Goal: Information Seeking & Learning: Check status

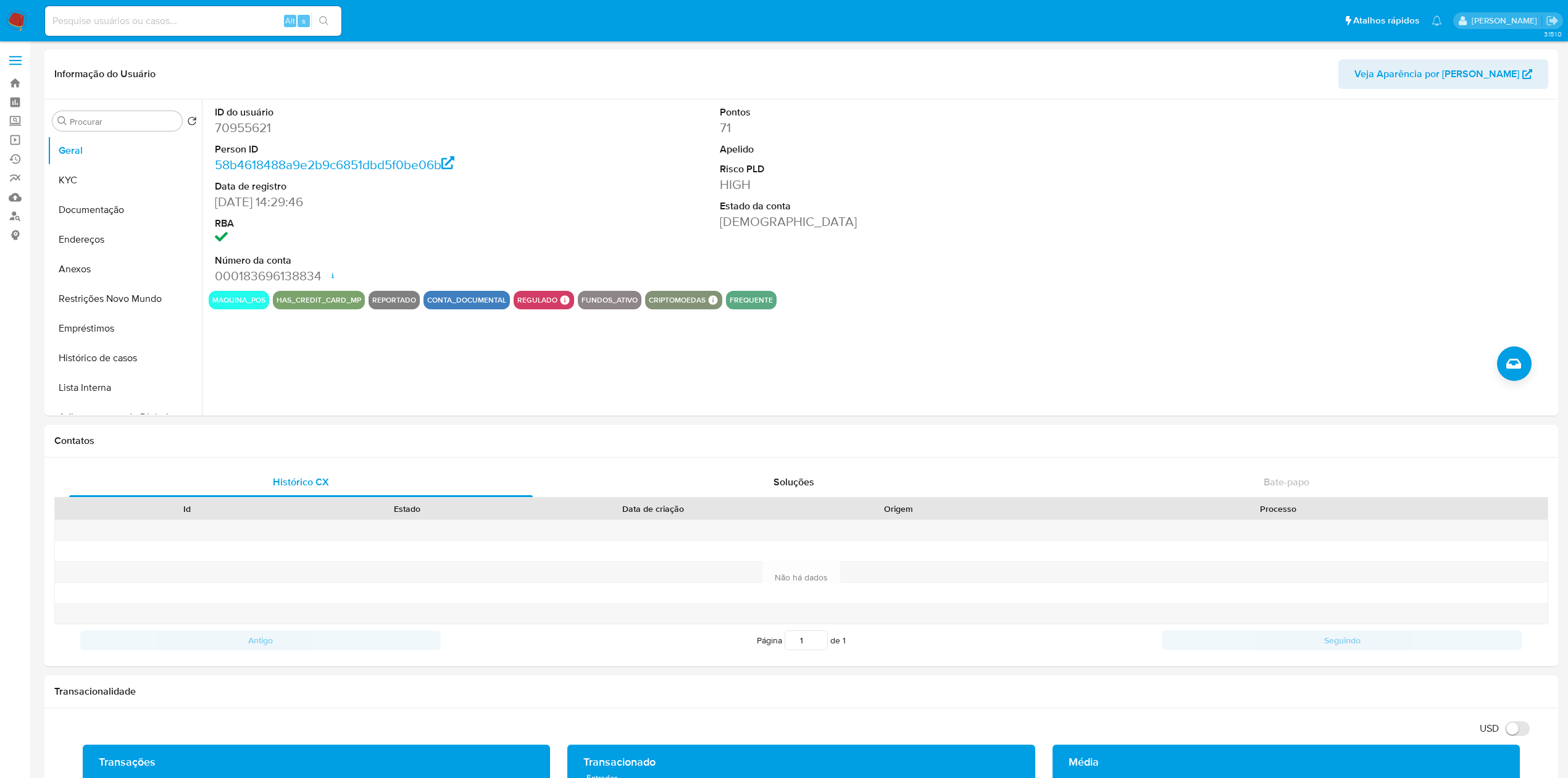
select select "10"
drag, startPoint x: 545, startPoint y: 144, endPoint x: 544, endPoint y: 137, distance: 7.1
click at [544, 144] on div "ID do usuário 70955621 Person ID 58b4618488a9e2b9c6851dbd5f0be06b Data de regis…" at bounding box center [881, 195] width 1346 height 192
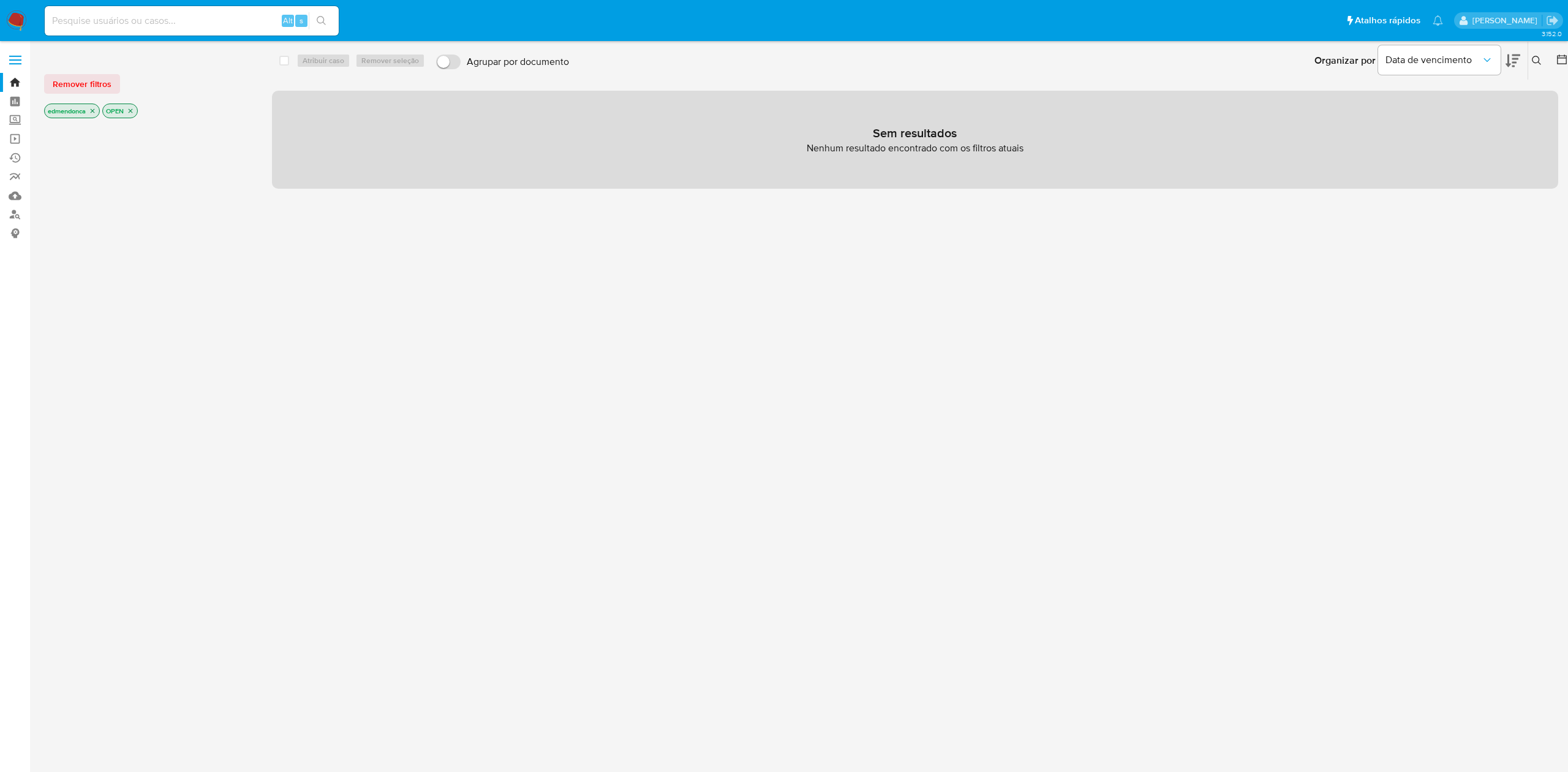
click at [180, 18] on input at bounding box center [191, 21] width 294 height 16
paste input "R5FZ6qdS1cykssGS49jGmqdu"
type input "R5FZ6qdS1cykssGS49jGmqdu"
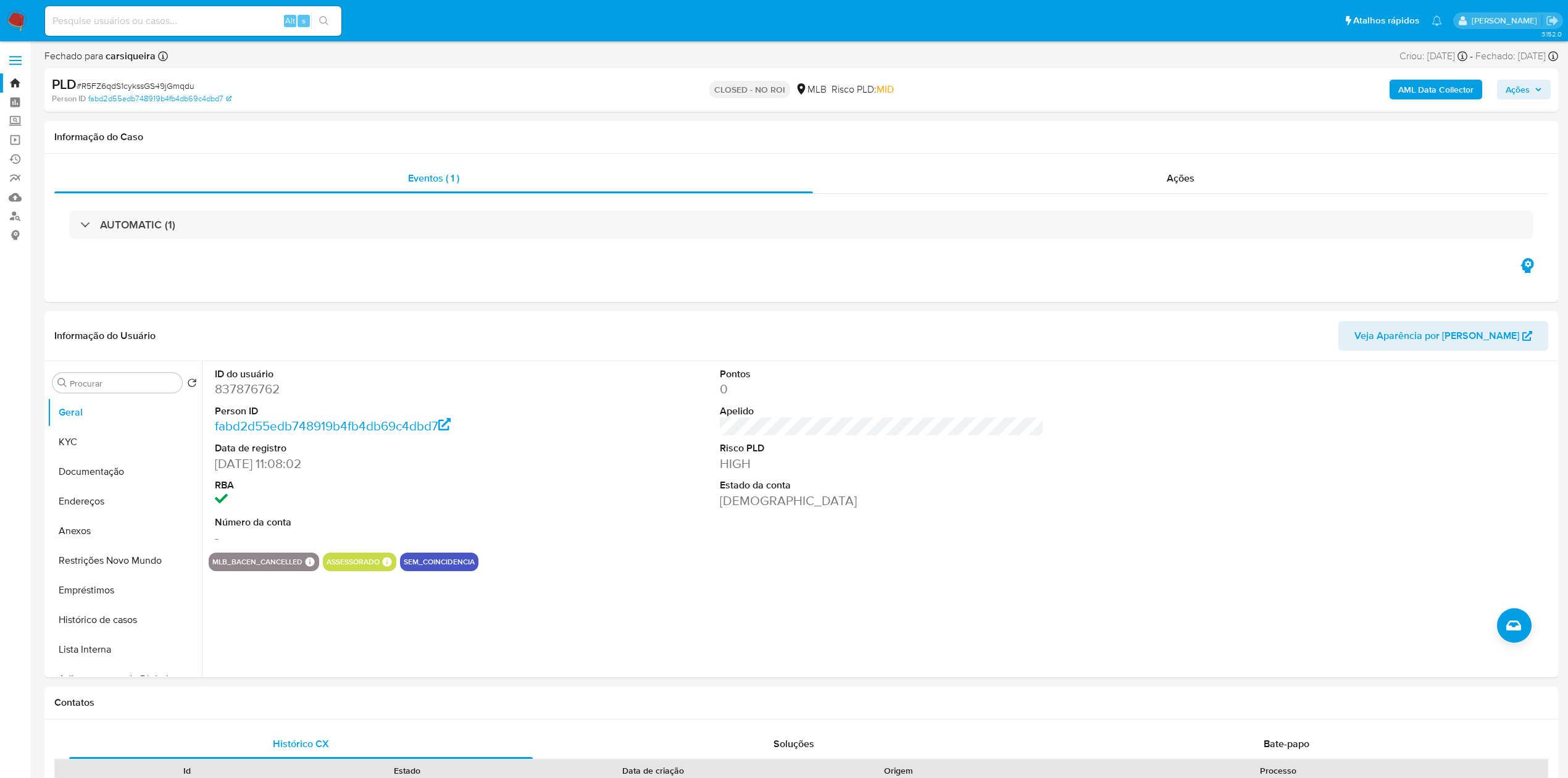
select select "10"
click at [1051, 482] on div "ID do usuário 837876762 Person ID fabd2d55edb748919b4fb4db69c4dbd7 Data de regi…" at bounding box center [881, 456] width 1346 height 192
click at [13, 216] on link "Localizador de pessoas" at bounding box center [73, 216] width 147 height 19
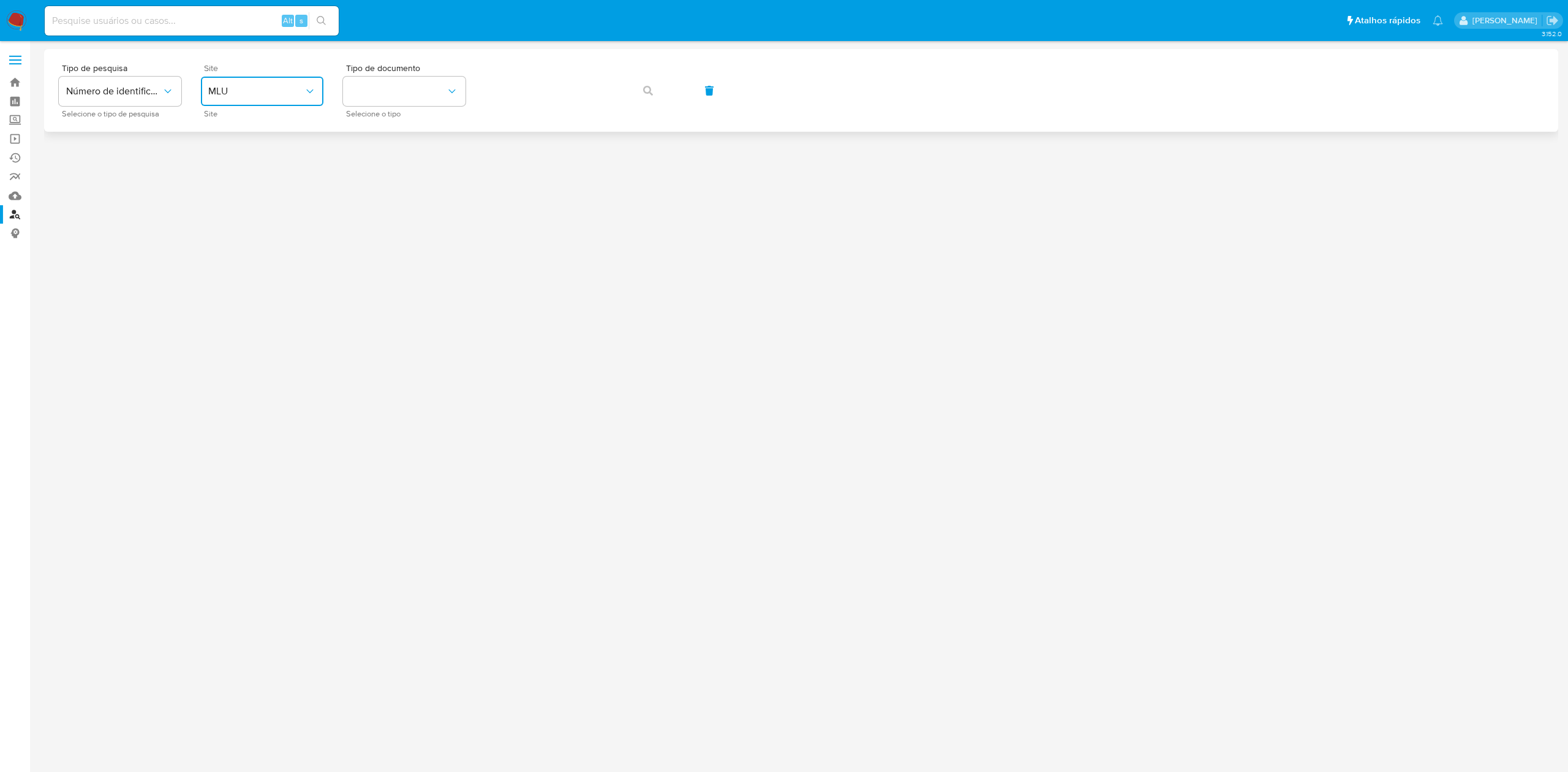
click at [290, 83] on button "MLU" at bounding box center [262, 91] width 123 height 29
click at [268, 195] on div "MLB" at bounding box center [258, 183] width 101 height 29
click at [420, 75] on div "Tipo de documento Selecione o tipo" at bounding box center [404, 90] width 123 height 53
click at [432, 96] on button "identificationType" at bounding box center [404, 91] width 123 height 29
click at [404, 175] on div "CPF CPF" at bounding box center [400, 172] width 101 height 42
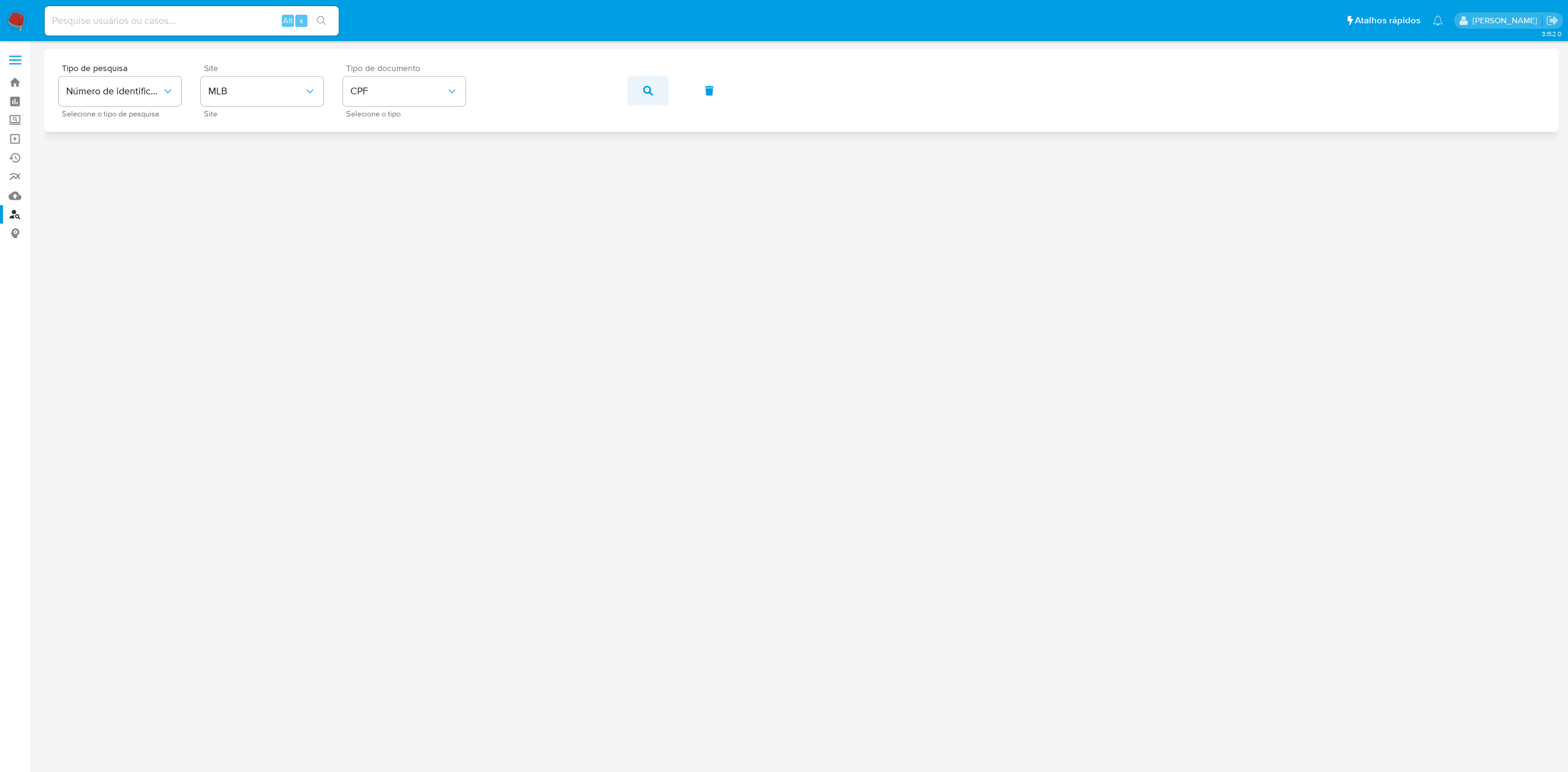
click at [647, 86] on icon "button" at bounding box center [647, 90] width 10 height 10
click at [642, 89] on button "button" at bounding box center [648, 90] width 42 height 29
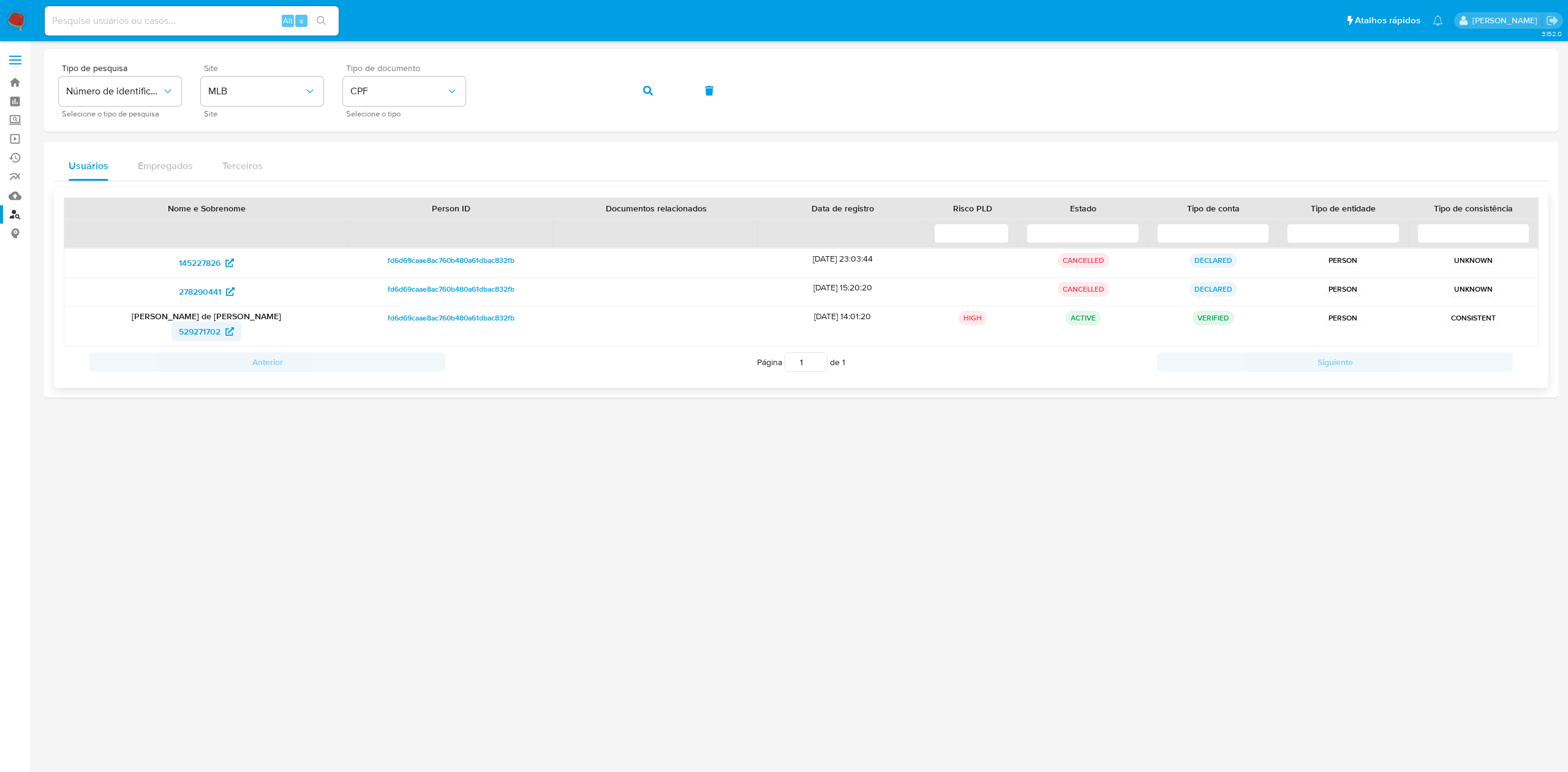
click at [201, 332] on span "529271702" at bounding box center [200, 332] width 42 height 19
click at [206, 292] on span "278290441" at bounding box center [200, 291] width 42 height 19
click at [196, 262] on span "145227826" at bounding box center [200, 263] width 42 height 19
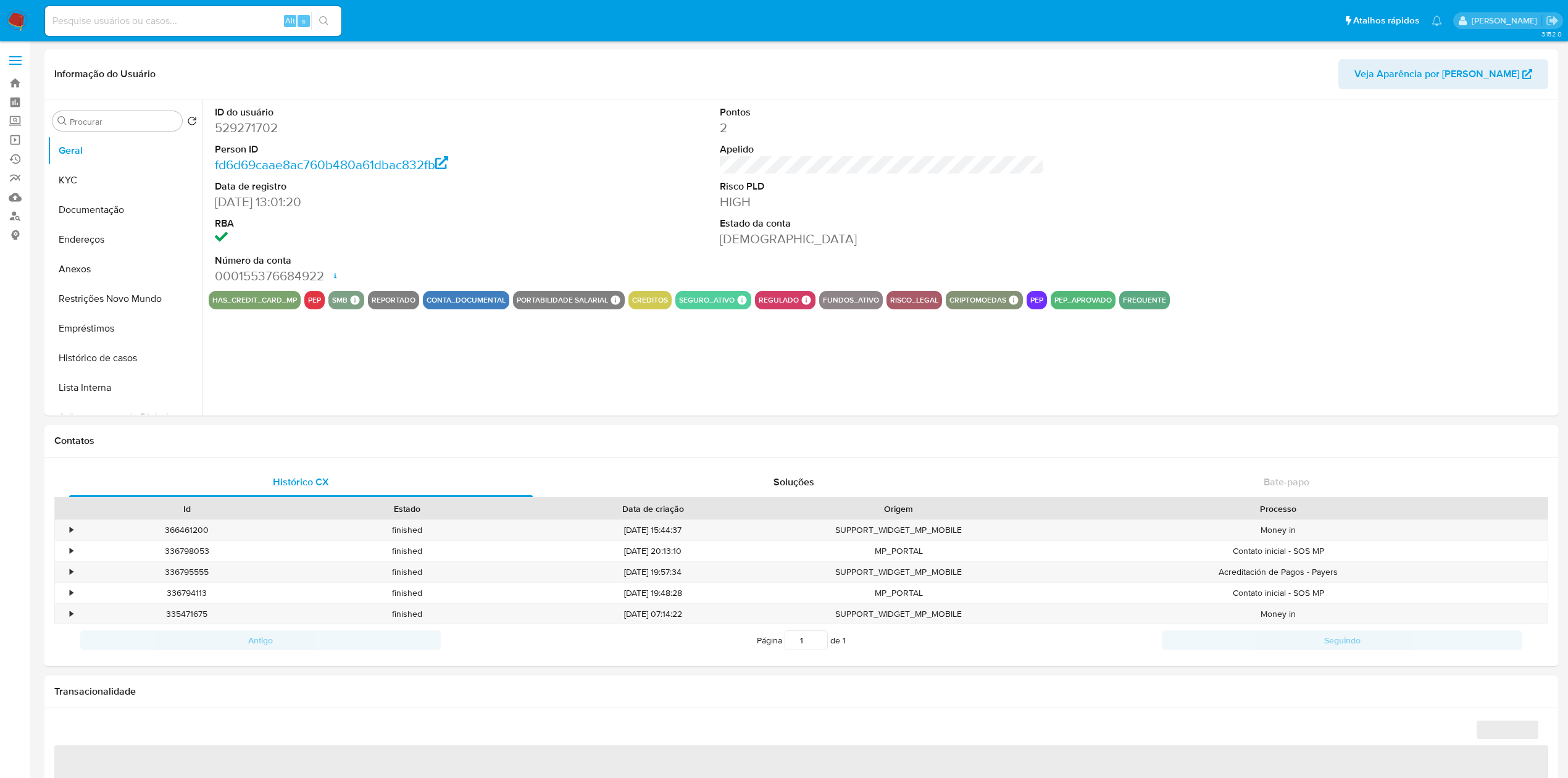
select select "10"
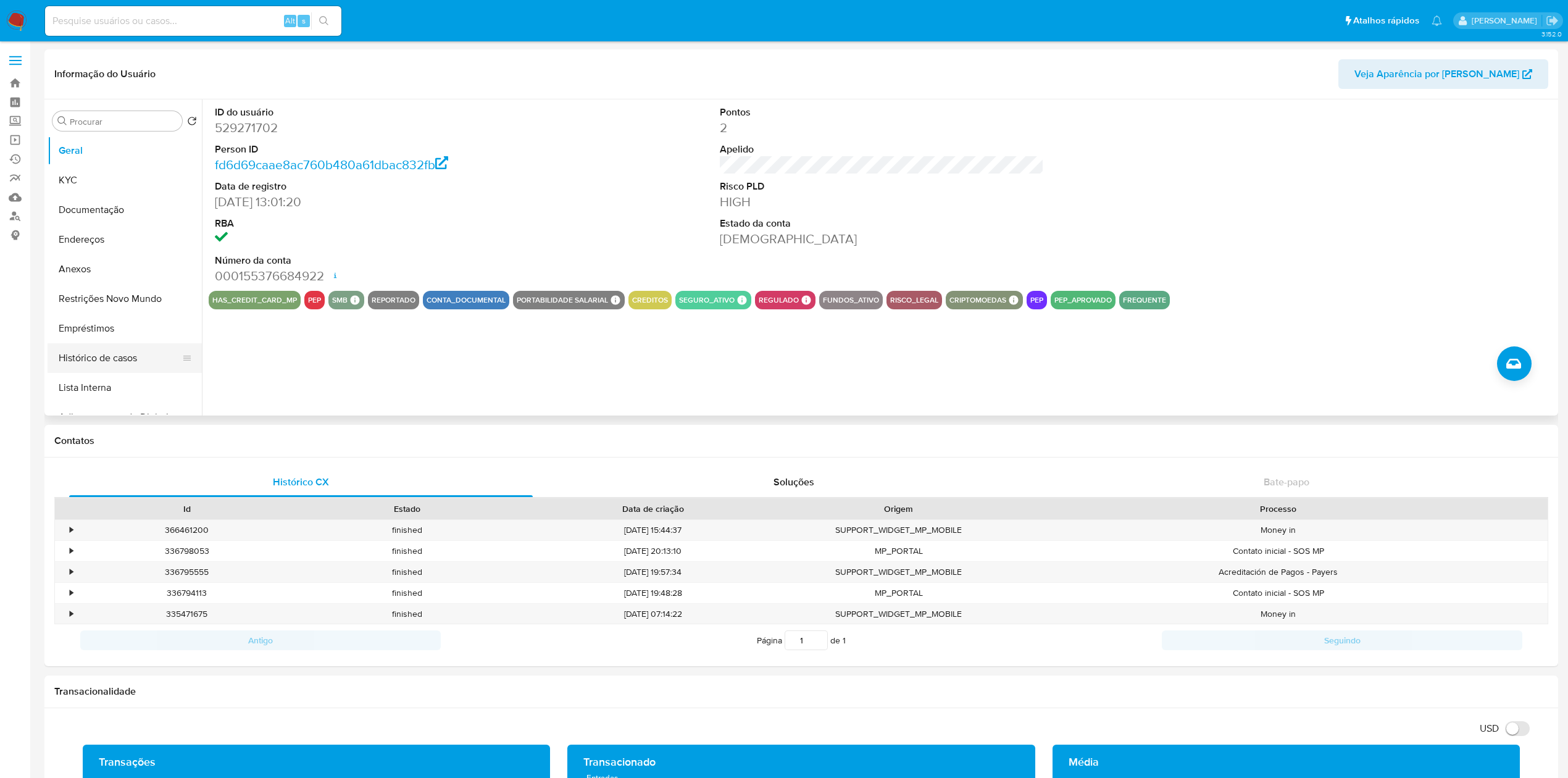
click at [77, 359] on button "Histórico de casos" at bounding box center [120, 358] width 145 height 29
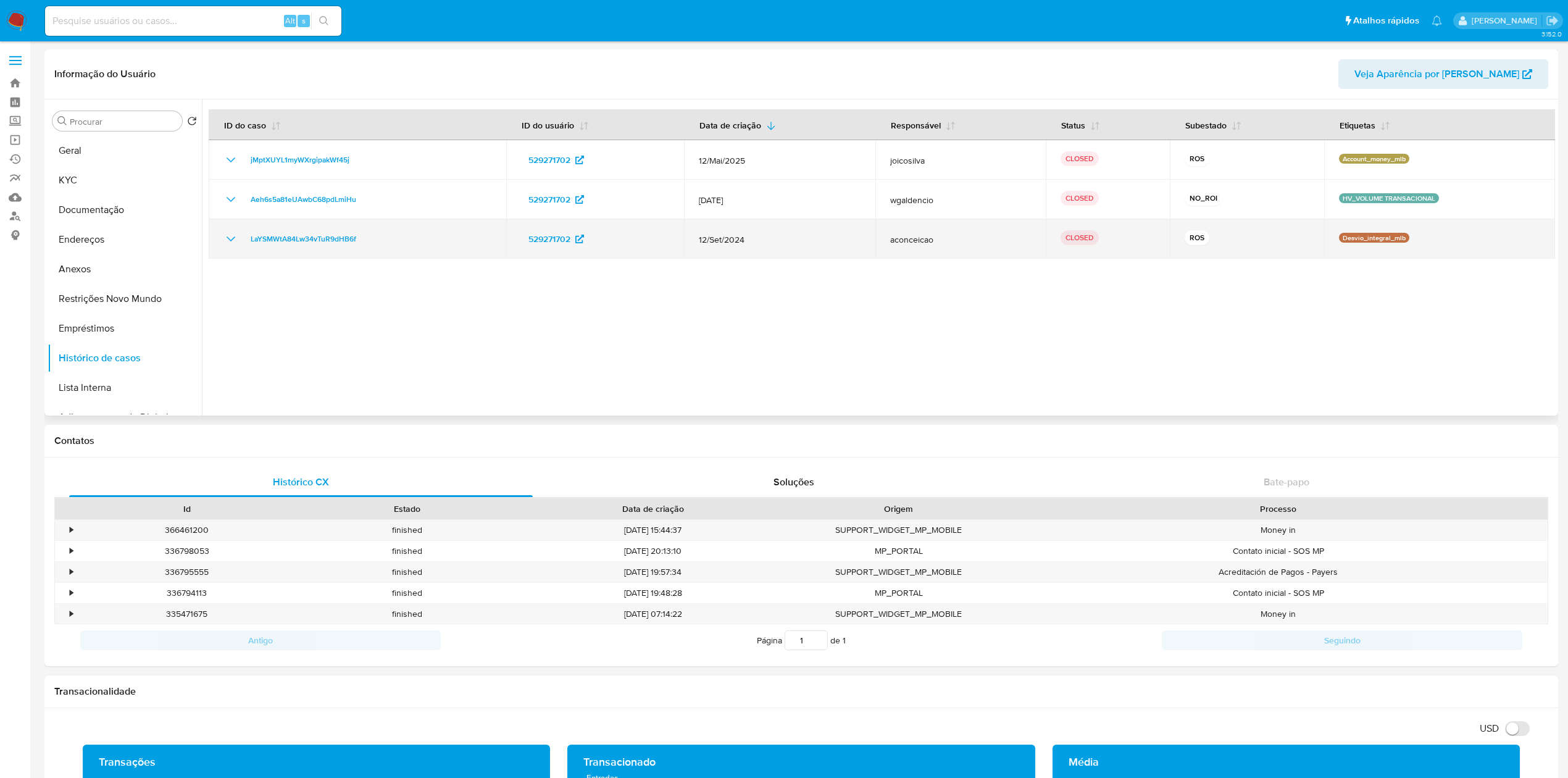
drag, startPoint x: 381, startPoint y: 245, endPoint x: 243, endPoint y: 247, distance: 138.0
click at [243, 247] on td "LaYSMWtA84Lw34vTuR9dHB6f" at bounding box center [357, 239] width 298 height 39
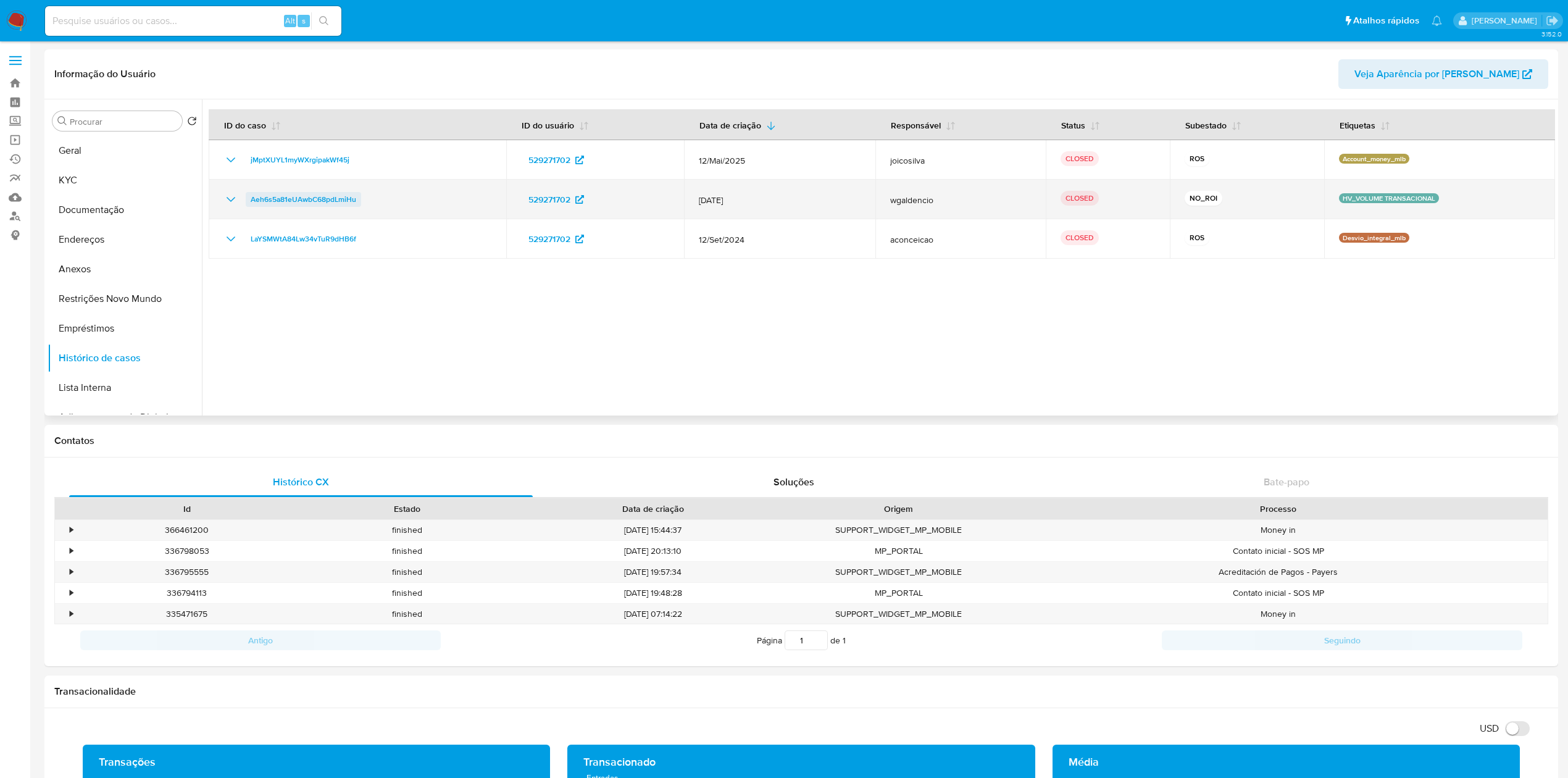
drag, startPoint x: 381, startPoint y: 203, endPoint x: 249, endPoint y: 197, distance: 132.1
click at [249, 197] on div "Aeh6s5a81eUAwbC68pdLmiHu" at bounding box center [358, 199] width 268 height 15
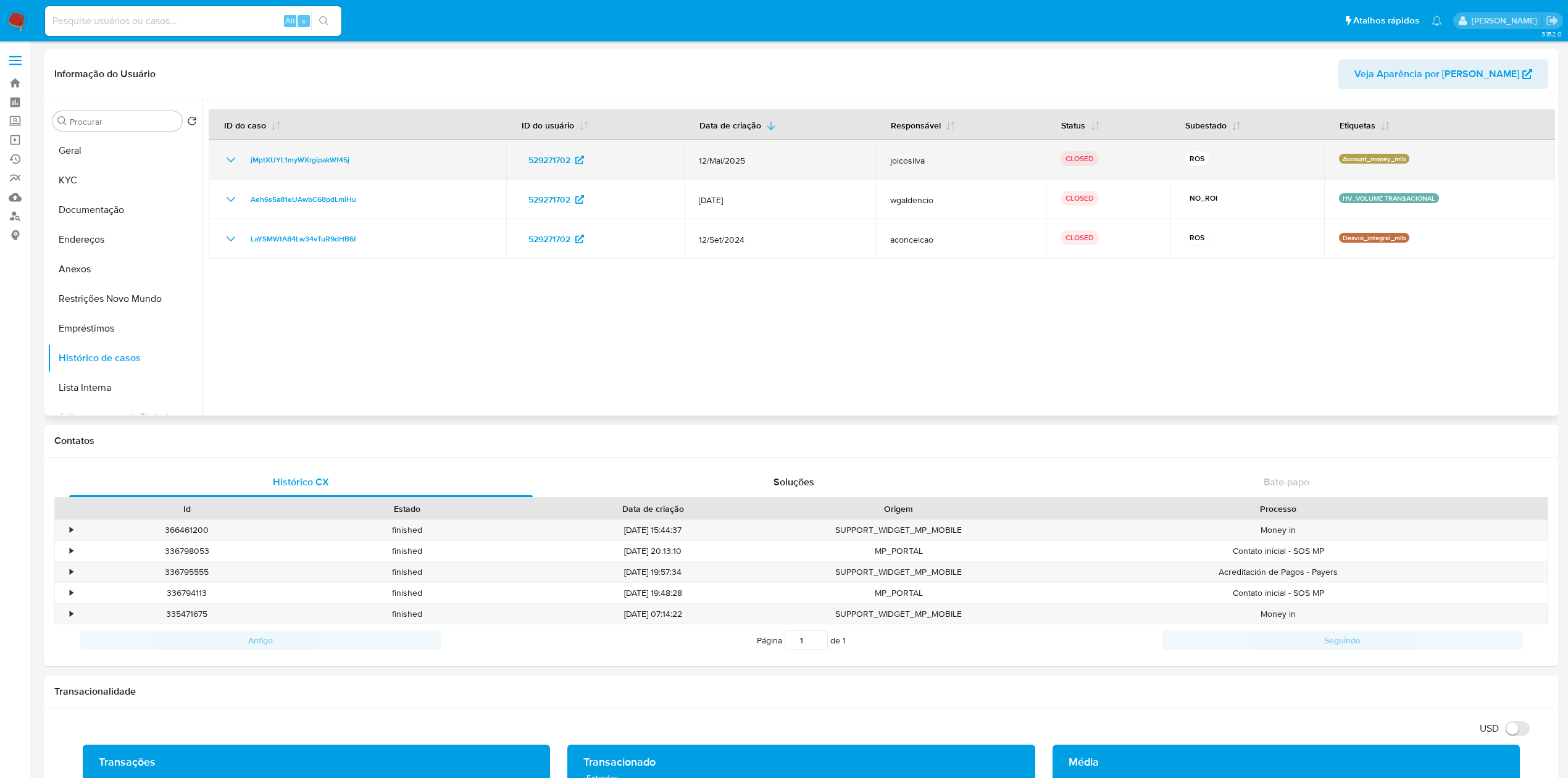
drag, startPoint x: 357, startPoint y: 160, endPoint x: 245, endPoint y: 149, distance: 112.5
click at [245, 149] on td "jMptXUYL1myWXrgipakWf45j" at bounding box center [357, 160] width 298 height 39
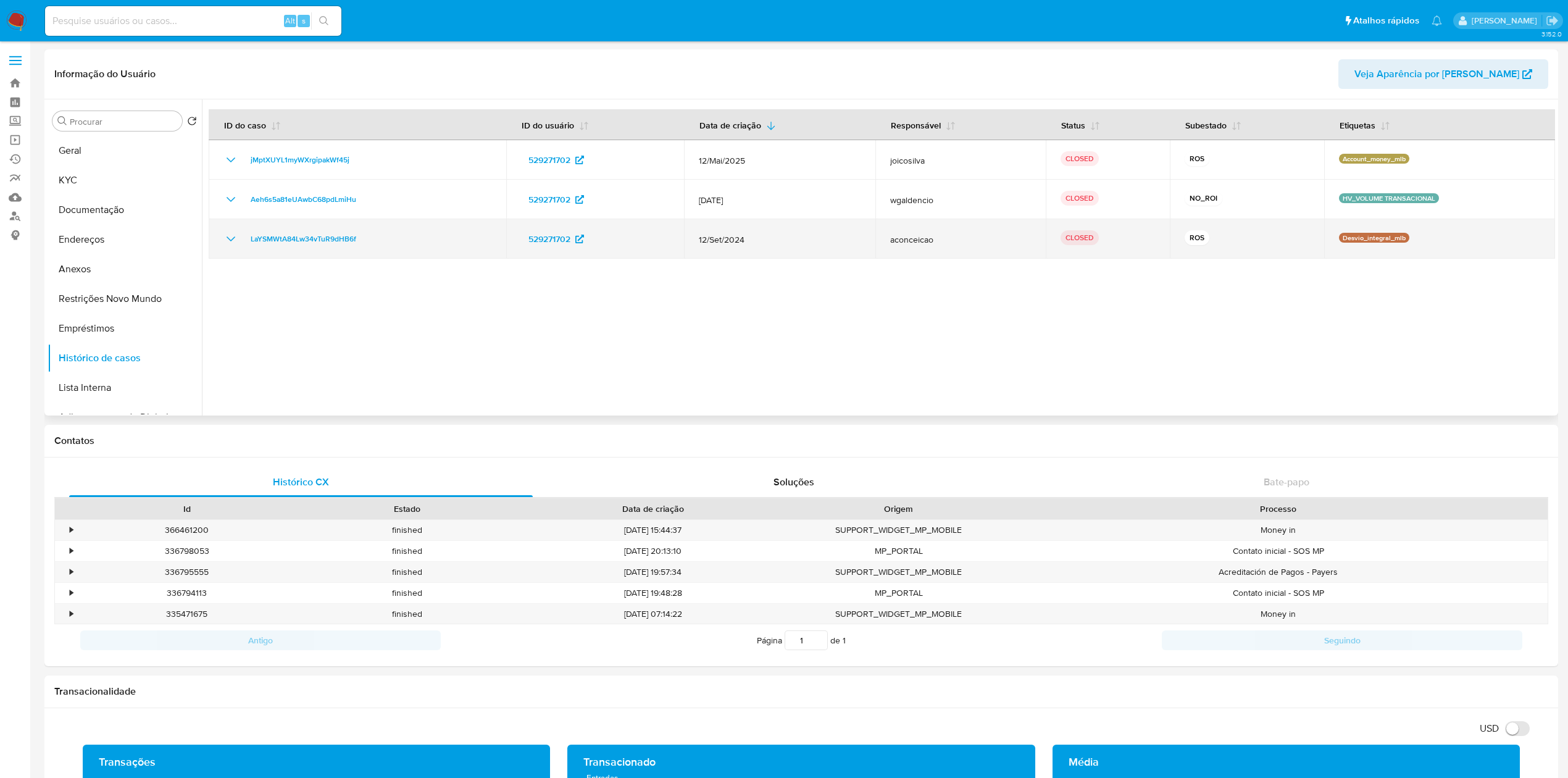
drag, startPoint x: 1406, startPoint y: 236, endPoint x: 1329, endPoint y: 238, distance: 77.0
click at [1329, 238] on td "Desvio_integral_mlb" at bounding box center [1439, 239] width 231 height 39
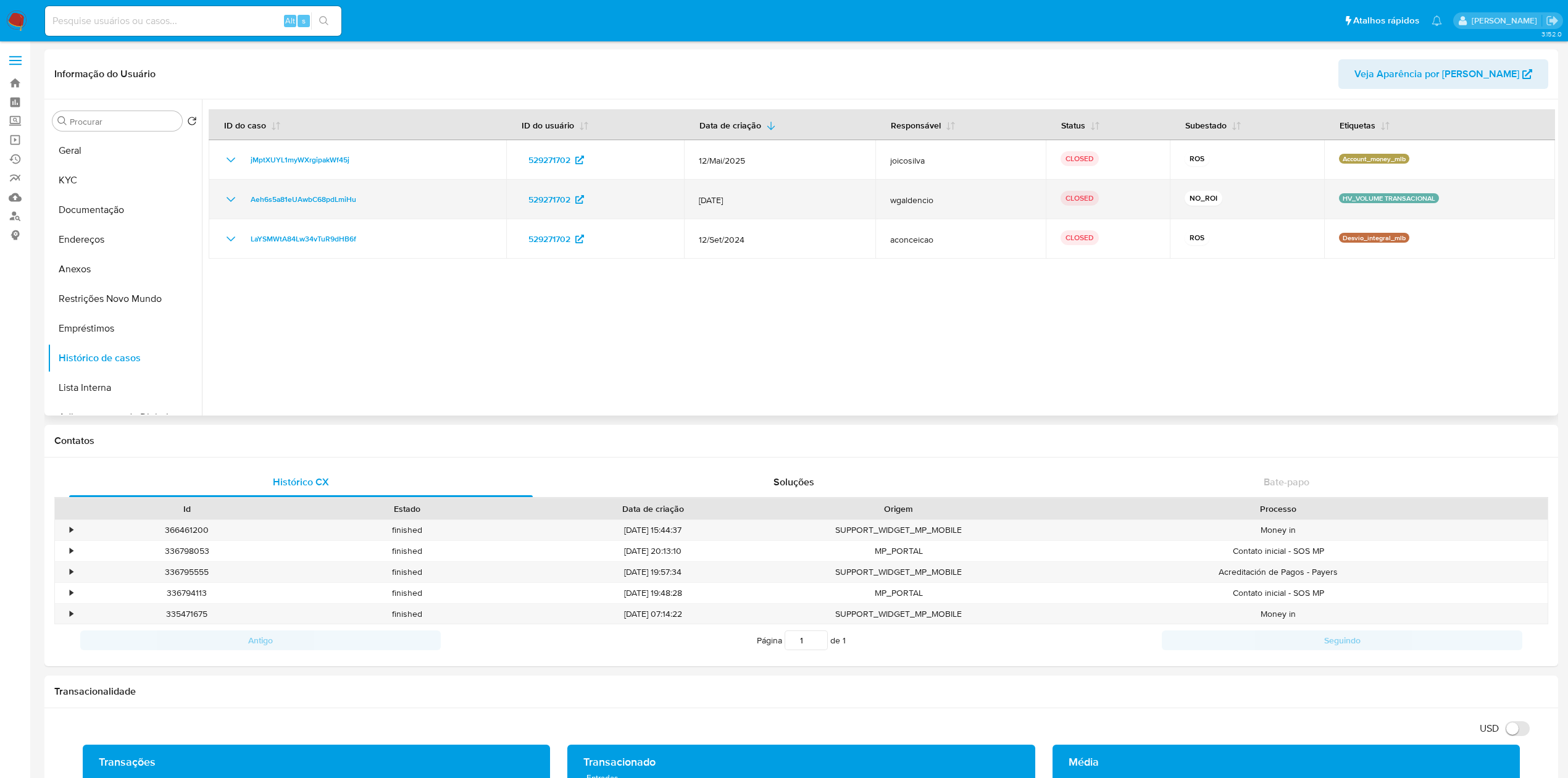
drag, startPoint x: 1437, startPoint y: 194, endPoint x: 1329, endPoint y: 190, distance: 108.1
click at [1329, 190] on td "HV_VOLUME TRANSACIONAL" at bounding box center [1439, 199] width 231 height 39
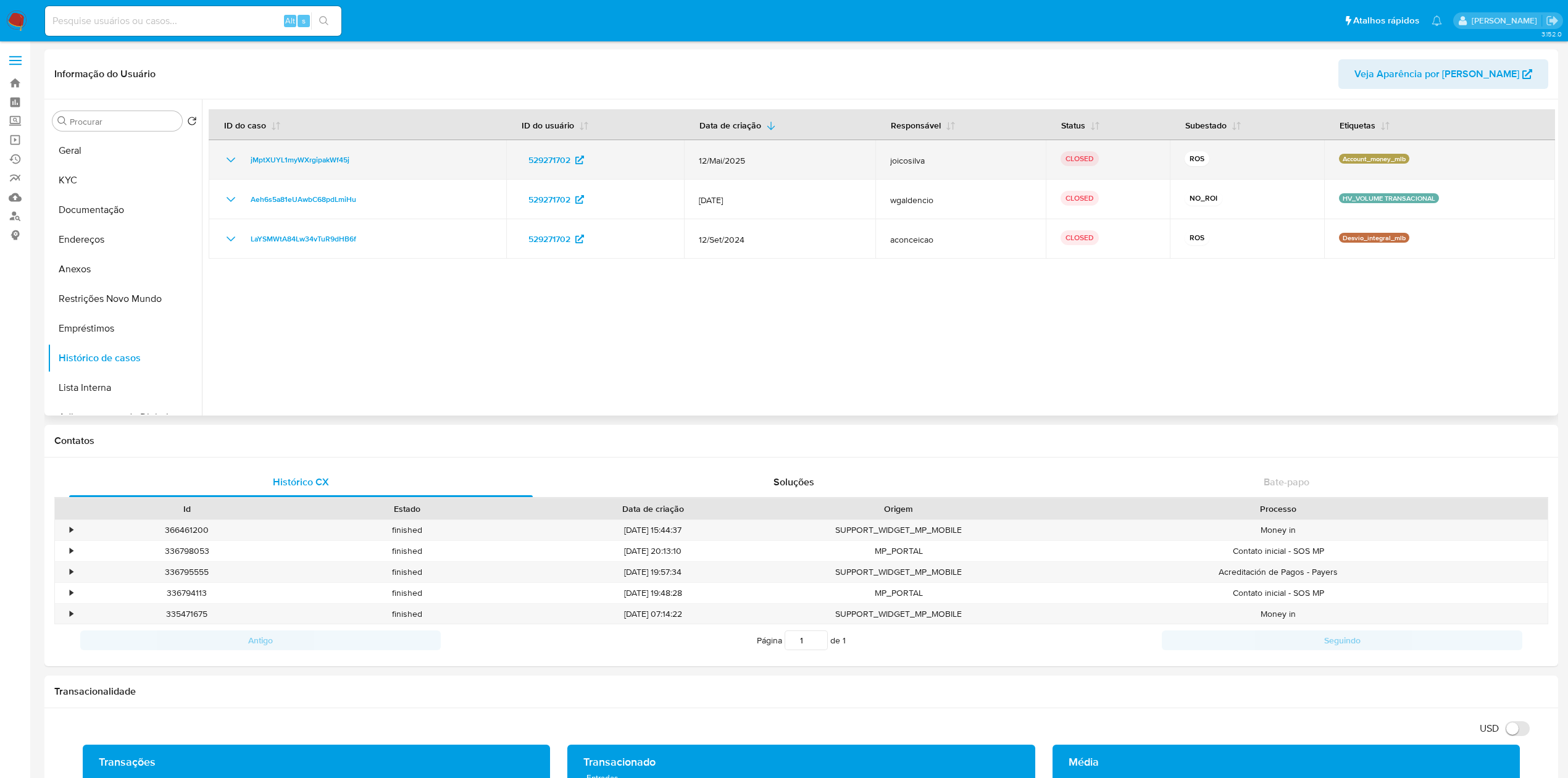
drag, startPoint x: 1405, startPoint y: 157, endPoint x: 1329, endPoint y: 160, distance: 76.1
click at [1329, 160] on td "Account_money_mlb" at bounding box center [1439, 160] width 231 height 39
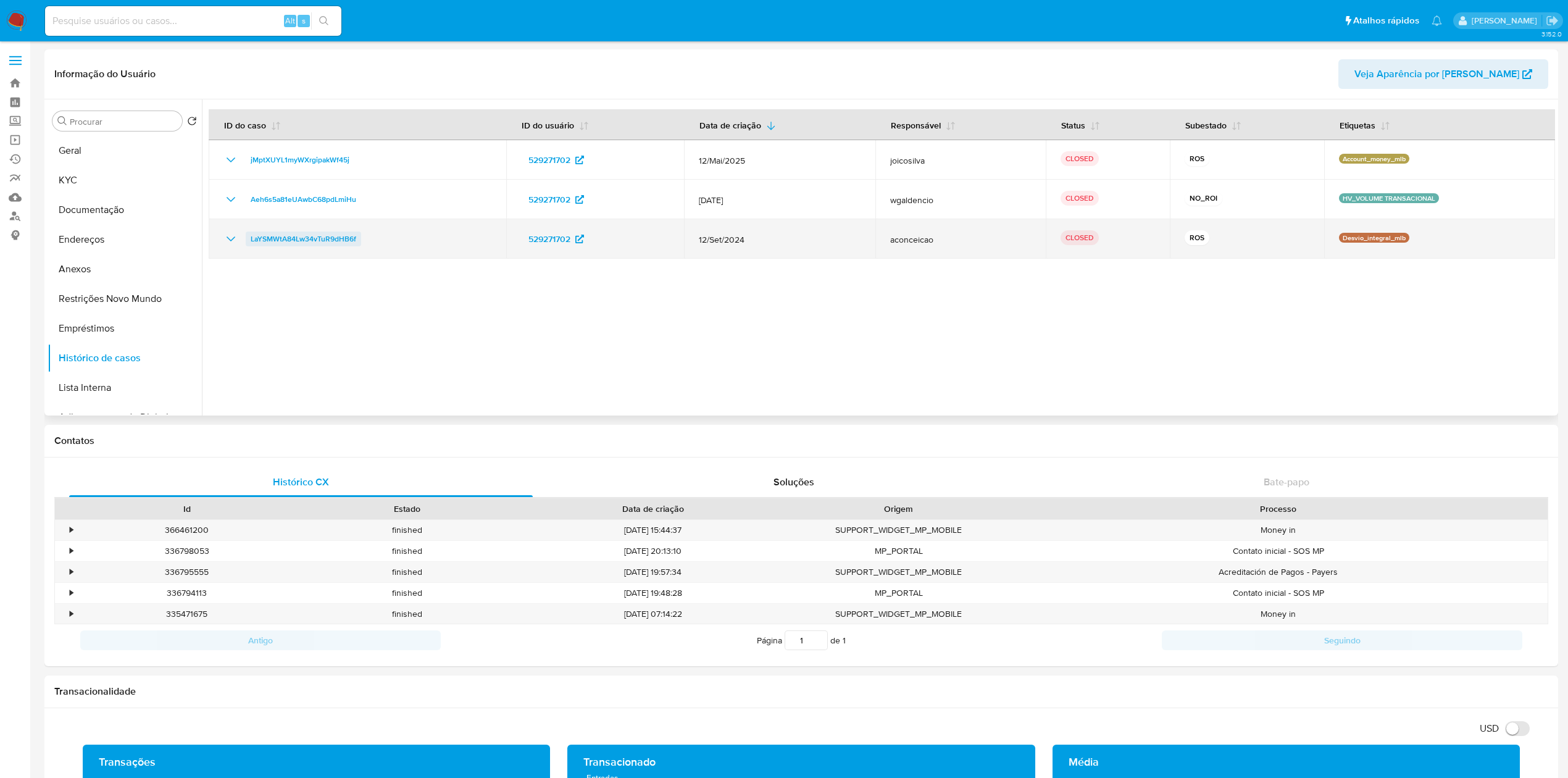
click at [303, 235] on span "LaYSMWtA84Lw34vTuR9dHB6f" at bounding box center [303, 239] width 105 height 15
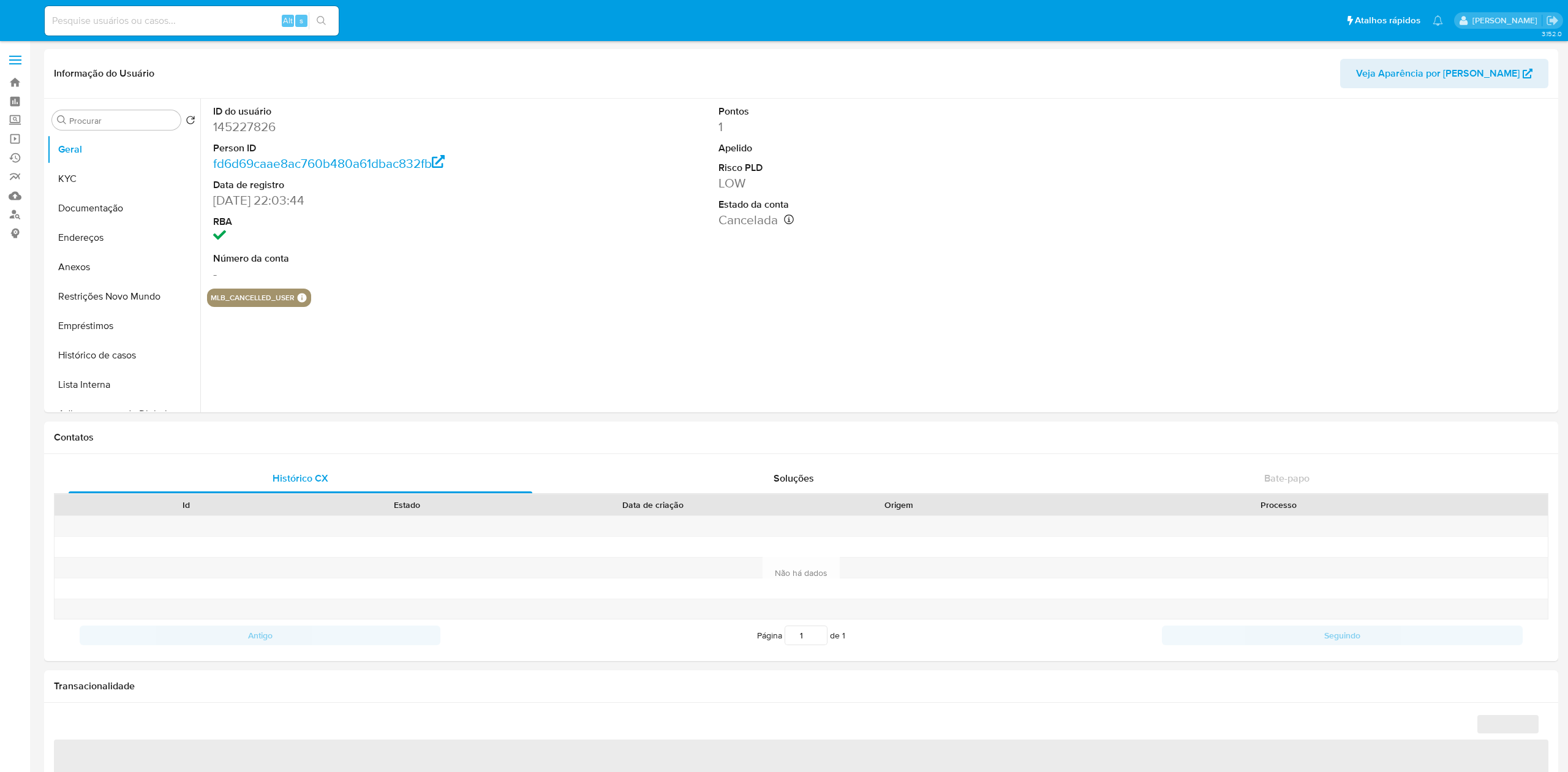
select select "10"
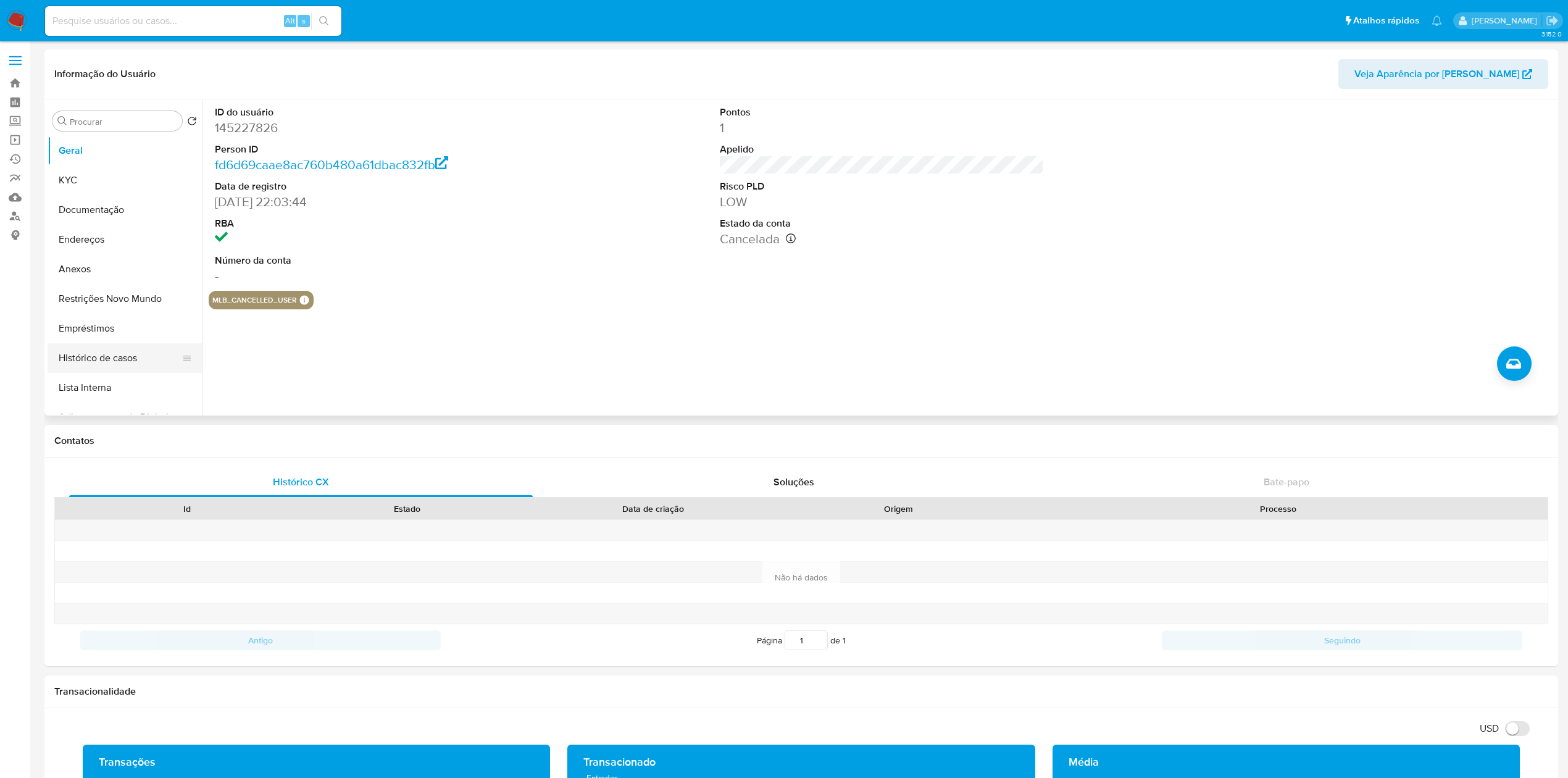
click at [95, 354] on button "Histórico de casos" at bounding box center [120, 358] width 145 height 29
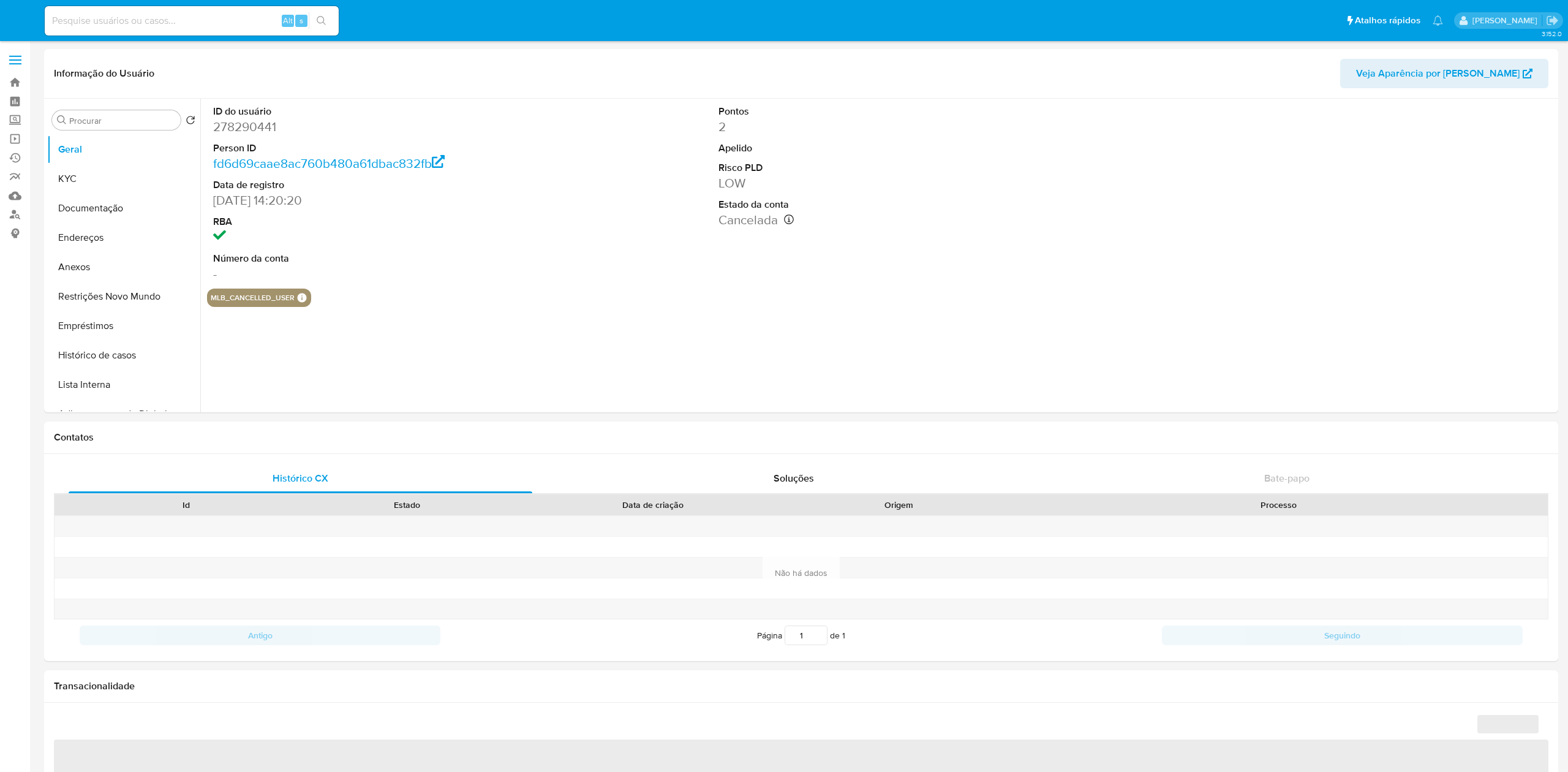
select select "10"
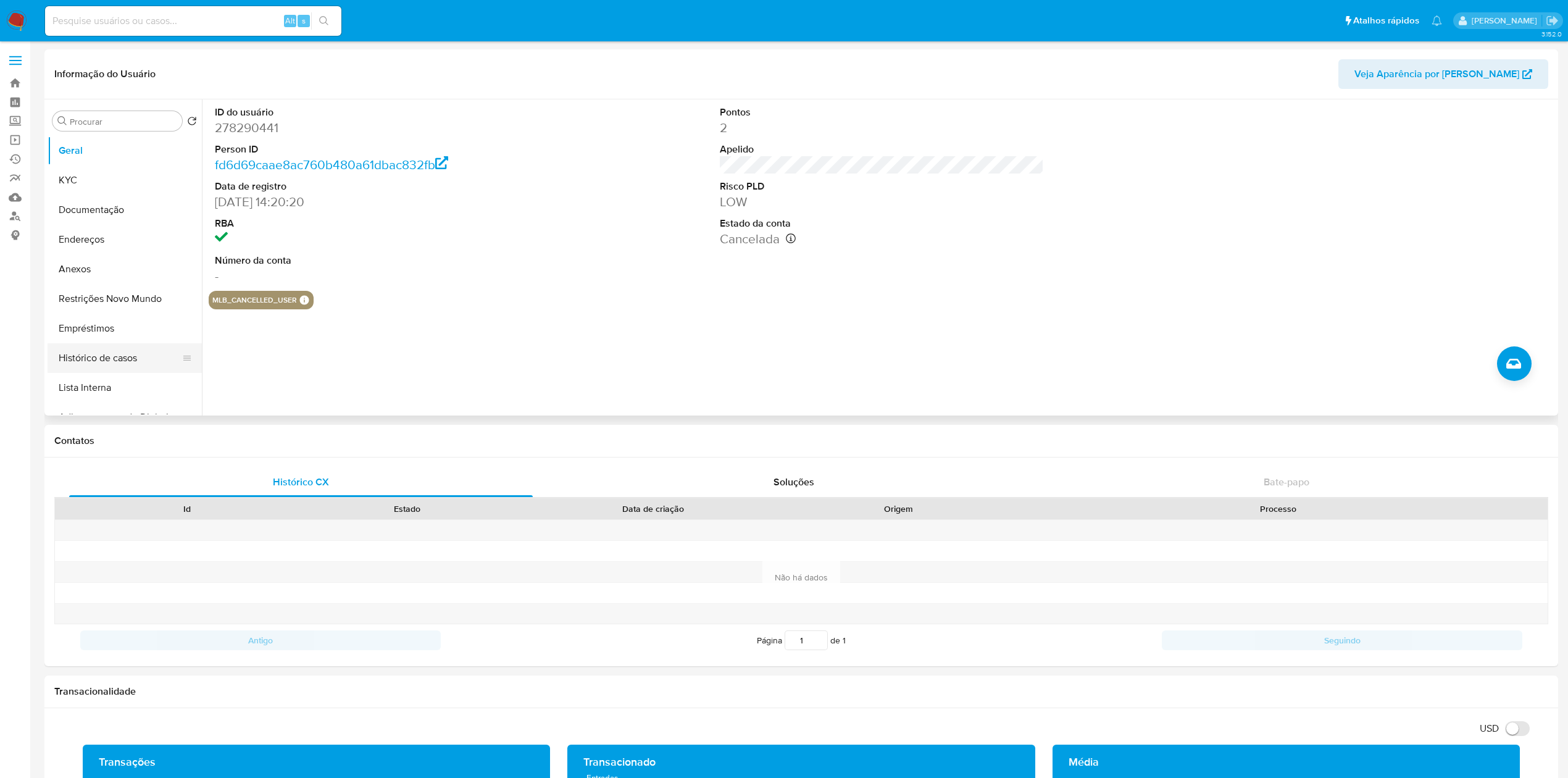
click at [102, 356] on button "Histórico de casos" at bounding box center [120, 358] width 145 height 29
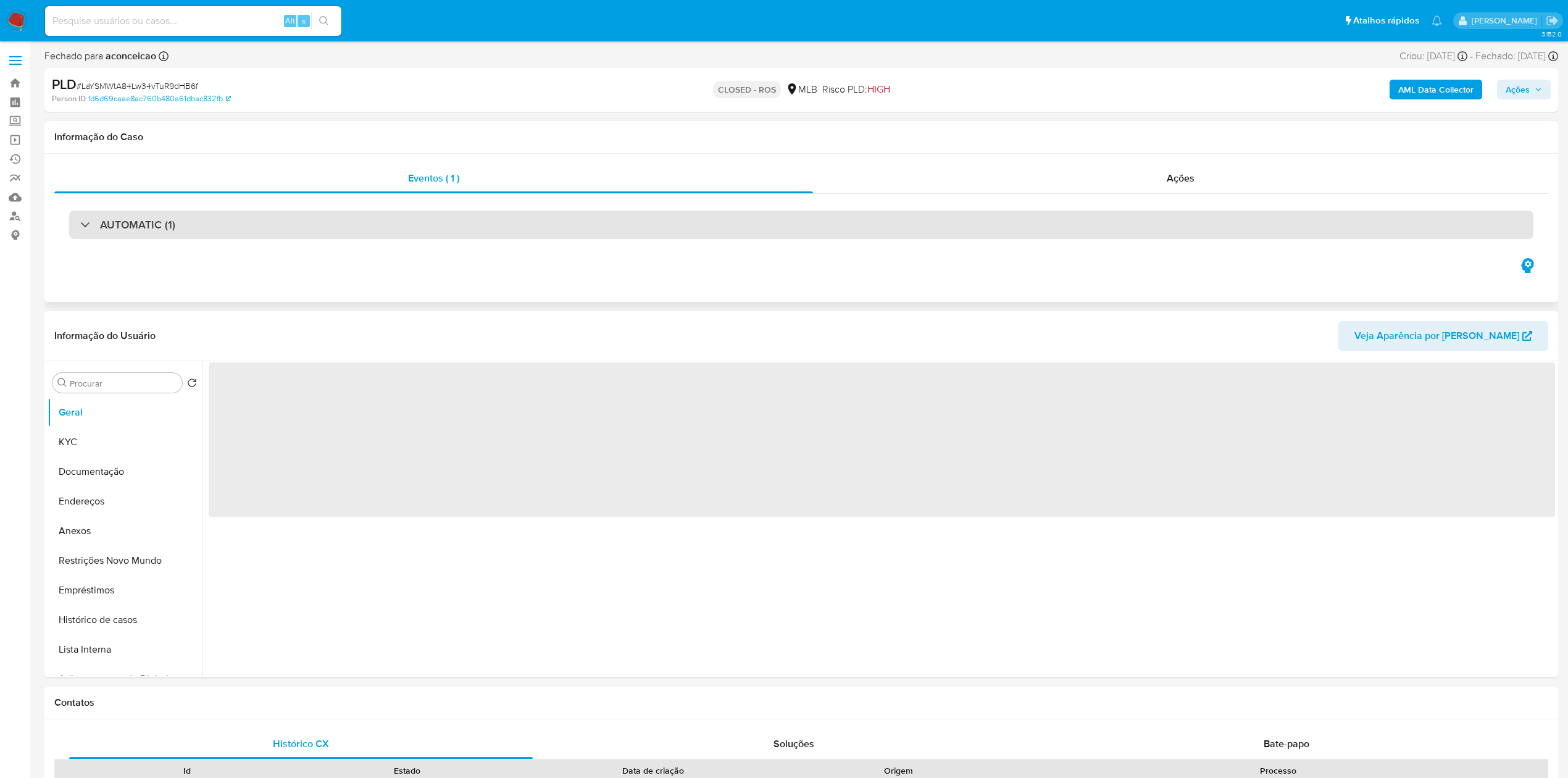
click at [86, 235] on div "AUTOMATIC (1)" at bounding box center [801, 224] width 1464 height 28
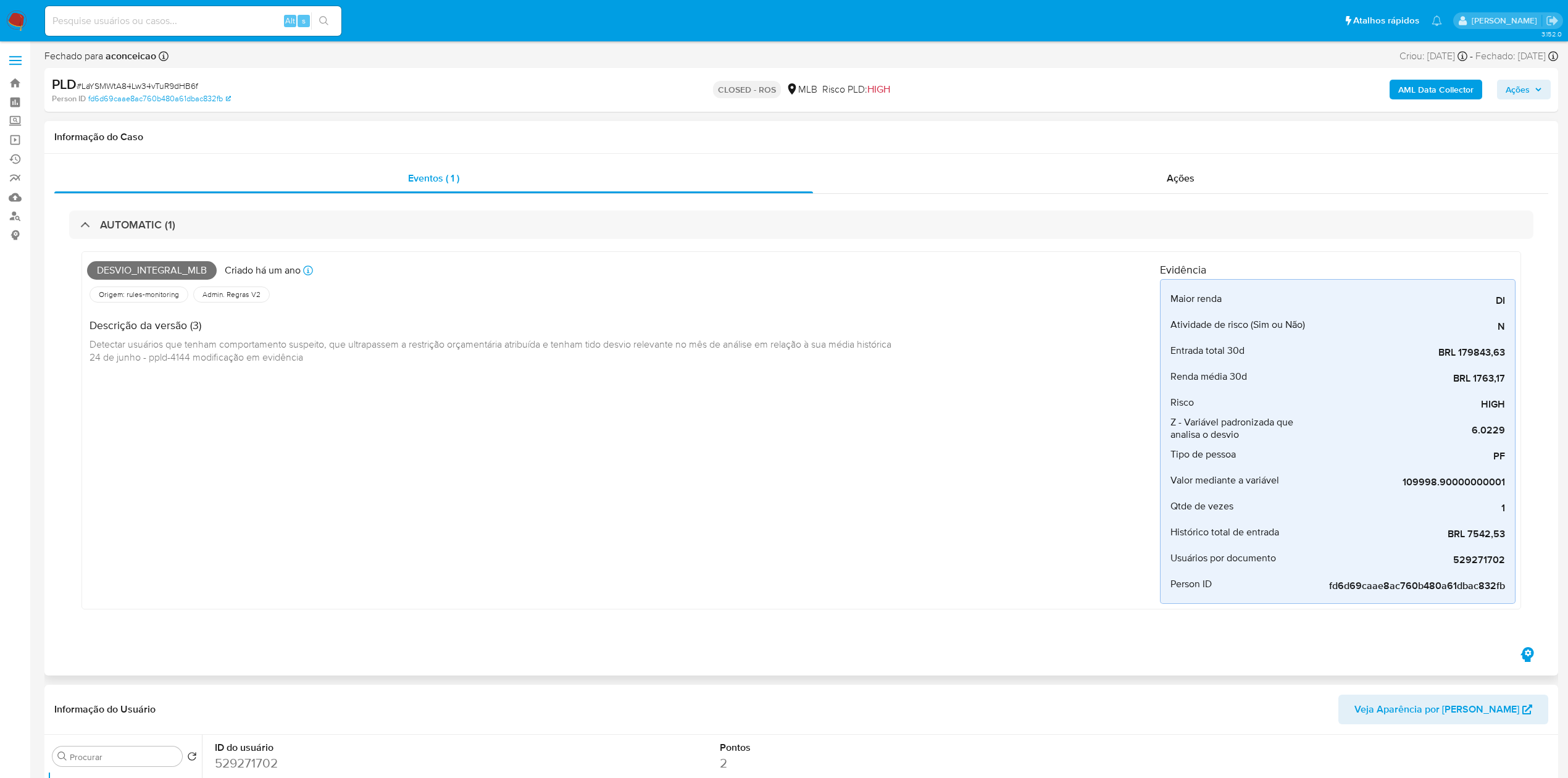
select select "10"
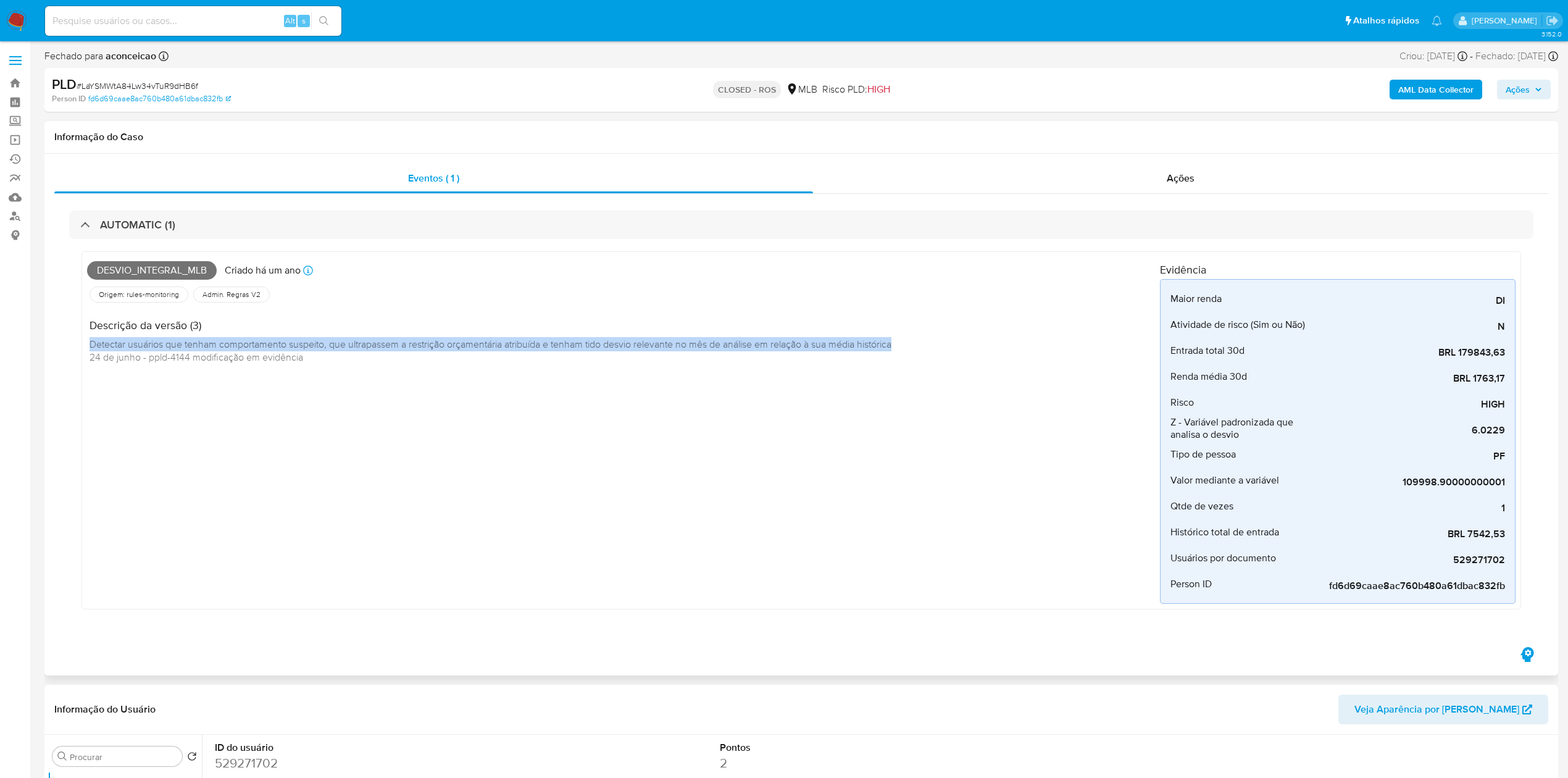
drag, startPoint x: 90, startPoint y: 347, endPoint x: 912, endPoint y: 346, distance: 822.0
click at [901, 346] on div "Descrição da versão (3) Detectar usuários que tenham comportamento suspeito, qu…" at bounding box center [494, 339] width 814 height 69
copy span "Detectar usuários que tenham comportamento suspeito, que ultrapassem a restriçã…"
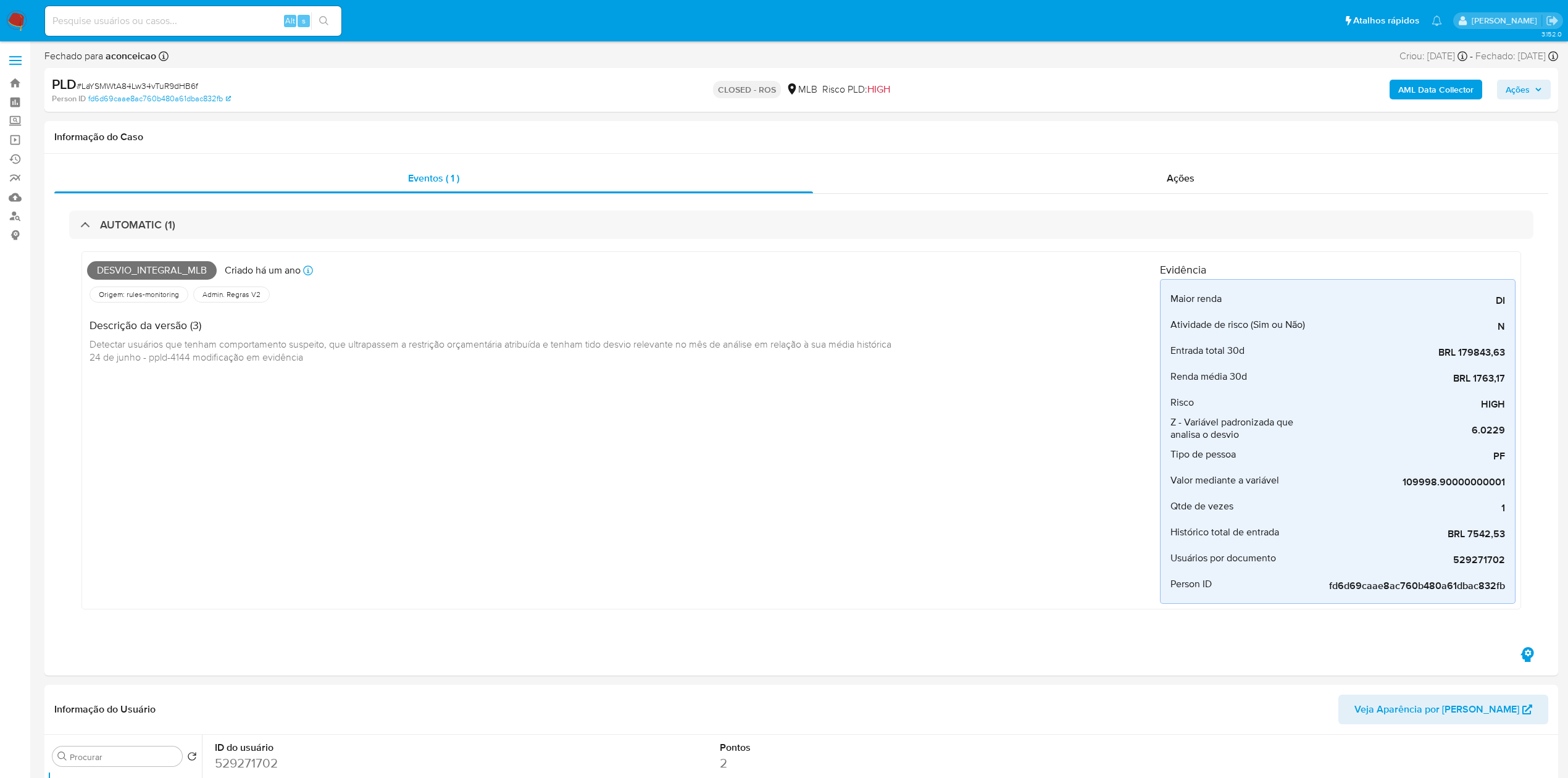
click at [154, 84] on span "# LaYSMWtA84Lw34vTuR9dHB6f" at bounding box center [137, 86] width 122 height 12
copy span "LaYSMWtA84Lw34vTuR9dHB6f"
click at [143, 16] on input at bounding box center [193, 21] width 296 height 16
paste input "Aeh6s5a81eUAwbC68pdLmiHu"
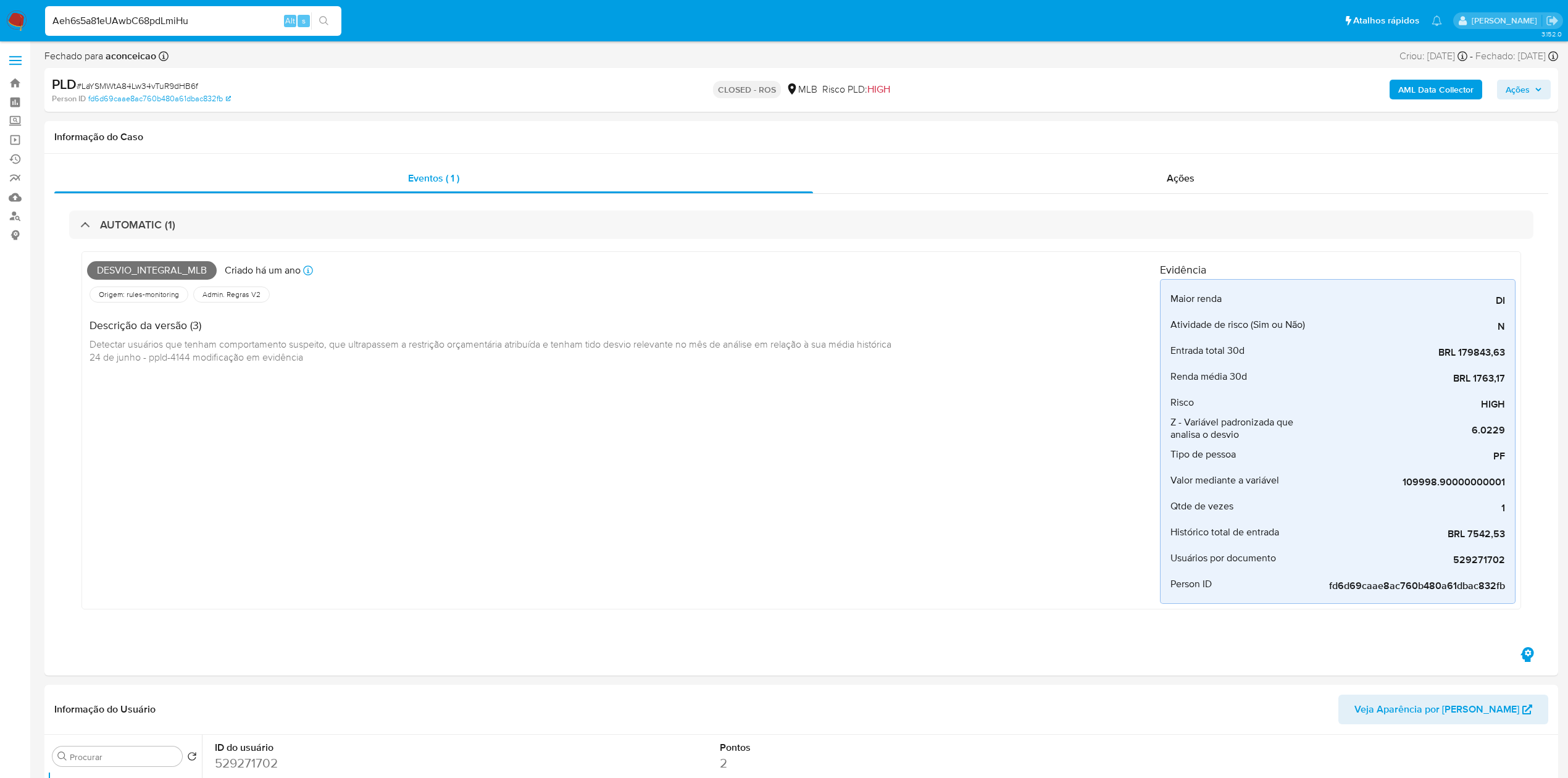
type input "Aeh6s5a81eUAwbC68pdLmiHu"
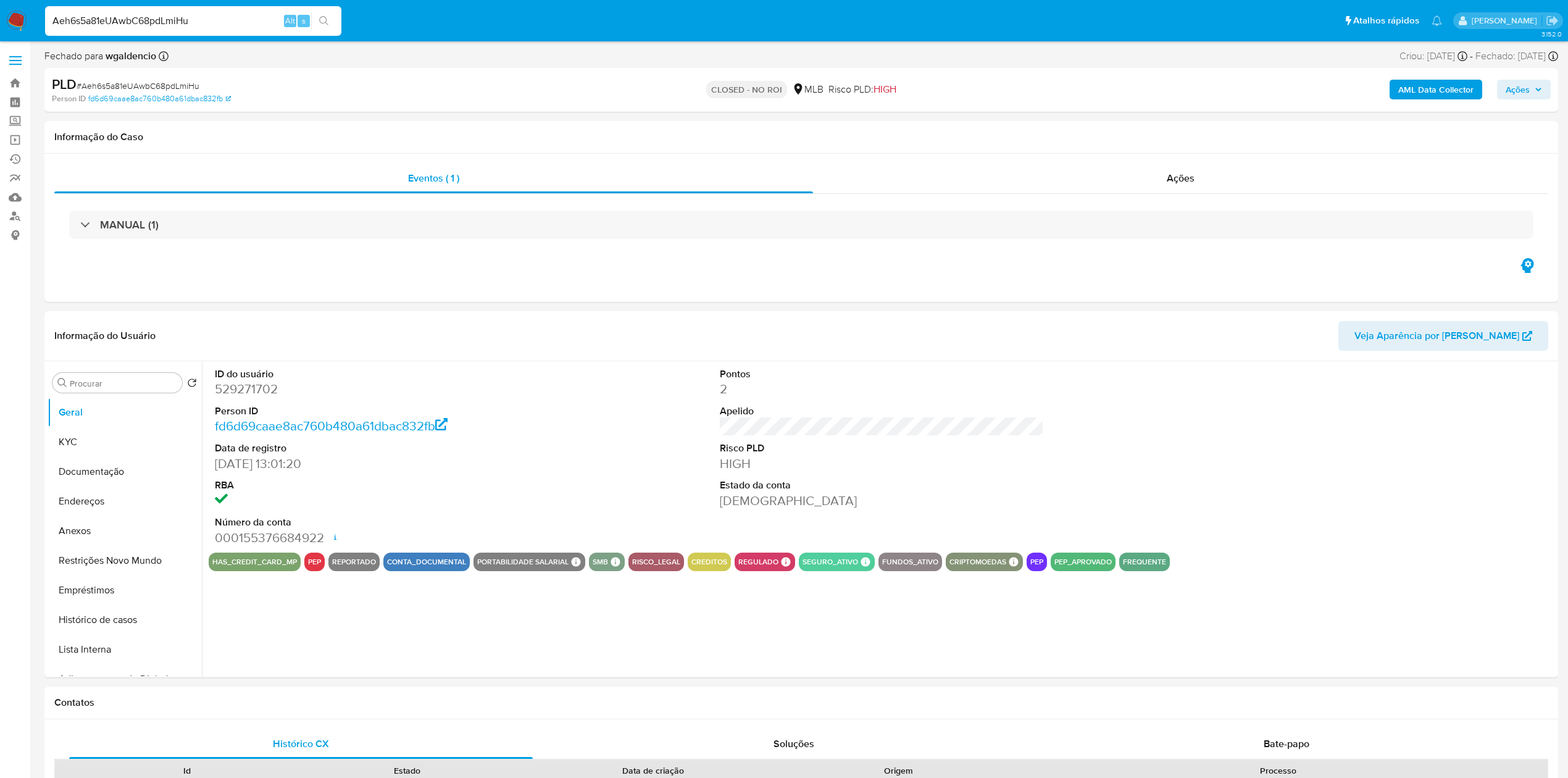
select select "10"
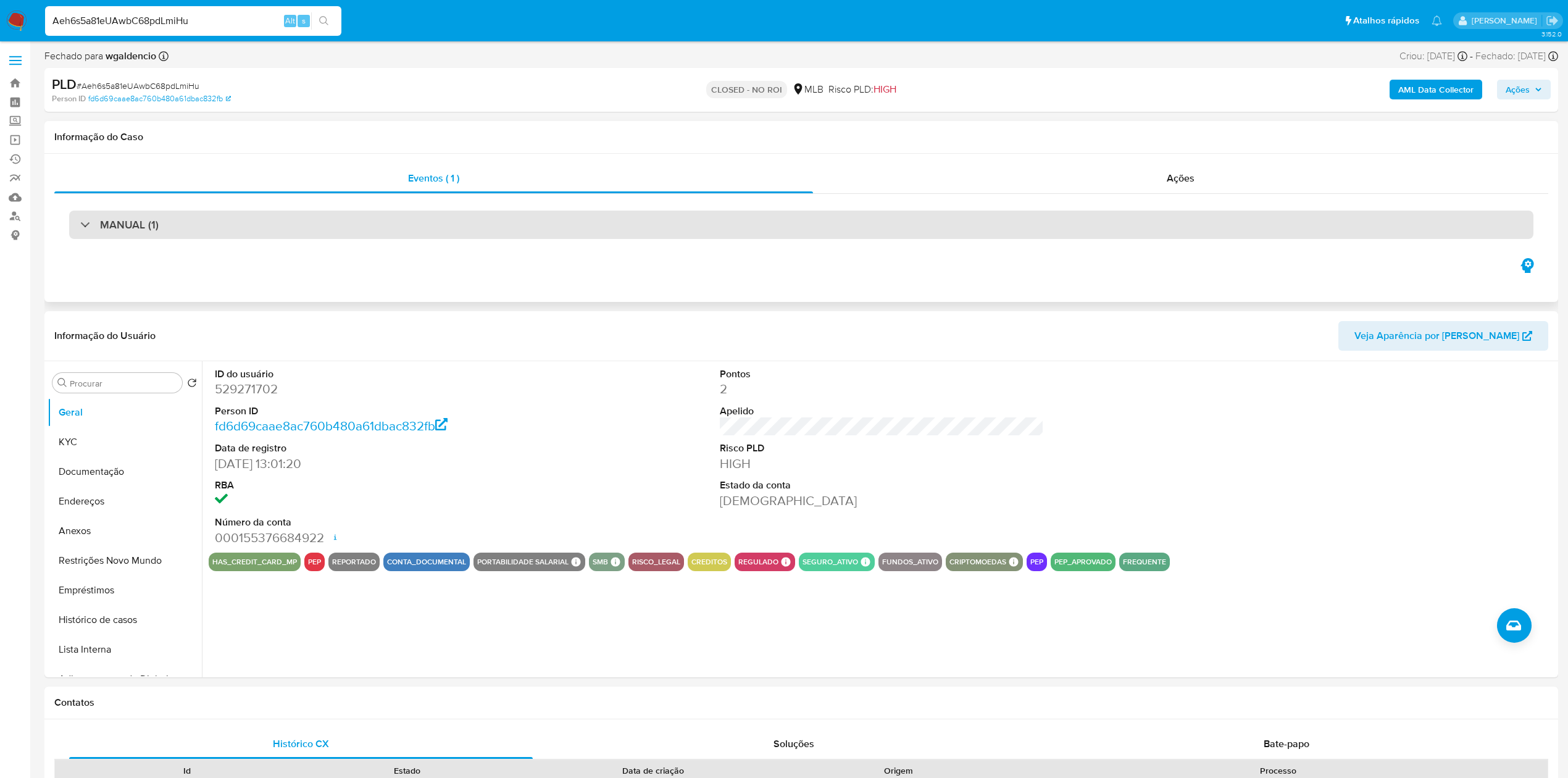
click at [152, 228] on h3 "MANUAL (1)" at bounding box center [129, 224] width 59 height 14
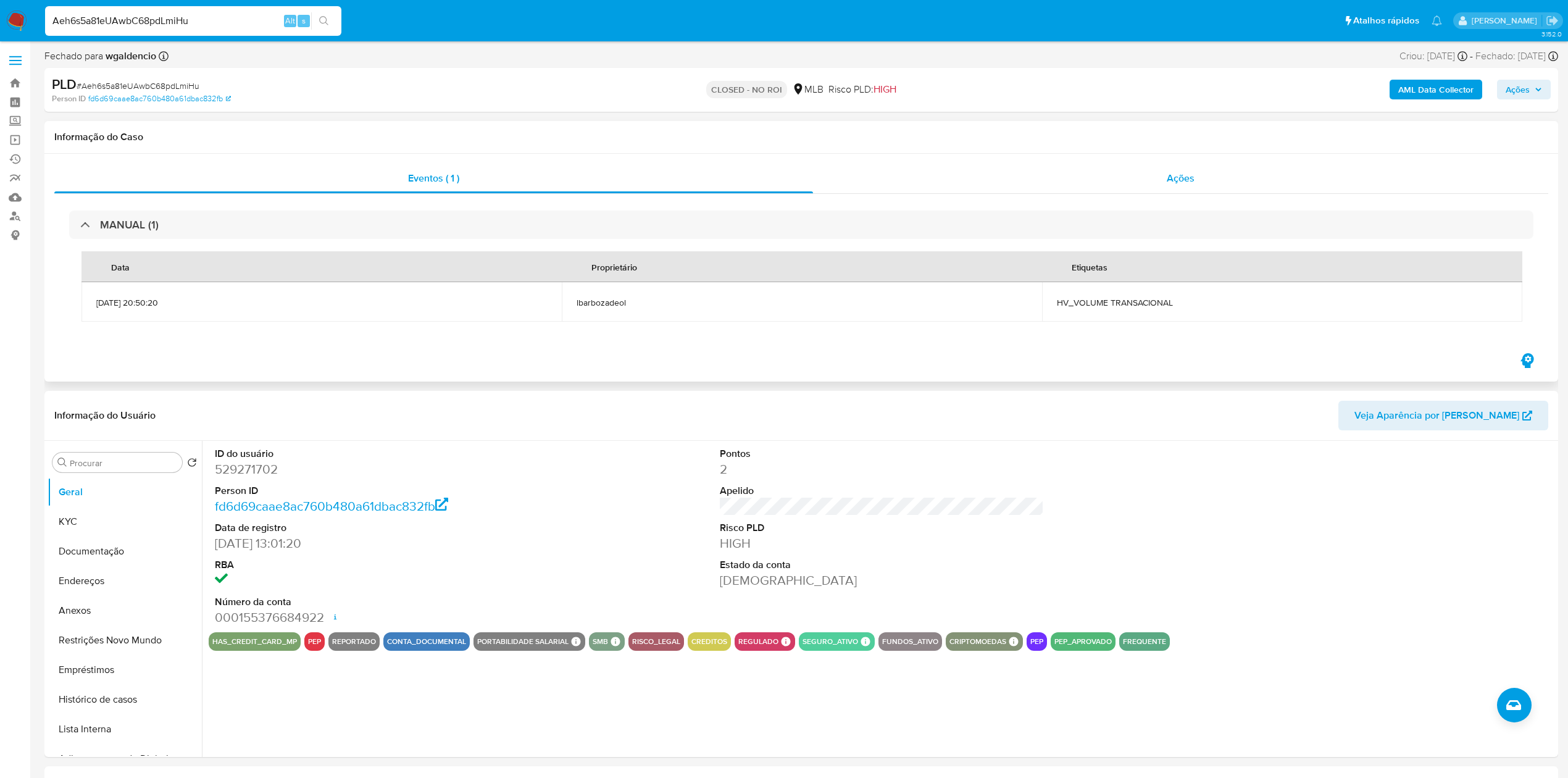
click at [1140, 188] on div "Ações" at bounding box center [1180, 178] width 735 height 29
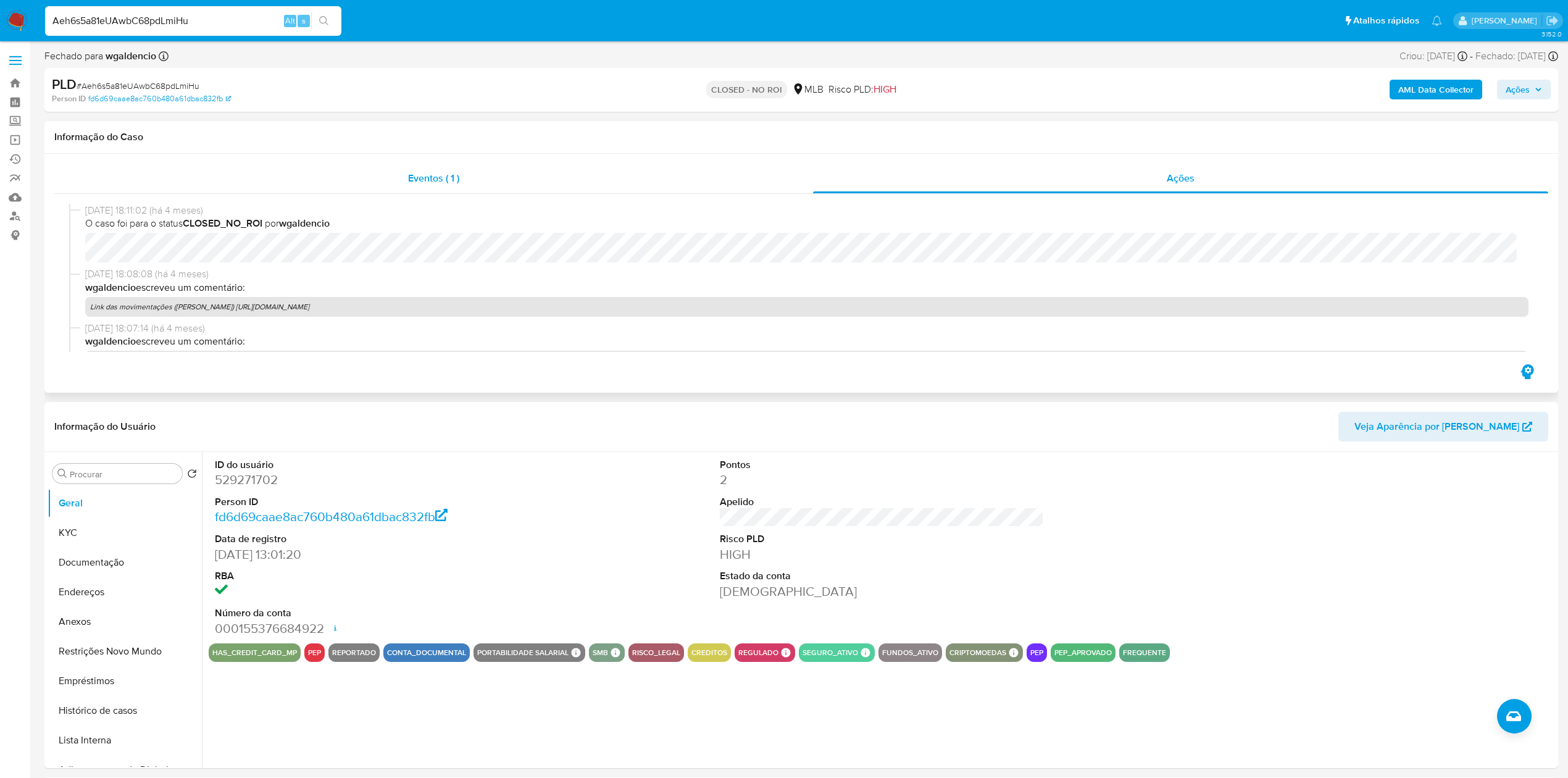
click at [171, 182] on div "Eventos ( 1 )" at bounding box center [434, 178] width 758 height 29
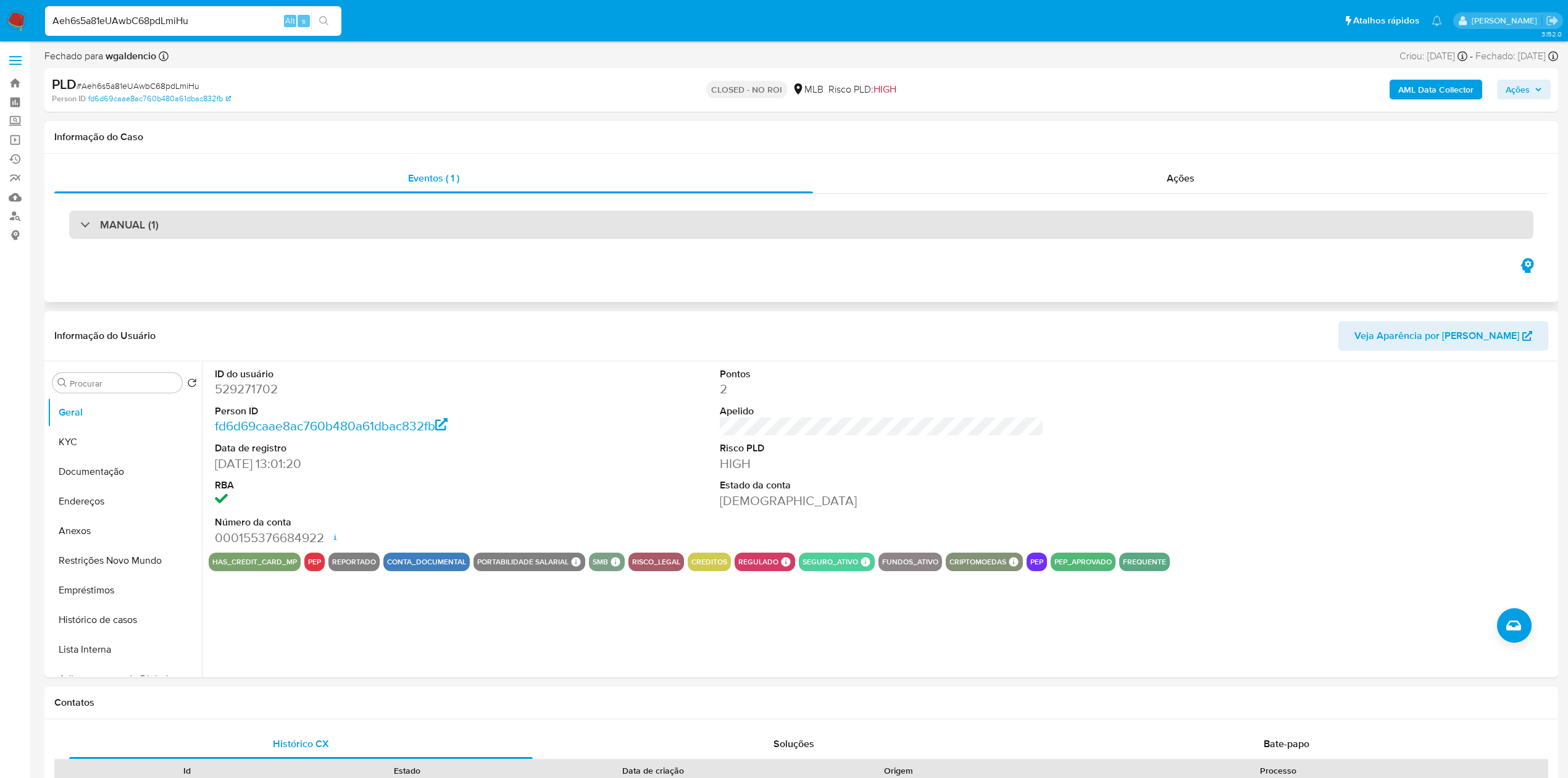
click at [141, 228] on h3 "MANUAL (1)" at bounding box center [129, 224] width 59 height 14
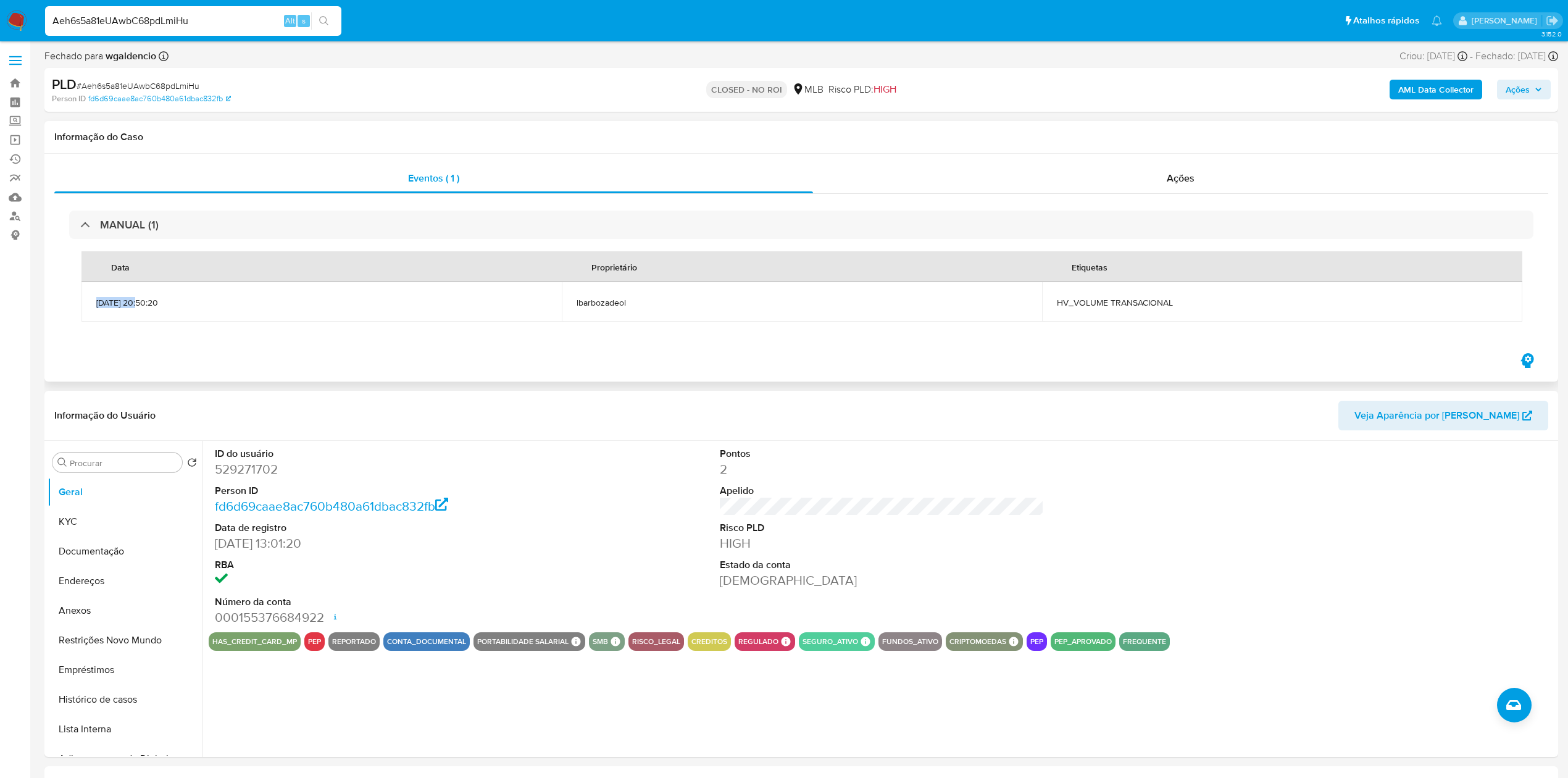
drag, startPoint x: 94, startPoint y: 302, endPoint x: 138, endPoint y: 297, distance: 44.3
click at [138, 297] on td "14/03/2025 20:50:20" at bounding box center [322, 301] width 480 height 39
copy span "14/03/2025"
click at [145, 16] on input "Aeh6s5a81eUAwbC68pdLmiHu" at bounding box center [193, 21] width 296 height 16
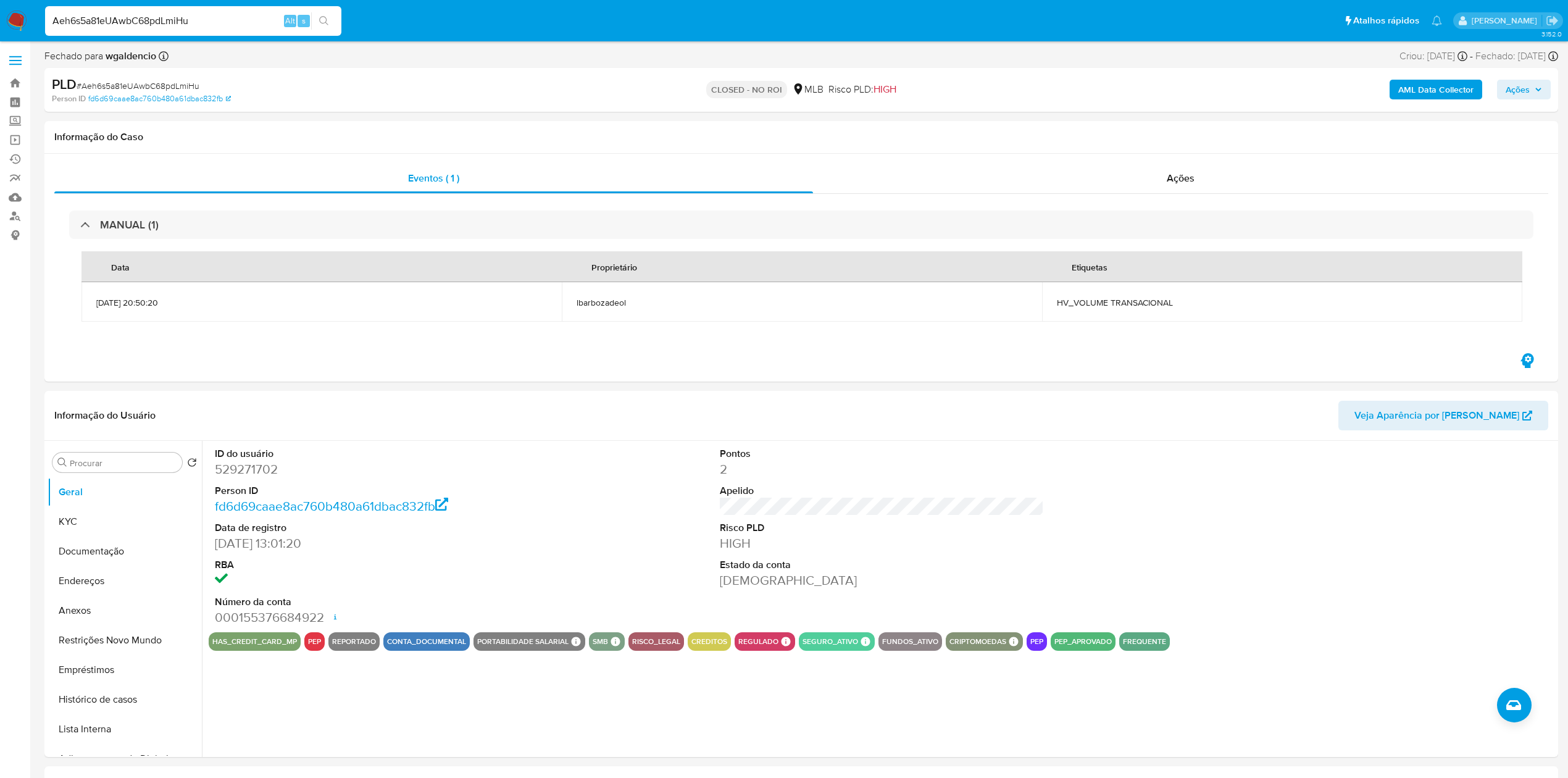
paste input "jMptXUYL1myWXrgipakWf45j"
type input "jMptXUYL1myWXrgipakWf45j"
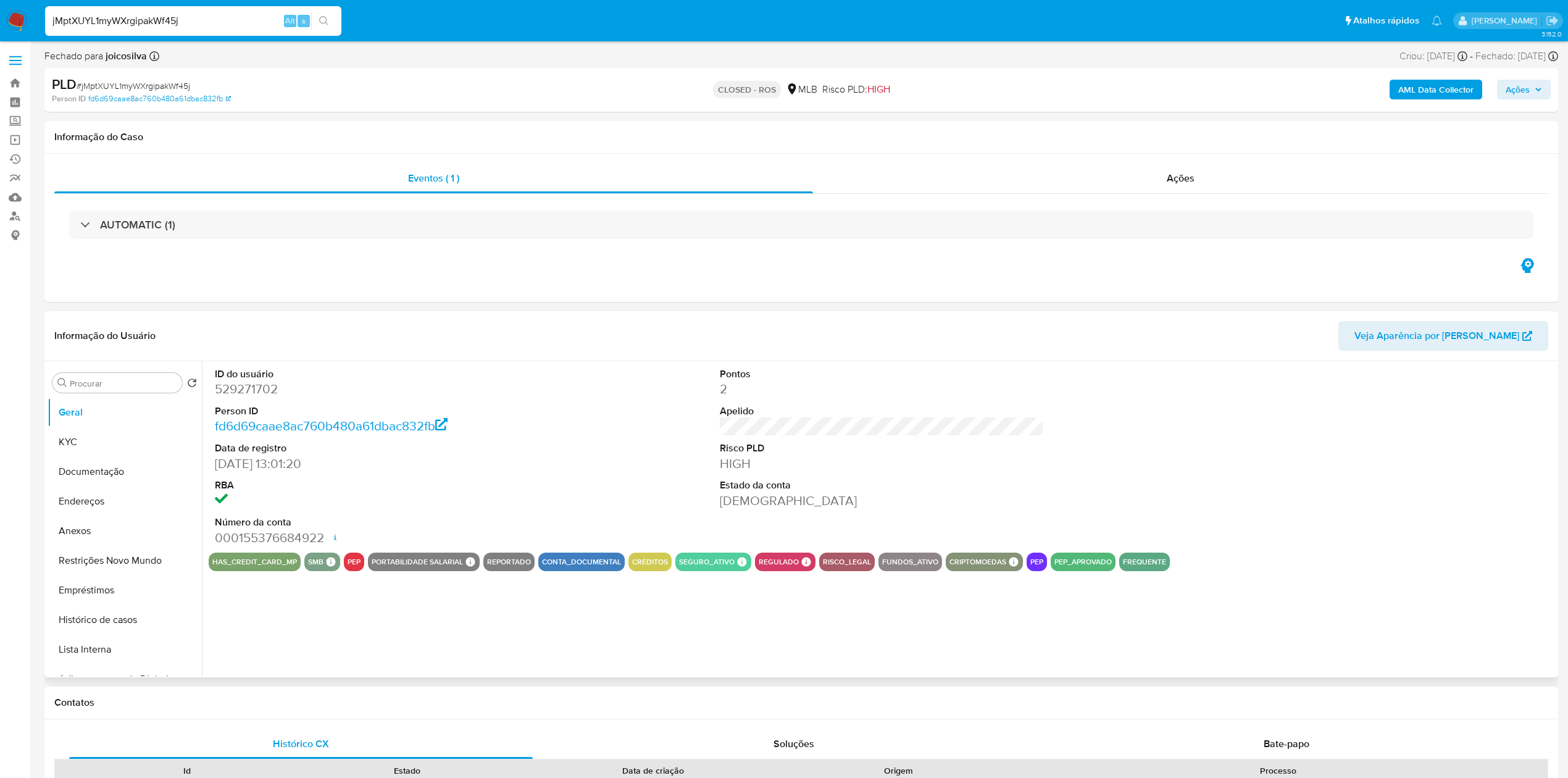
select select "10"
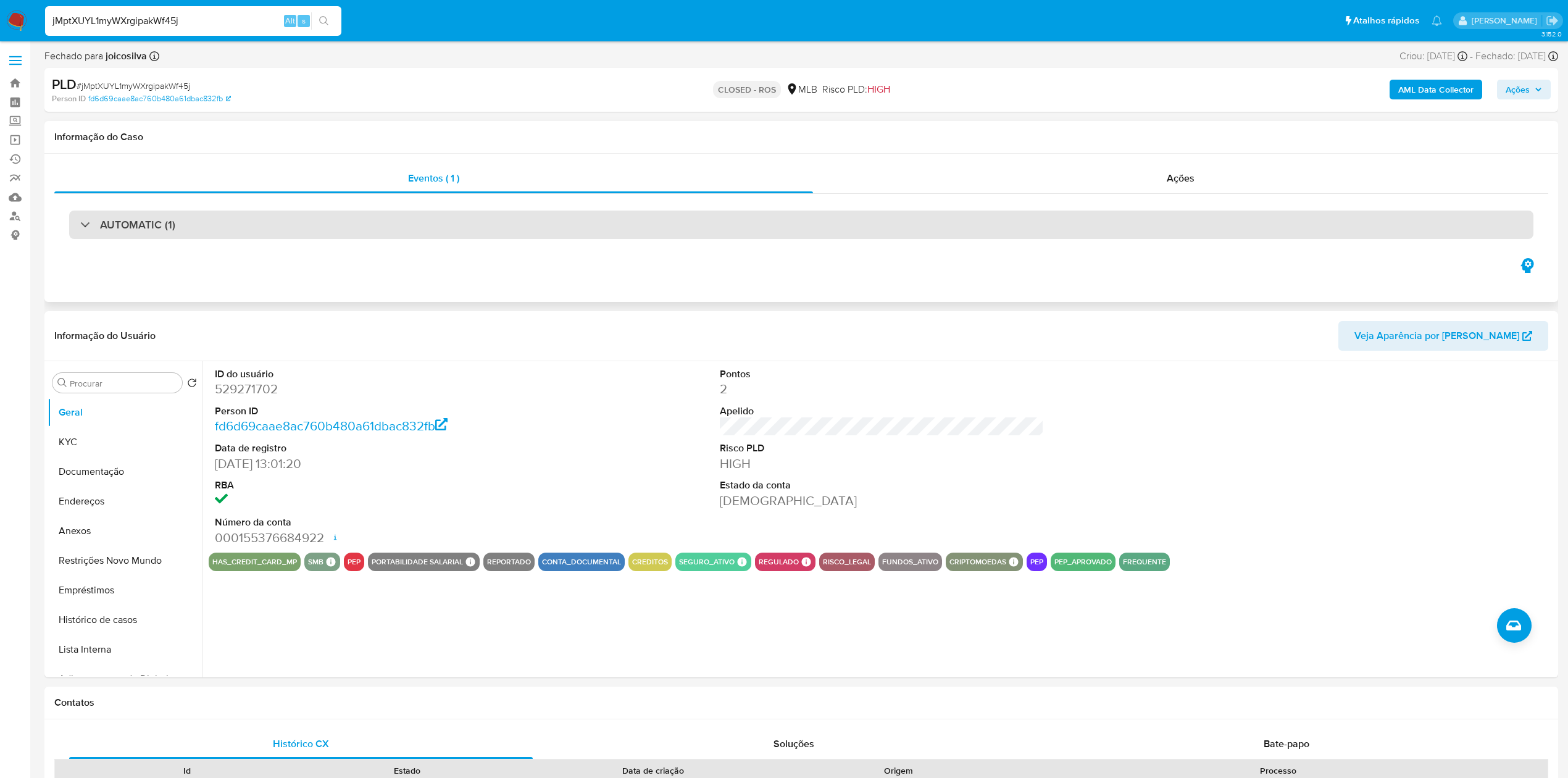
click at [127, 225] on h3 "AUTOMATIC (1)" at bounding box center [137, 224] width 75 height 14
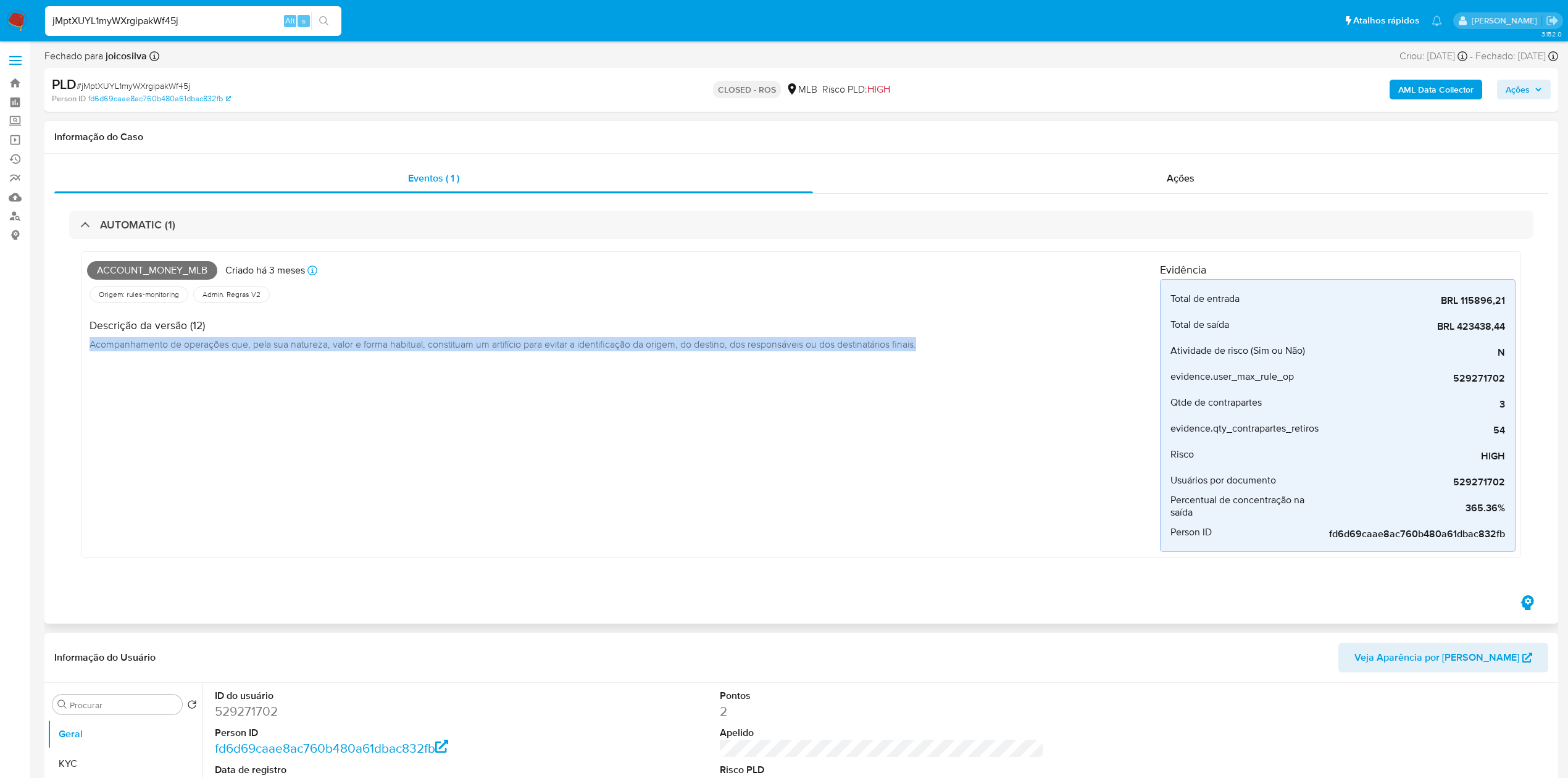
drag, startPoint x: 90, startPoint y: 346, endPoint x: 944, endPoint y: 337, distance: 854.0
click at [944, 337] on div "Descrição da versão (12) Acompanhamento de operações que, pela sua natureza, va…" at bounding box center [623, 332] width 1073 height 56
copy span "Acompanhamento de operações que, pela sua natureza, valor e forma habitual, con…"
click at [14, 218] on link "Localizador de pessoas" at bounding box center [73, 216] width 147 height 19
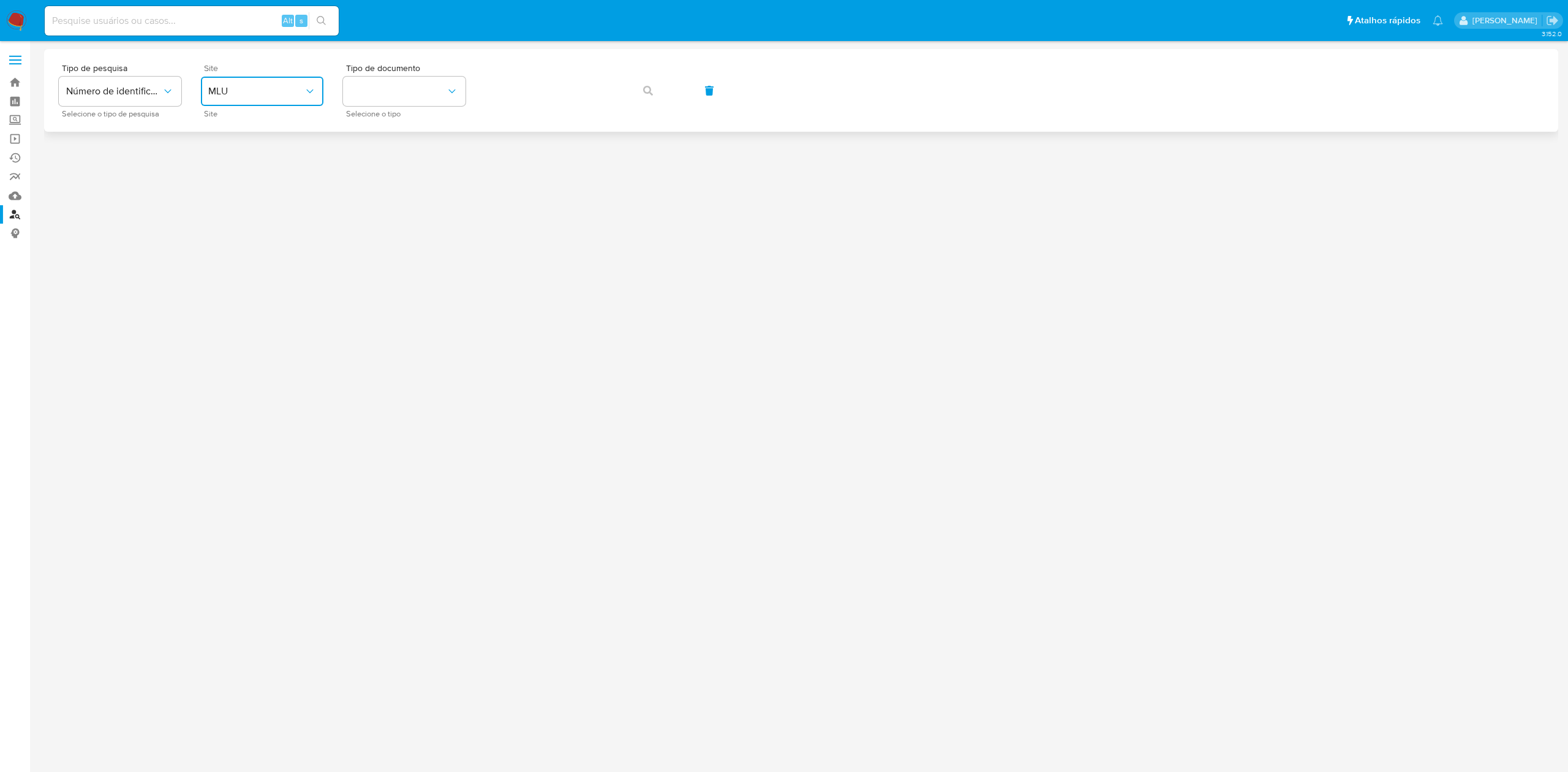
click at [283, 77] on button "MLU" at bounding box center [262, 91] width 123 height 29
click at [252, 184] on div "MLB" at bounding box center [258, 183] width 101 height 29
click at [412, 99] on button "identificationType" at bounding box center [404, 91] width 123 height 29
click at [392, 169] on div "CPF CPF" at bounding box center [400, 172] width 101 height 42
click at [649, 87] on icon "button" at bounding box center [647, 90] width 10 height 10
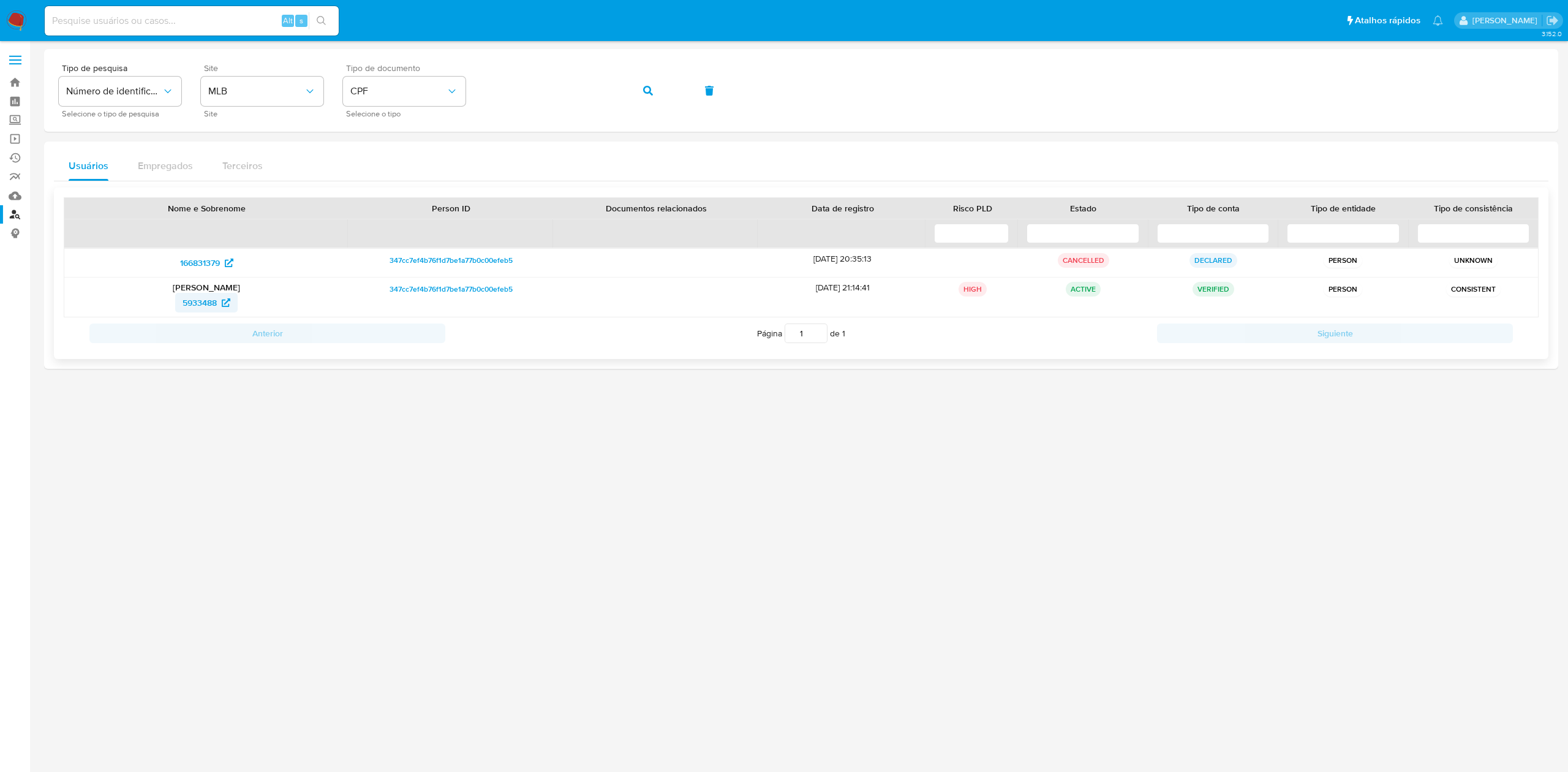
click at [191, 304] on span "5933488" at bounding box center [199, 302] width 34 height 19
click at [199, 261] on span "166831379" at bounding box center [200, 263] width 40 height 19
click at [157, 21] on input at bounding box center [191, 21] width 294 height 16
paste input "53hsDP8oSnXxmUzcrfP4nwE8"
type input "53hsDP8oSnXxmUzcrfP4nwE8"
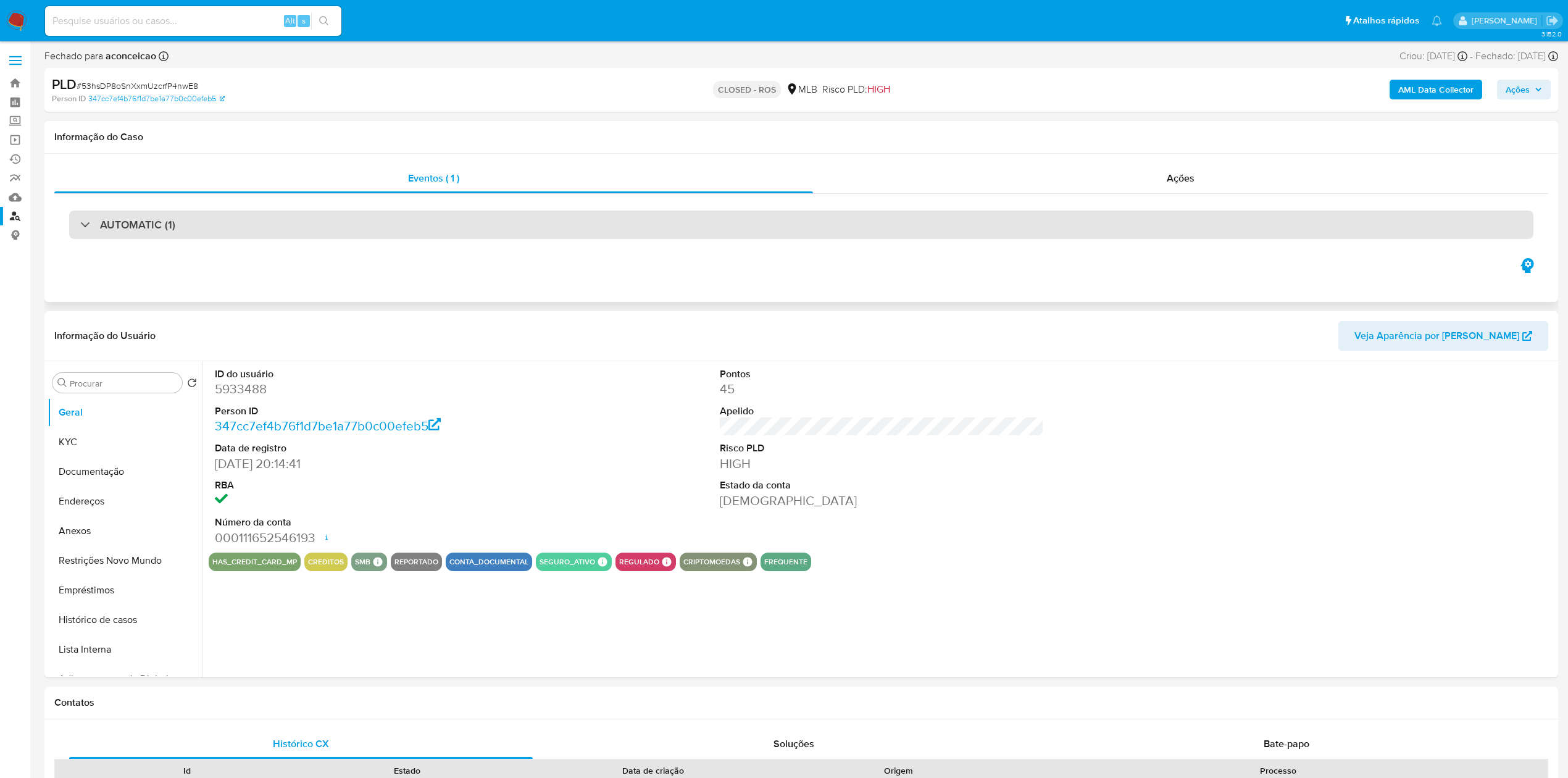
click at [213, 228] on div "AUTOMATIC (1)" at bounding box center [801, 224] width 1464 height 28
select select "10"
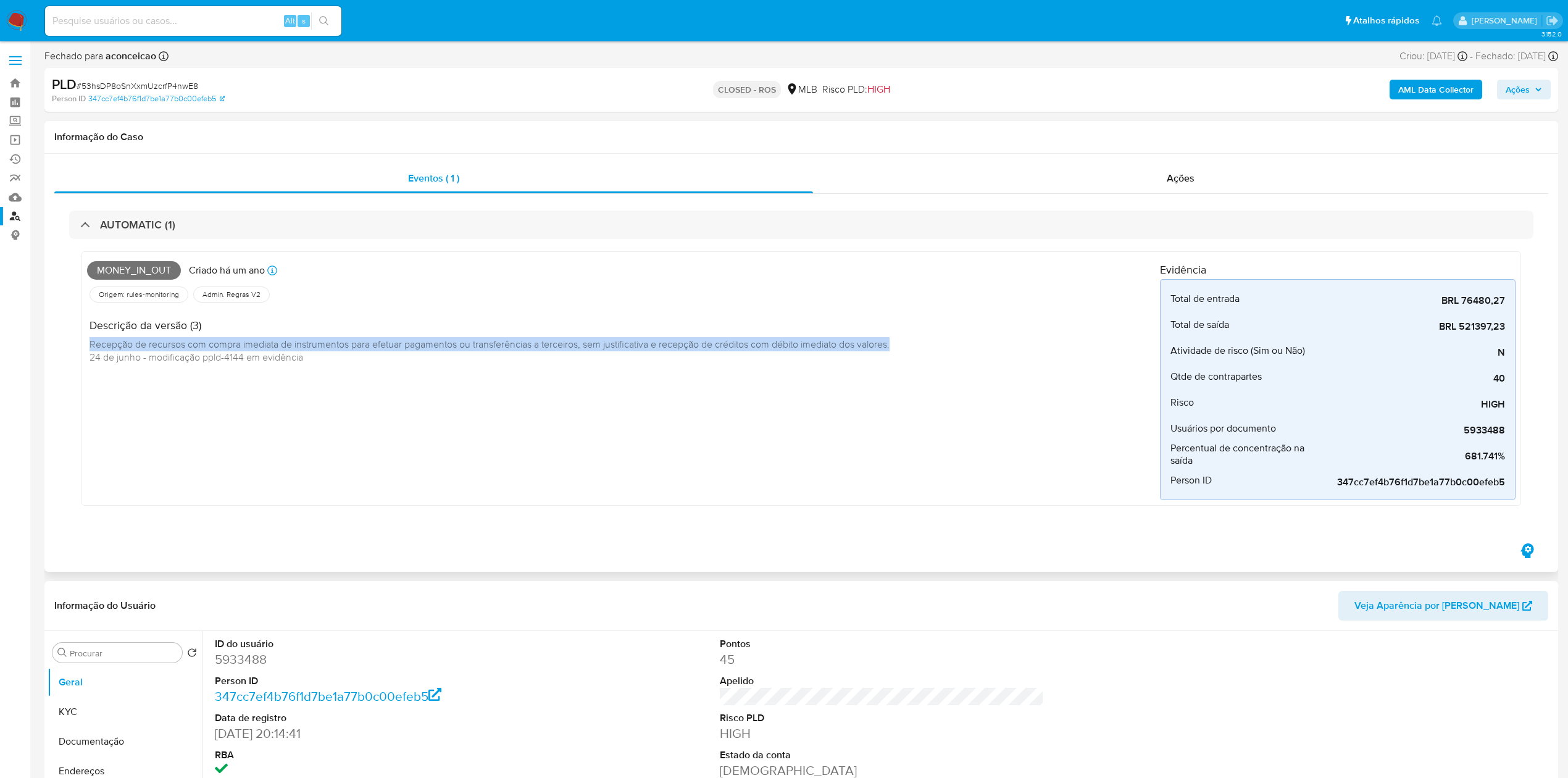
drag, startPoint x: 88, startPoint y: 346, endPoint x: 904, endPoint y: 347, distance: 816.0
click at [899, 347] on div "Descrição da versão (3) Recepção de recursos com compra imediata de instrumento…" at bounding box center [493, 339] width 812 height 69
copy span "Recepção de recursos com compra imediata de instrumentos para efetuar pagamento…"
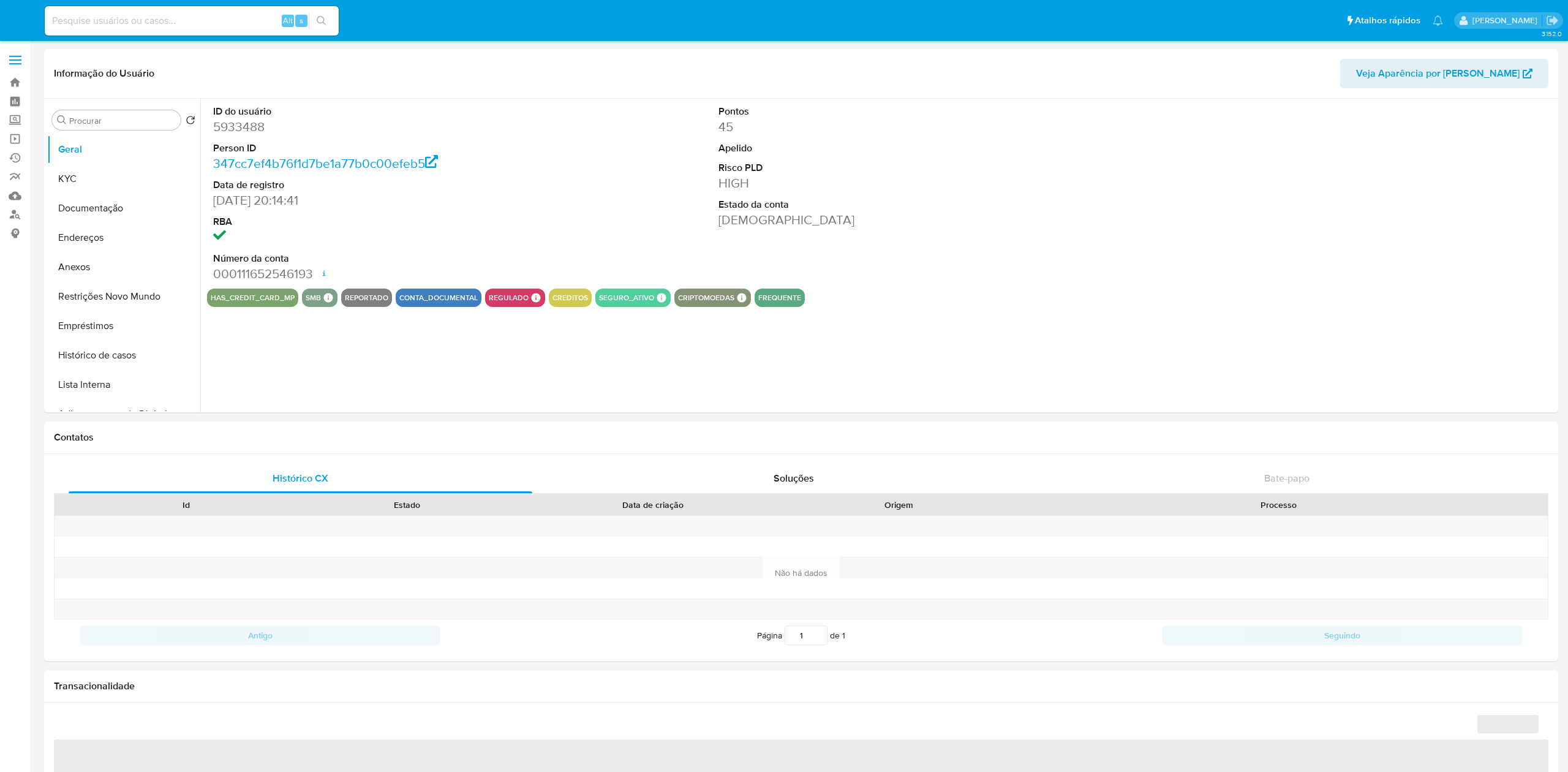
select select "10"
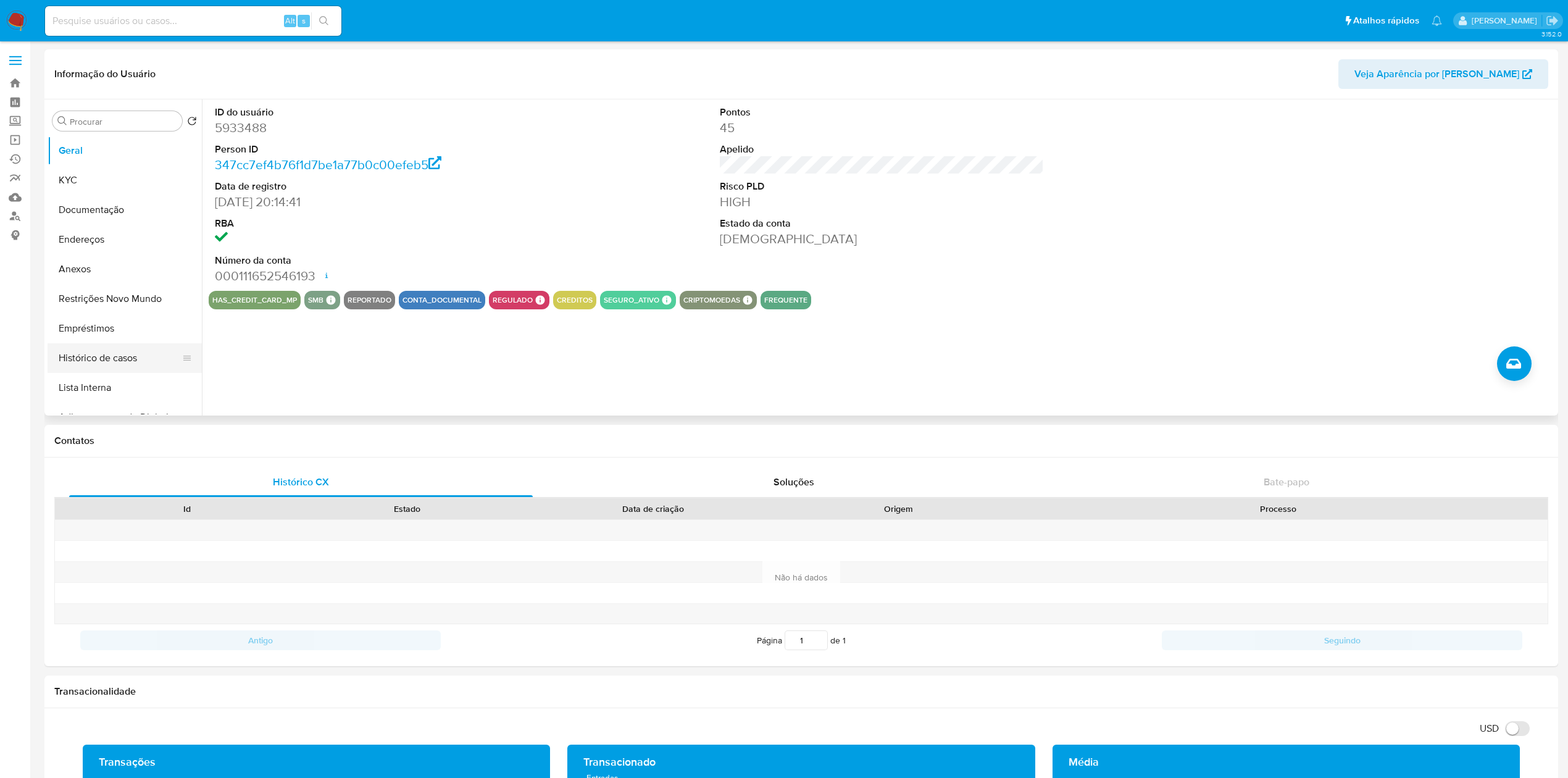
click at [93, 357] on button "Histórico de casos" at bounding box center [120, 358] width 145 height 29
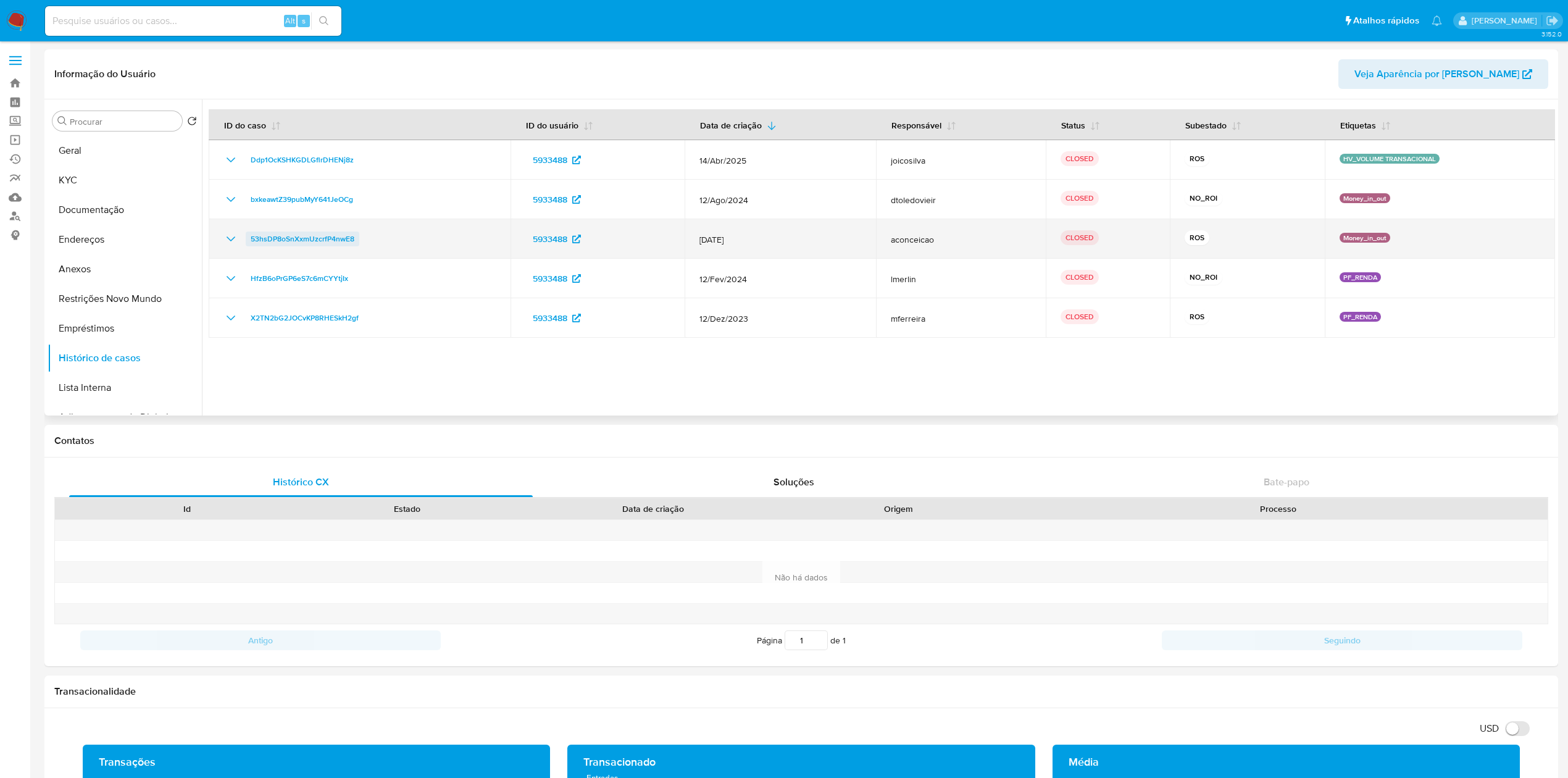
drag, startPoint x: 363, startPoint y: 237, endPoint x: 250, endPoint y: 243, distance: 113.2
click at [250, 243] on div "53hsDP8oSnXxmUzcrfP4nwE8" at bounding box center [360, 239] width 272 height 15
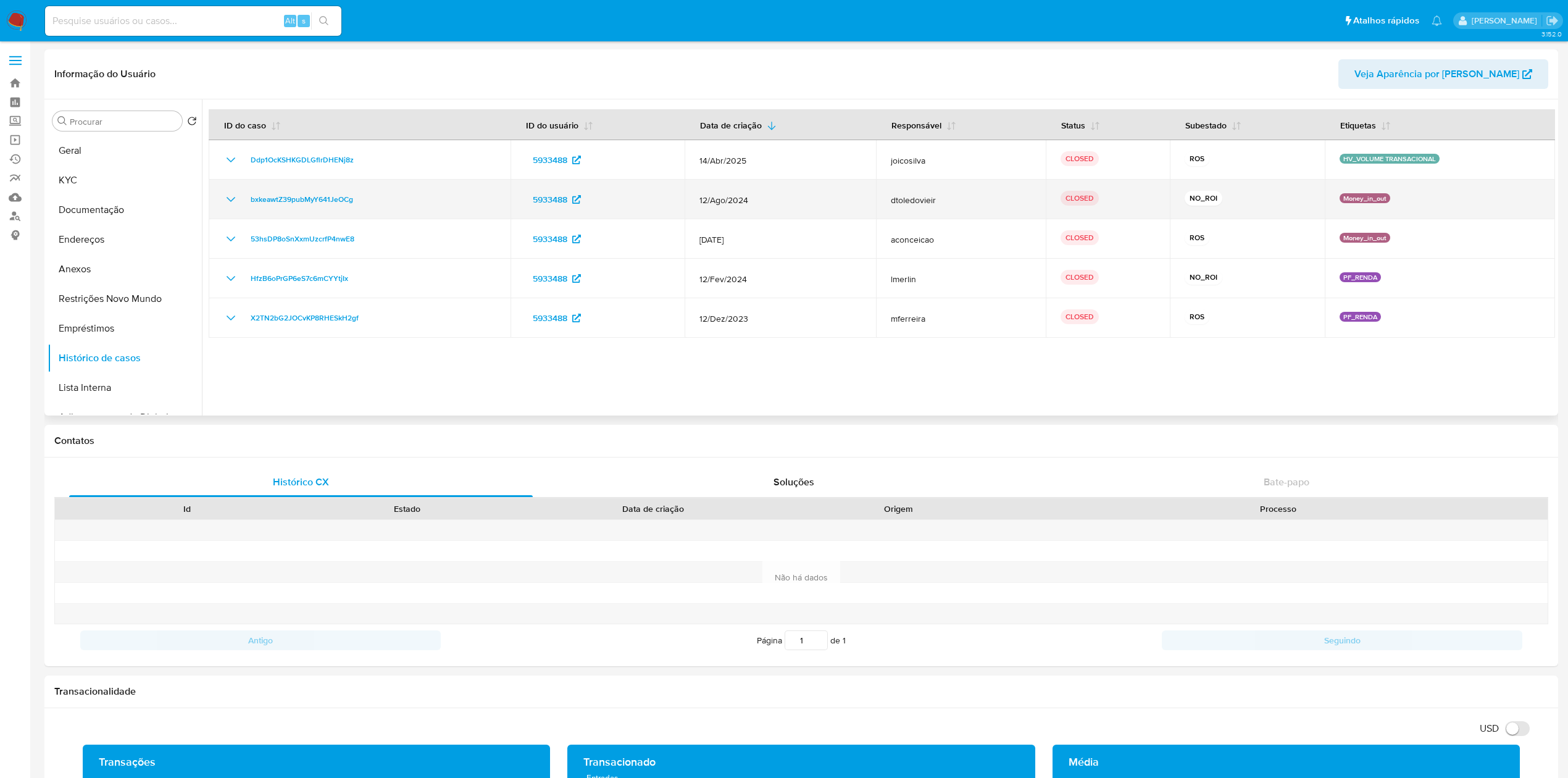
drag, startPoint x: 359, startPoint y: 199, endPoint x: 237, endPoint y: 200, distance: 122.0
click at [237, 200] on div "bxkeawtZ39pubMyY641JeOCg" at bounding box center [360, 199] width 272 height 15
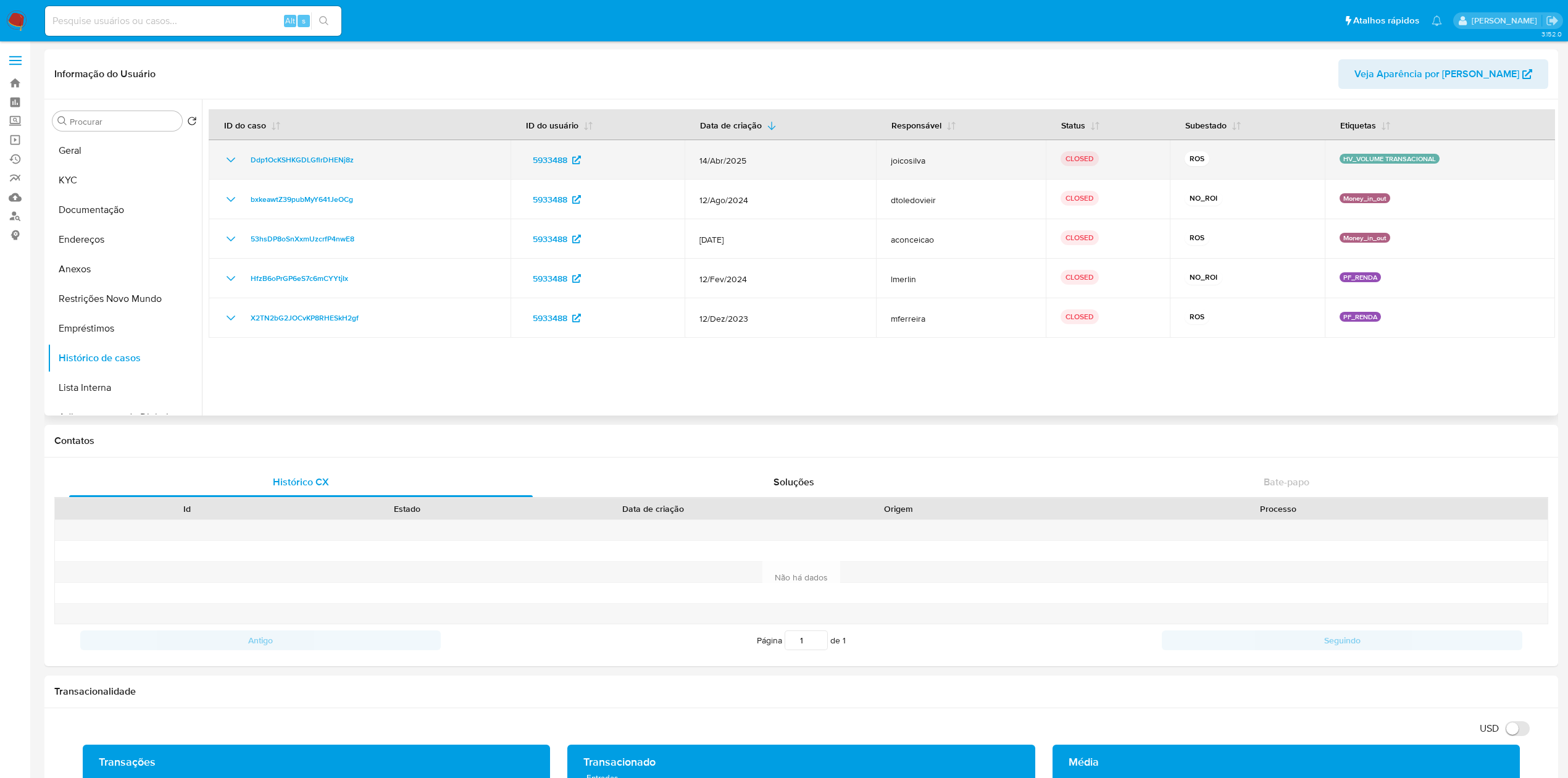
drag, startPoint x: 363, startPoint y: 152, endPoint x: 239, endPoint y: 169, distance: 125.2
click at [239, 169] on td "Ddp1OcKSHKGDLGflrDHENj8z" at bounding box center [360, 160] width 302 height 39
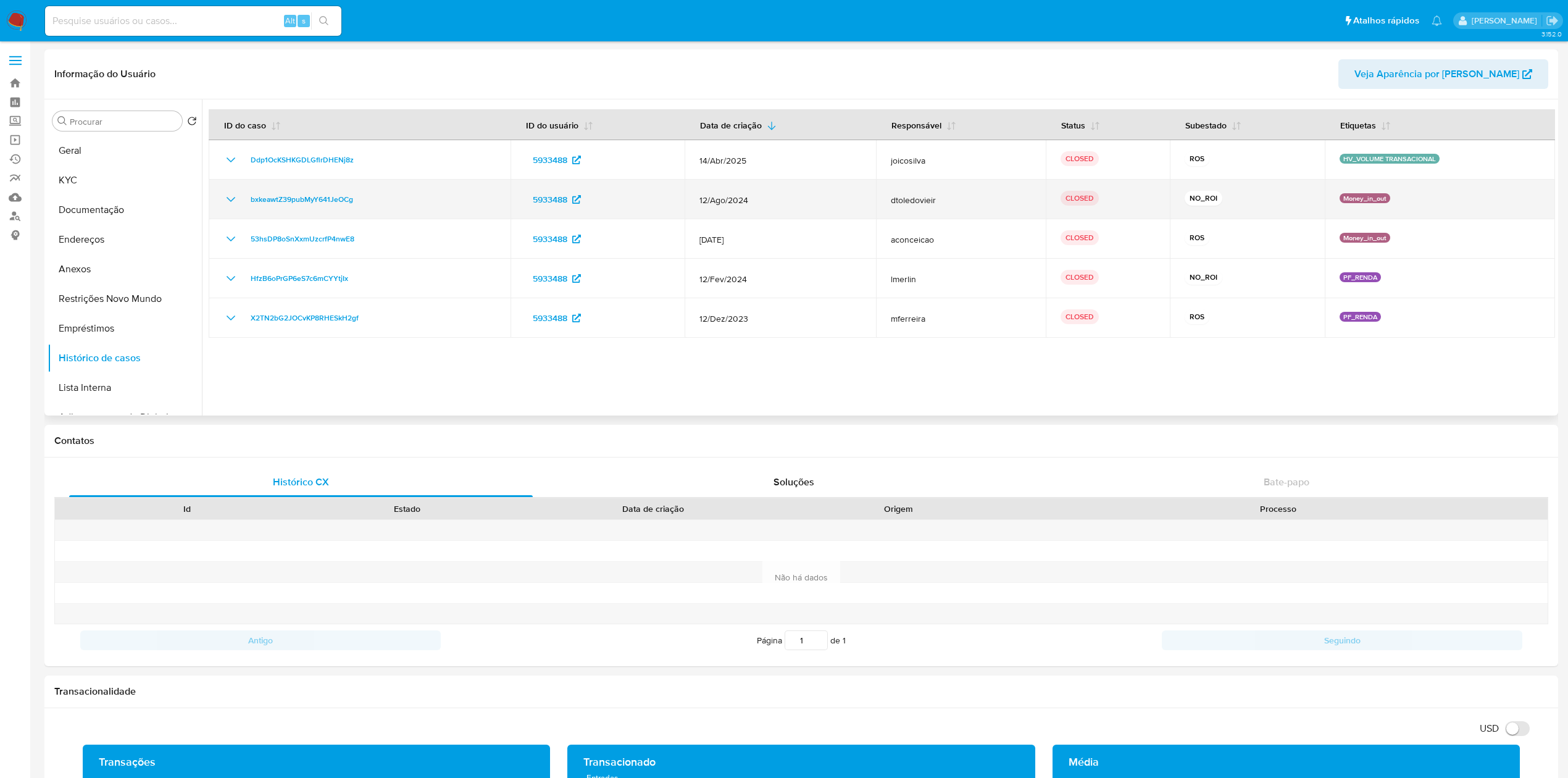
click at [1282, 218] on td "NO_ROI" at bounding box center [1247, 199] width 155 height 39
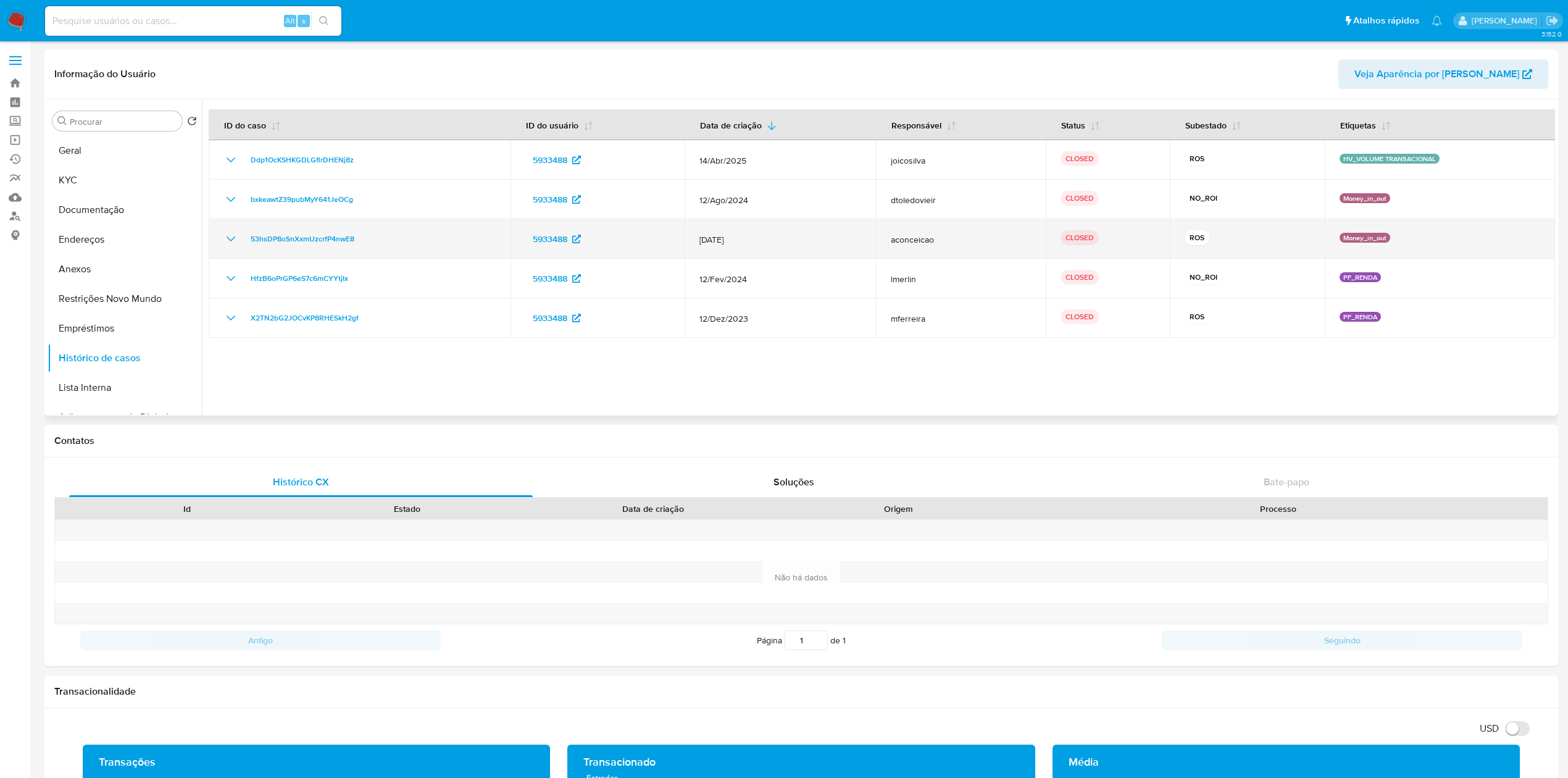
drag, startPoint x: 1393, startPoint y: 235, endPoint x: 1331, endPoint y: 240, distance: 62.2
click at [1331, 240] on td "Money_in_out" at bounding box center [1440, 239] width 230 height 39
click at [1422, 258] on td "Money_in_out" at bounding box center [1440, 239] width 230 height 39
drag, startPoint x: 1391, startPoint y: 231, endPoint x: 1335, endPoint y: 237, distance: 56.3
click at [1335, 237] on td "Money_in_out" at bounding box center [1440, 239] width 230 height 39
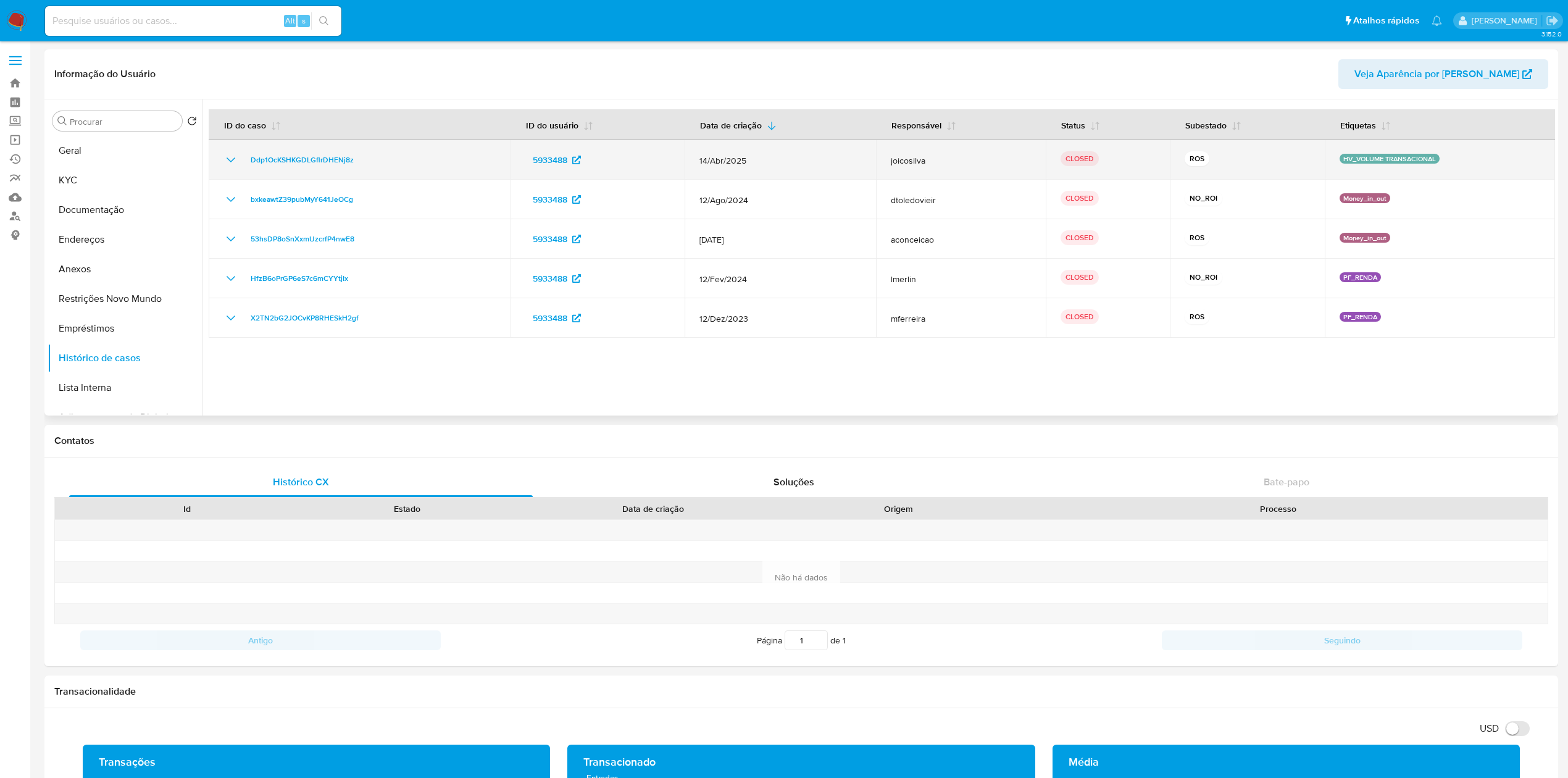
drag, startPoint x: 1440, startPoint y: 158, endPoint x: 1332, endPoint y: 153, distance: 108.1
click at [1332, 153] on td "HV_VOLUME TRANSACIONAL" at bounding box center [1440, 160] width 230 height 39
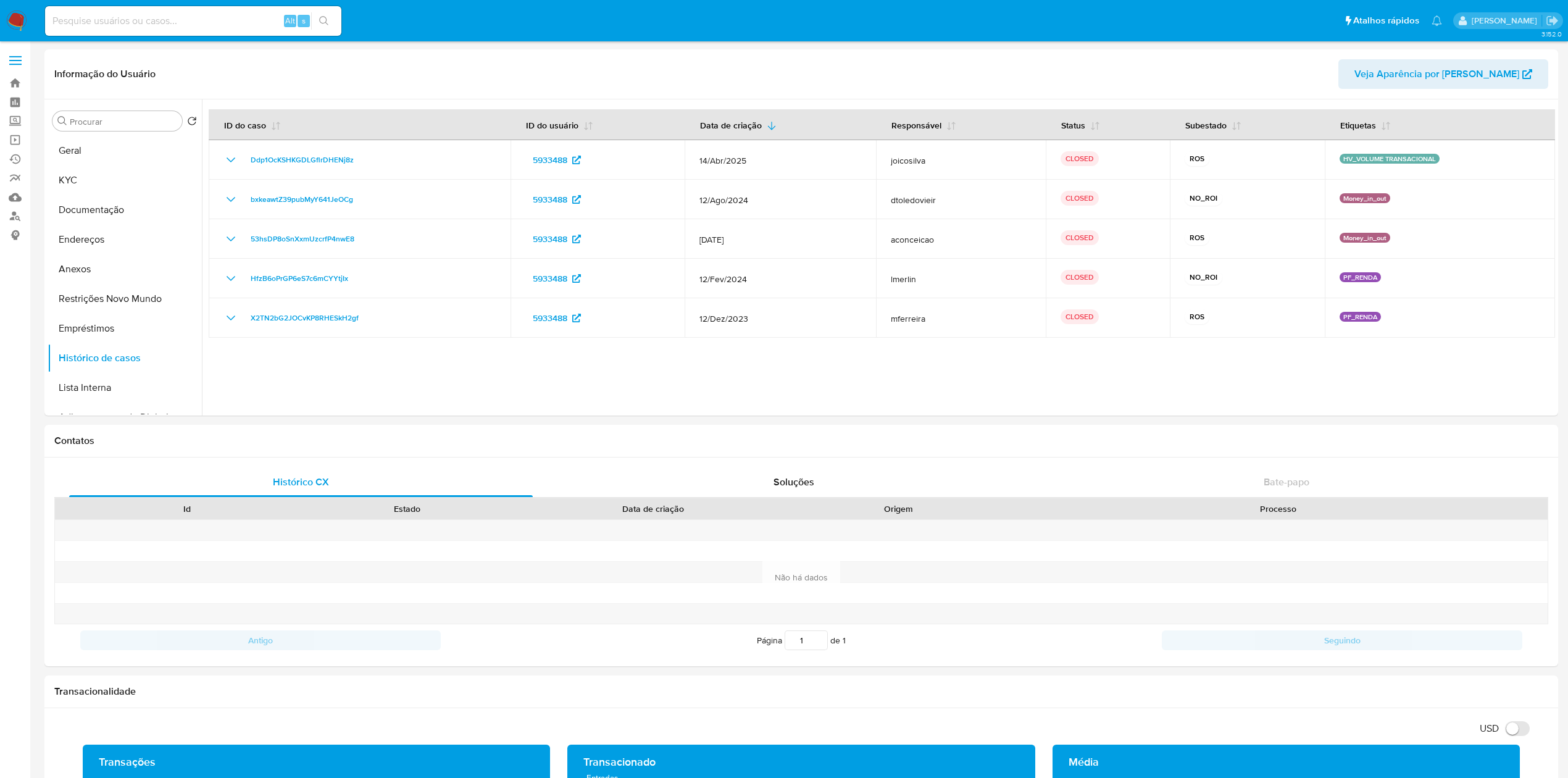
click at [213, 23] on input at bounding box center [193, 21] width 296 height 16
paste input "bxkeawtZ39pubMyY641JeOCg"
type input "bxkeawtZ39pubMyY641JeOCg"
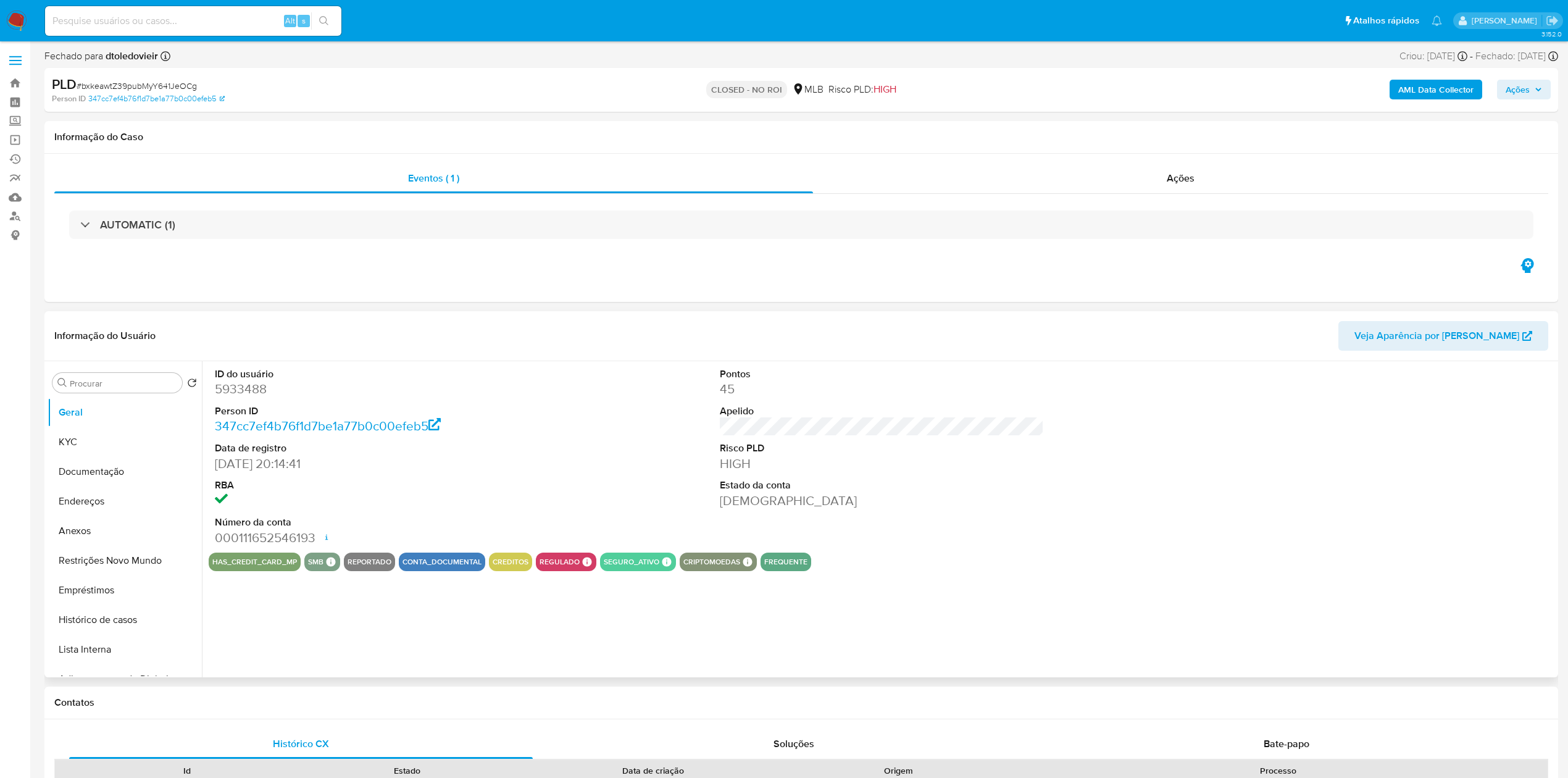
select select "10"
click at [679, 421] on div "ID do usuário 5933488 Person ID 347cc7ef4b76f1d7be1a77b0c00efeb5 Data de regist…" at bounding box center [881, 456] width 1346 height 192
click at [1154, 179] on div "Ações" at bounding box center [1180, 178] width 735 height 29
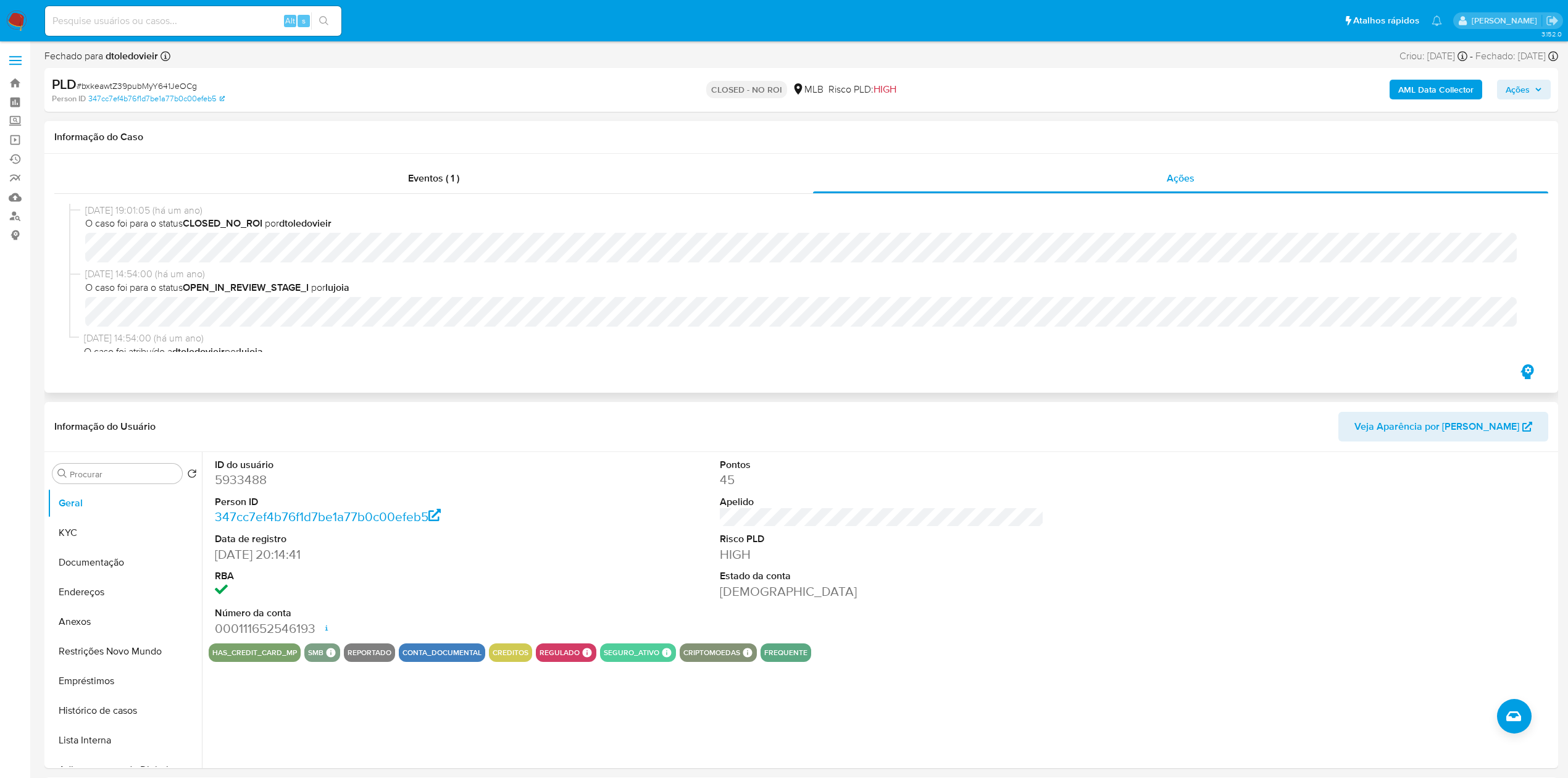
click at [405, 160] on div "Eventos ( 1 ) Ações 19/08/2024 19:01:05 (há um ano) O caso foi para o status CL…" at bounding box center [801, 273] width 1514 height 239
click at [390, 183] on div "Eventos ( 1 )" at bounding box center [434, 178] width 758 height 29
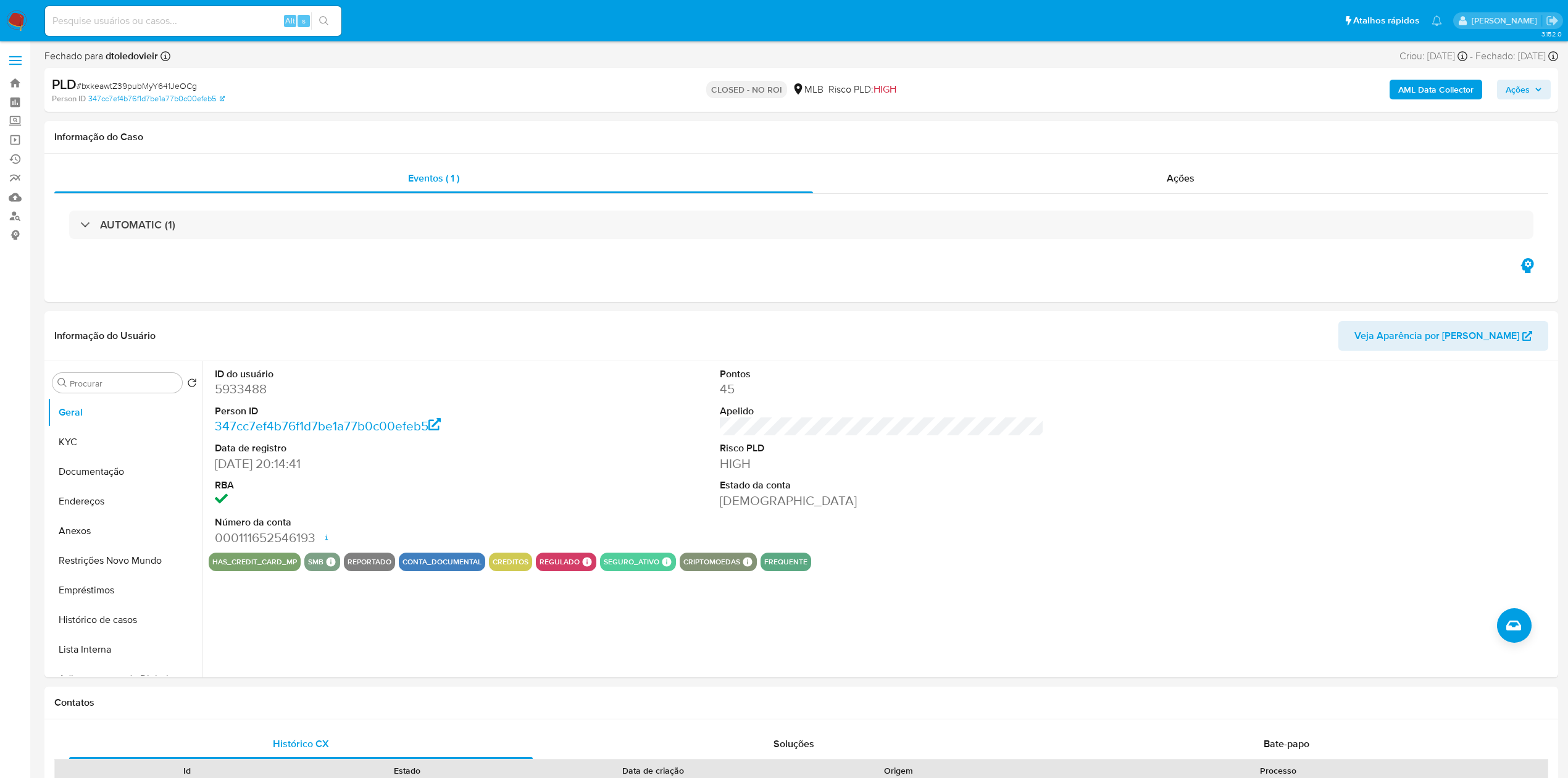
click at [102, 235] on div "AUTOMATIC (1)" at bounding box center [801, 224] width 1464 height 28
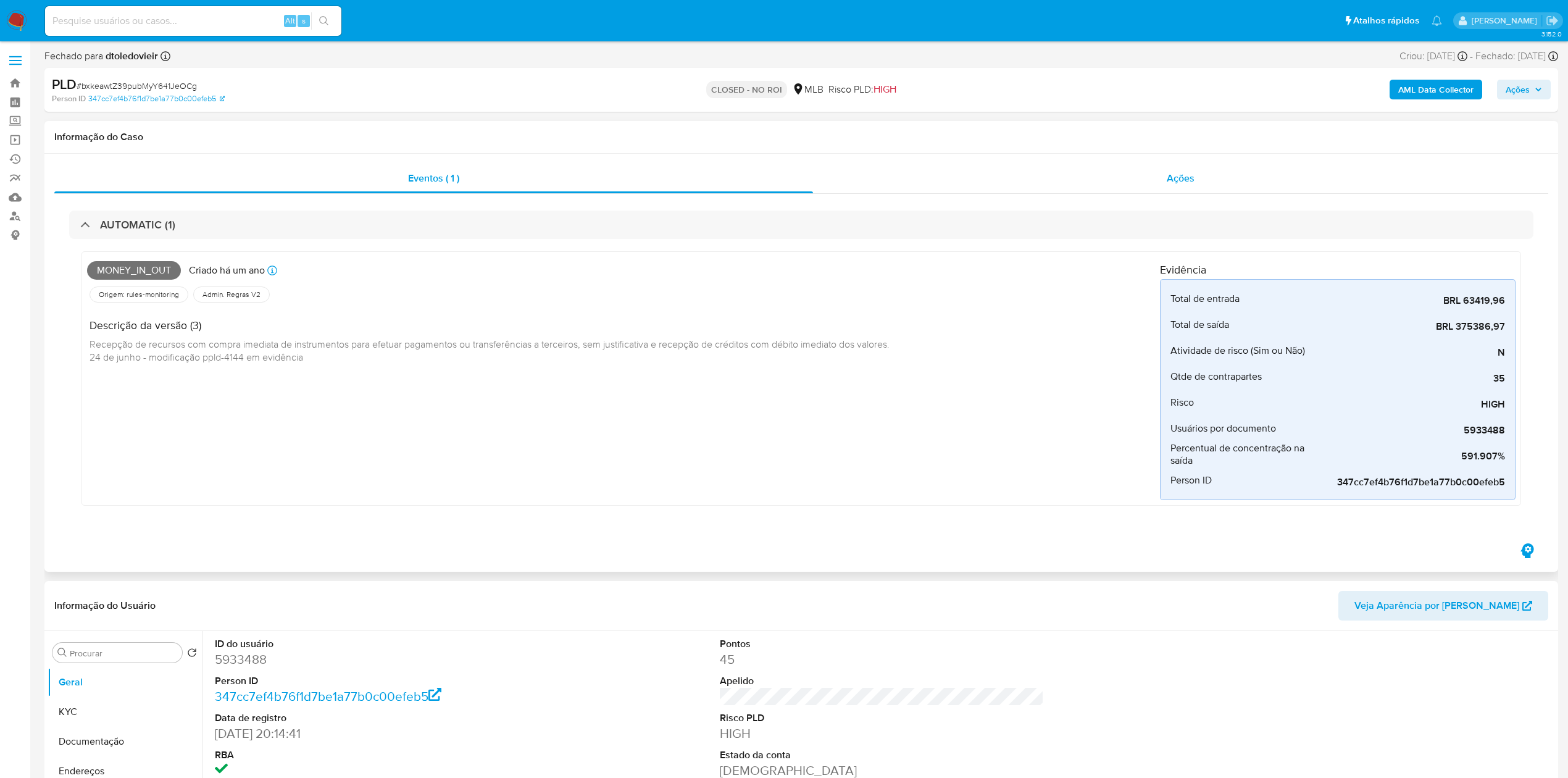
click at [1197, 173] on div "Ações" at bounding box center [1180, 178] width 735 height 29
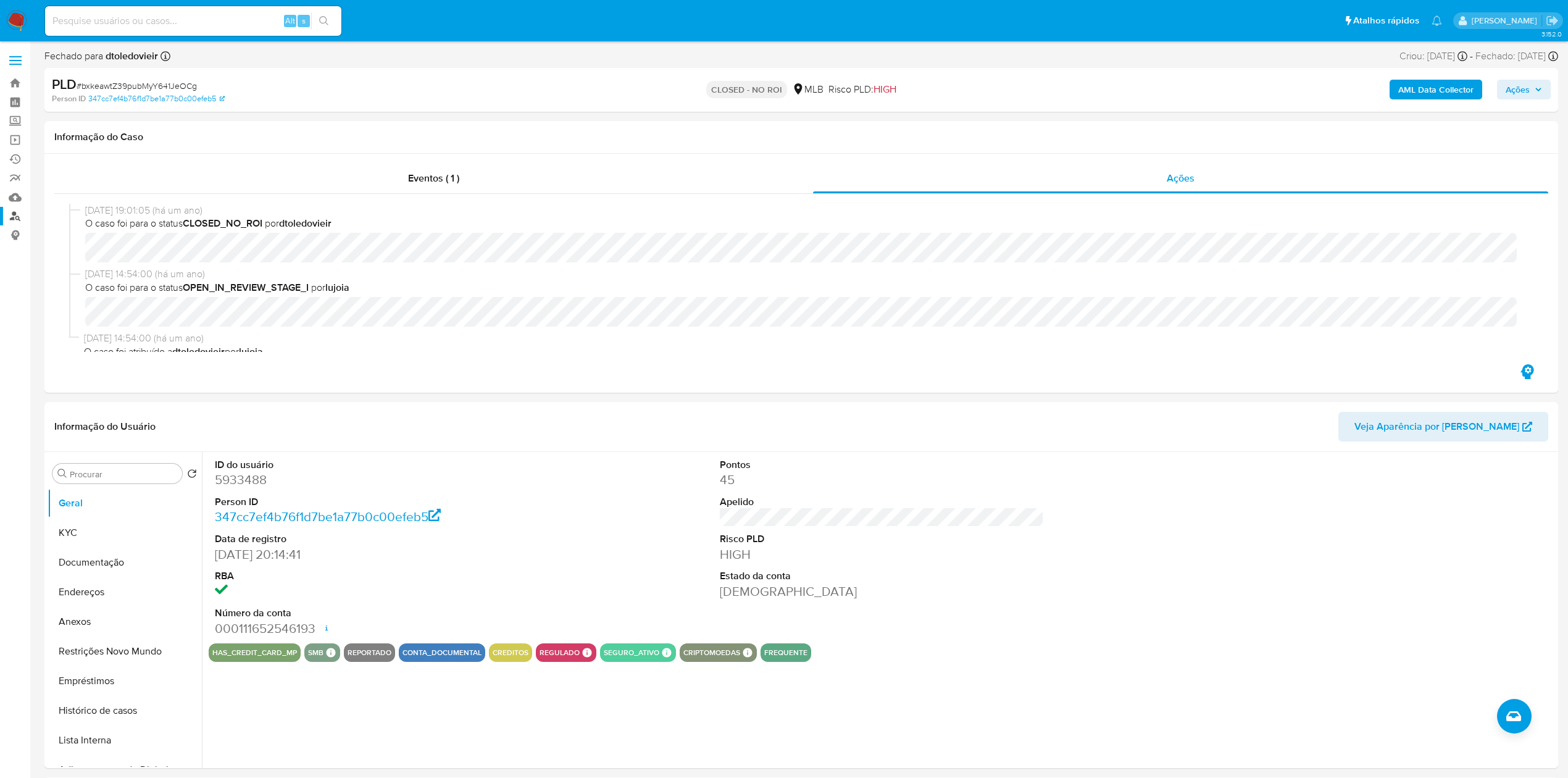
click at [23, 216] on link "Localizador de pessoas" at bounding box center [73, 216] width 147 height 19
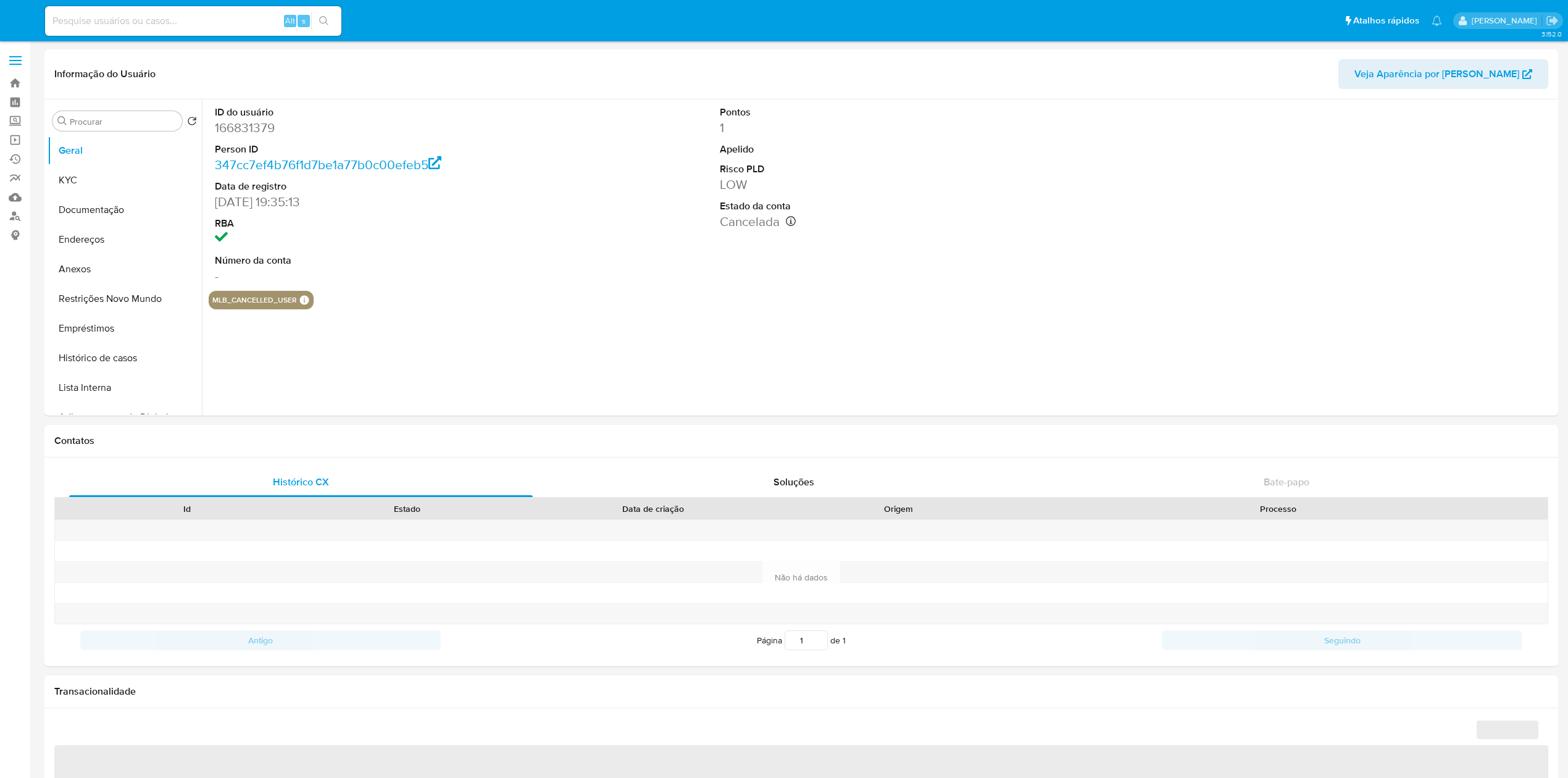
select select "10"
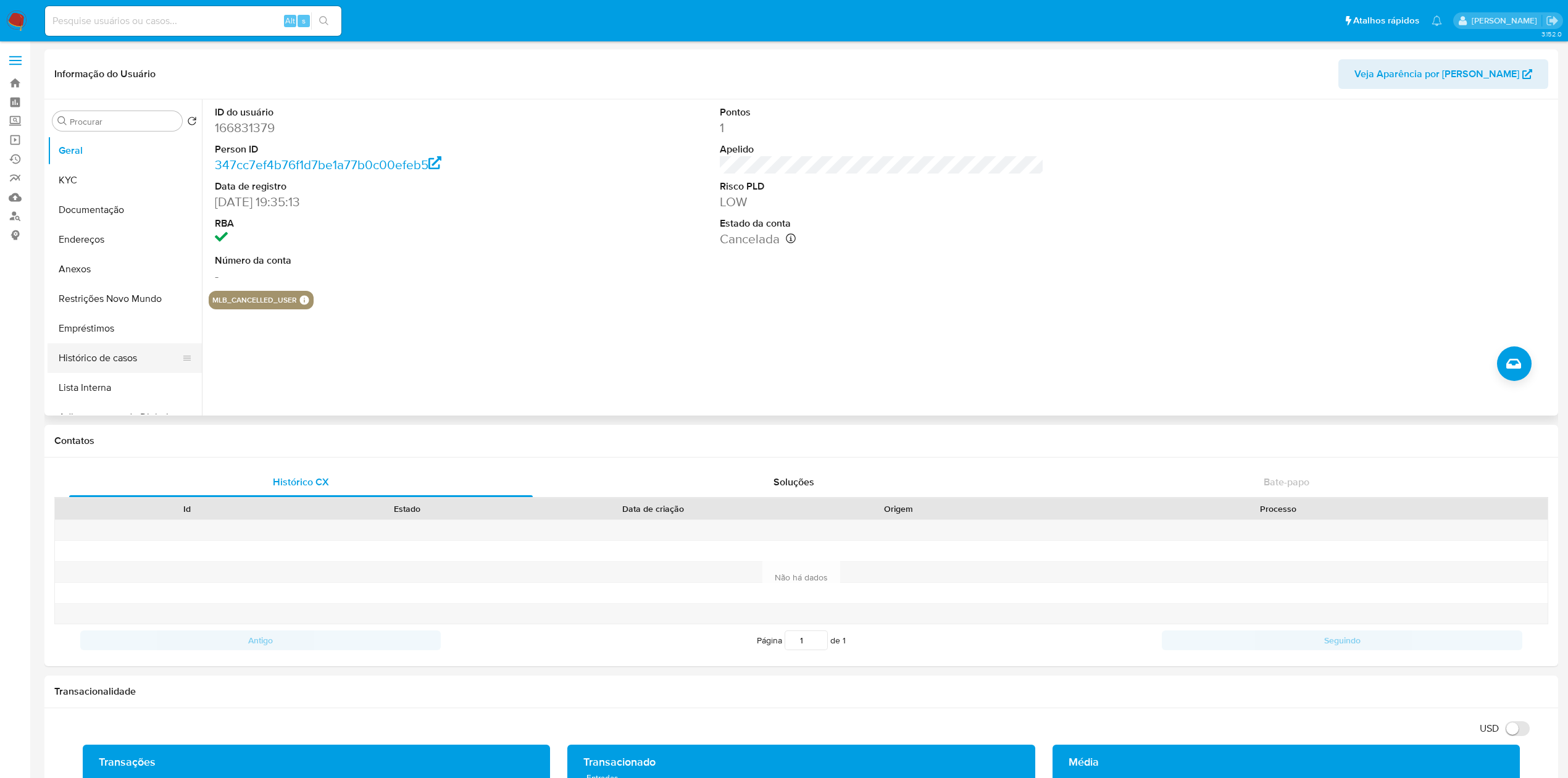
click at [109, 357] on button "Histórico de casos" at bounding box center [120, 358] width 145 height 29
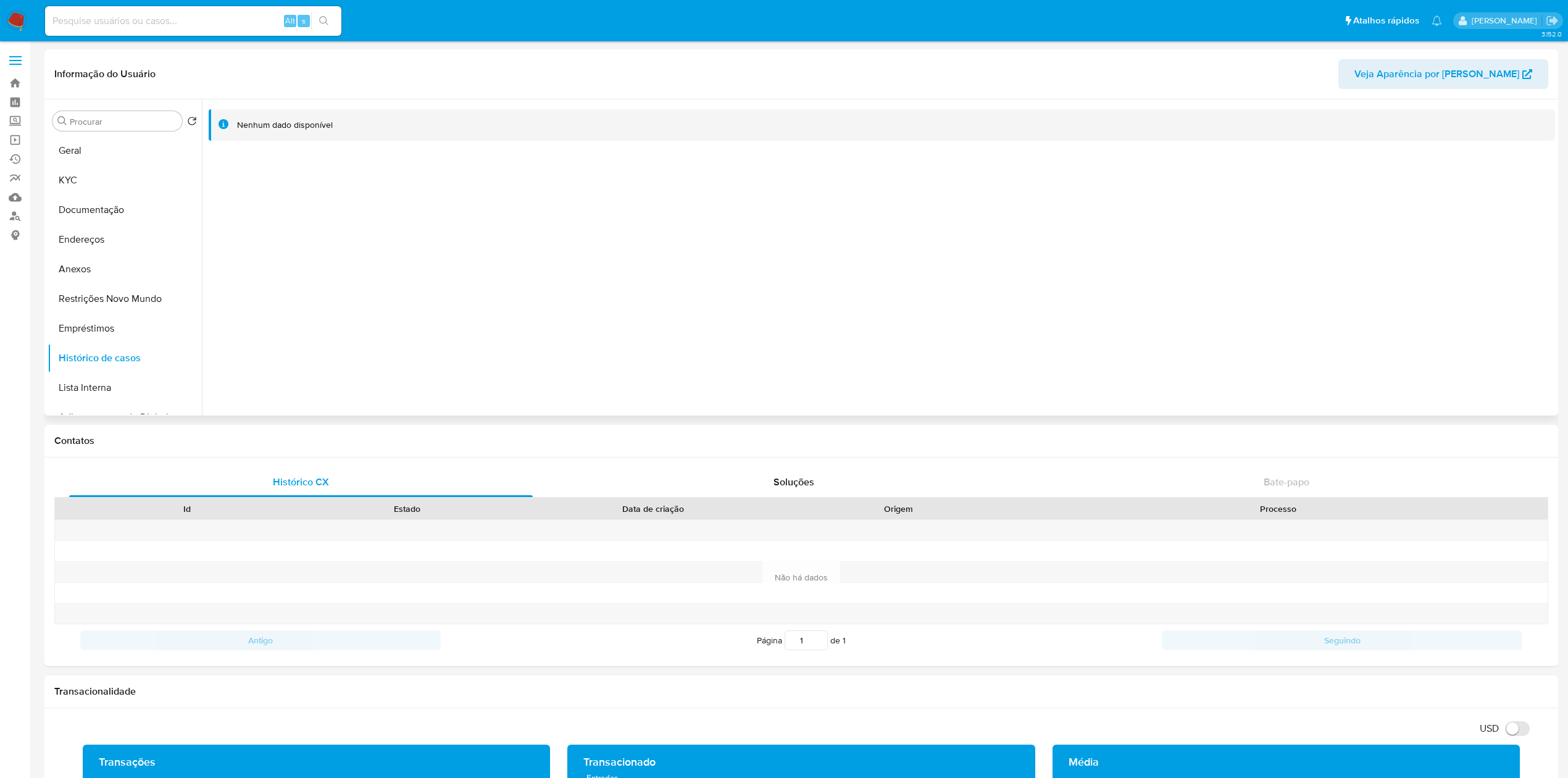
click at [502, 303] on div at bounding box center [878, 257] width 1353 height 316
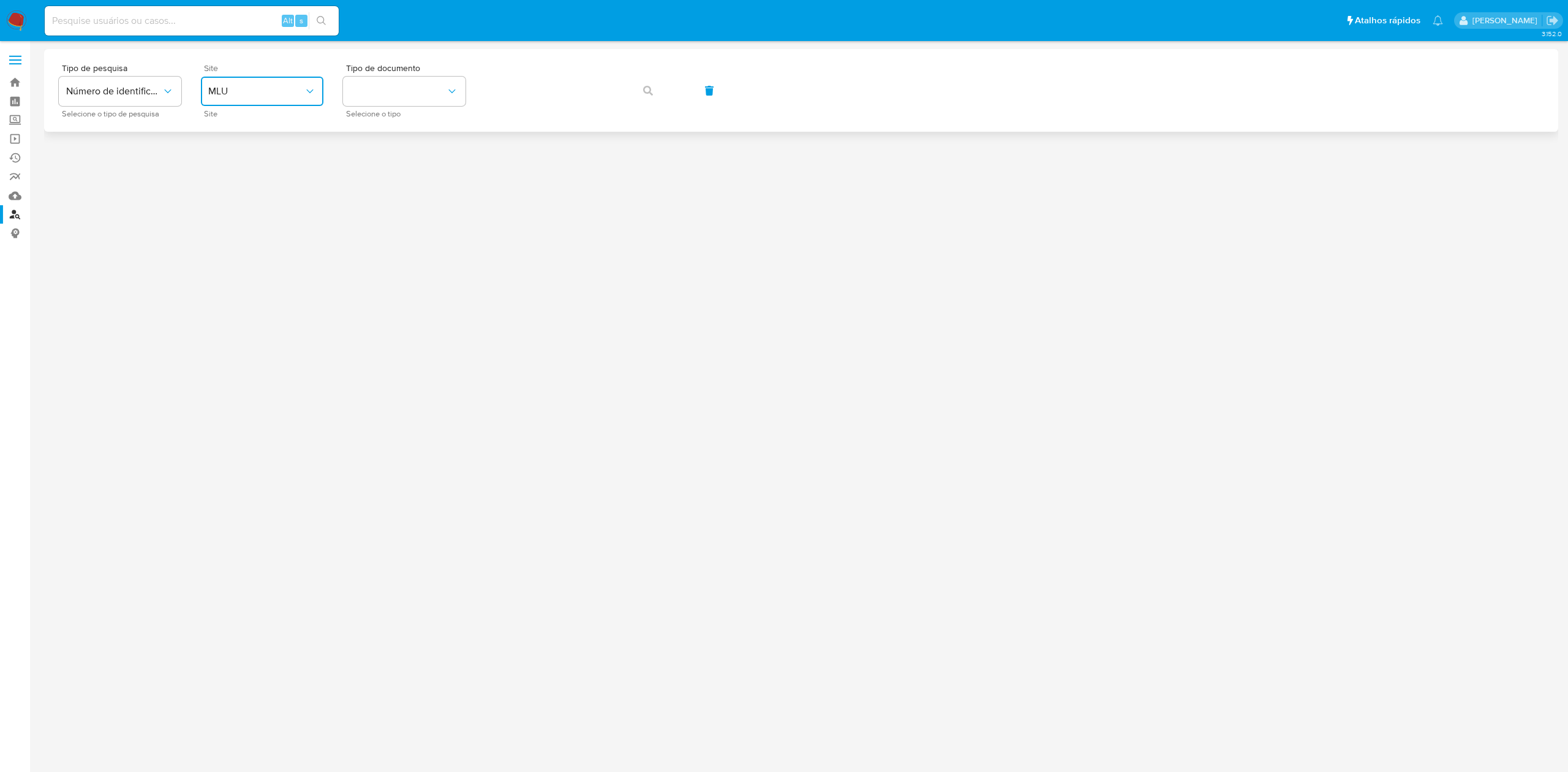
click at [226, 94] on span "MLU" at bounding box center [256, 91] width 95 height 12
click at [280, 189] on div "MLB" at bounding box center [258, 183] width 101 height 29
drag, startPoint x: 383, startPoint y: 74, endPoint x: 388, endPoint y: 81, distance: 8.6
click at [383, 74] on div "Tipo de documento Selecione o tipo" at bounding box center [404, 90] width 123 height 53
click at [392, 91] on button "identificationType" at bounding box center [404, 91] width 123 height 29
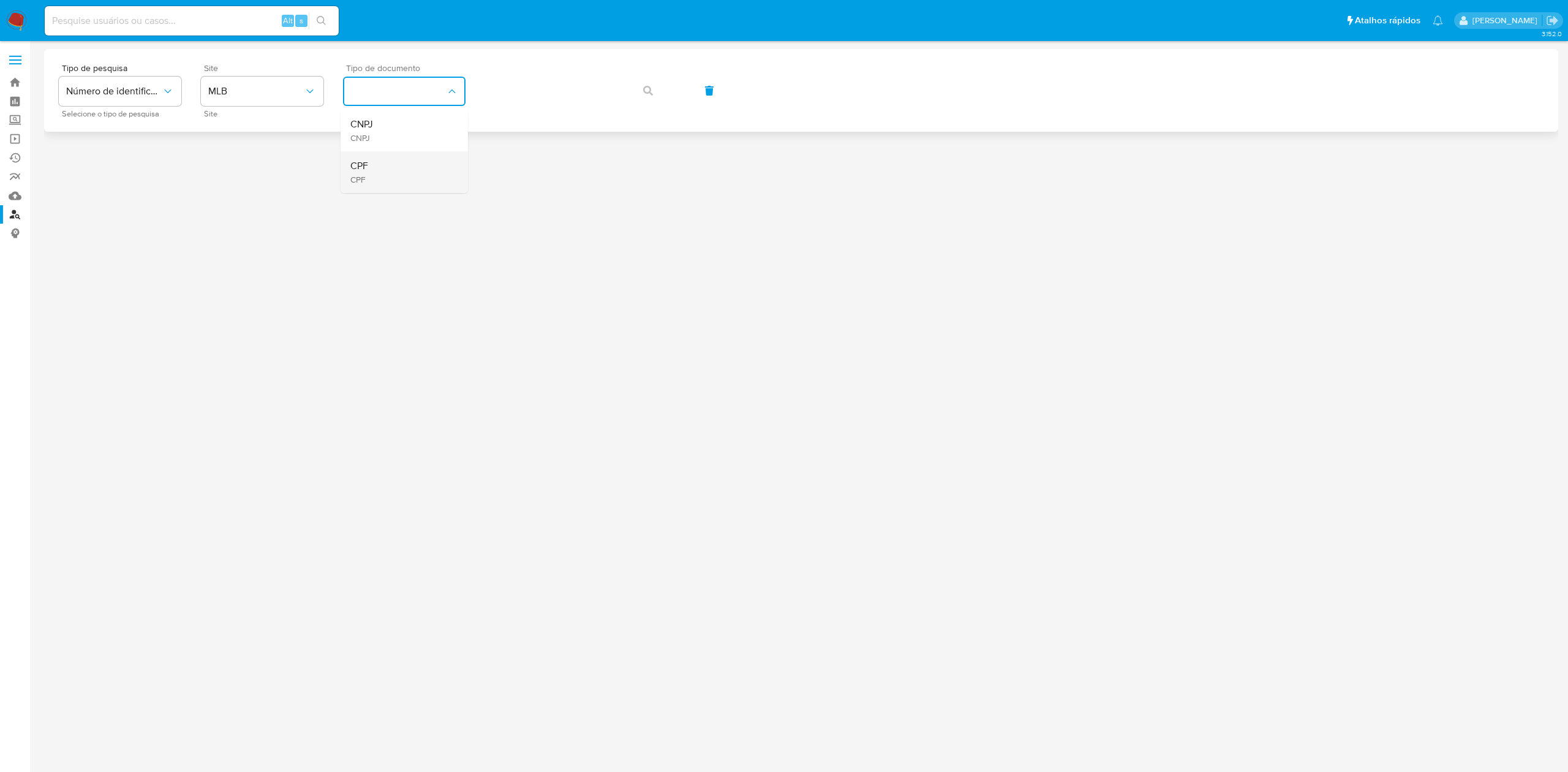
click at [402, 179] on div "CPF CPF" at bounding box center [400, 172] width 101 height 42
click at [644, 90] on icon "button" at bounding box center [647, 90] width 10 height 10
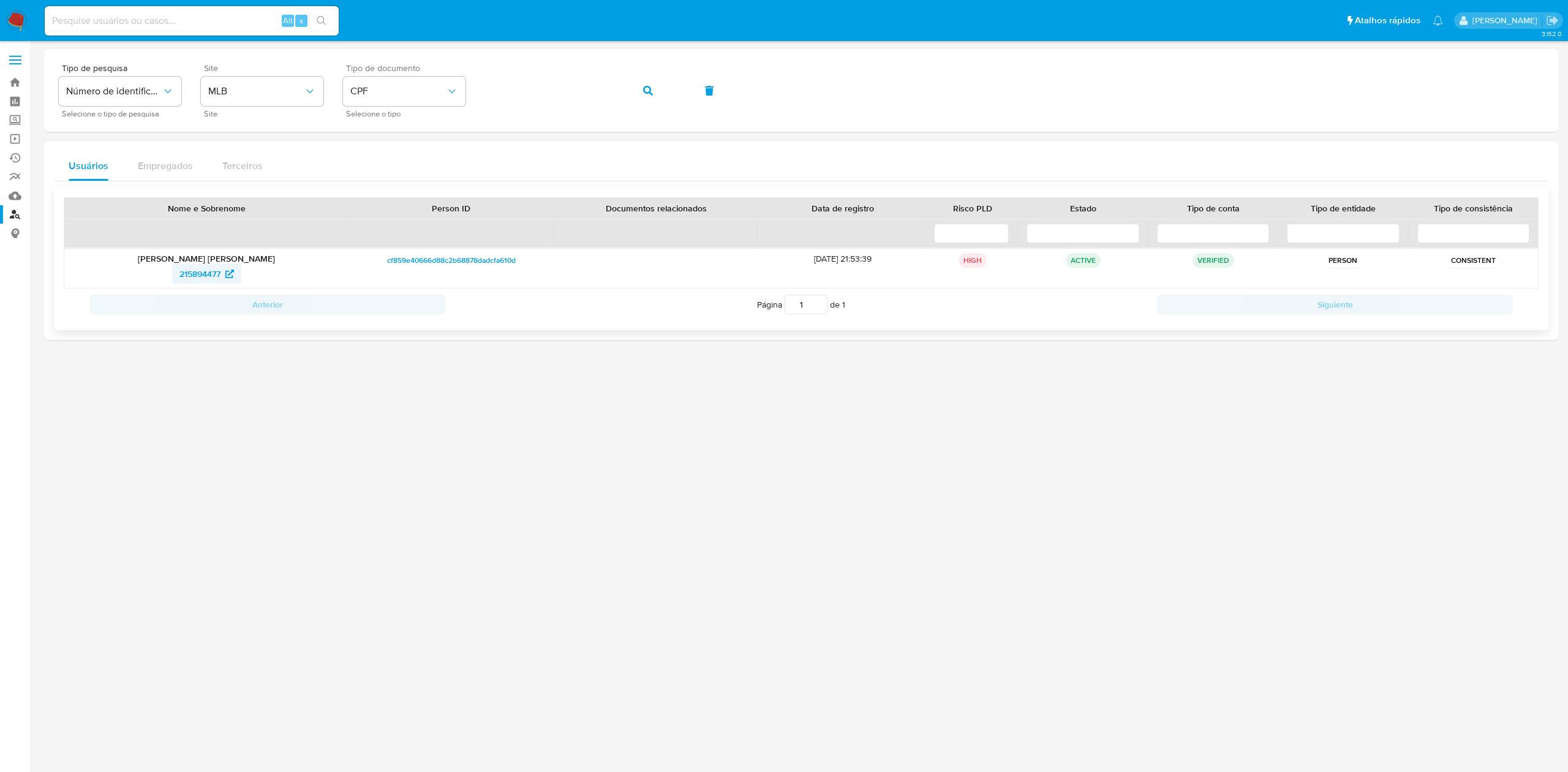
click at [207, 272] on span "215894477" at bounding box center [200, 274] width 41 height 19
click at [228, 21] on input at bounding box center [191, 21] width 294 height 16
paste input "jJydWSy0xNjaNYywHQvpNqK3"
type input "jJydWSy0xNjaNYywHQvpNqK3"
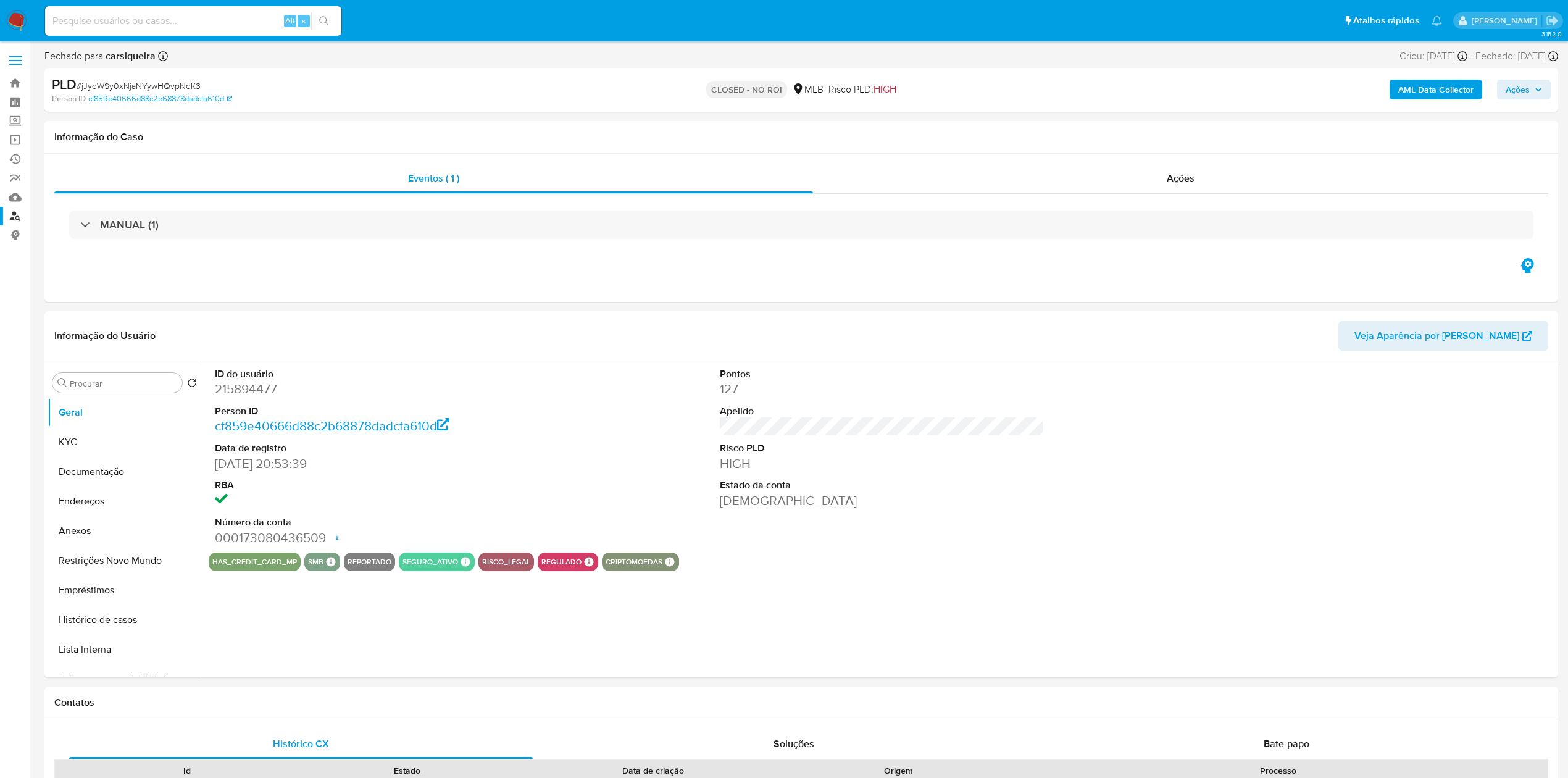
select select "10"
click at [1200, 160] on div "Eventos ( 1 ) Ações MANUAL (1)" at bounding box center [801, 228] width 1514 height 148
click at [1194, 178] on span "Ações" at bounding box center [1180, 178] width 27 height 14
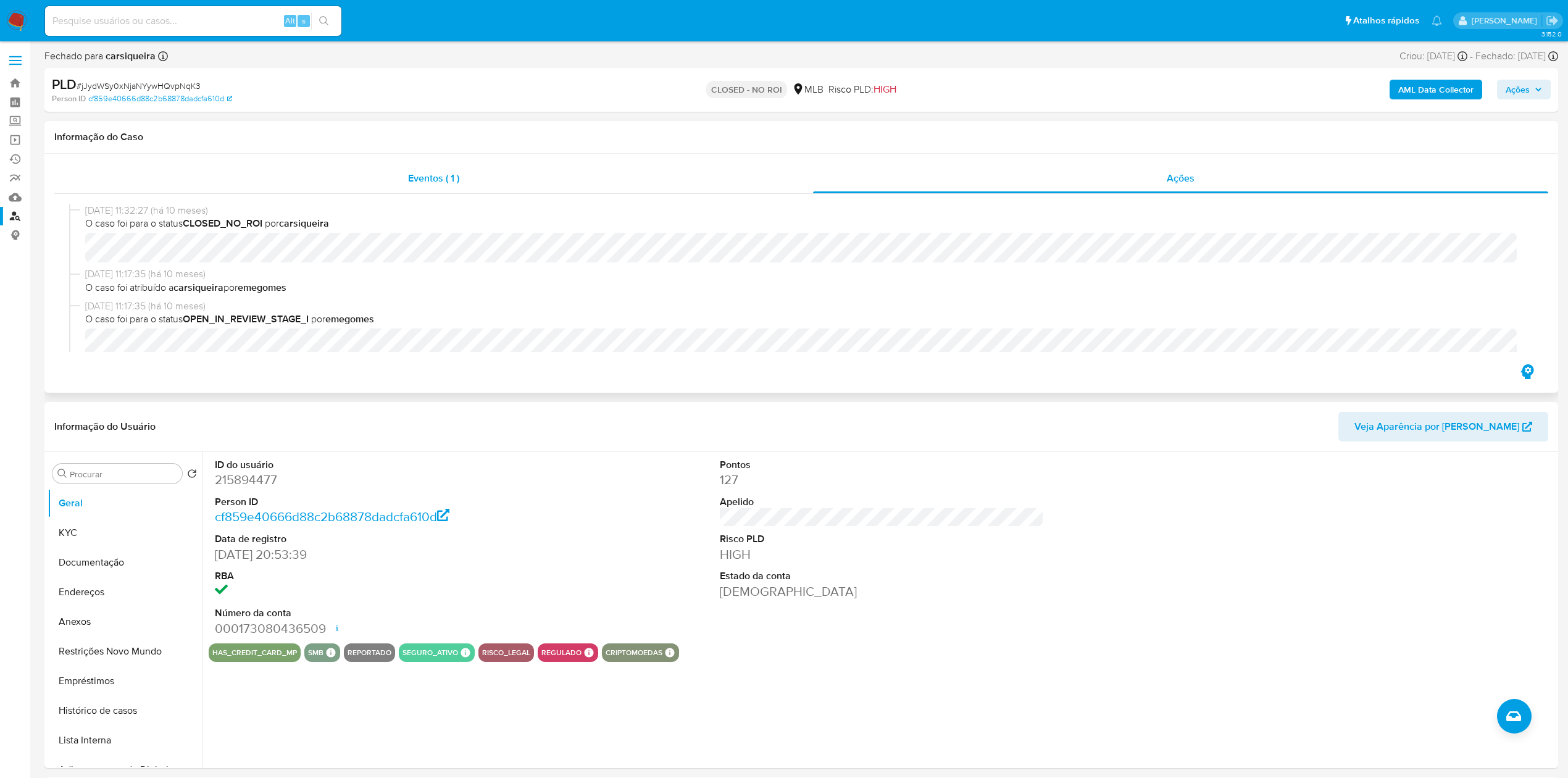
click at [341, 182] on div "Eventos ( 1 )" at bounding box center [434, 178] width 758 height 29
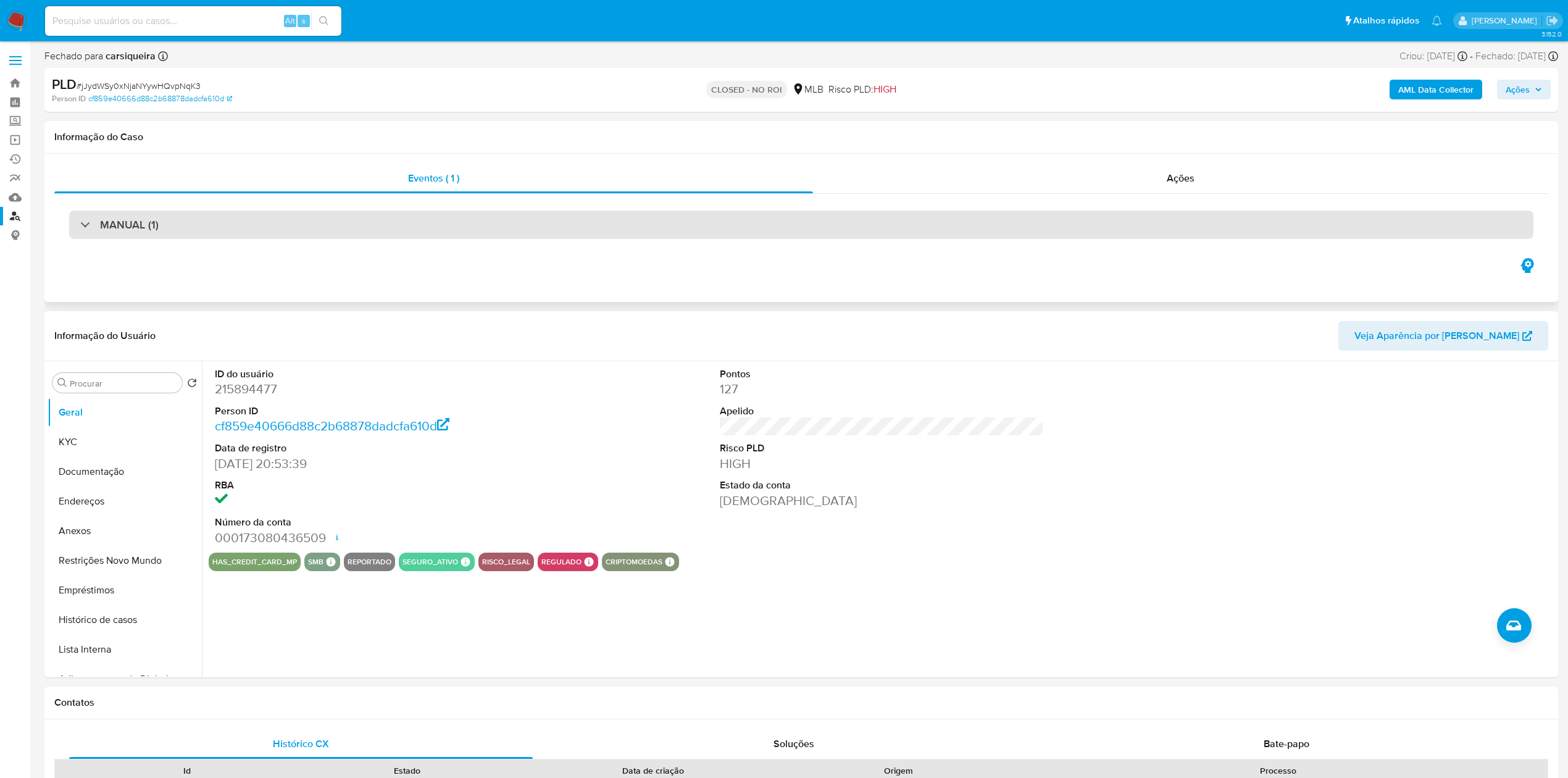
click at [127, 227] on h3 "MANUAL (1)" at bounding box center [129, 224] width 59 height 14
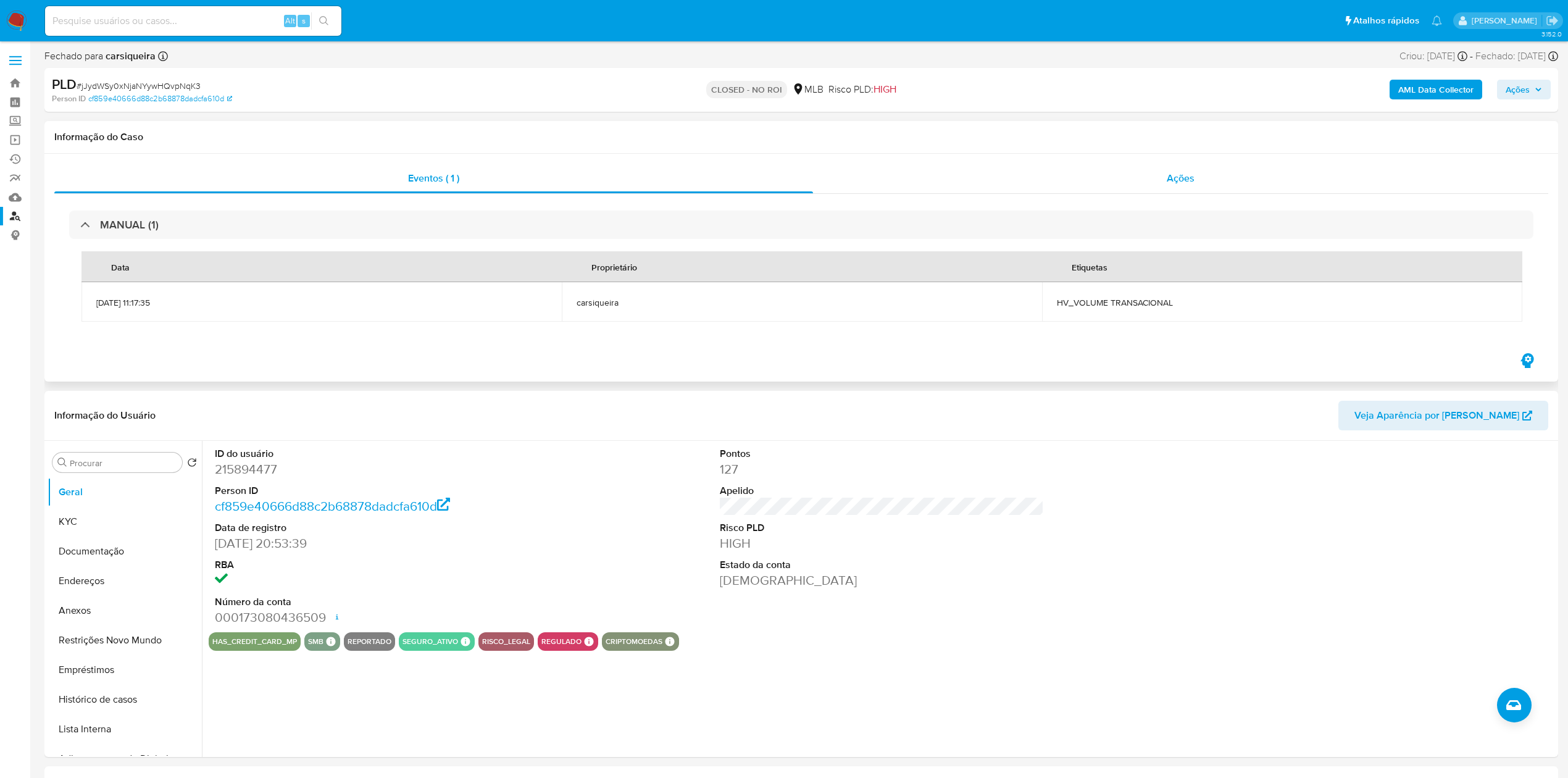
click at [1208, 181] on div "Ações" at bounding box center [1180, 178] width 735 height 29
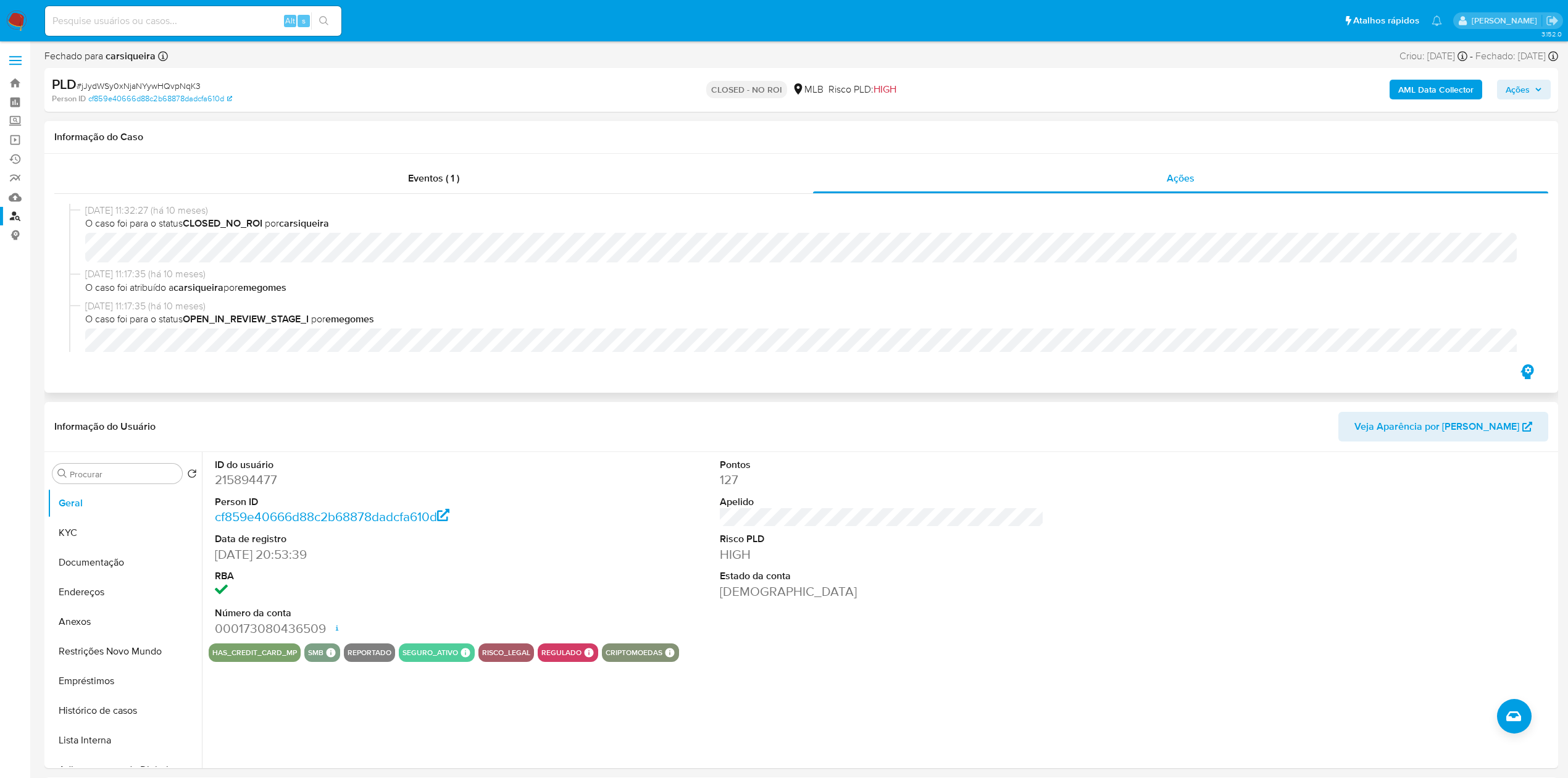
click at [84, 258] on div "17/10/2024 11:32:27 (há 10 meses) O caso foi para o status CLOSED_NO_ROI por ca…" at bounding box center [801, 236] width 1464 height 64
click at [233, 25] on input at bounding box center [193, 21] width 296 height 16
paste input "JD99vx0YgFtPsSPHzTwpn12p"
type input "JD99vx0YgFtPsSPHzTwpn12p"
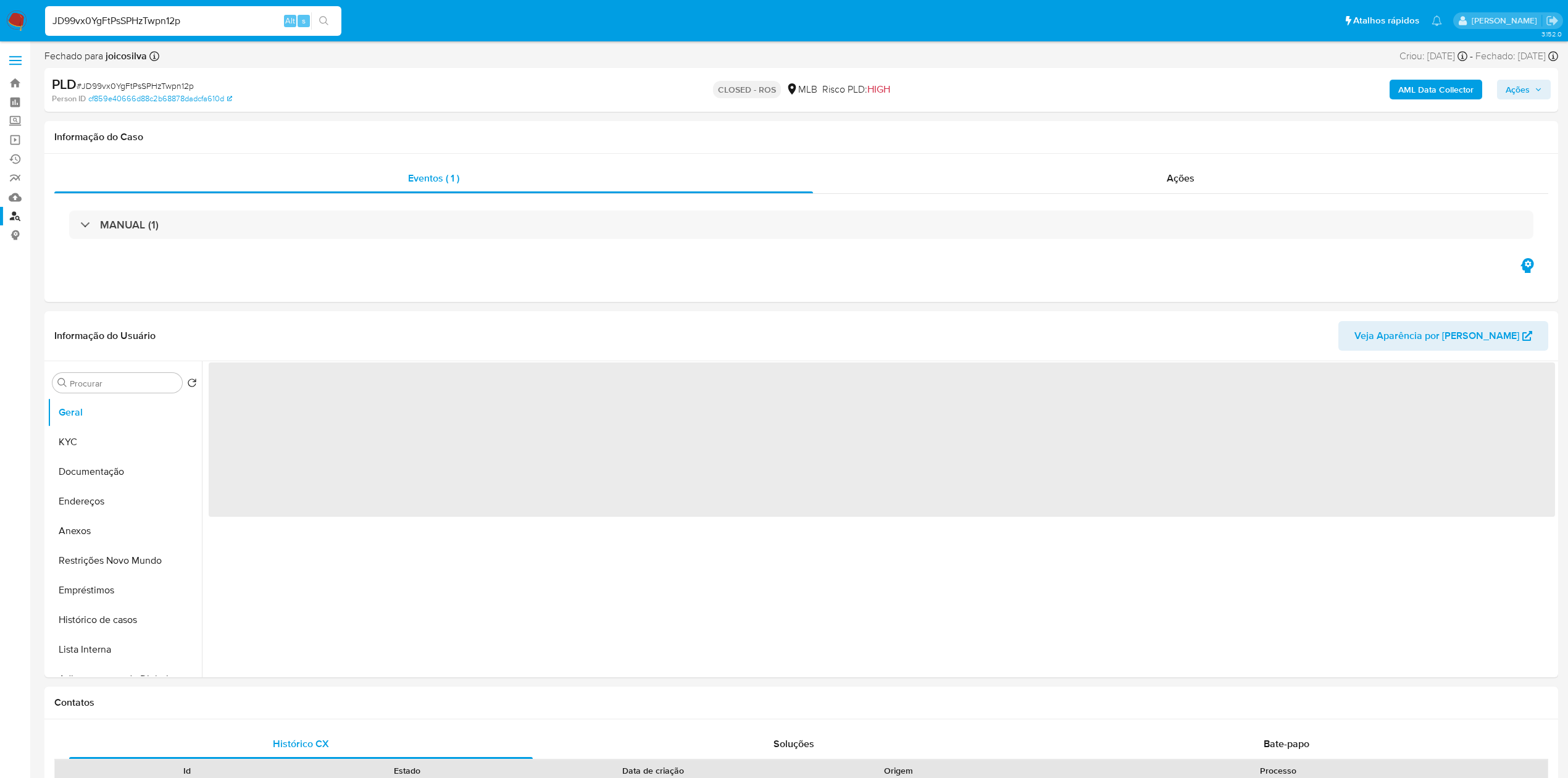
select select "10"
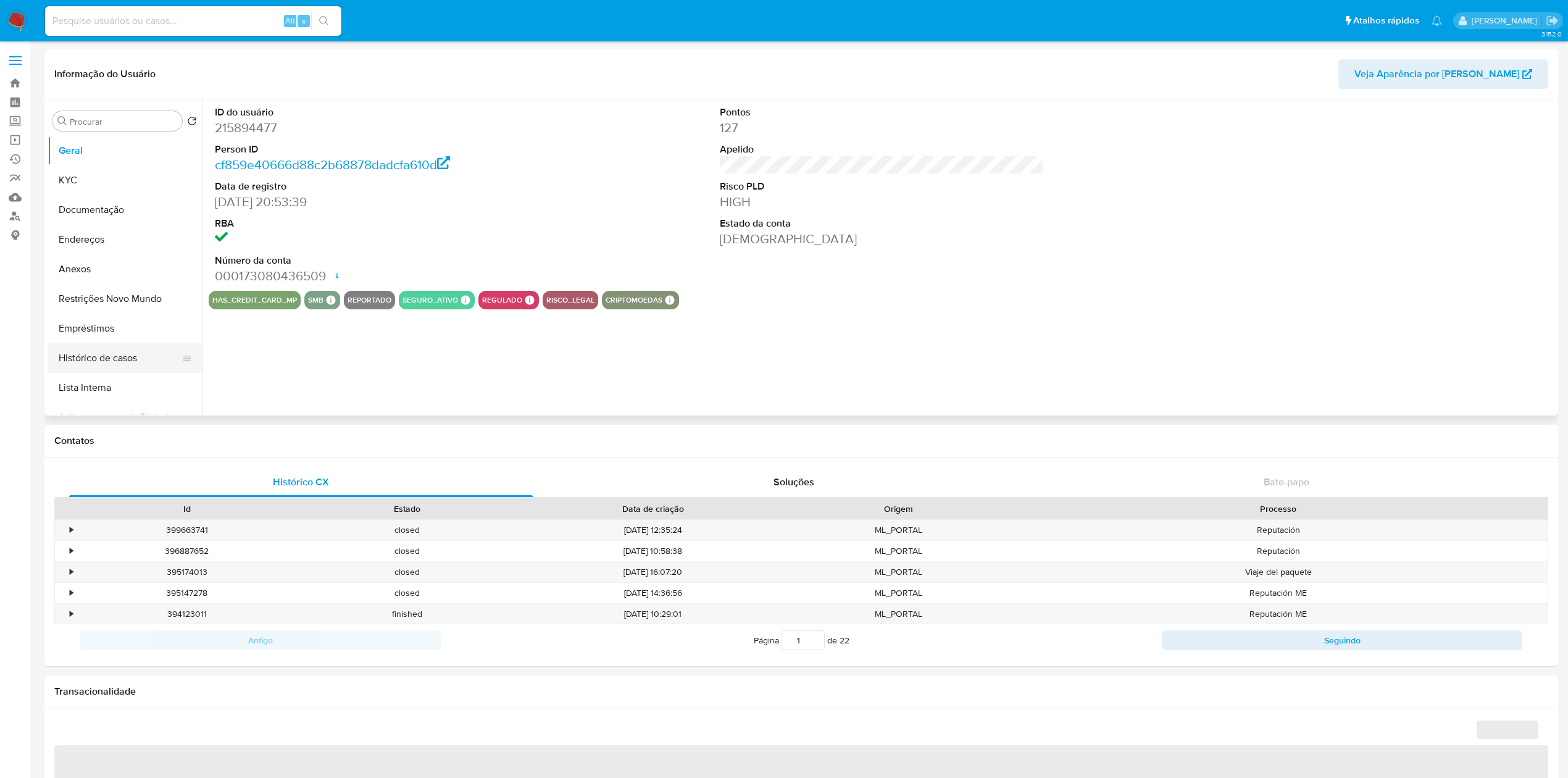
click at [99, 358] on button "Histórico de casos" at bounding box center [120, 358] width 145 height 29
select select "10"
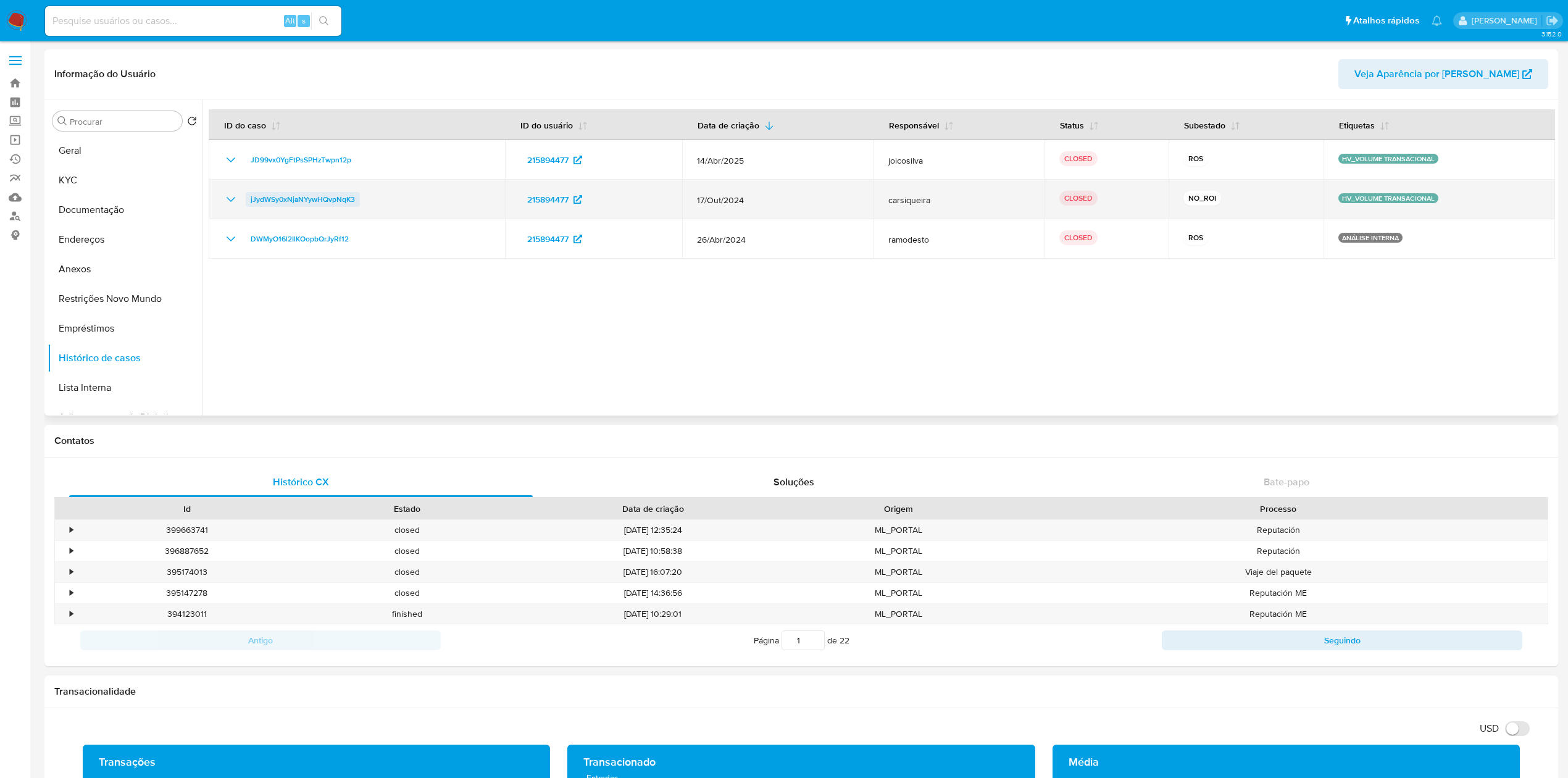
drag, startPoint x: 375, startPoint y: 204, endPoint x: 246, endPoint y: 201, distance: 129.0
click at [246, 201] on div "jJydWSy0xNjaNYywHQvpNqK3" at bounding box center [357, 199] width 267 height 15
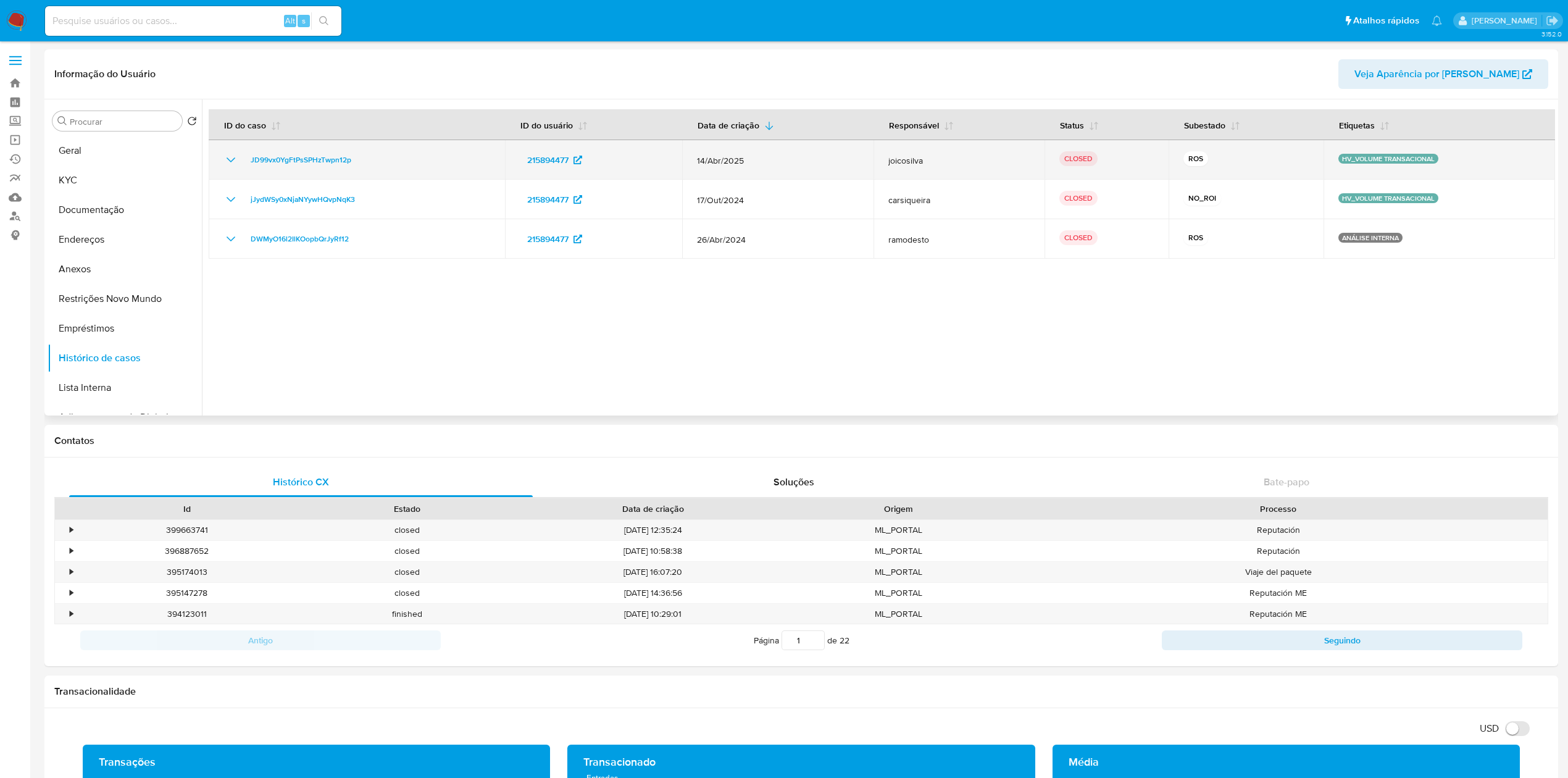
drag, startPoint x: 393, startPoint y: 166, endPoint x: 245, endPoint y: 163, distance: 148.0
click at [245, 163] on div "JD99vx0YgFtPsSPHzTwpn12p" at bounding box center [357, 160] width 267 height 15
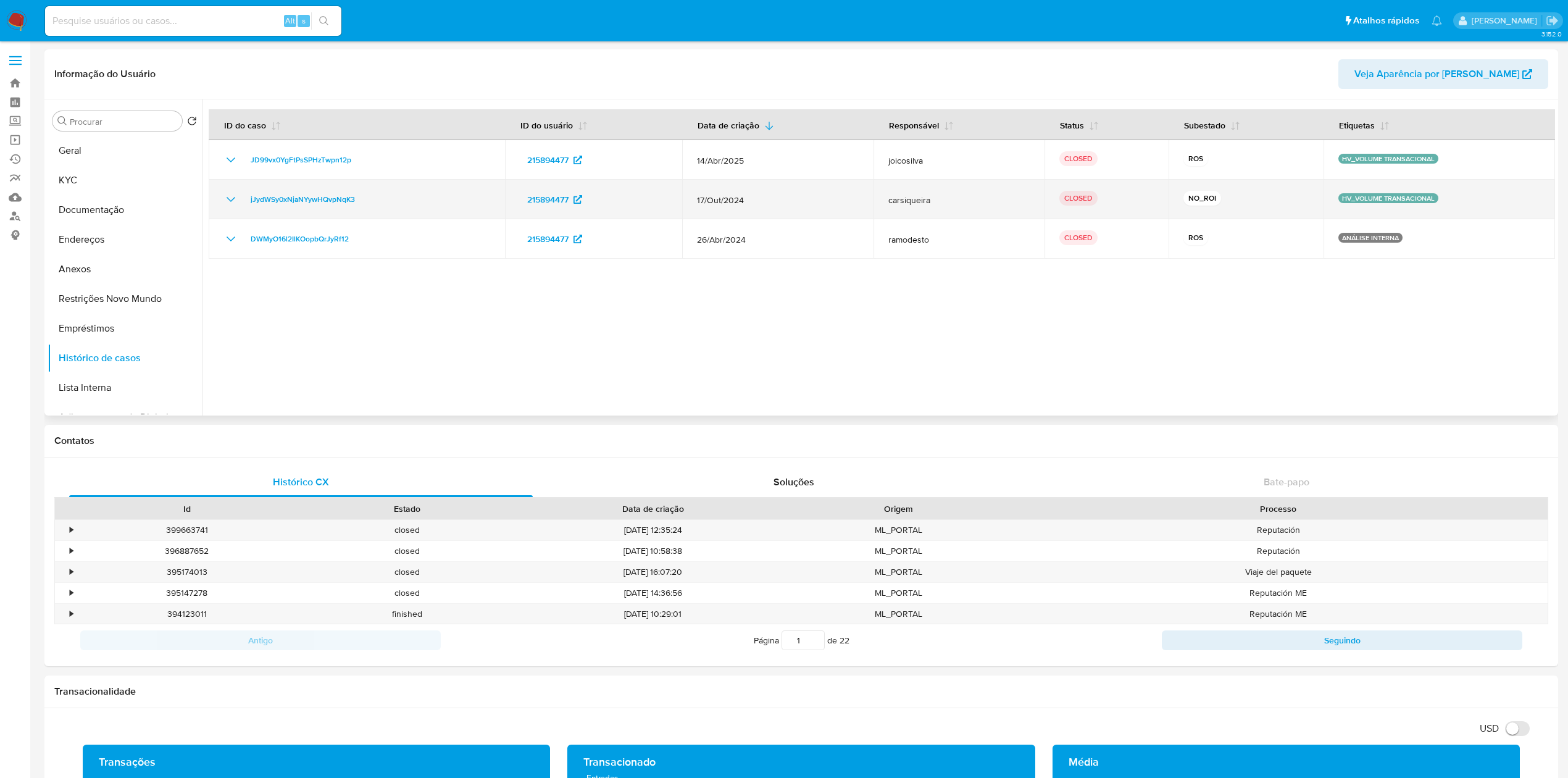
drag, startPoint x: 1435, startPoint y: 200, endPoint x: 1331, endPoint y: 195, distance: 104.1
click at [1331, 195] on td "HV_VOLUME TRANSACIONAL" at bounding box center [1439, 199] width 231 height 39
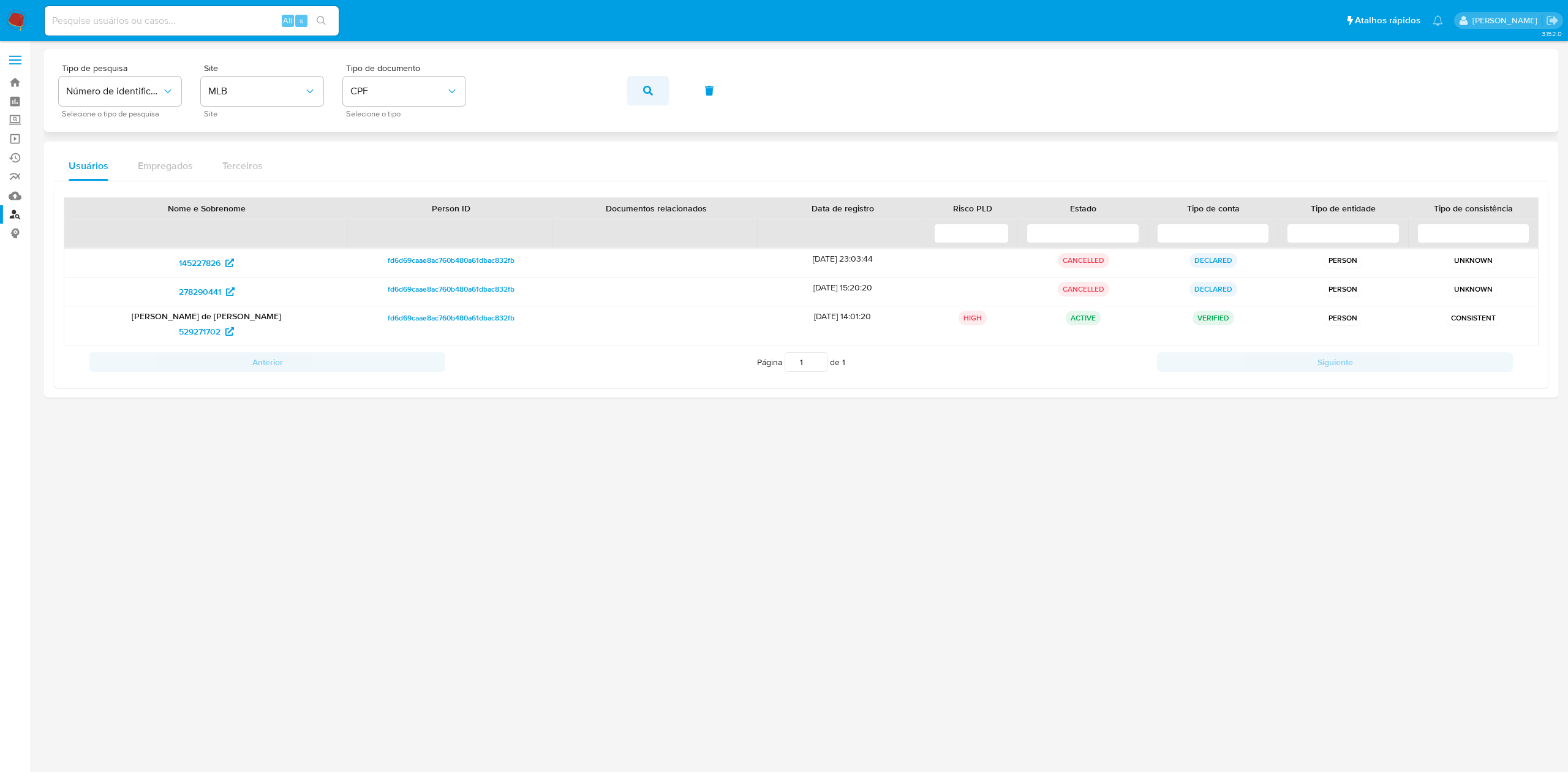
click at [658, 91] on button "button" at bounding box center [648, 90] width 42 height 29
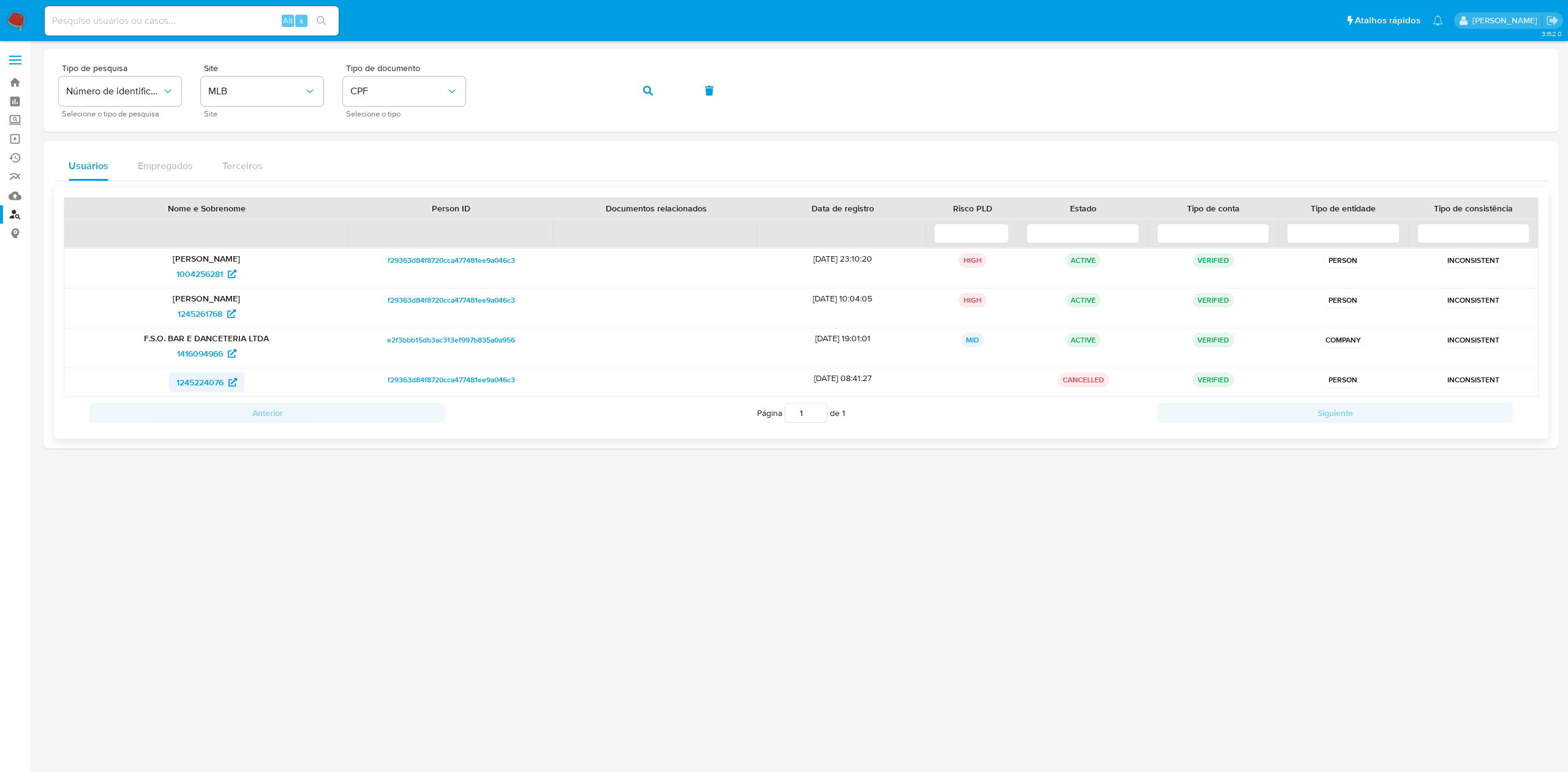
click at [211, 380] on span "1245224076" at bounding box center [200, 382] width 47 height 19
click at [206, 351] on span "1416094966" at bounding box center [200, 354] width 46 height 19
click at [202, 314] on span "1245261768" at bounding box center [200, 313] width 45 height 19
click at [204, 273] on span "1004256281" at bounding box center [200, 274] width 47 height 19
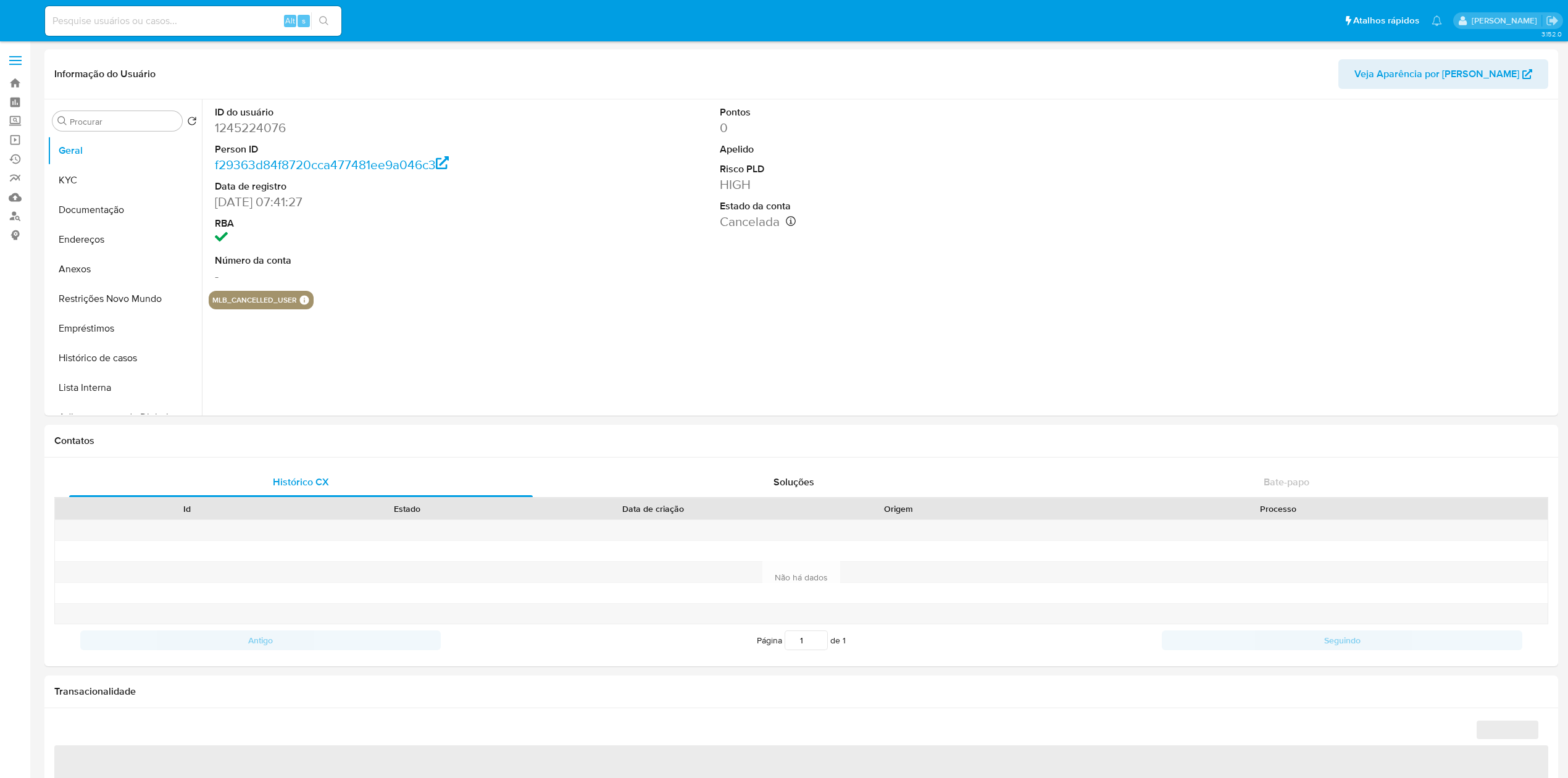
select select "10"
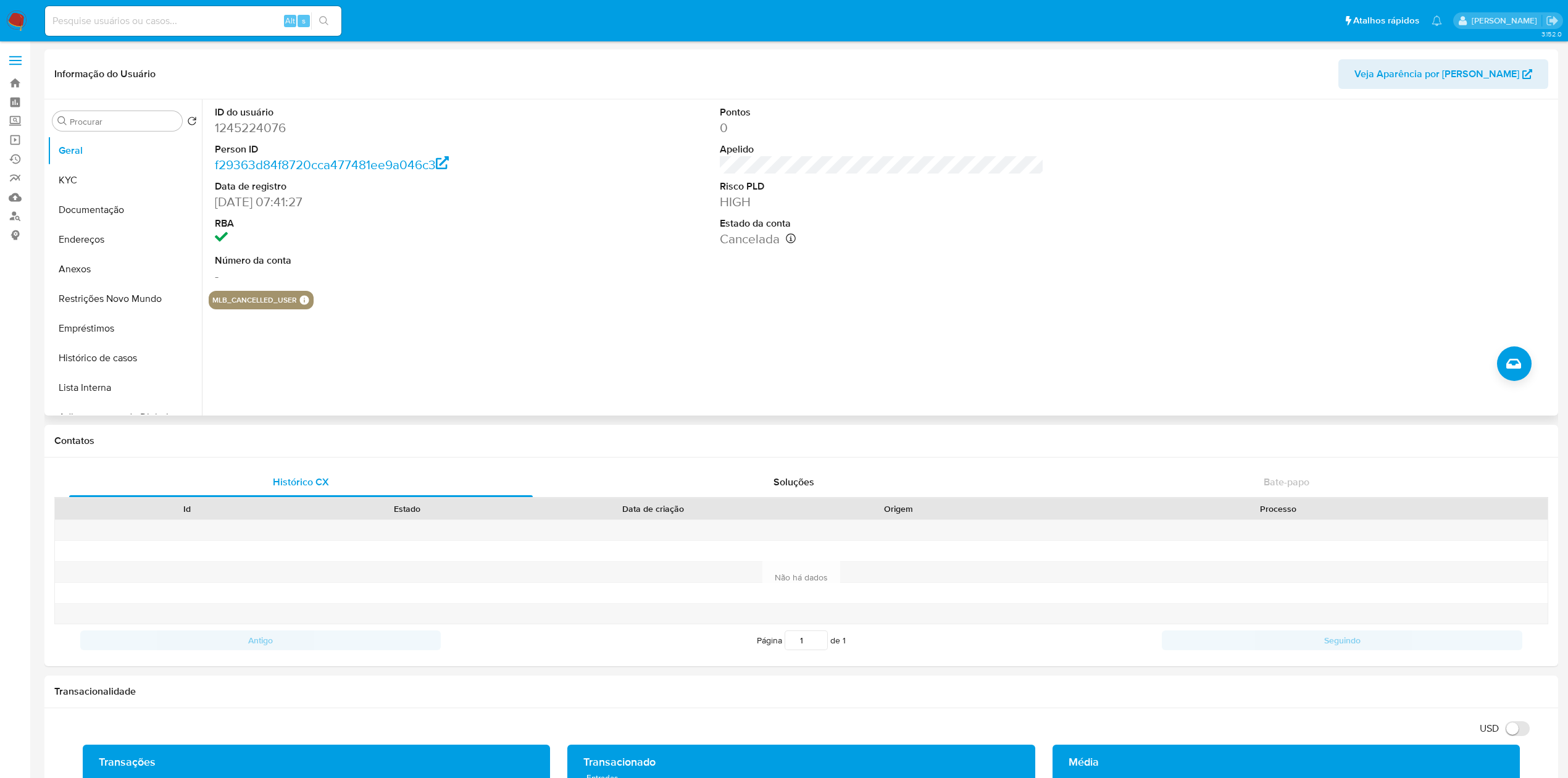
click at [452, 264] on dt "Número da conta" at bounding box center [377, 260] width 324 height 14
click at [94, 358] on button "Histórico de casos" at bounding box center [120, 358] width 145 height 29
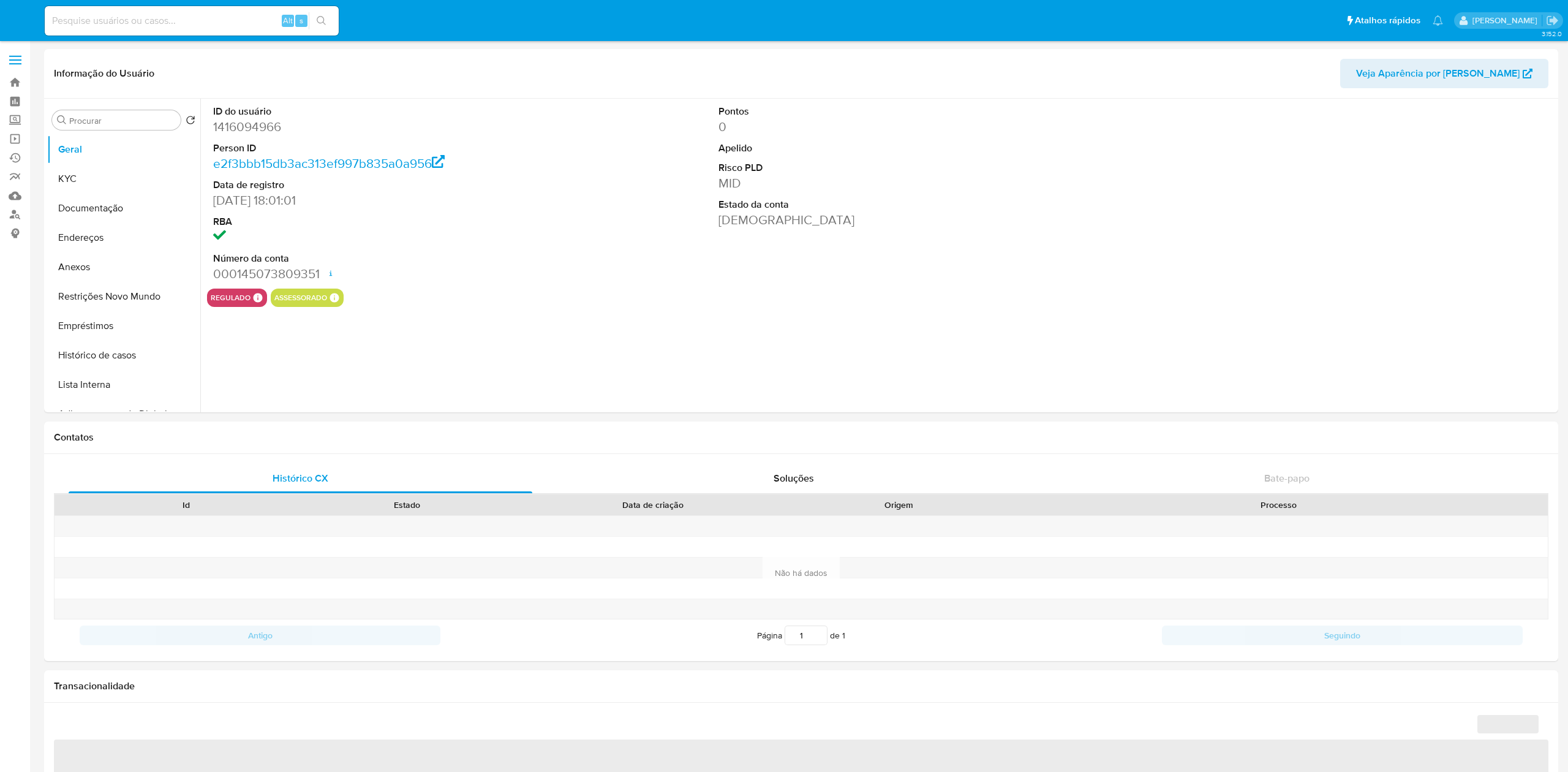
select select "10"
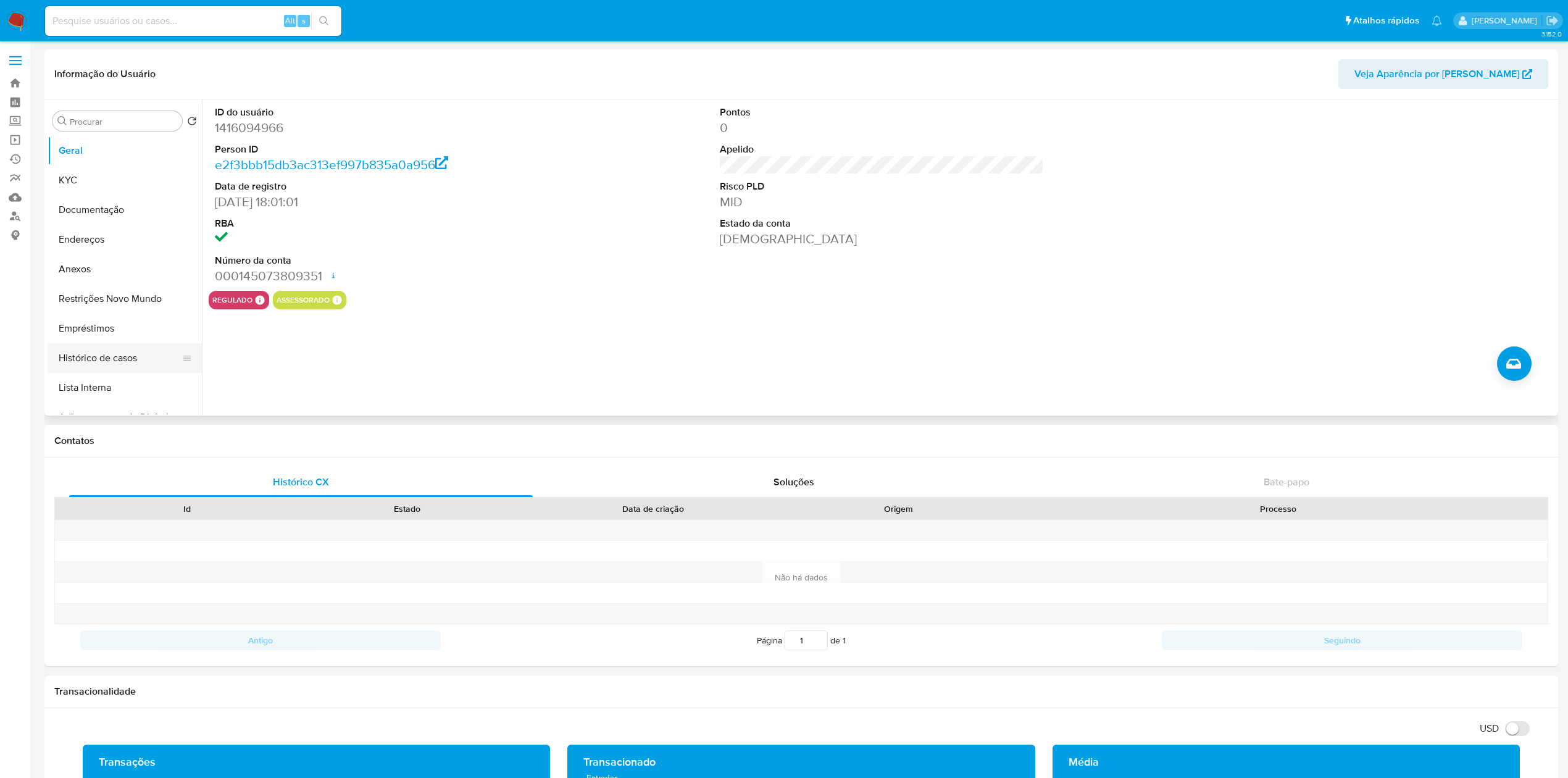
click at [100, 363] on button "Histórico de casos" at bounding box center [120, 358] width 145 height 29
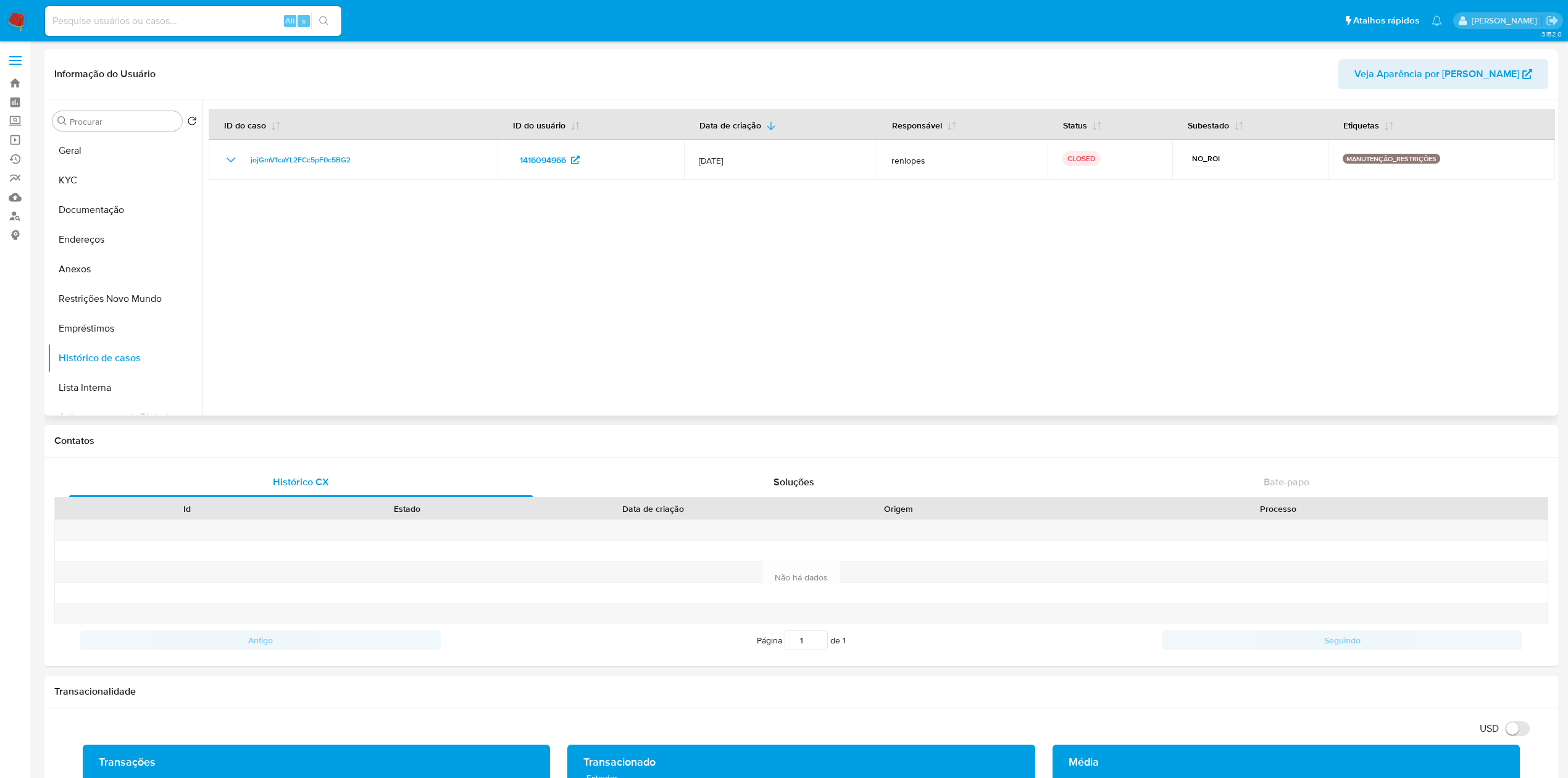
click at [606, 270] on div at bounding box center [878, 257] width 1353 height 316
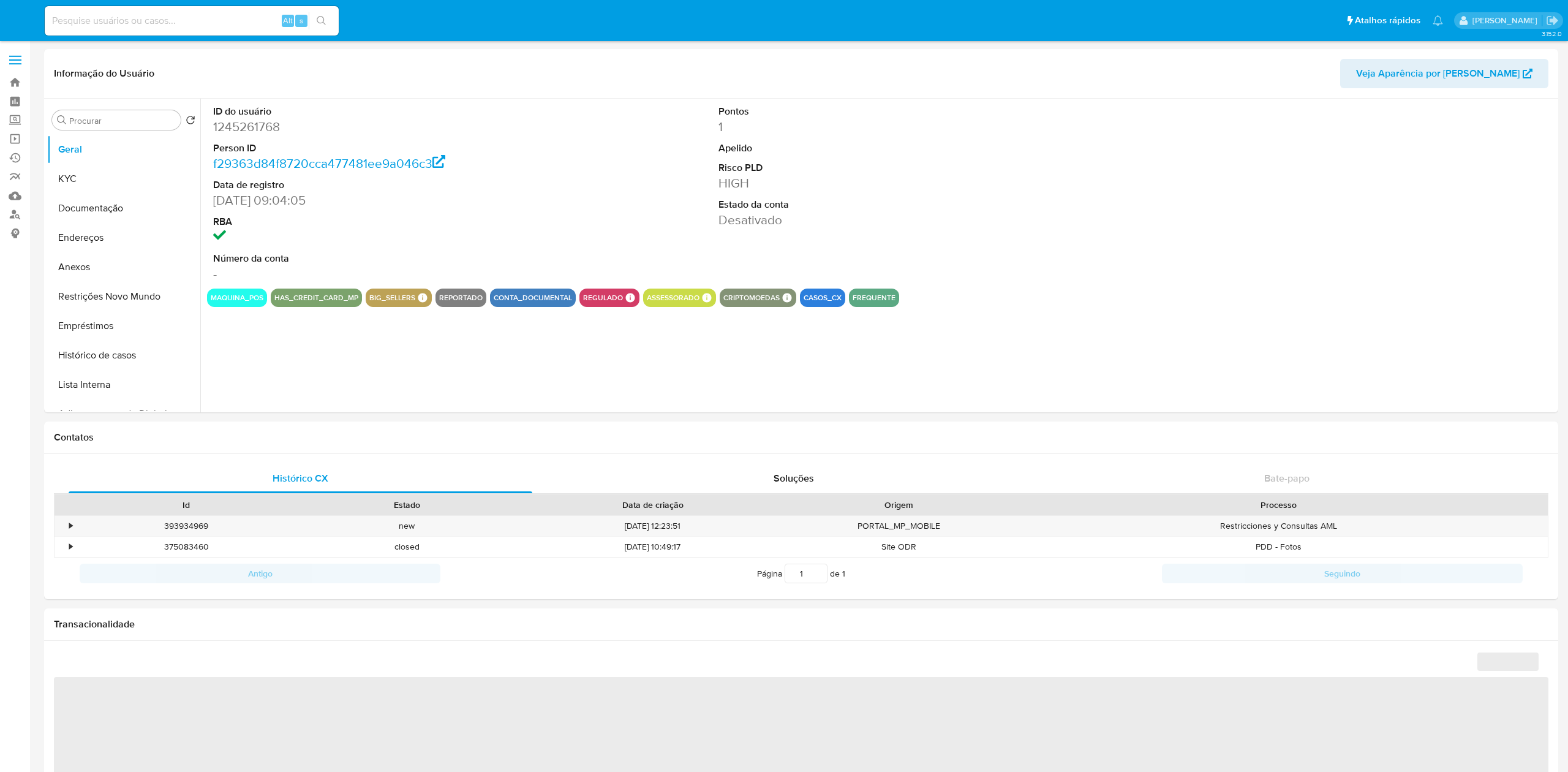
select select "10"
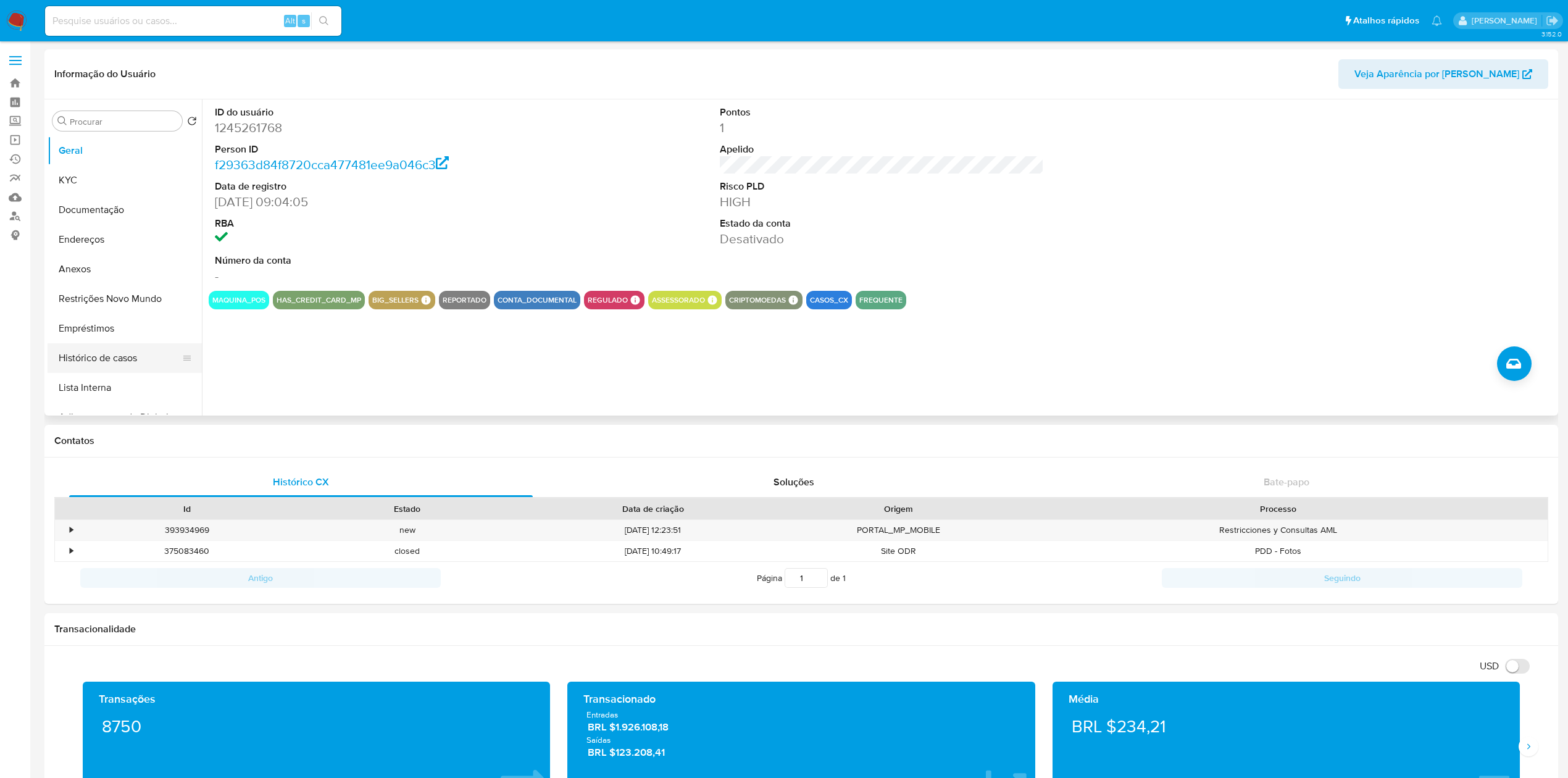
click at [87, 364] on button "Histórico de casos" at bounding box center [120, 358] width 145 height 29
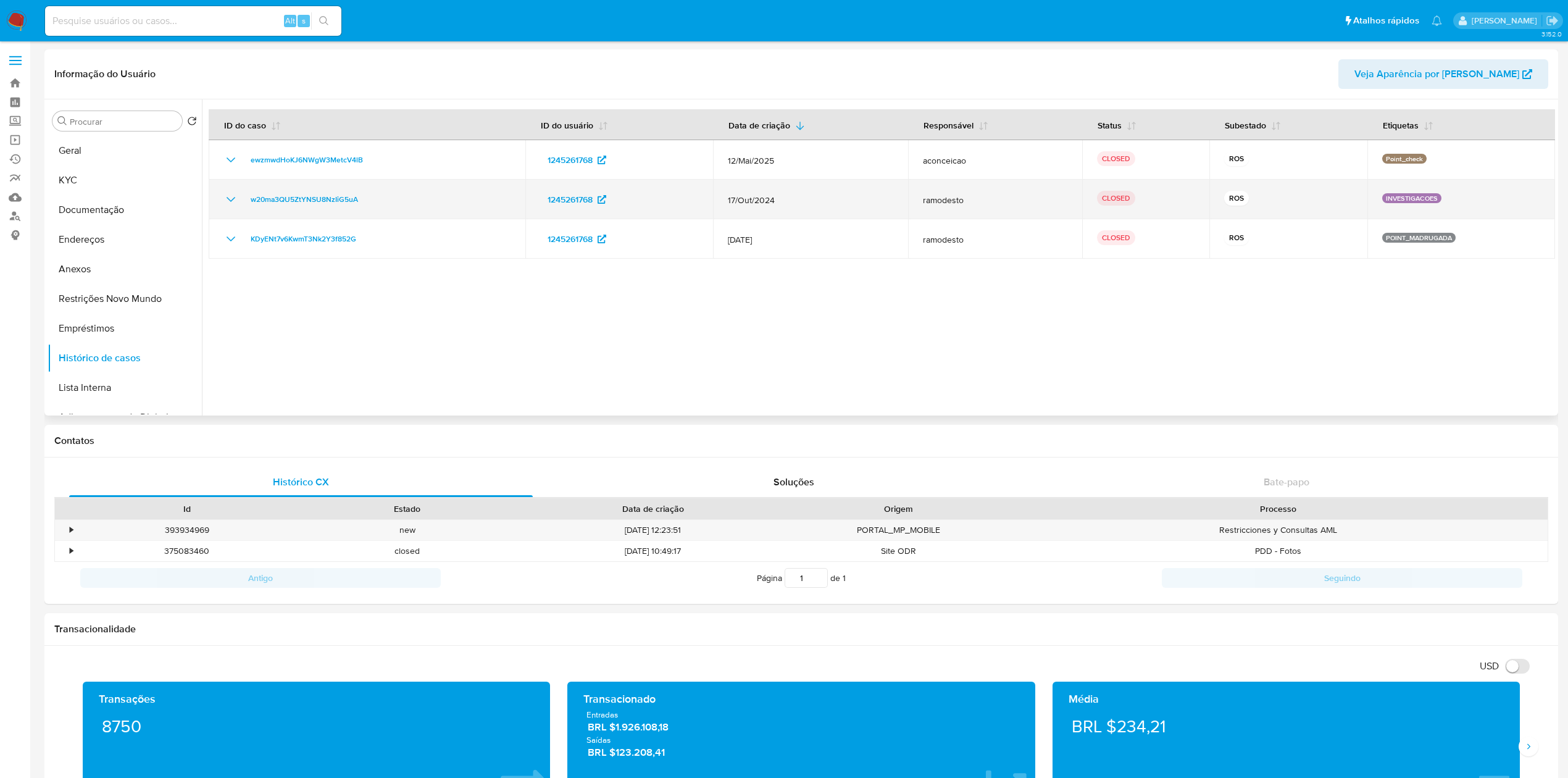
drag, startPoint x: 383, startPoint y: 201, endPoint x: 233, endPoint y: 200, distance: 150.0
click at [233, 200] on div "w20ma3QU5ZtYNSU8NzIiG5uA" at bounding box center [367, 199] width 287 height 15
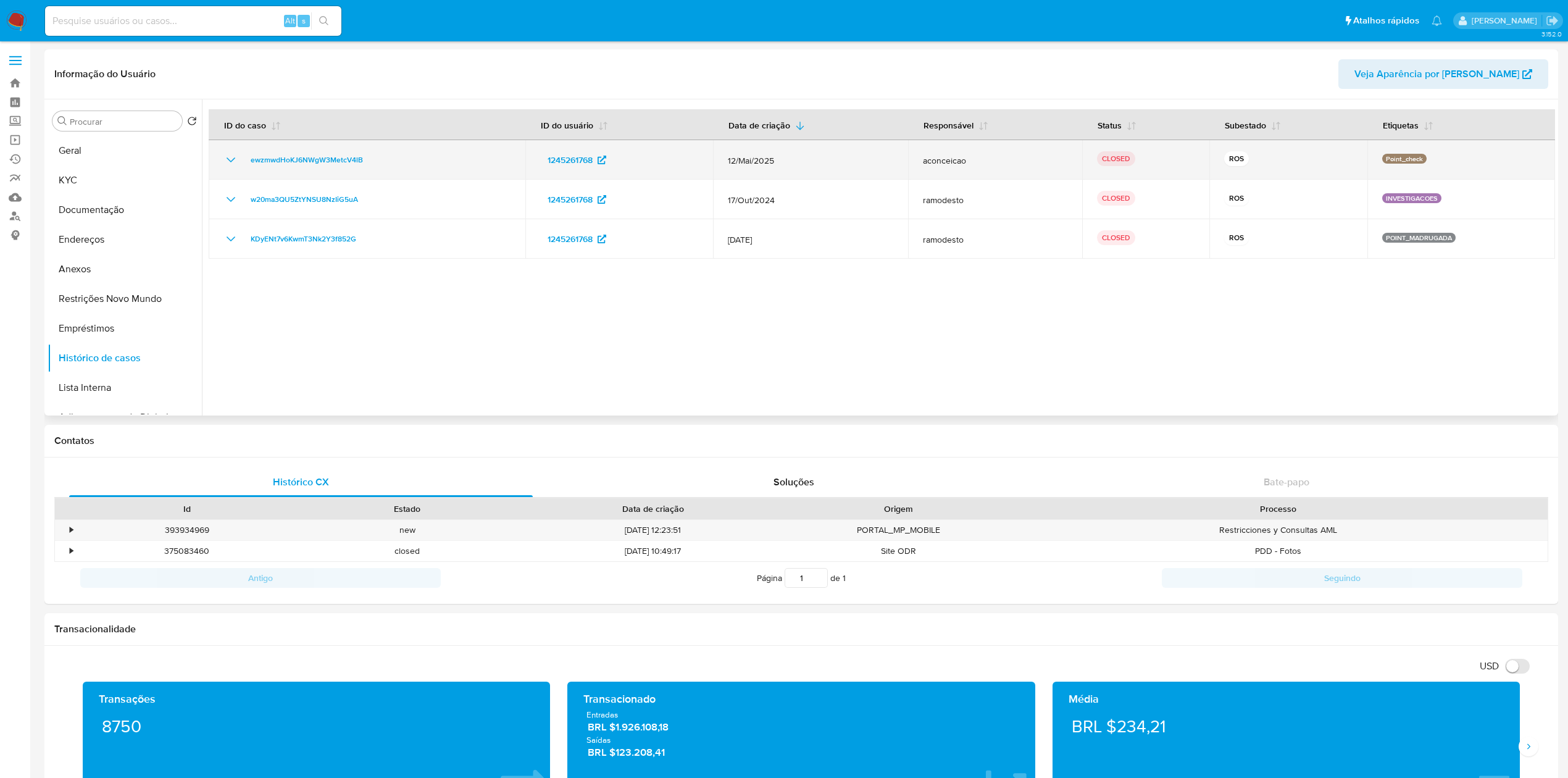
drag, startPoint x: 377, startPoint y: 154, endPoint x: 242, endPoint y: 154, distance: 135.0
click at [242, 154] on div "ewzmwdHoKJ6NWgW3MetcV4lB" at bounding box center [367, 160] width 287 height 15
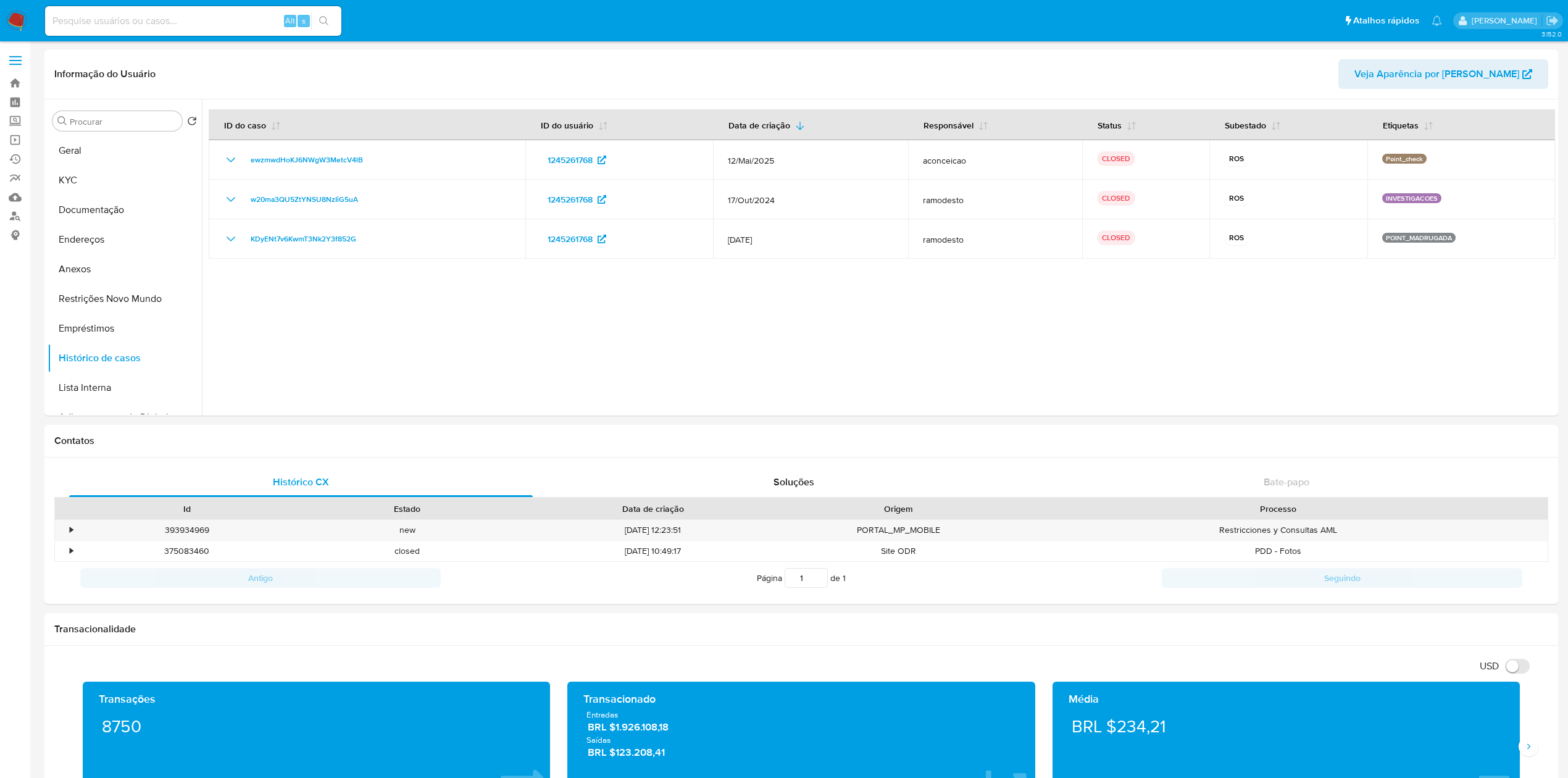
click at [166, 14] on input at bounding box center [193, 21] width 296 height 16
paste input "c4i9Yad9SJQUsFsvC1sdwnNT"
type input "c4i9Yad9SJQUsFsvC1sdwnNT"
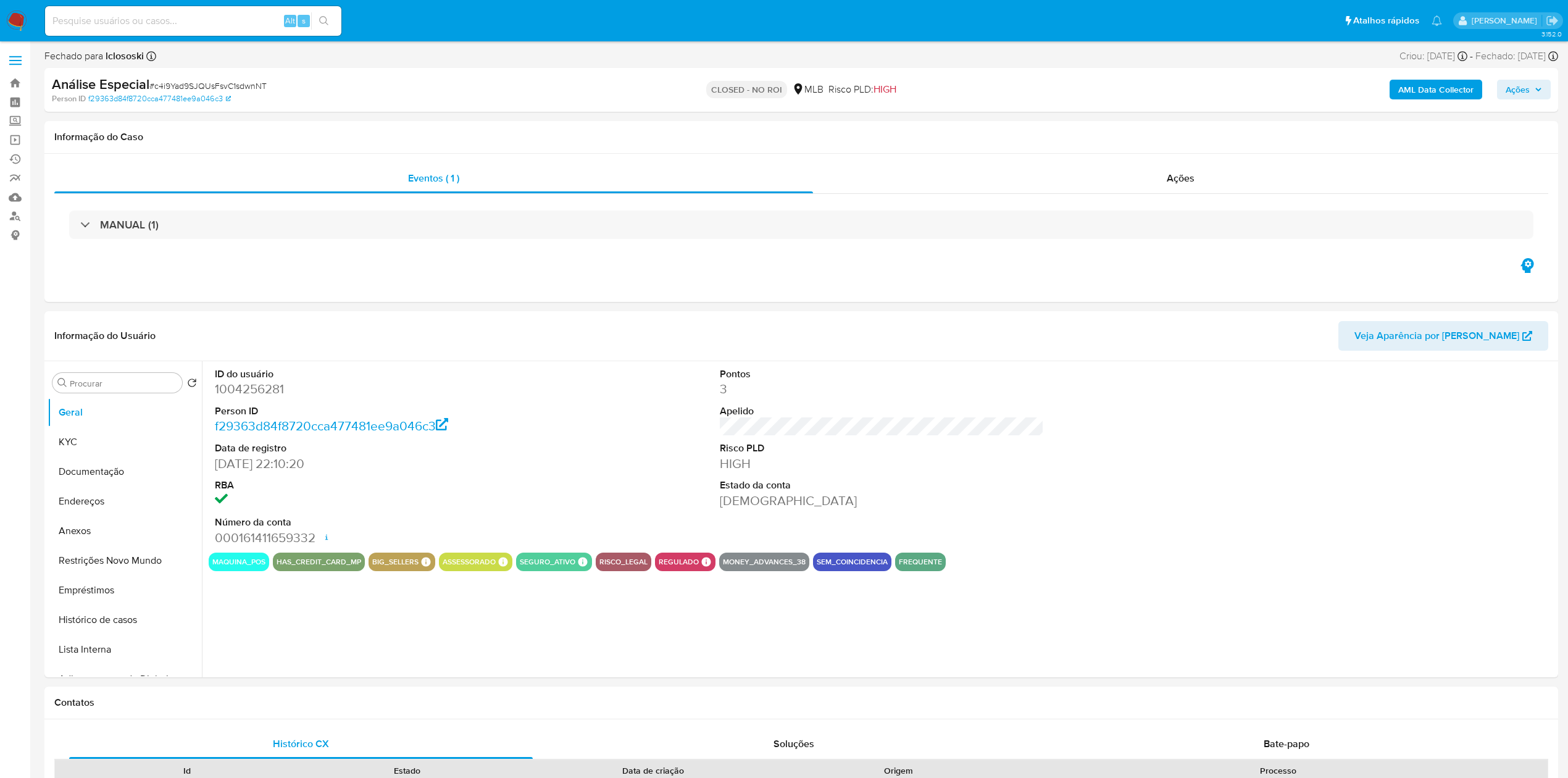
select select "10"
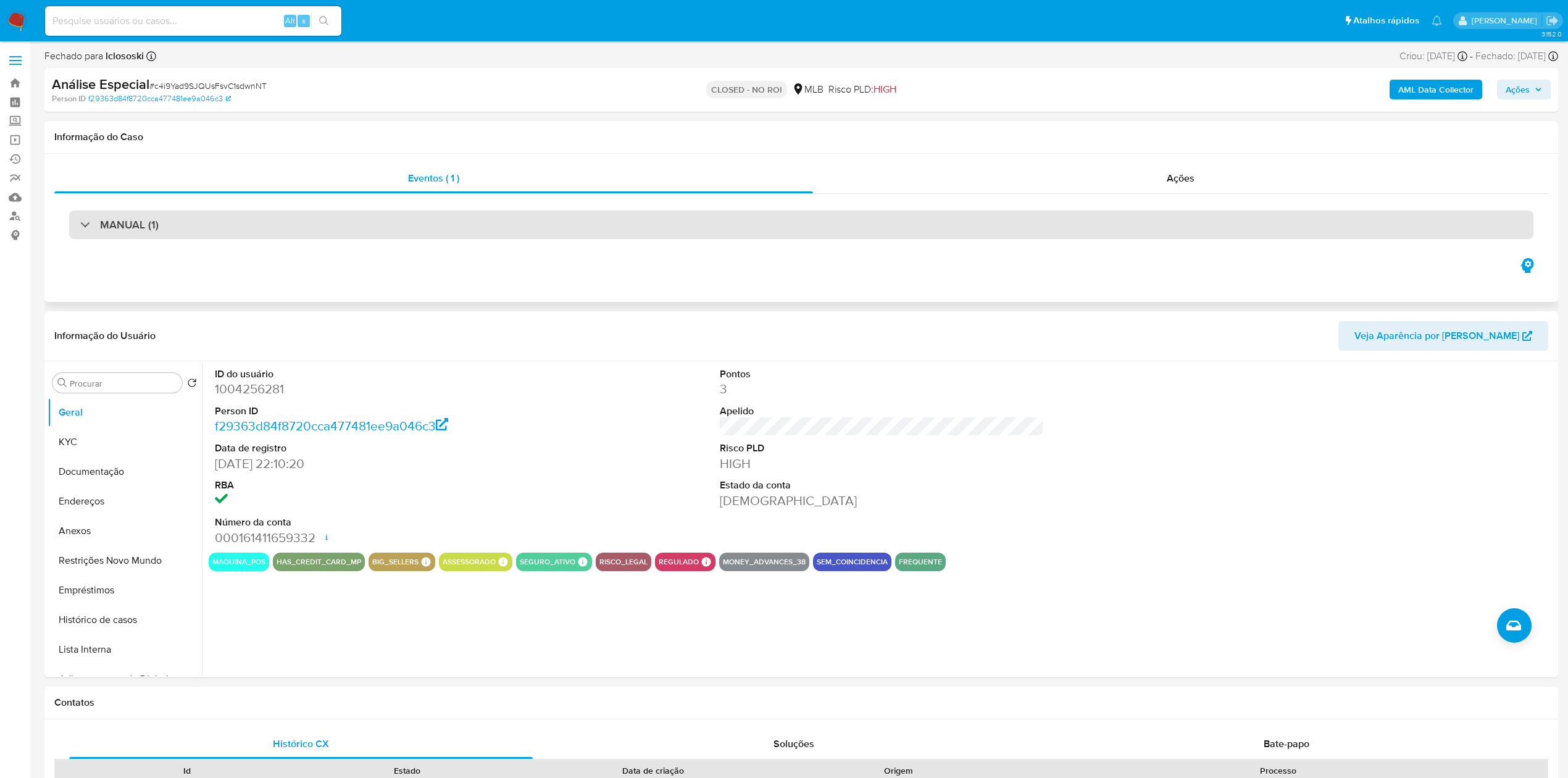
click at [264, 224] on div "MANUAL (1)" at bounding box center [801, 224] width 1464 height 28
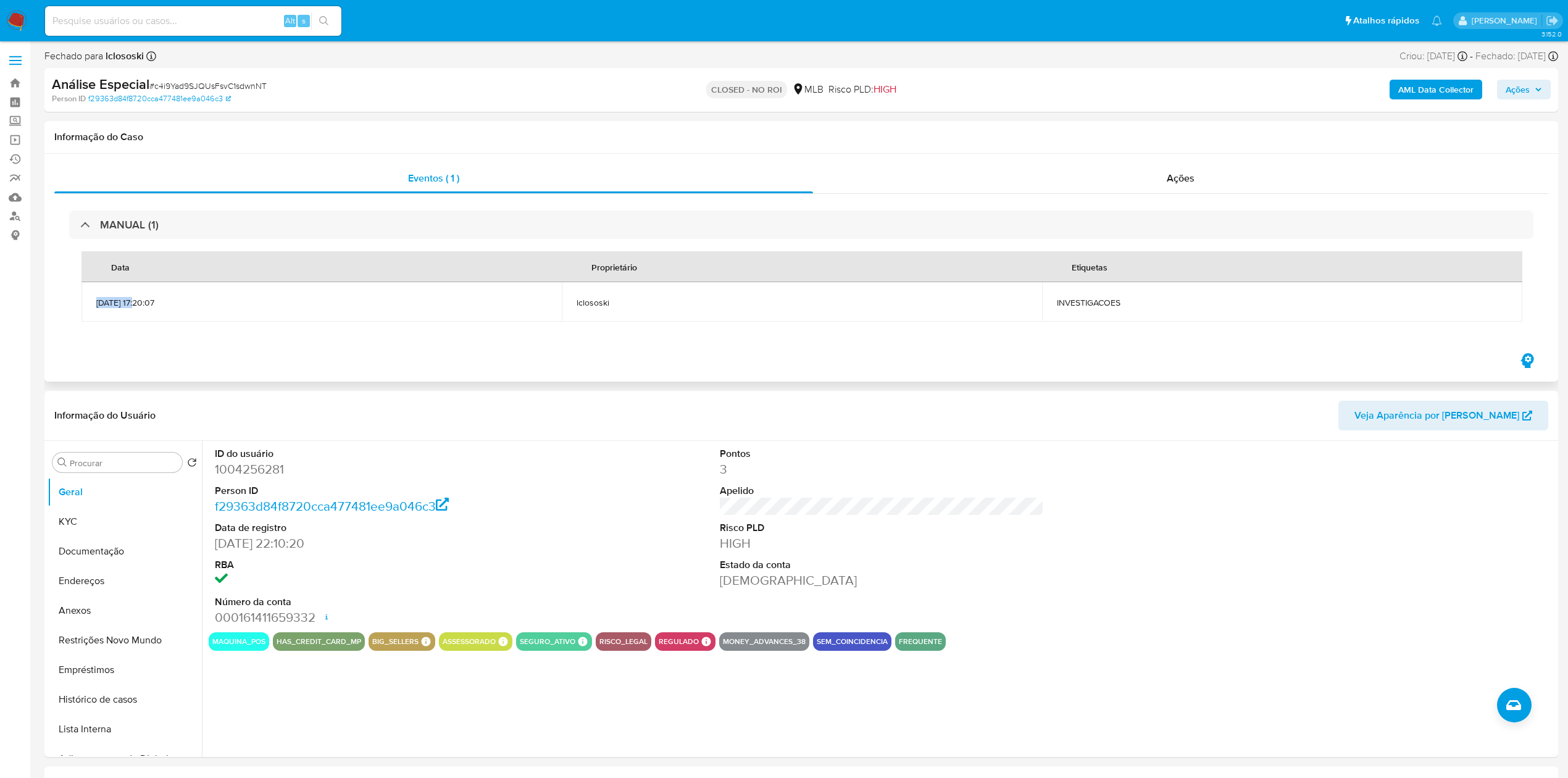
drag, startPoint x: 90, startPoint y: 301, endPoint x: 136, endPoint y: 299, distance: 46.0
click at [136, 299] on td "17/10/2024 17:20:07" at bounding box center [322, 301] width 480 height 39
copy span "17/10/2024"
click at [213, 27] on input at bounding box center [193, 21] width 296 height 16
paste input "eacR9tqy5E9RY7BKMvhWSmku"
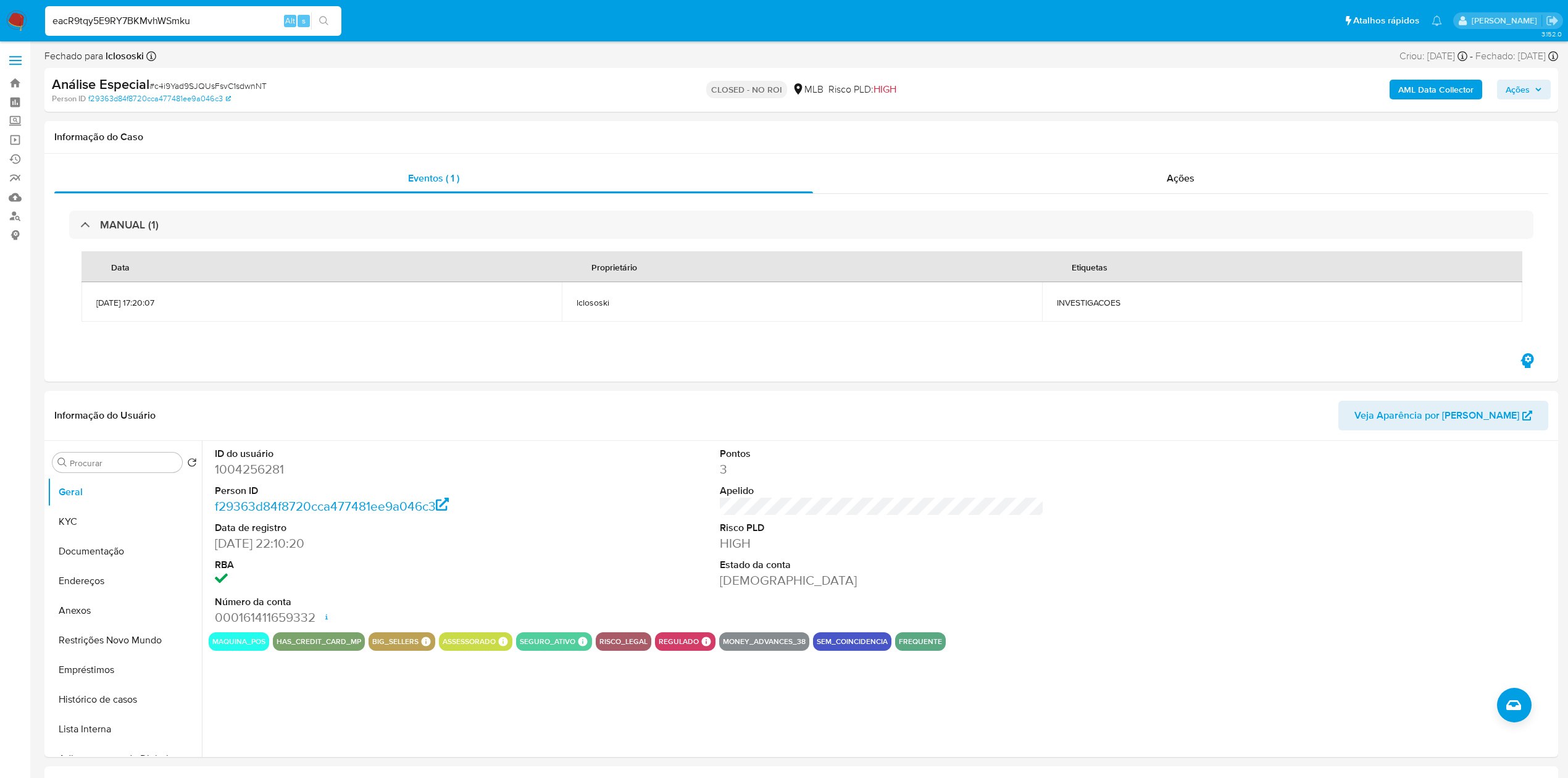
type input "eacR9tqy5E9RY7BKMvhWSmku"
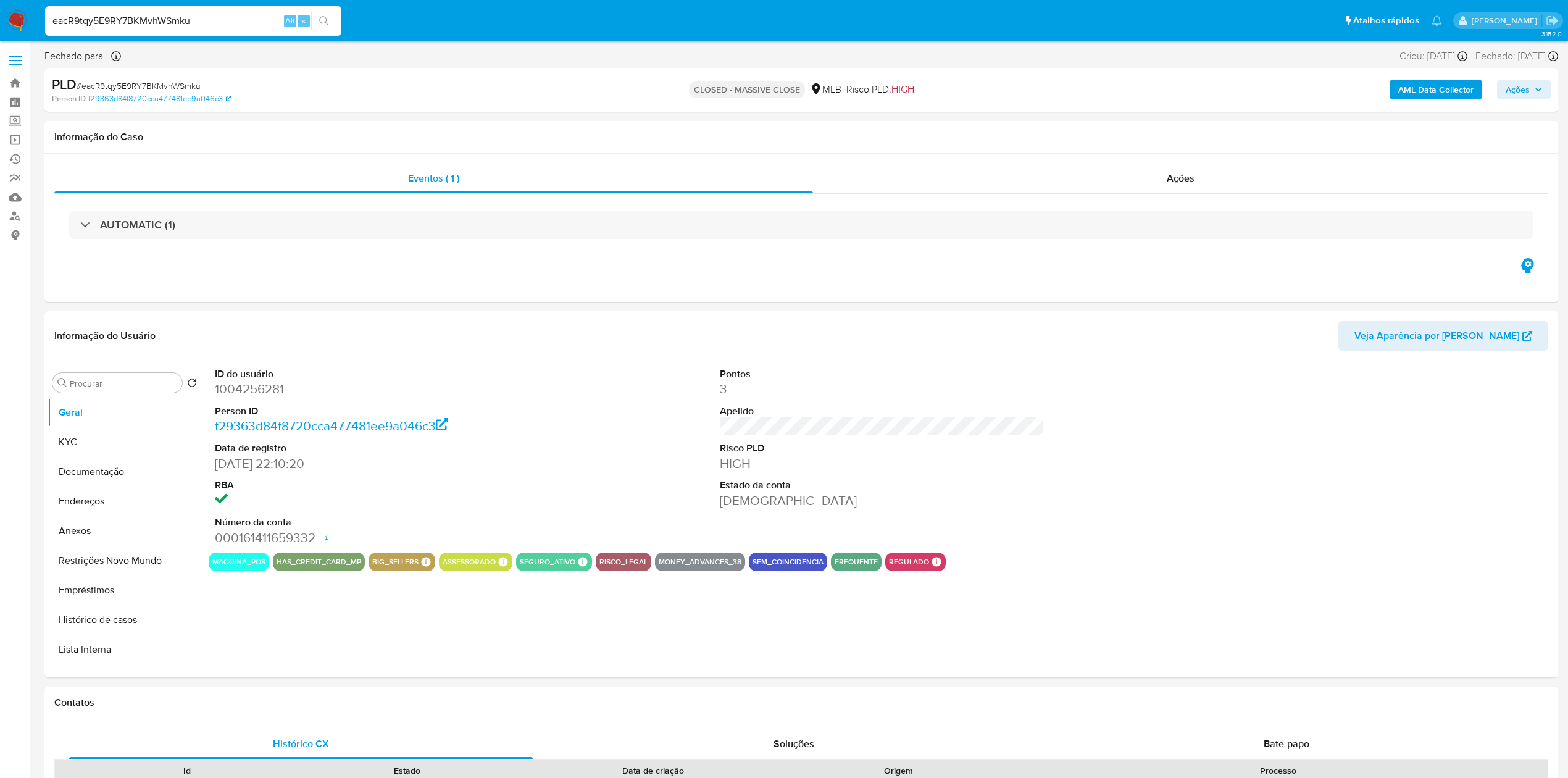
select select "10"
click at [175, 82] on span "# eacR9tqy5E9RY7BKMvhWSmku" at bounding box center [139, 86] width 124 height 12
copy span "eacR9tqy5E9RY7BKMvhWSmku"
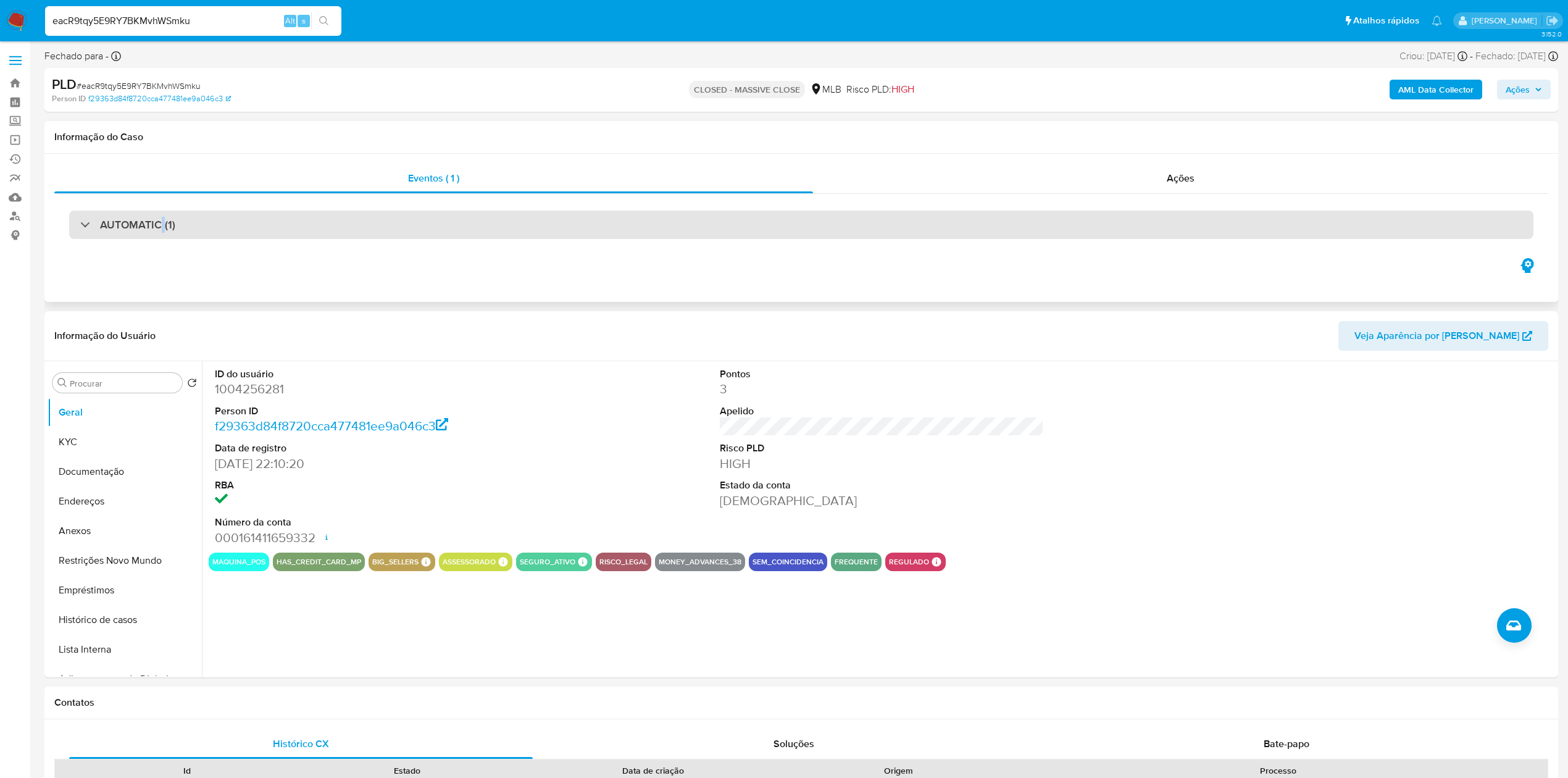
click at [162, 223] on h3 "AUTOMATIC (1)" at bounding box center [137, 224] width 75 height 14
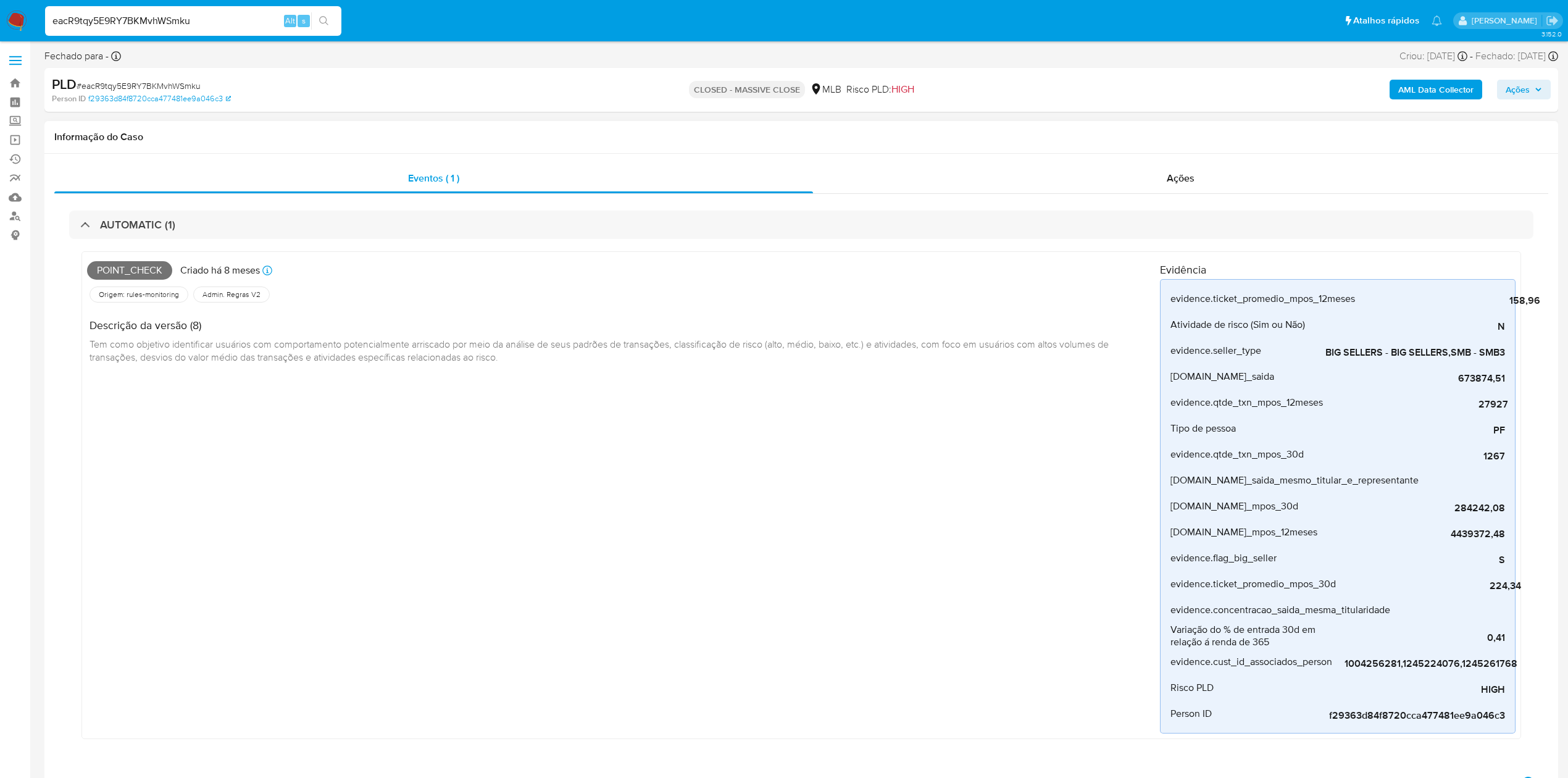
click at [163, 267] on span "Point_check" at bounding box center [129, 270] width 85 height 18
click at [180, 16] on input "eacR9tqy5E9RY7BKMvhWSmku" at bounding box center [193, 21] width 296 height 16
paste input "3LxrmHh3qrDBglWn1trqAvrg"
type input "3LxrmHh3qrDBglWn1trqAvrg"
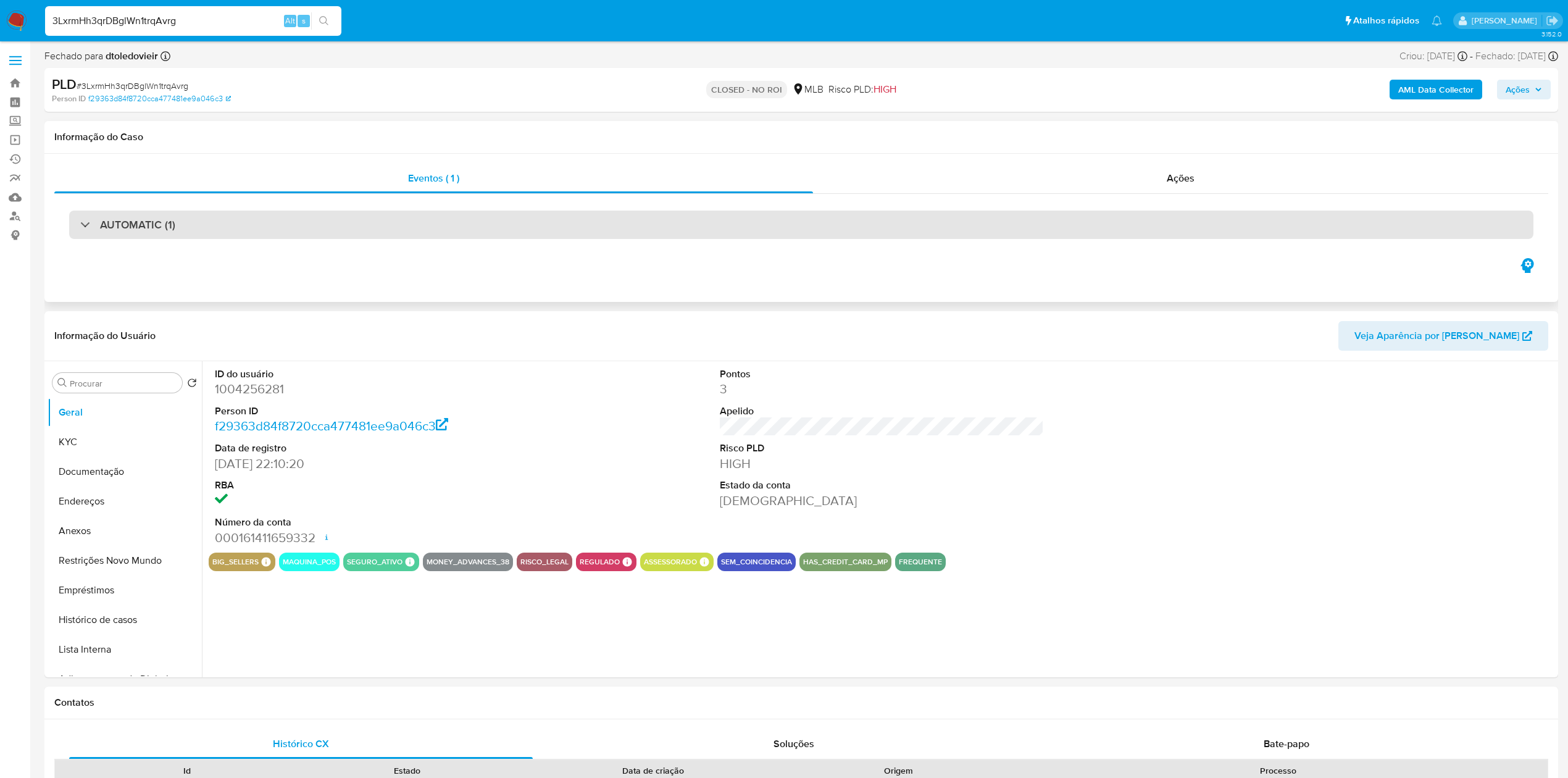
click at [124, 235] on div "AUTOMATIC (1)" at bounding box center [801, 224] width 1464 height 28
select select "10"
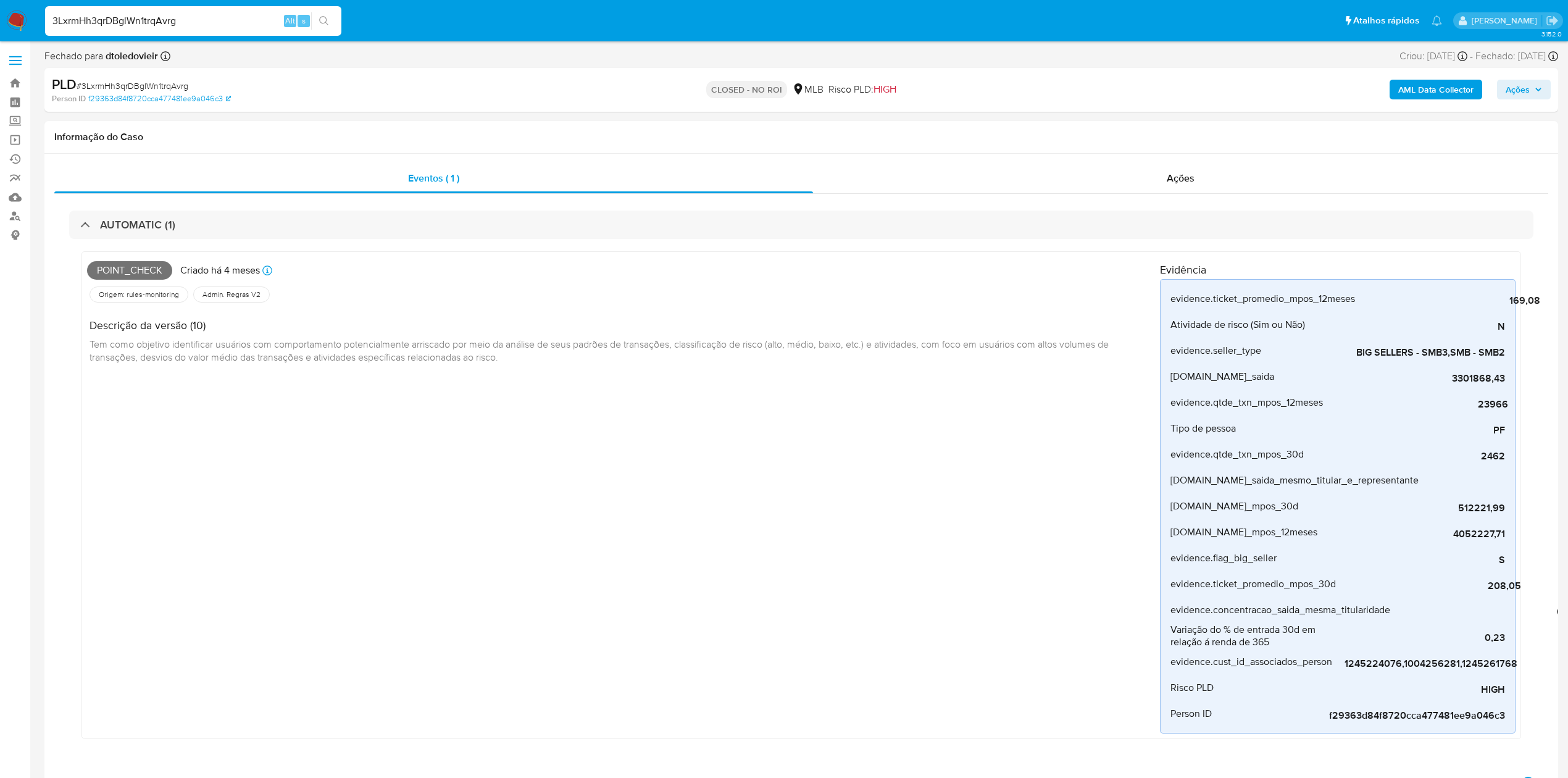
click at [188, 16] on input "3LxrmHh3qrDBglWn1trqAvrg" at bounding box center [193, 21] width 296 height 16
paste input "w20ma3QU5ZtYNSU8NzIiG5uA"
type input "w20ma3QU5ZtYNSU8NzIiG5uA"
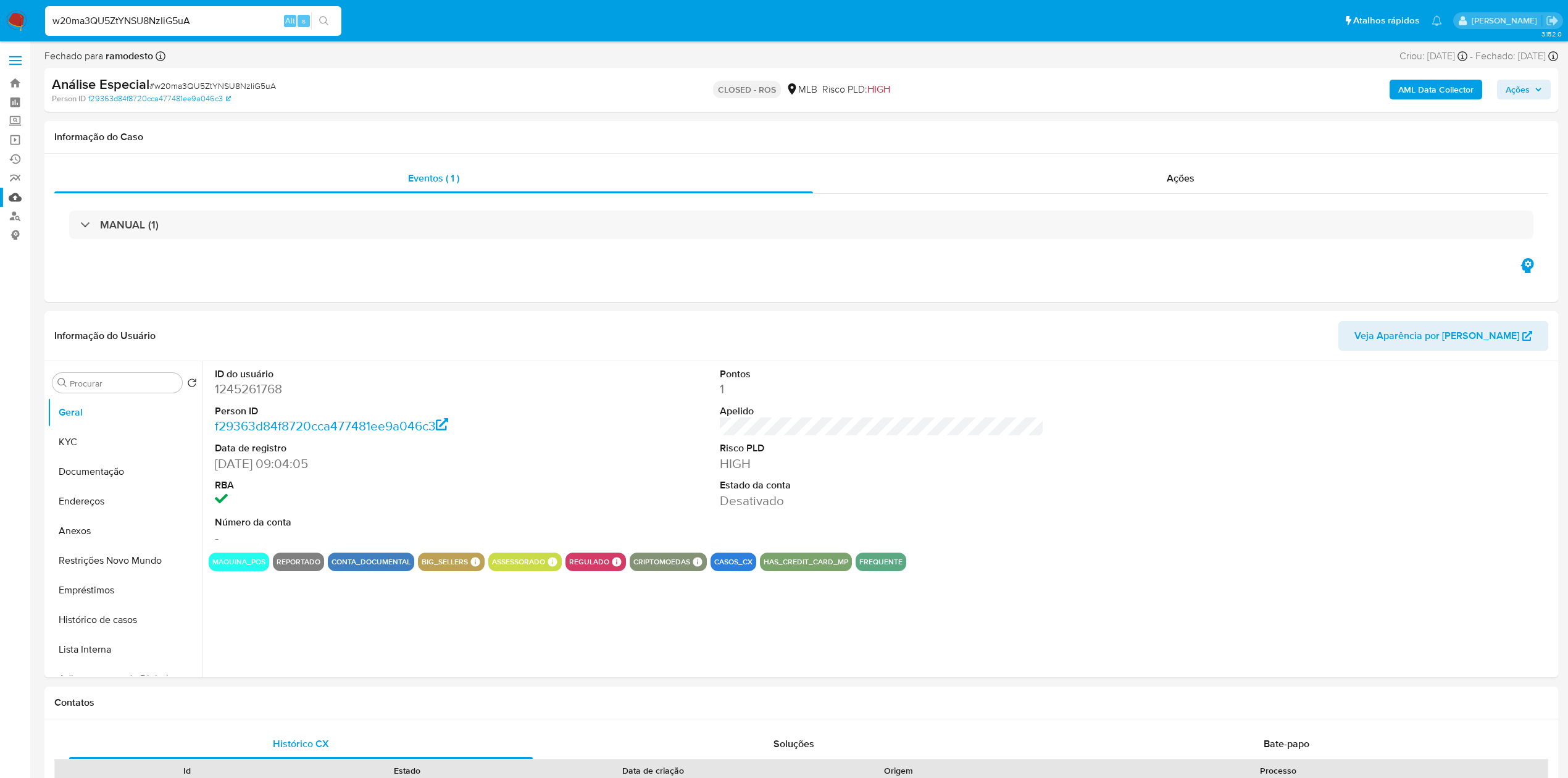
select select "10"
click at [200, 25] on input "w20ma3QU5ZtYNSU8NzIiG5uA" at bounding box center [193, 21] width 296 height 16
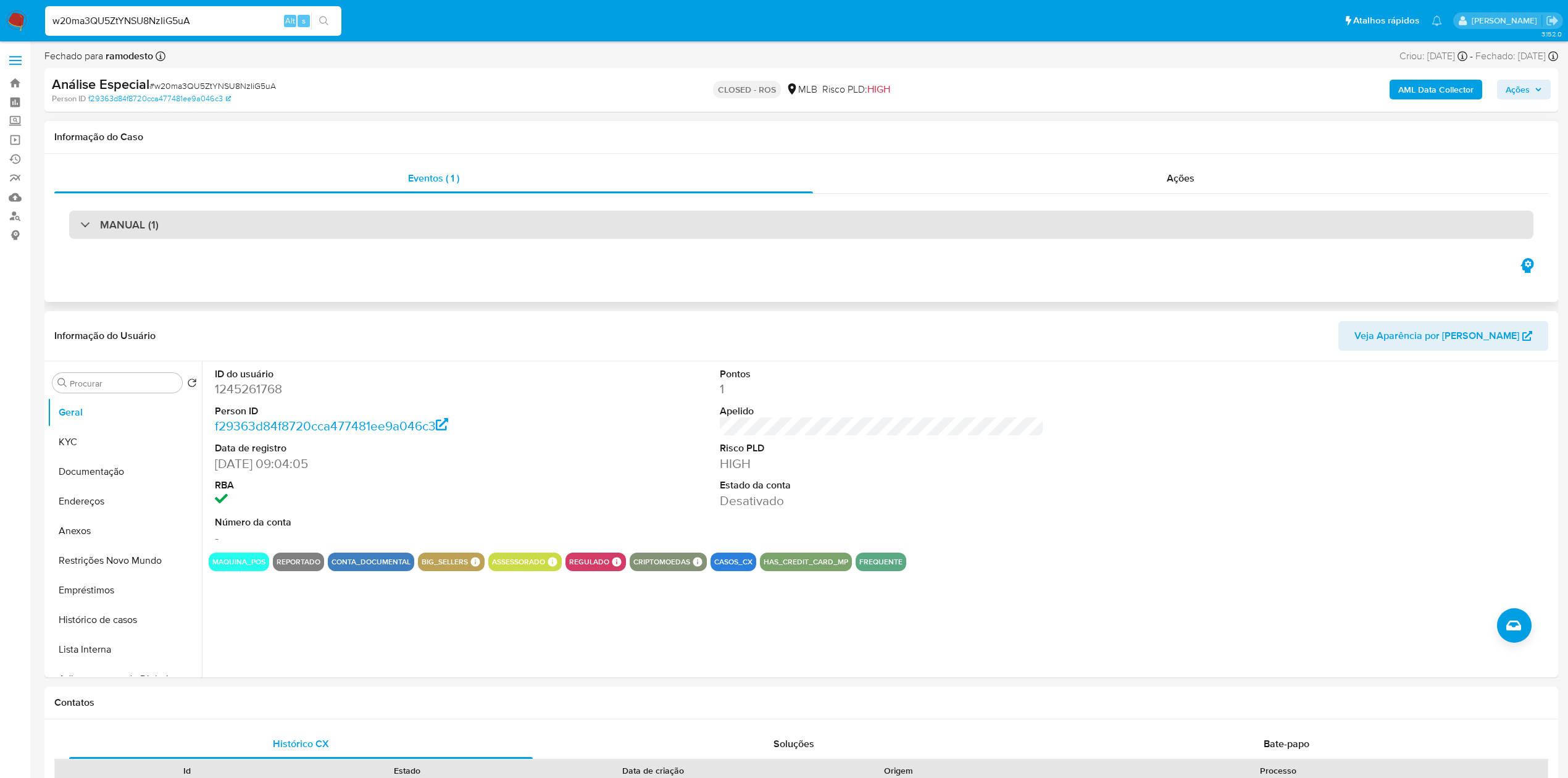
click at [157, 223] on h3 "MANUAL (1)" at bounding box center [129, 224] width 59 height 14
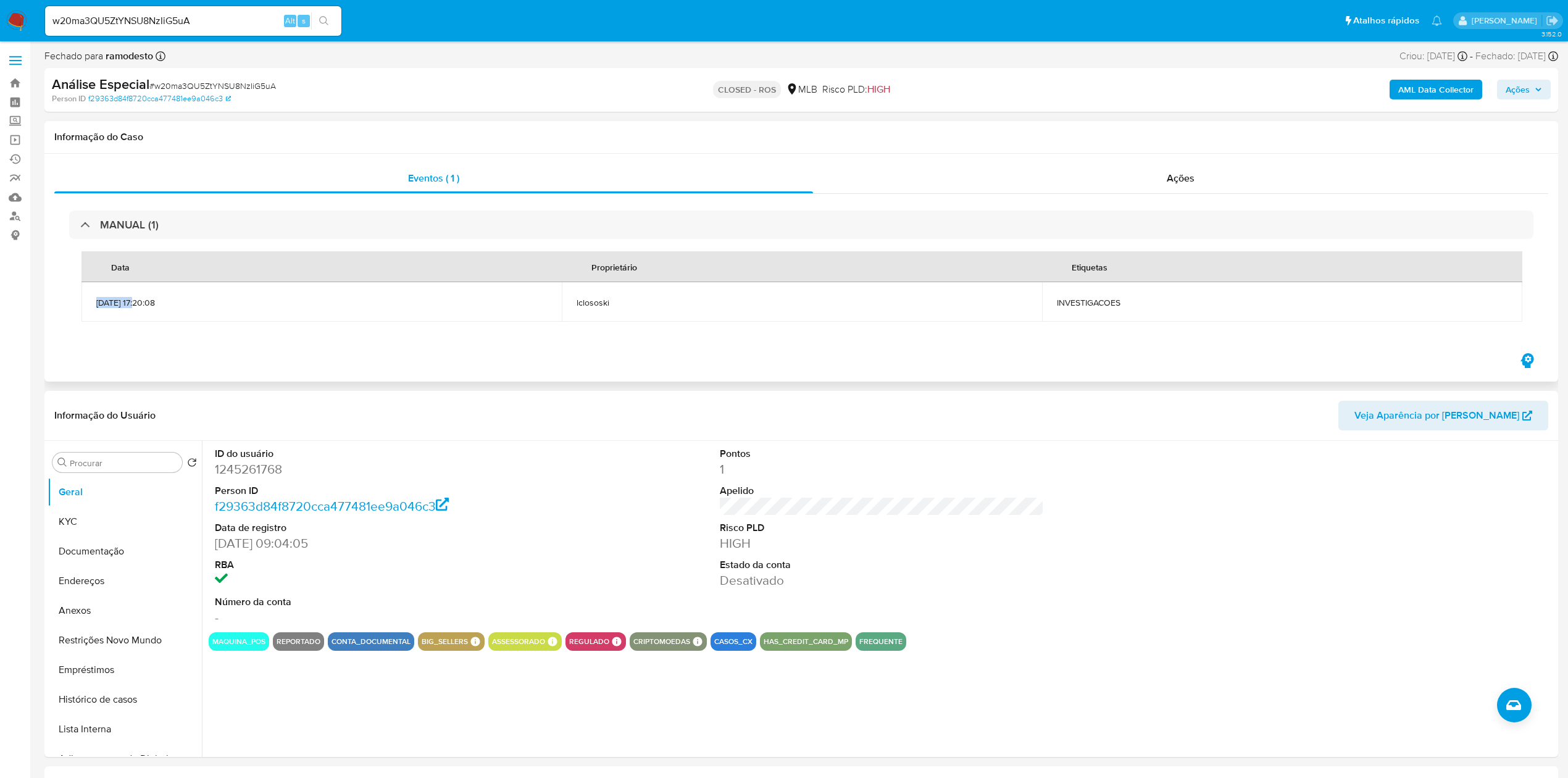
drag, startPoint x: 90, startPoint y: 303, endPoint x: 137, endPoint y: 306, distance: 47.1
click at [137, 306] on td "17/10/2024 17:20:08" at bounding box center [322, 301] width 480 height 39
copy span "17/10/2024"
click at [214, 25] on input "w20ma3QU5ZtYNSU8NzIiG5uA" at bounding box center [193, 21] width 296 height 16
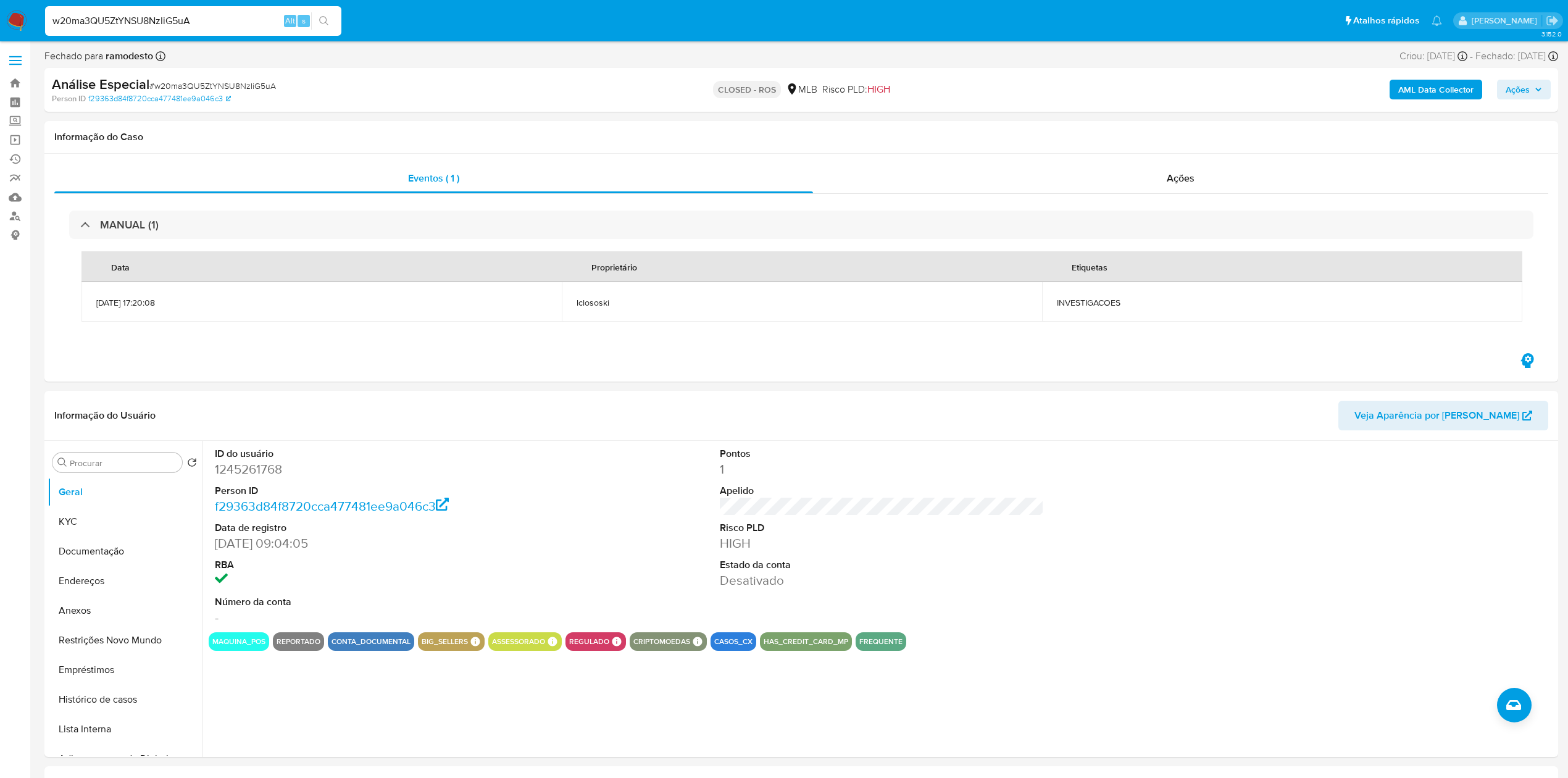
paste input "ewzmwdHoKJ6NWgW3MetcV4lB"
type input "ewzmwdHoKJ6NWgW3MetcV4lB"
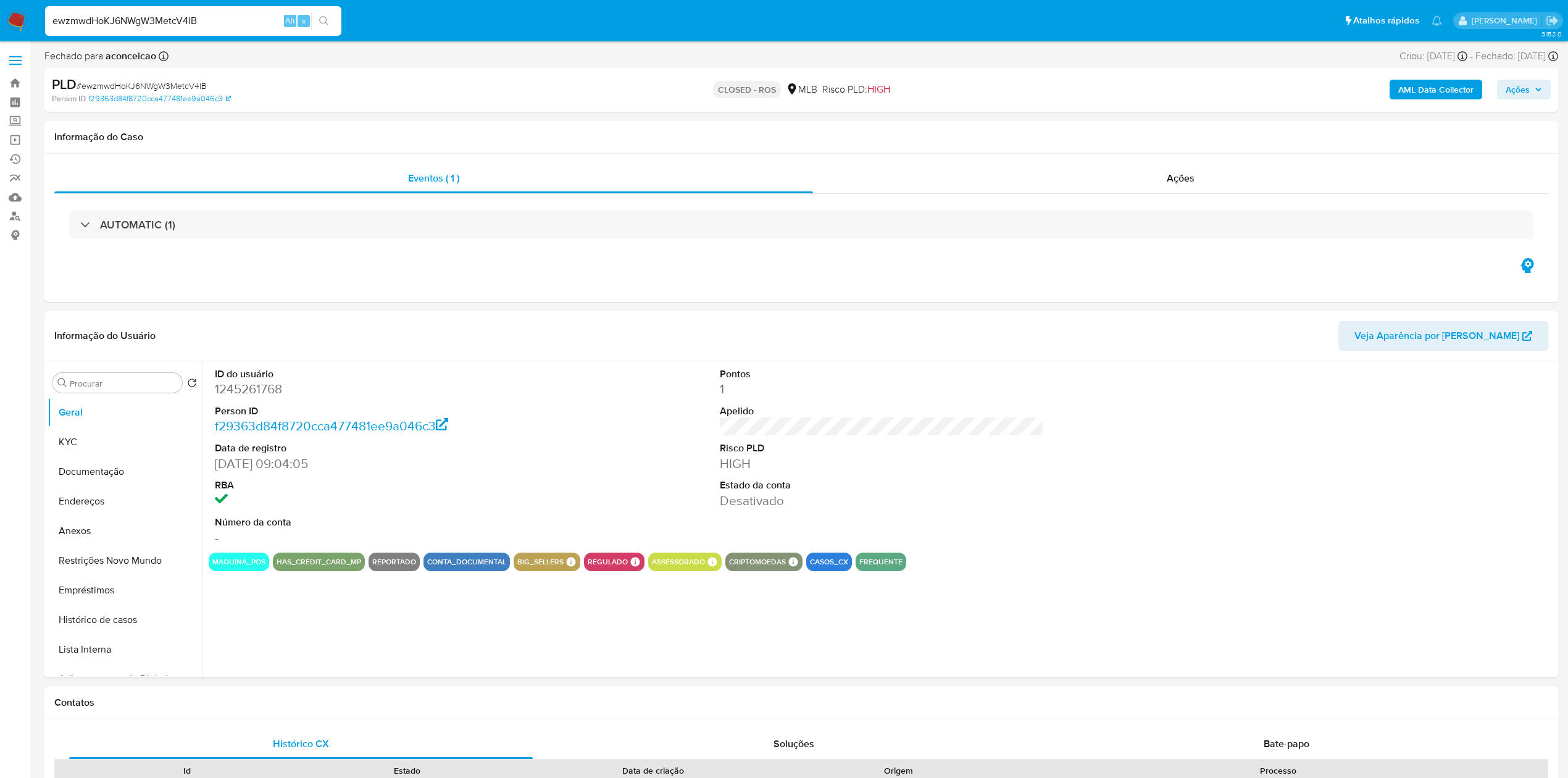
select select "10"
click at [474, 430] on dd "f29363d84f8720cca477481ee9a046c3" at bounding box center [377, 426] width 324 height 17
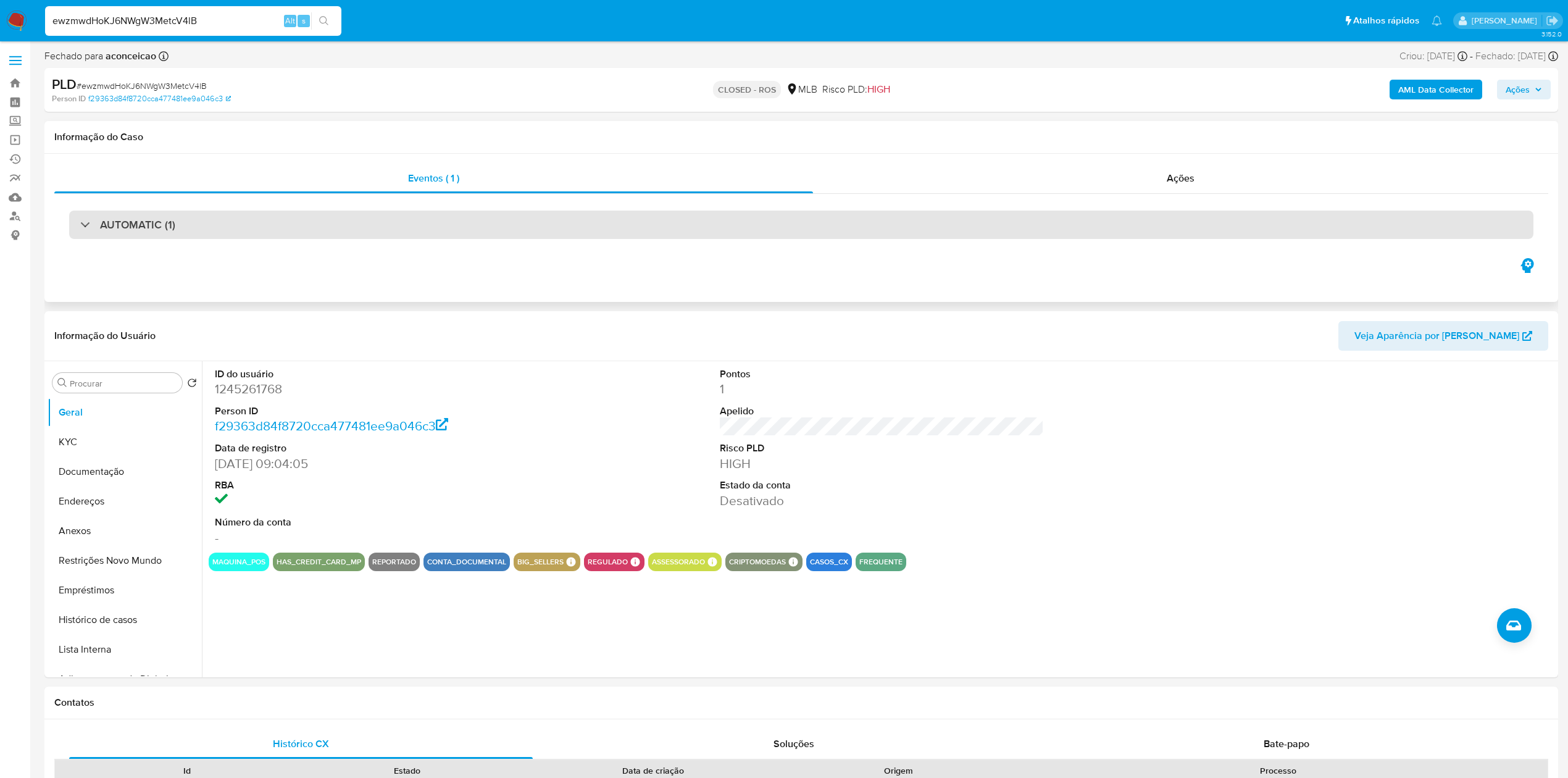
click at [135, 211] on div "AUTOMATIC (1)" at bounding box center [801, 224] width 1464 height 28
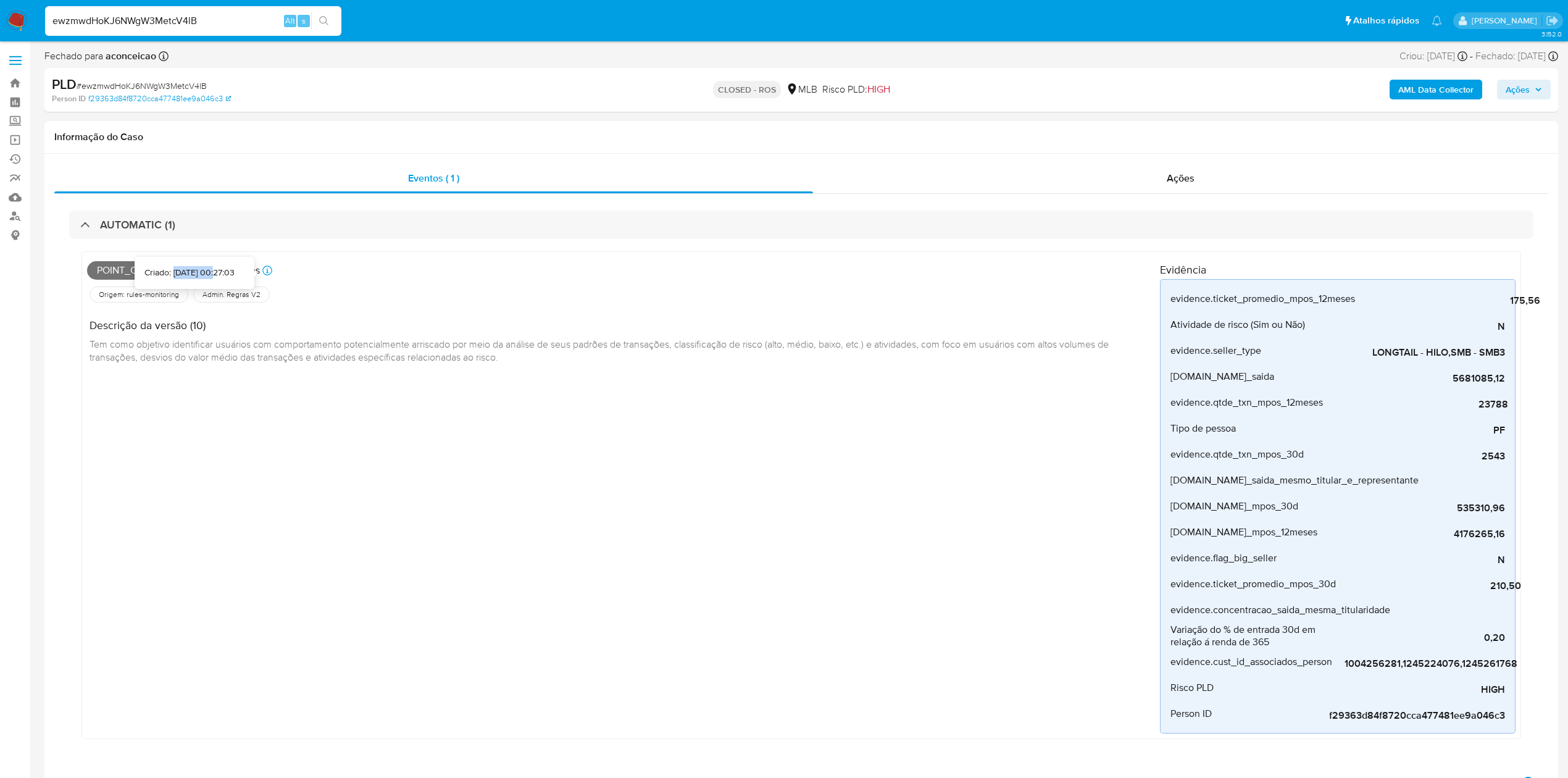
drag, startPoint x: 154, startPoint y: 270, endPoint x: 198, endPoint y: 270, distance: 44.0
click at [198, 270] on div "Criado: 12/05/2025 00:27:03" at bounding box center [190, 273] width 90 height 12
copy div "12/05/2025"
click at [211, 25] on input "ewzmwdHoKJ6NWgW3MetcV4lB" at bounding box center [193, 21] width 296 height 16
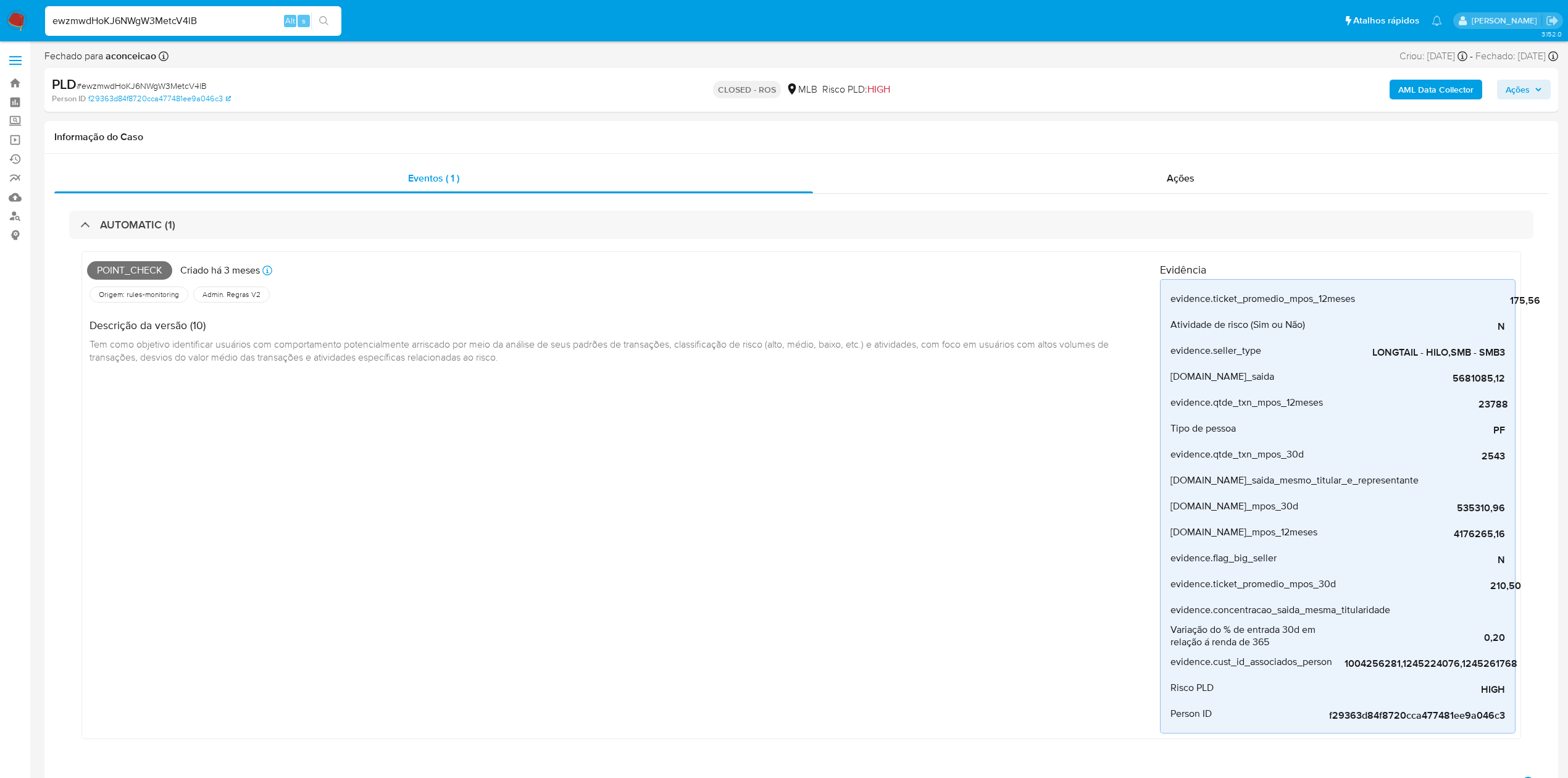
paste input "c4i9Yad9SJQUsFsvC1sdwnNT"
type input "c4i9Yad9SJQUsFsvC1sdwnNT"
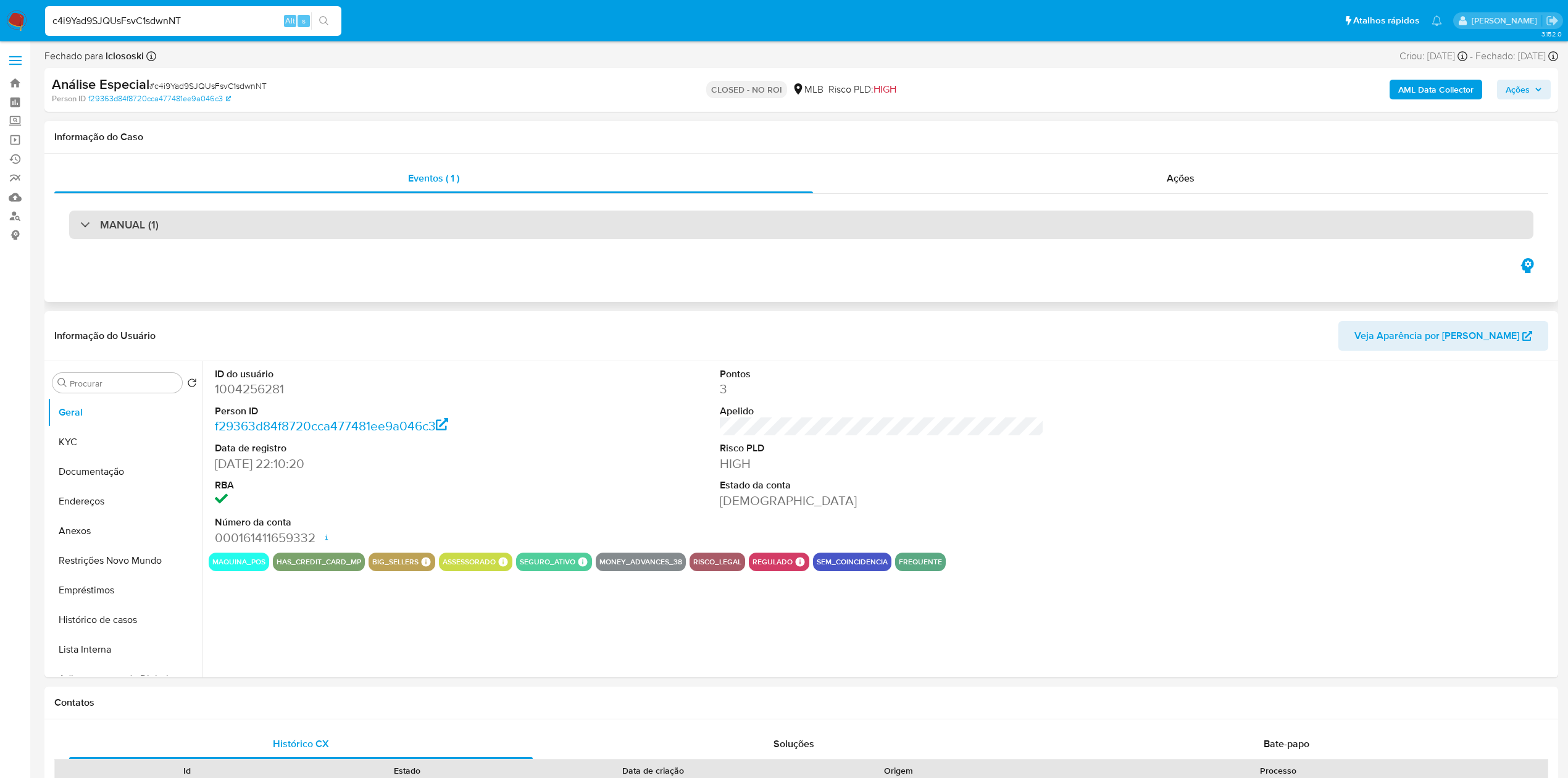
click at [132, 227] on h3 "MANUAL (1)" at bounding box center [129, 224] width 59 height 14
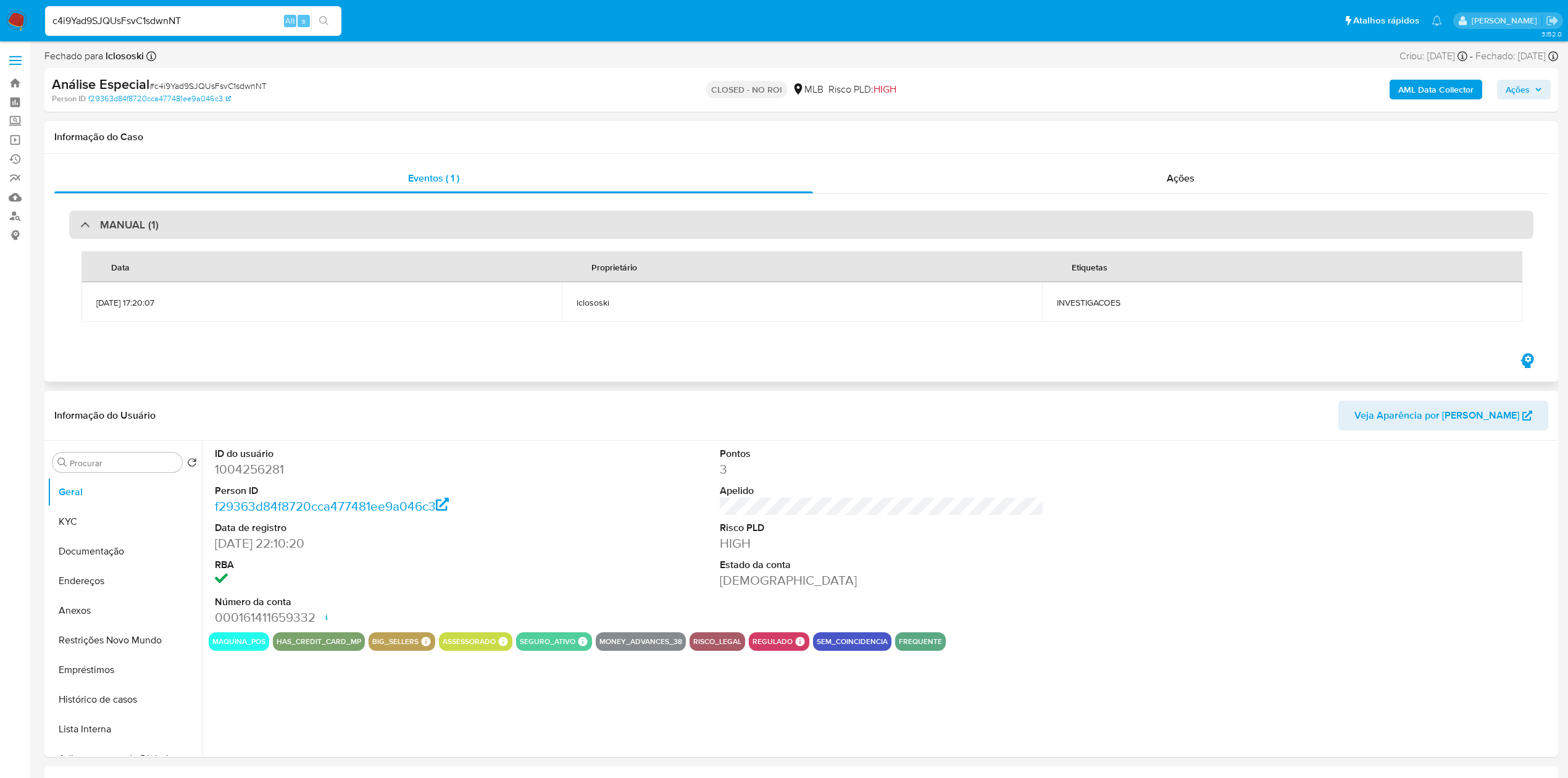
select select "10"
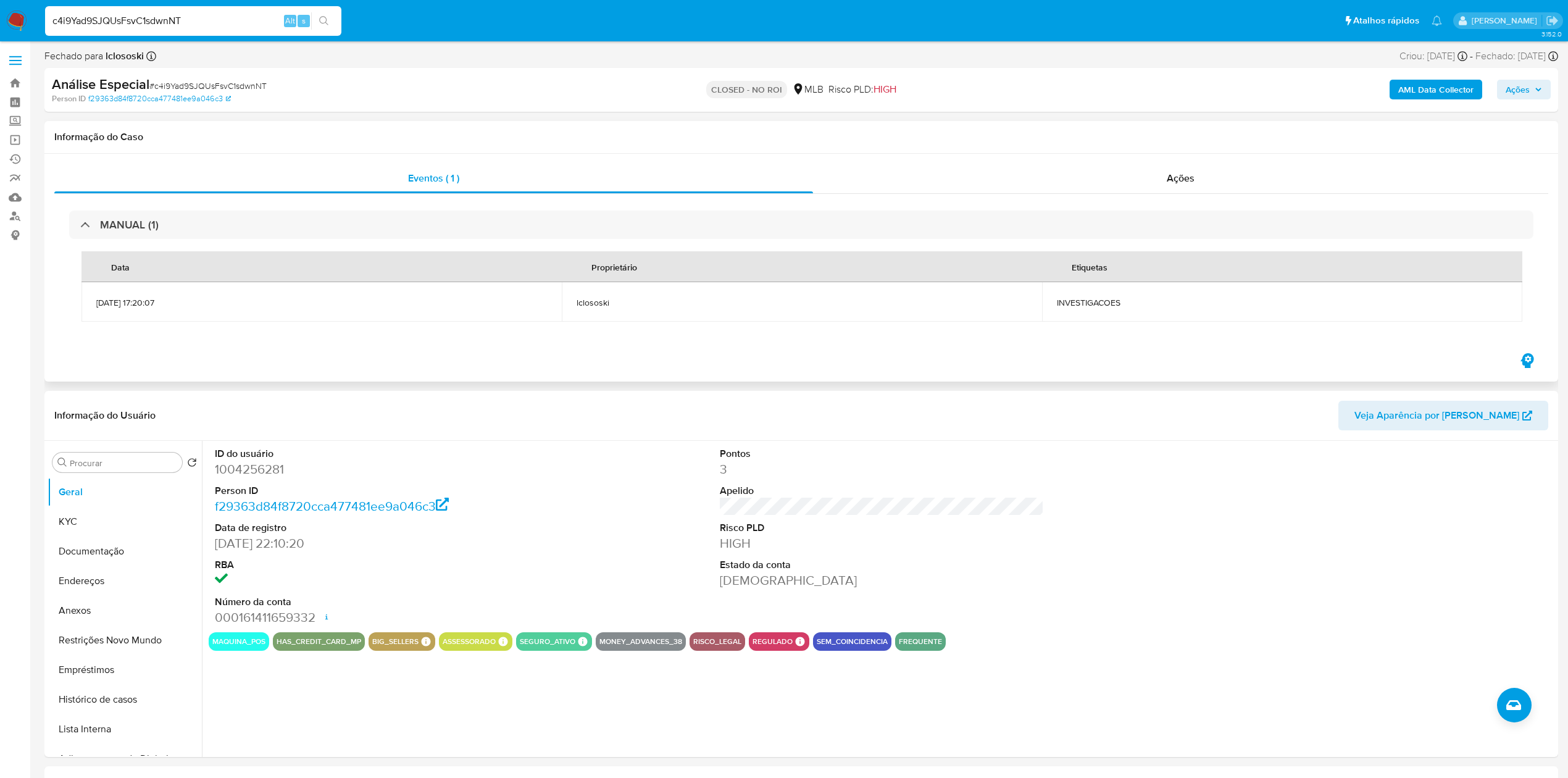
click at [1112, 299] on span "INVESTIGACOES" at bounding box center [1282, 302] width 451 height 11
copy span "INVESTIGACOES"
click at [1203, 166] on div "Ações" at bounding box center [1180, 178] width 735 height 29
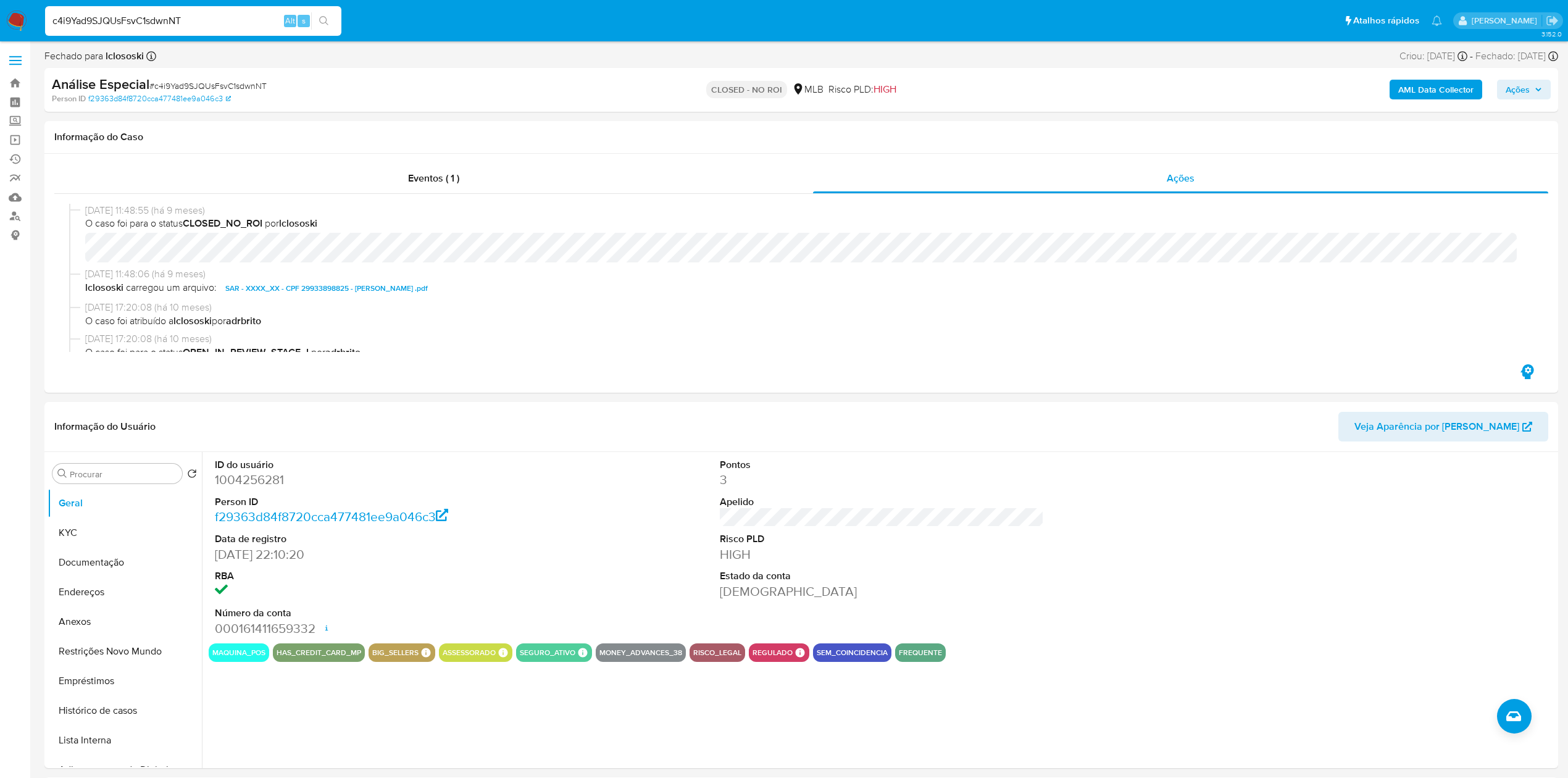
click at [209, 25] on input "c4i9Yad9SJQUsFsvC1sdwnNT" at bounding box center [193, 21] width 296 height 16
paste input "eacR9tqy5E9RY7BKMvhWSmku"
type input "eacR9tqy5E9RY7BKMvhWSmku"
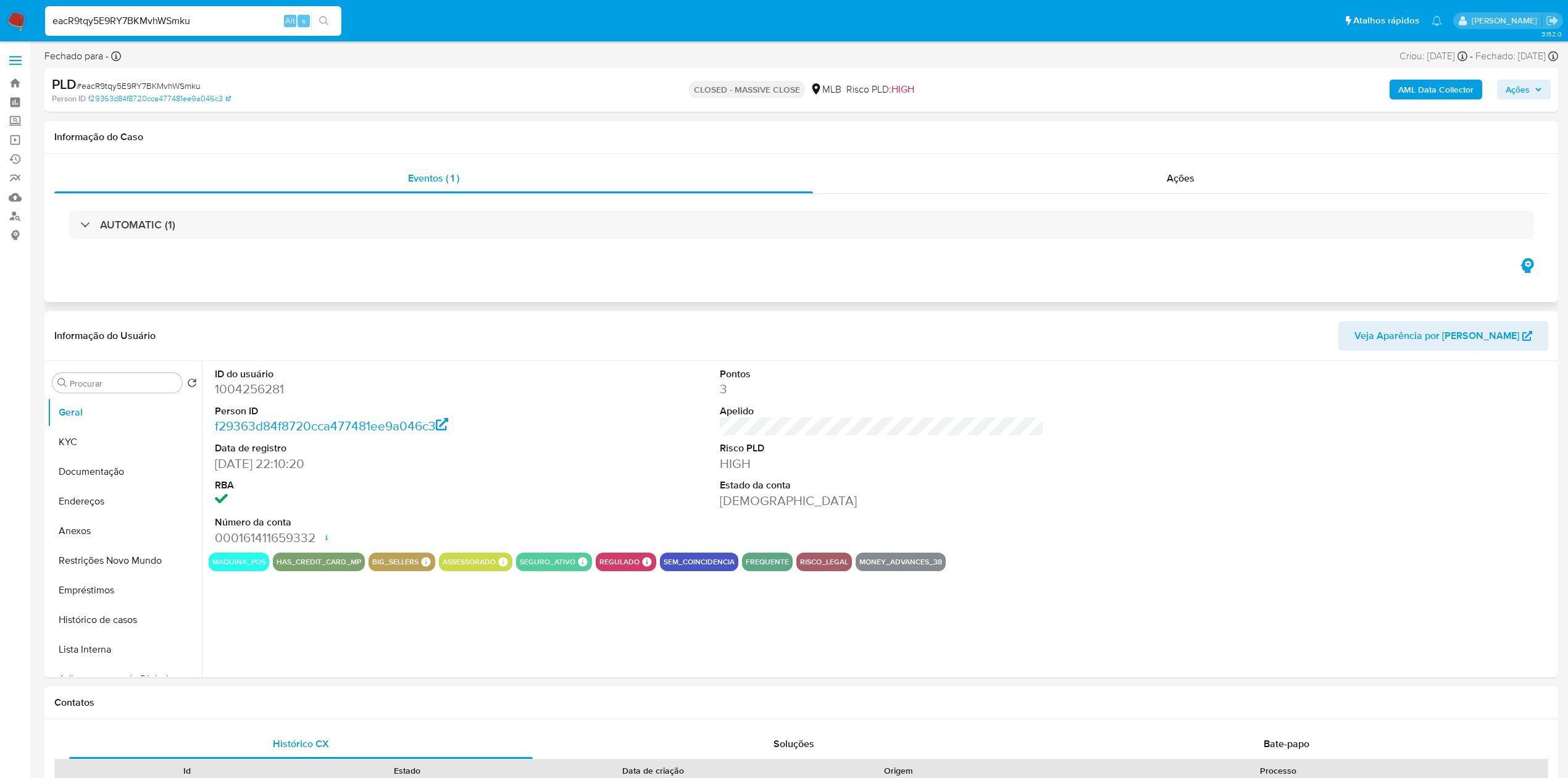
select select "10"
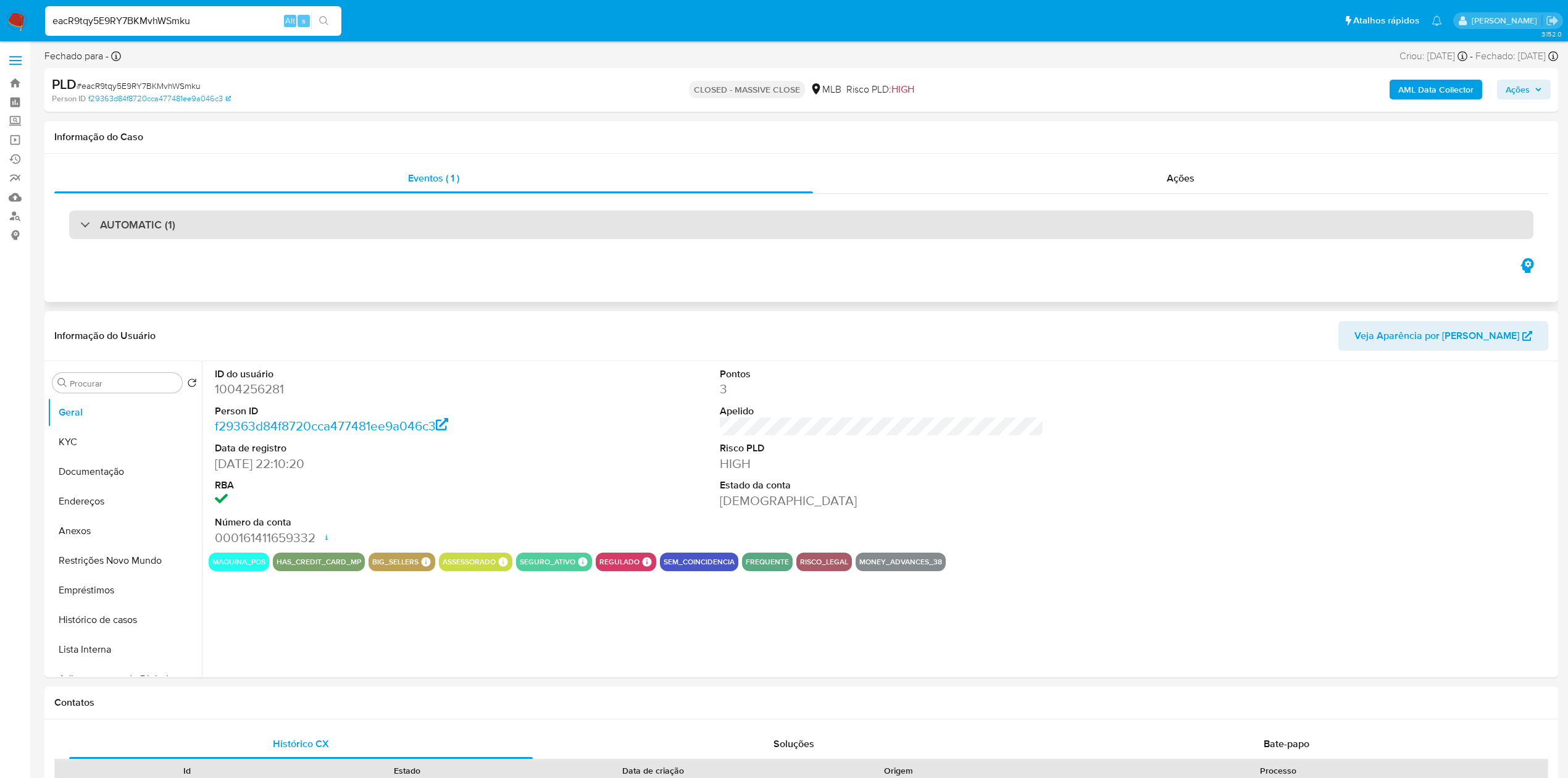
click at [186, 233] on div "AUTOMATIC (1)" at bounding box center [801, 224] width 1464 height 28
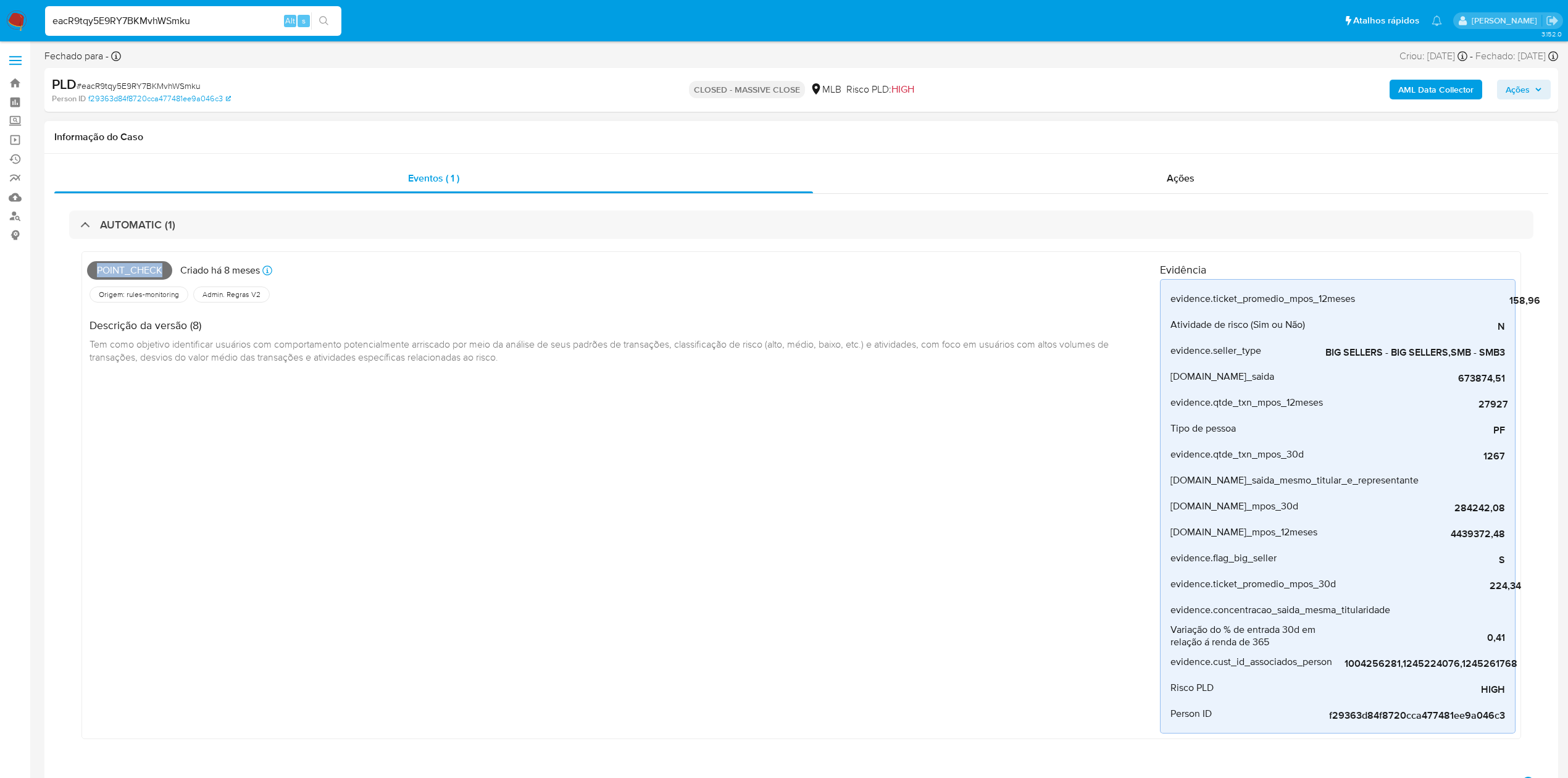
drag, startPoint x: 168, startPoint y: 267, endPoint x: 84, endPoint y: 274, distance: 84.3
click at [84, 274] on div "Point_check Criado há 8 meses Criado: 12/12/2024 00:23:02 Origem: rules-monitor…" at bounding box center [802, 495] width 1440 height 488
copy span "Point_check"
click at [213, 25] on input "eacR9tqy5E9RY7BKMvhWSmku" at bounding box center [193, 21] width 296 height 16
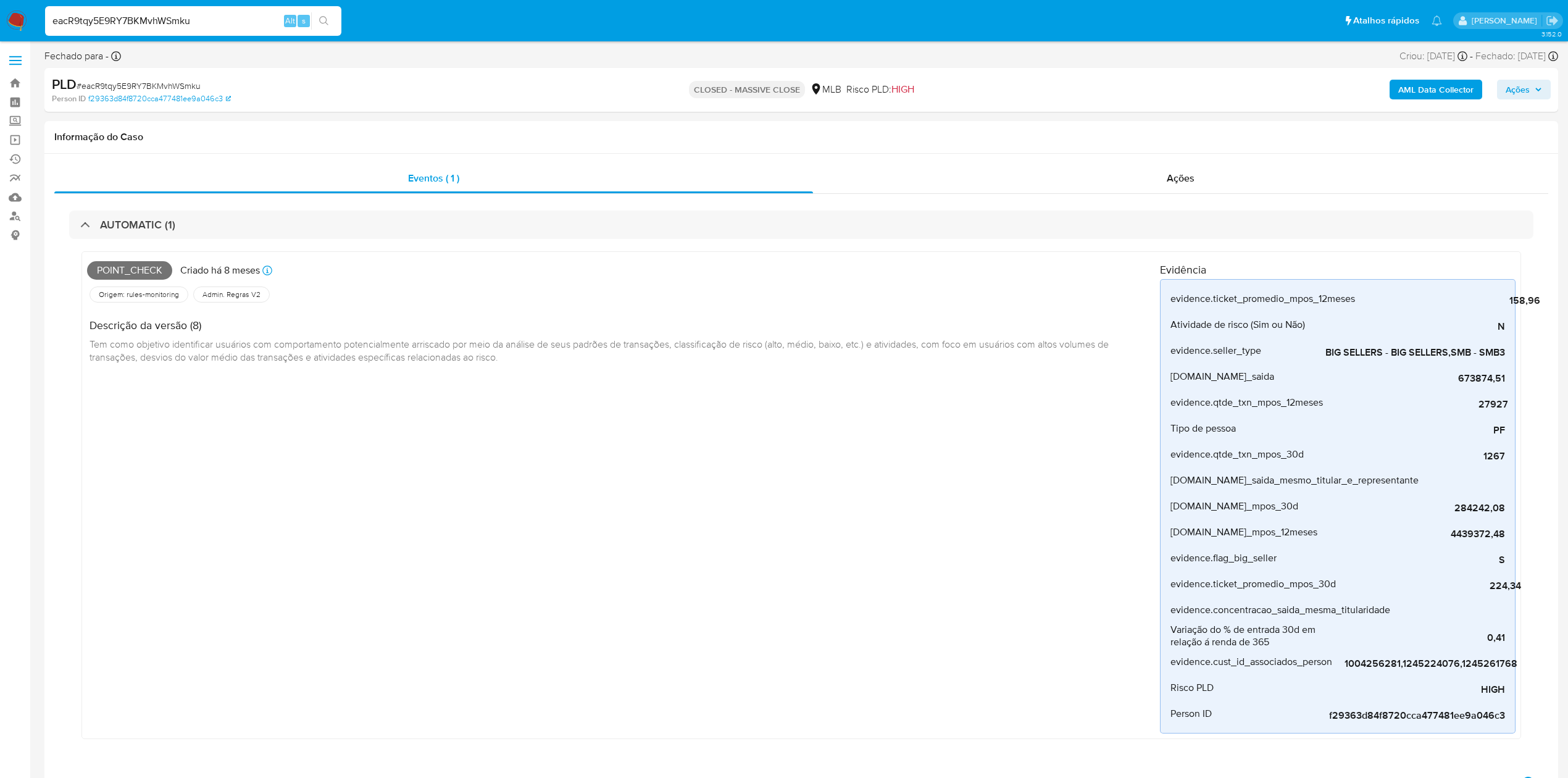
paste input "3LxrmHh3qrDBglWn1trqAvrg"
type input "3LxrmHh3qrDBglWn1trqAvrg"
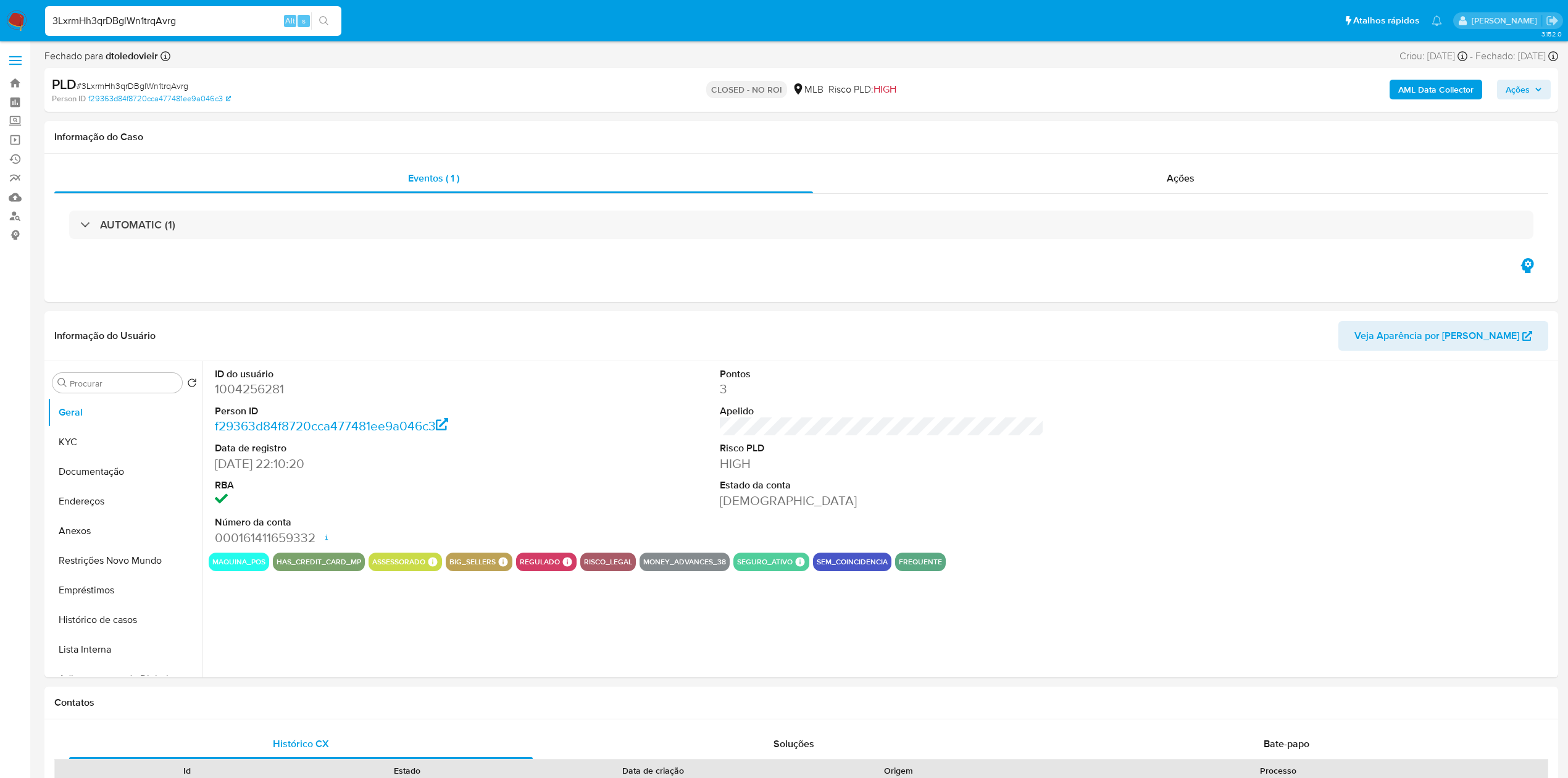
select select "10"
click at [144, 23] on input "3LxrmHh3qrDBglWn1trqAvrg" at bounding box center [193, 21] width 296 height 16
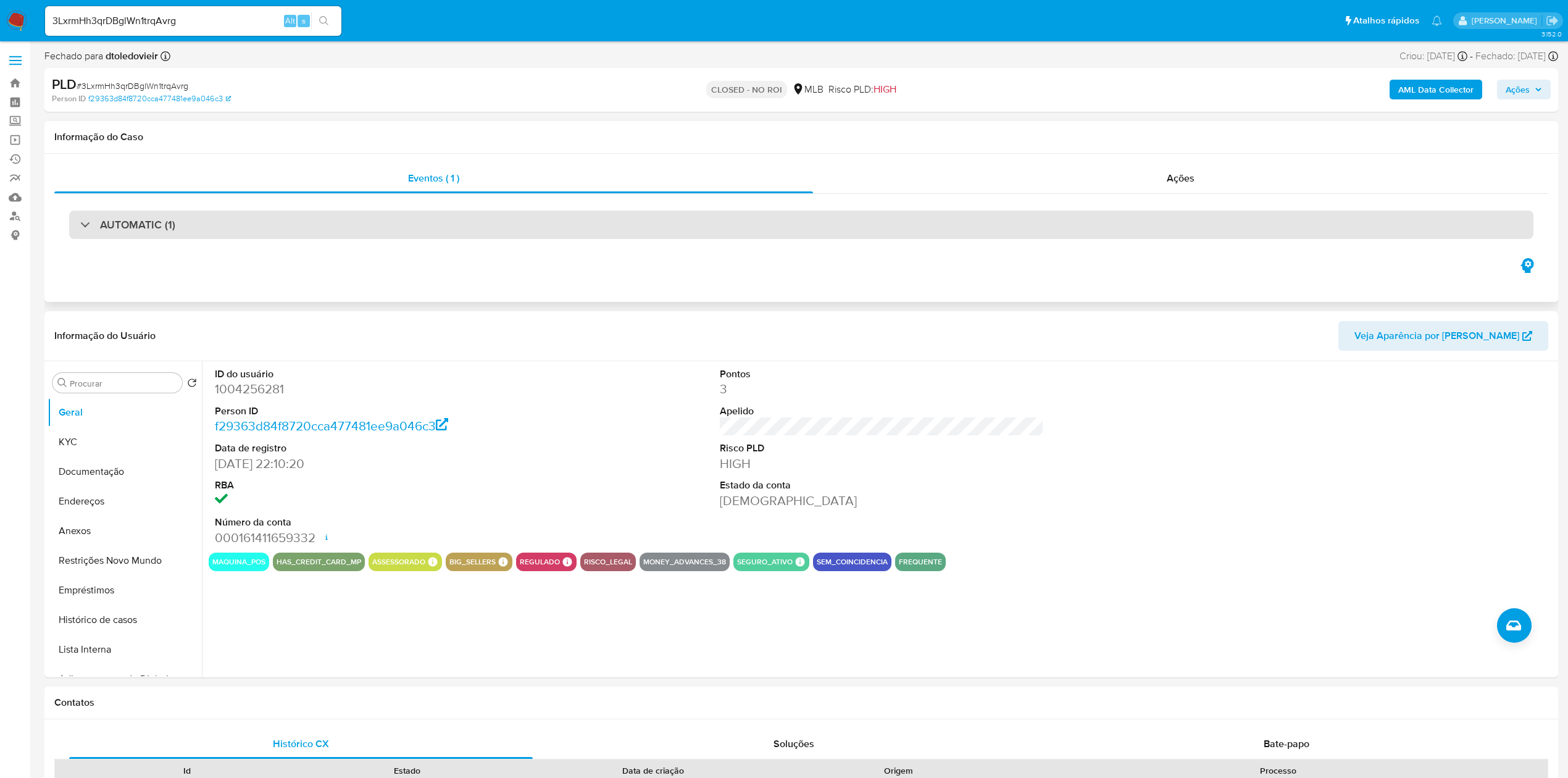
click at [204, 222] on div "AUTOMATIC (1)" at bounding box center [801, 224] width 1464 height 28
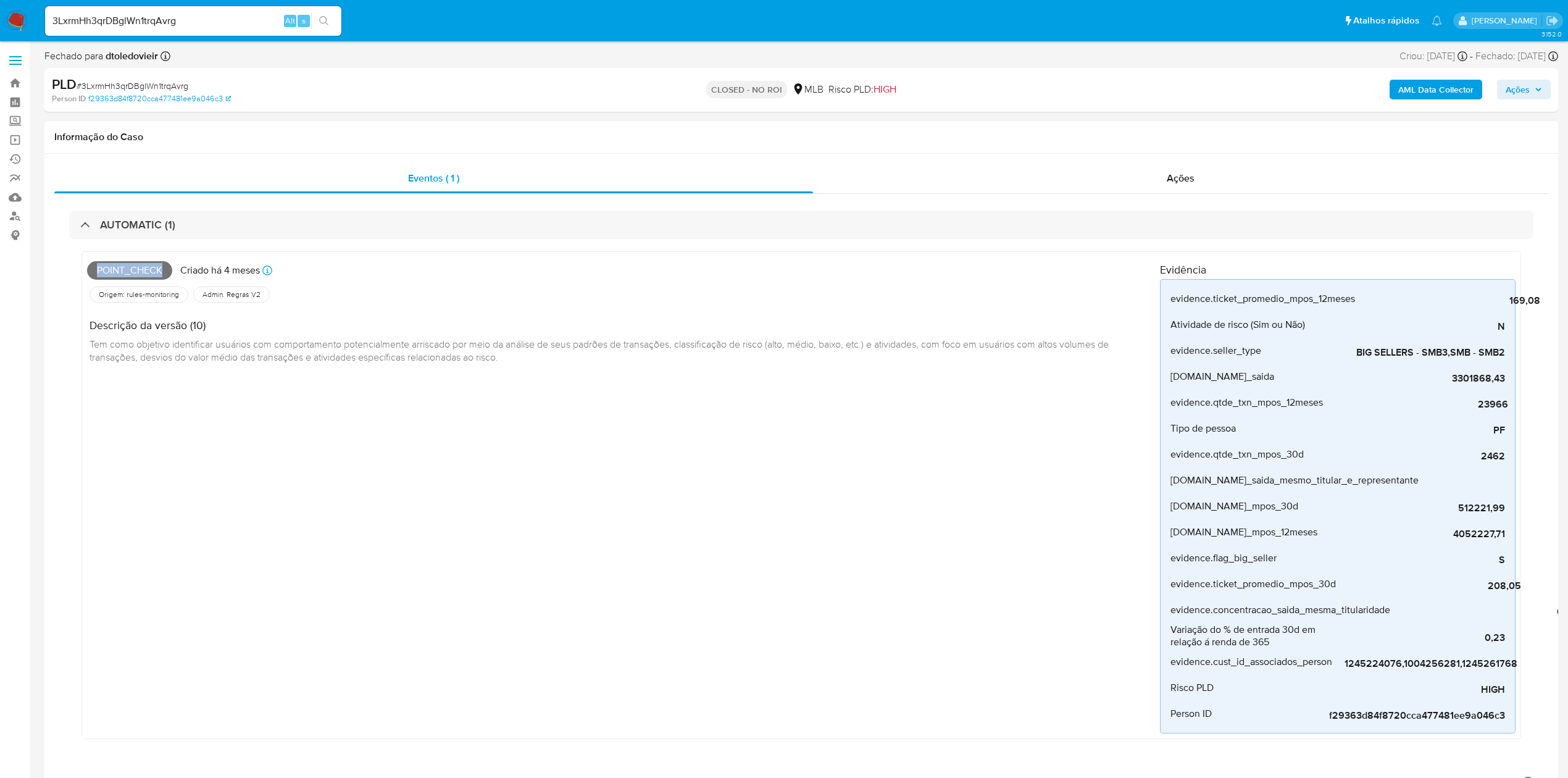
drag, startPoint x: 169, startPoint y: 270, endPoint x: 93, endPoint y: 265, distance: 76.2
click at [93, 265] on span "Point_check" at bounding box center [129, 270] width 85 height 18
copy span "Point_check"
click at [227, 16] on input "3LxrmHh3qrDBglWn1trqAvrg" at bounding box center [193, 21] width 296 height 16
click at [226, 16] on input "3LxrmHh3qrDBglWn1trqAvrg" at bounding box center [193, 21] width 296 height 16
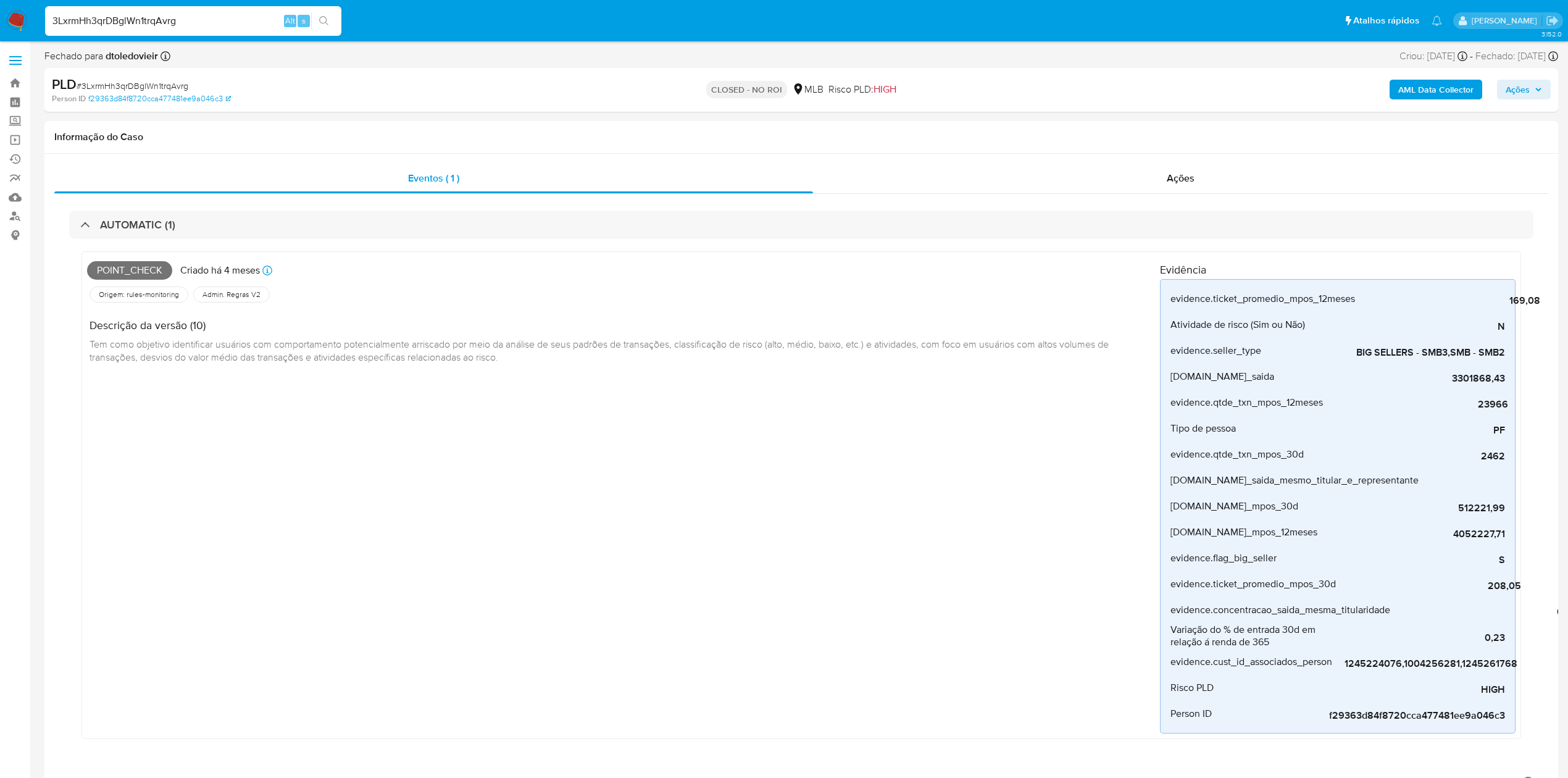
paste input "w20ma3QU5ZtYNSU8NzIiG5uA"
type input "w20ma3QU5ZtYNSU8NzIiG5uA"
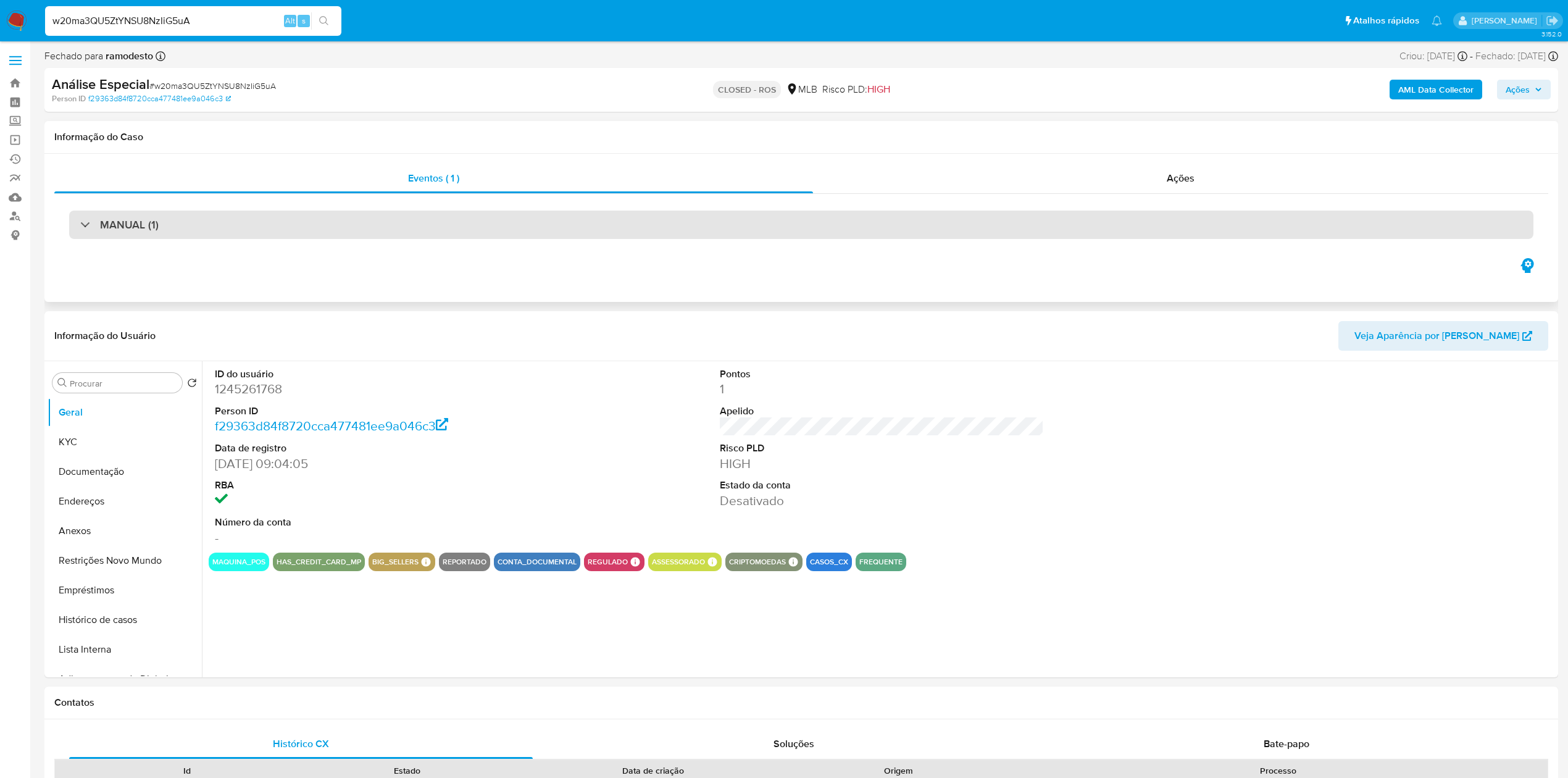
click at [207, 228] on div "MANUAL (1)" at bounding box center [801, 224] width 1464 height 28
select select "10"
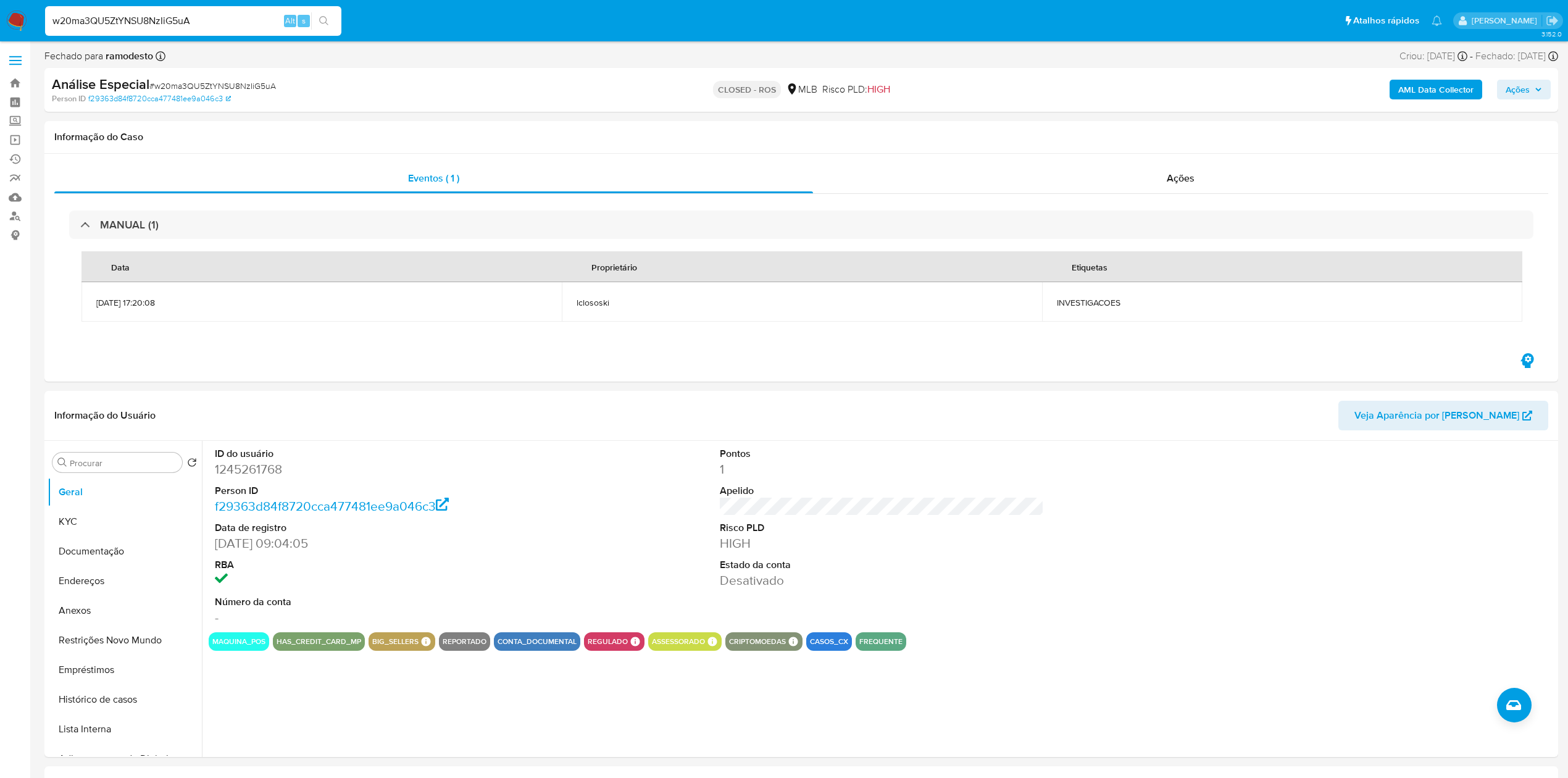
click at [193, 21] on input "w20ma3QU5ZtYNSU8NzIiG5uA" at bounding box center [193, 21] width 296 height 16
paste input "ewzmwdHoKJ6NWgW3MetcV4lB"
type input "ewzmwdHoKJ6NWgW3MetcV4lB"
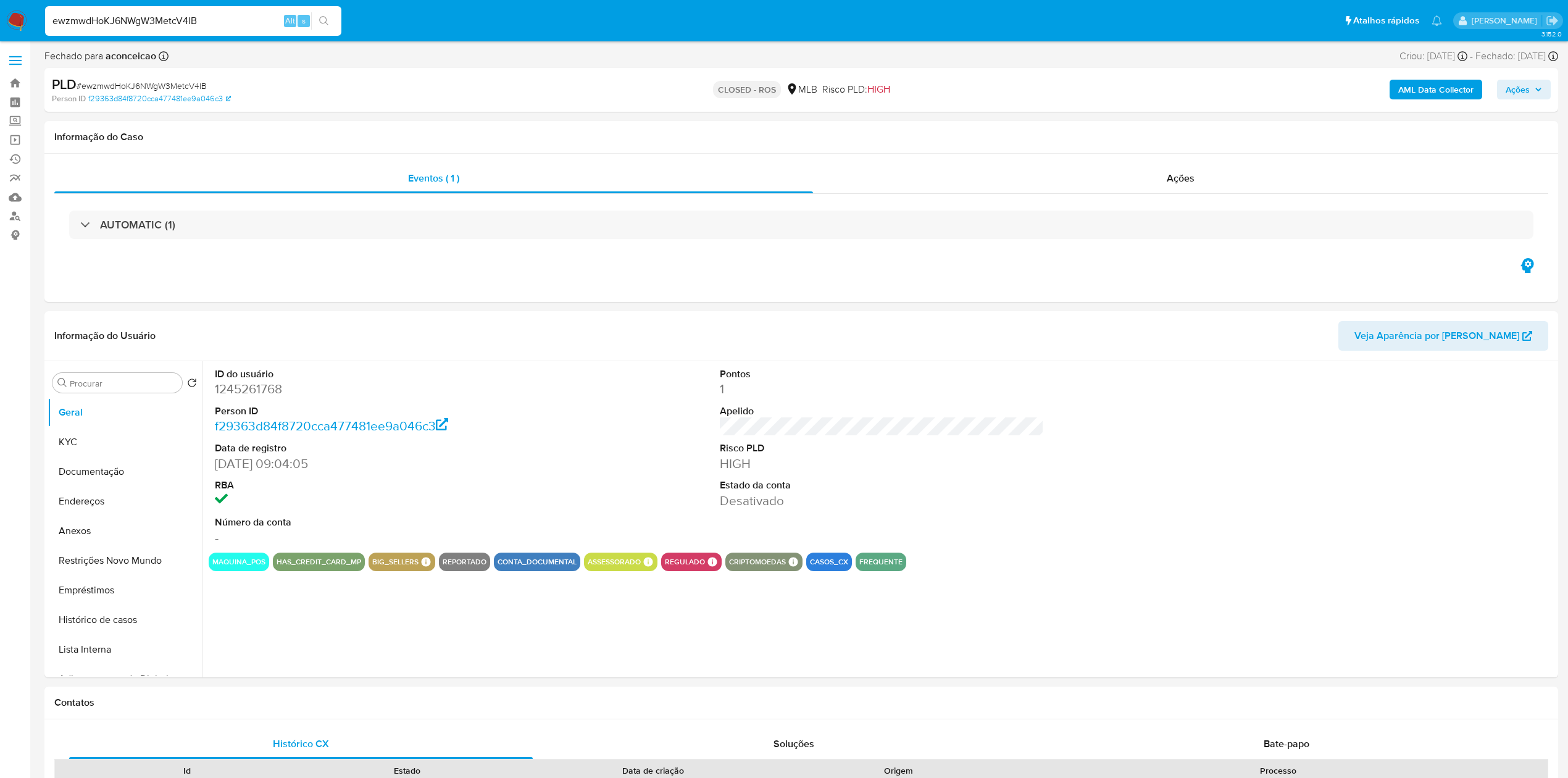
select select "10"
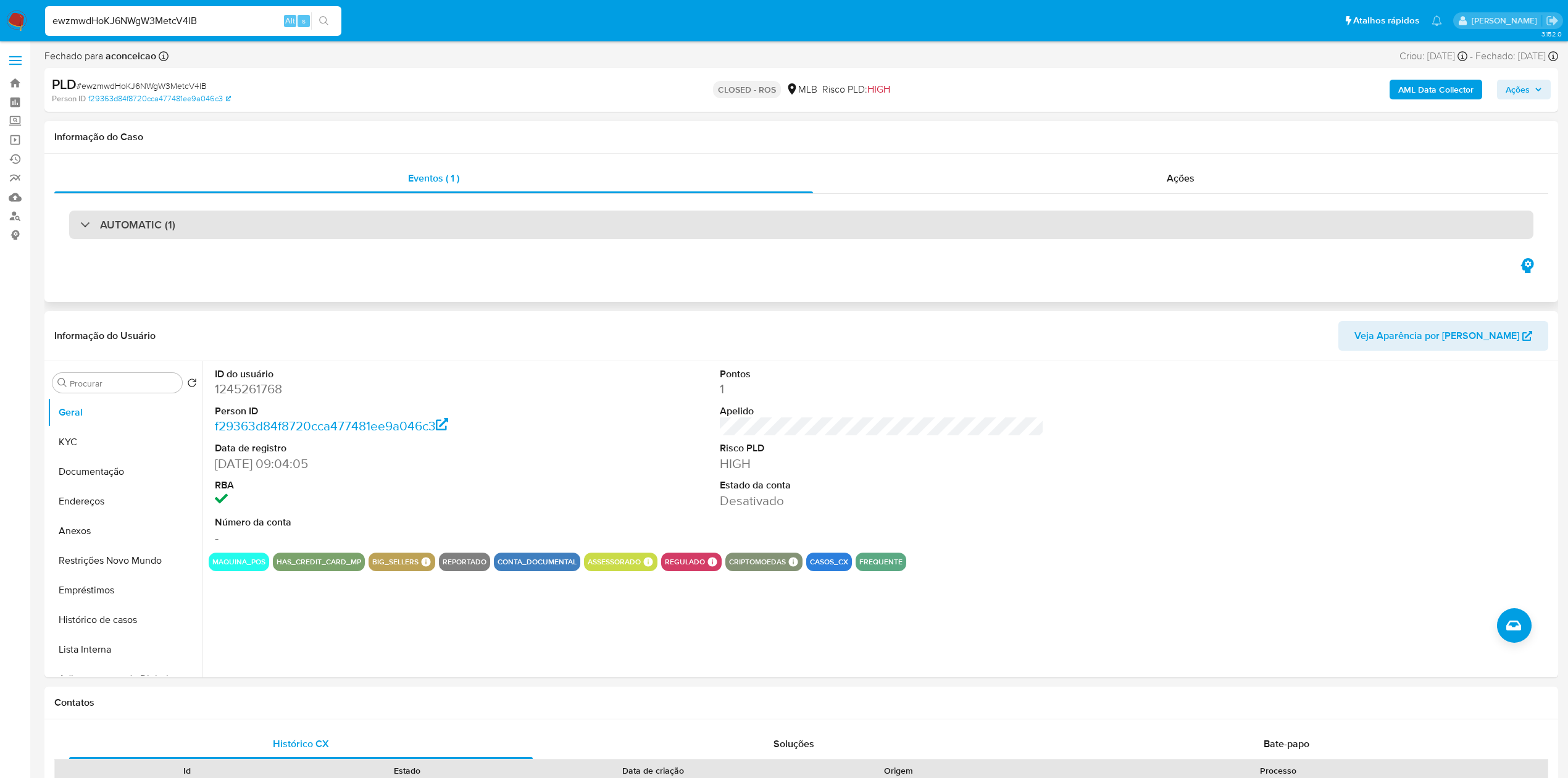
click at [173, 226] on h3 "AUTOMATIC (1)" at bounding box center [137, 224] width 75 height 14
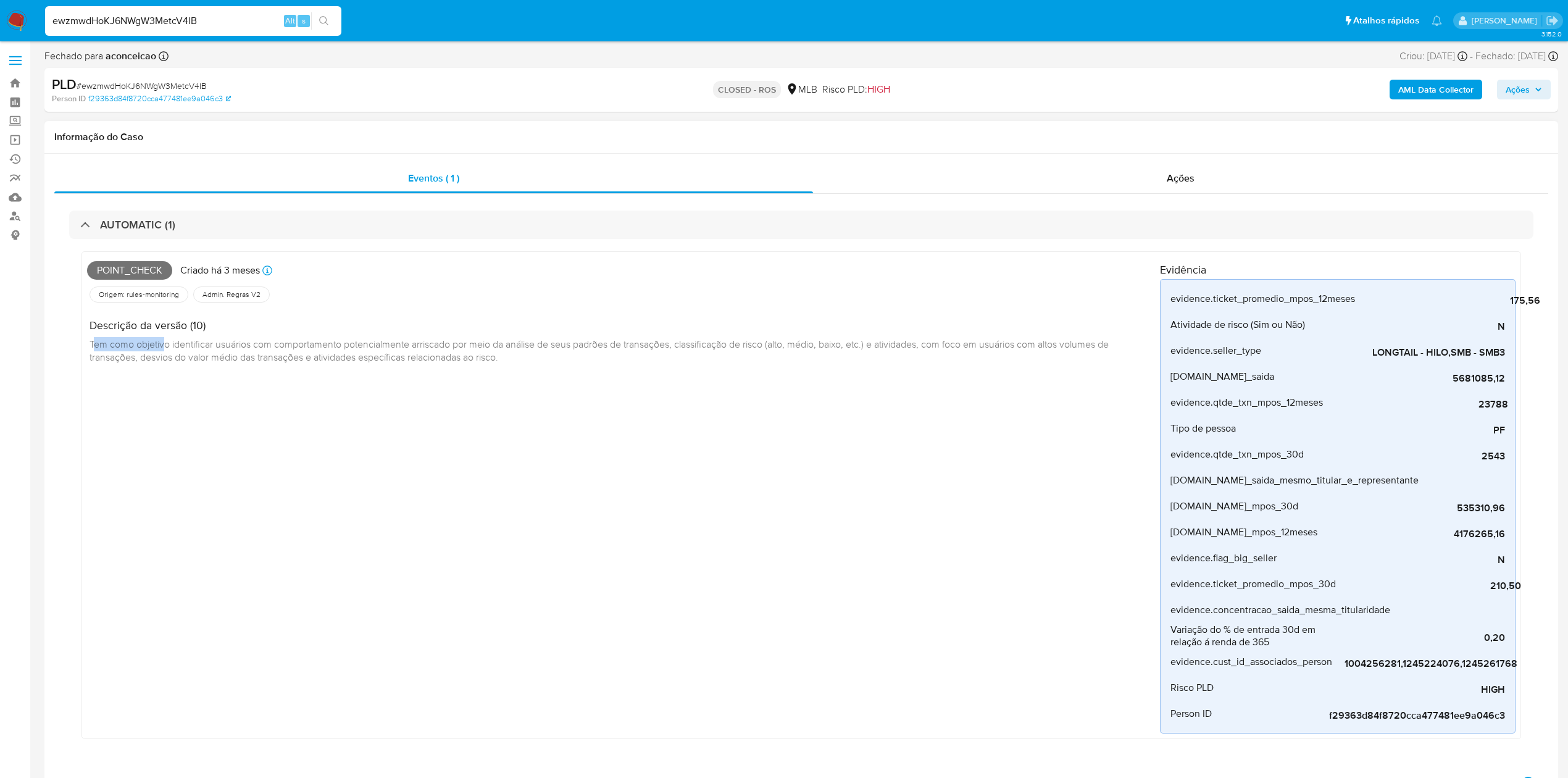
drag, startPoint x: 92, startPoint y: 343, endPoint x: 167, endPoint y: 343, distance: 75.0
click at [167, 343] on span "Tem como objetivo identificar usuários com comportamento potencialmente arrisca…" at bounding box center [600, 350] width 1021 height 27
click at [169, 347] on span "Tem como objetivo identificar usuários com comportamento potencialmente arrisca…" at bounding box center [600, 350] width 1021 height 27
click at [90, 347] on span "Tem como objetivo identificar usuários com comportamento potencialmente arrisca…" at bounding box center [600, 350] width 1021 height 27
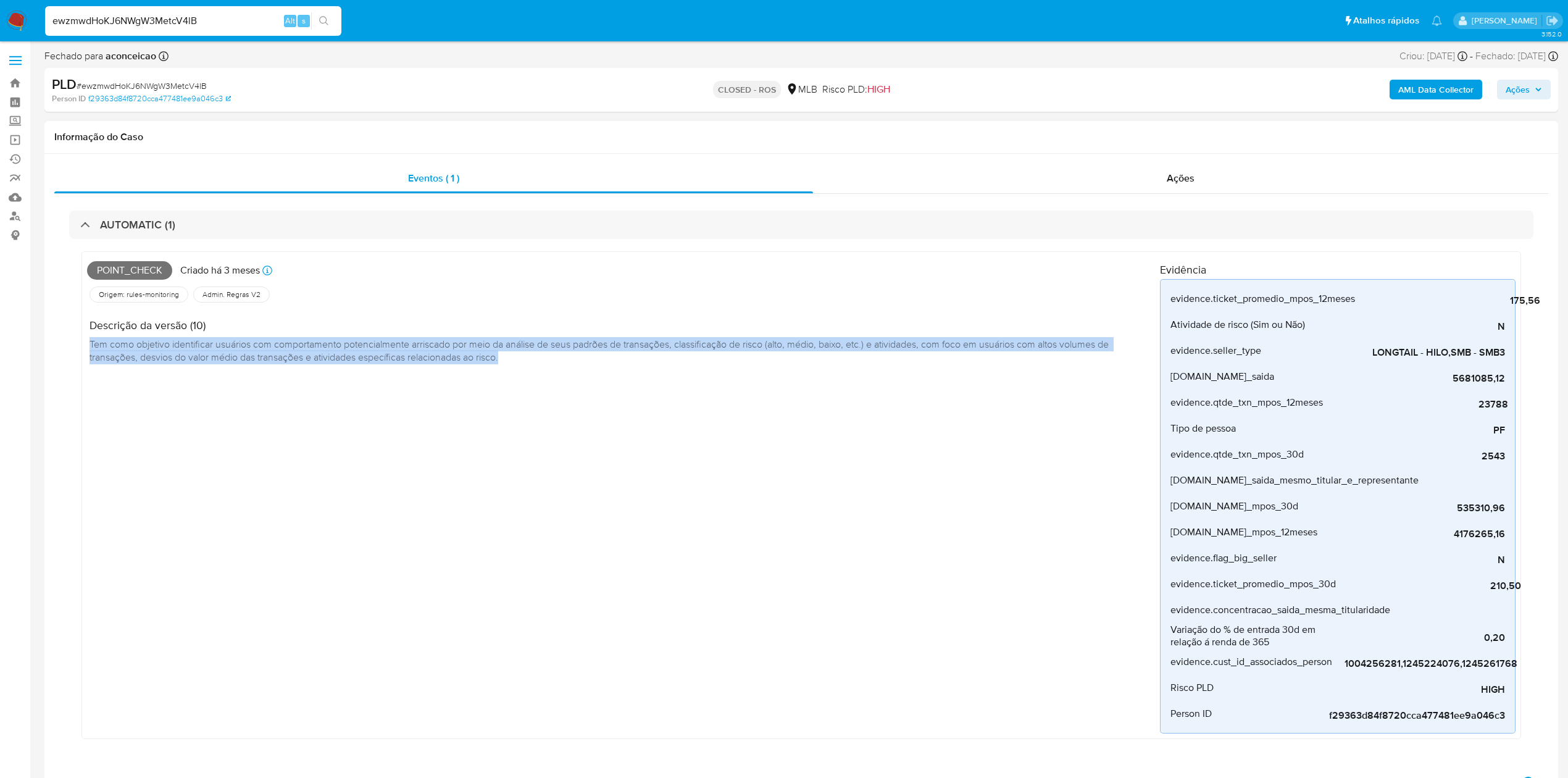
drag, startPoint x: 90, startPoint y: 341, endPoint x: 519, endPoint y: 356, distance: 429.3
click at [519, 356] on div "Descrição da versão (10) Tem como objetivo identificar usuários com comportamen…" at bounding box center [623, 339] width 1073 height 69
copy span "Tem como objetivo identificar usuários com comportamento potencialmente arrisca…"
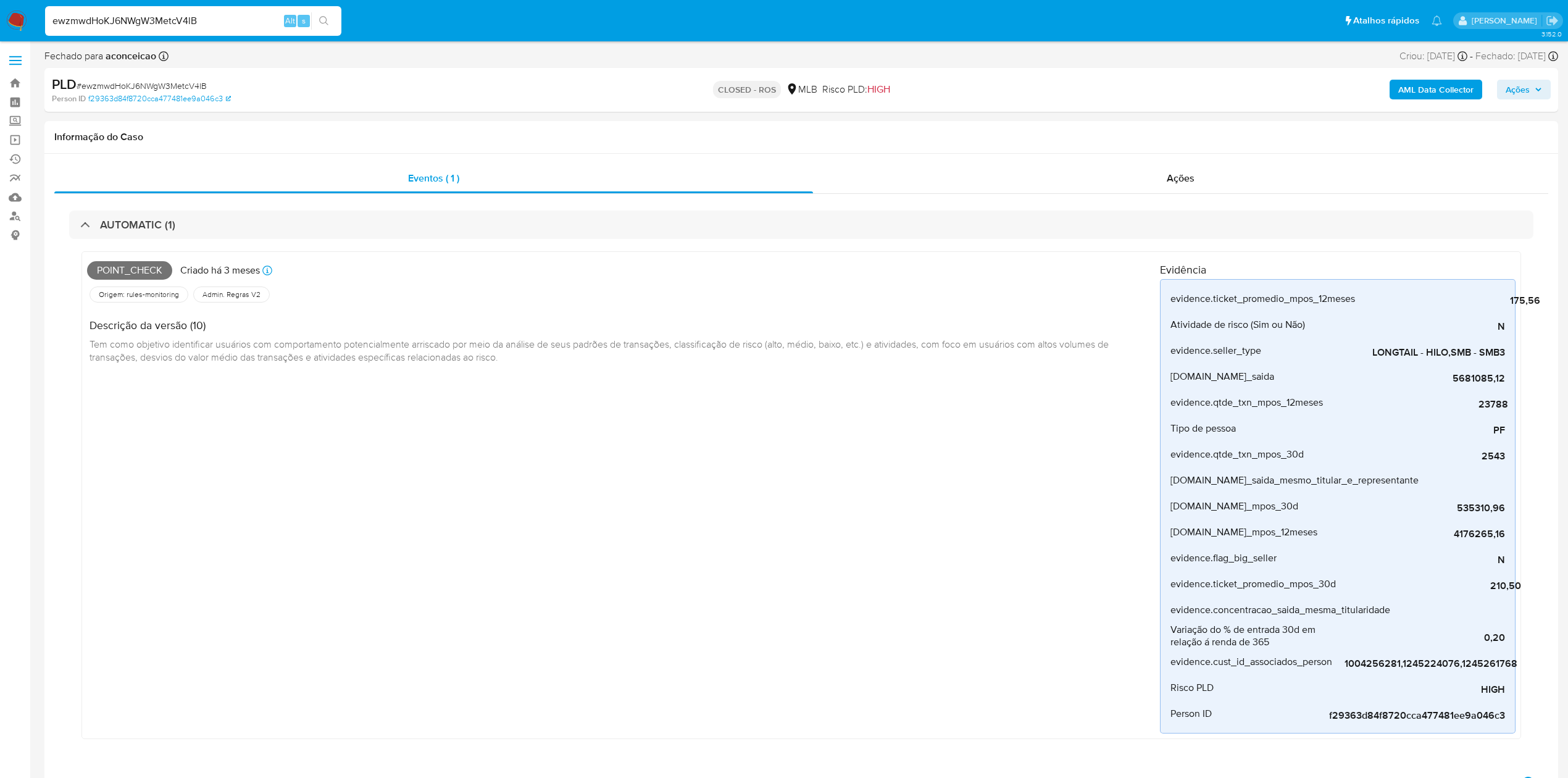
click at [157, 24] on input "ewzmwdHoKJ6NWgW3MetcV4lB" at bounding box center [193, 21] width 296 height 16
paste input "c4i9Yad9SJQUsFsvC1sdwnNT"
type input "c4i9Yad9SJQUsFsvC1sdwnNT"
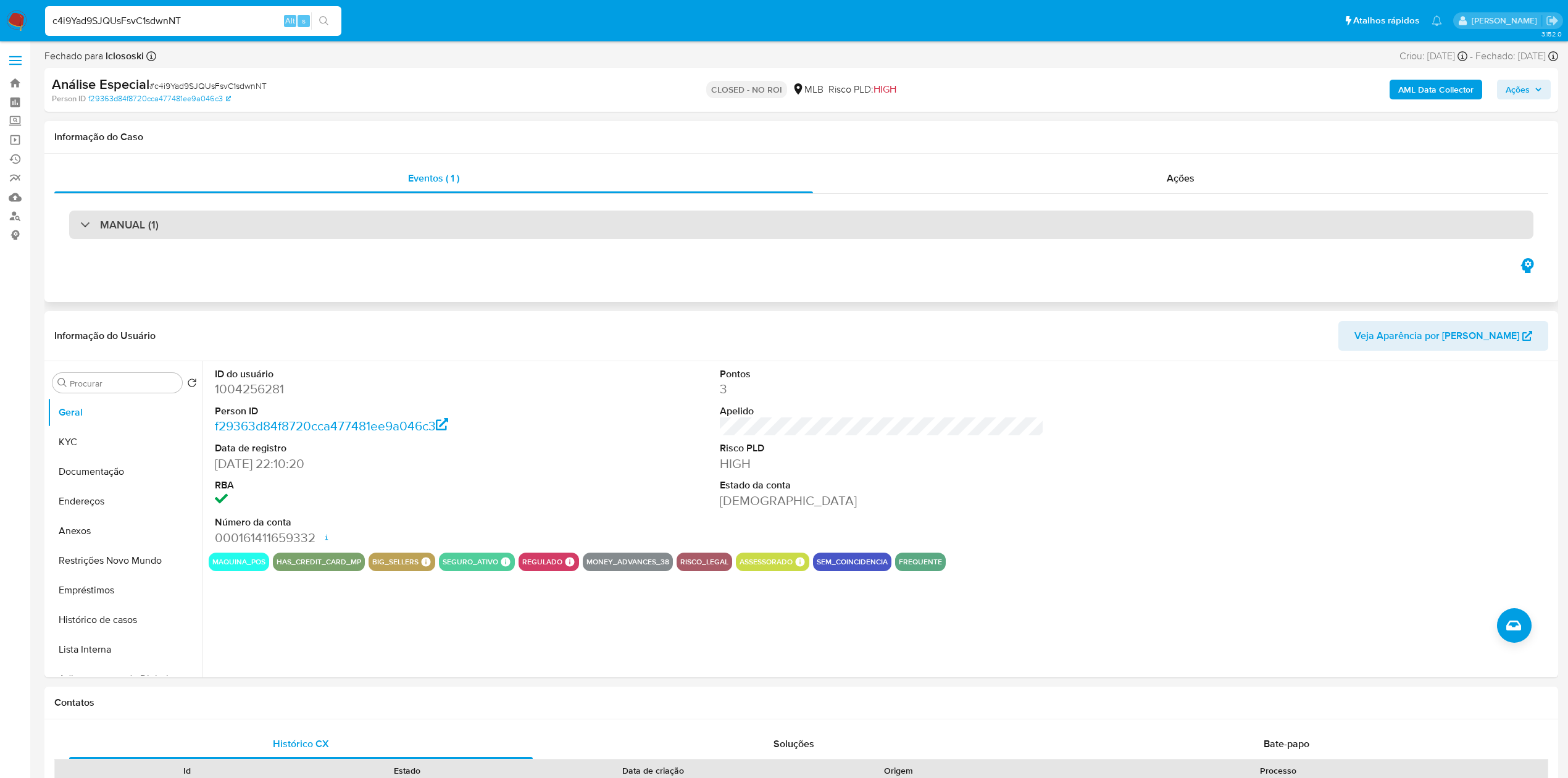
select select "10"
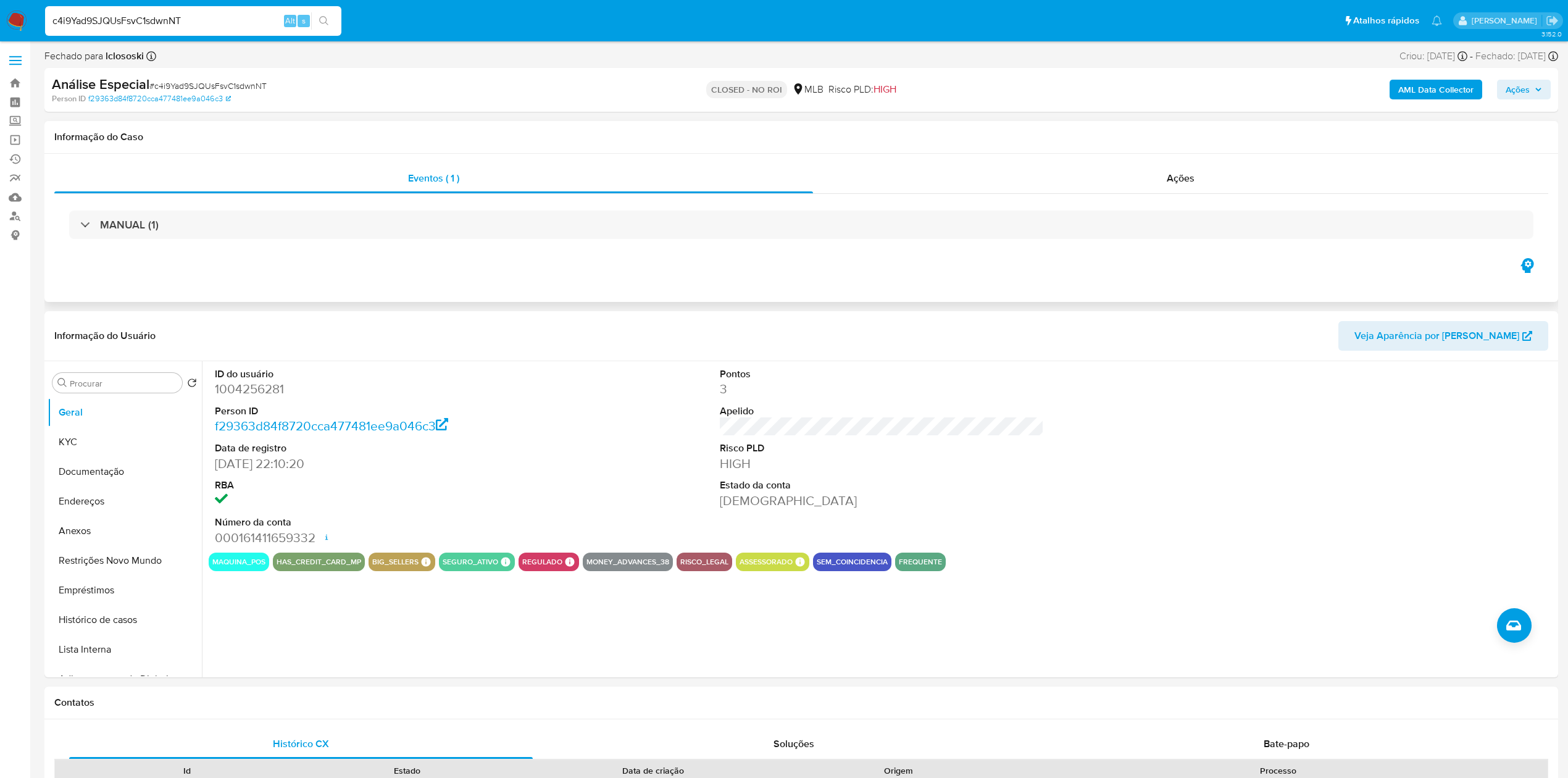
click at [1055, 195] on div "MANUAL (1)" at bounding box center [801, 224] width 1494 height 61
click at [1053, 185] on div "Ações" at bounding box center [1180, 178] width 735 height 29
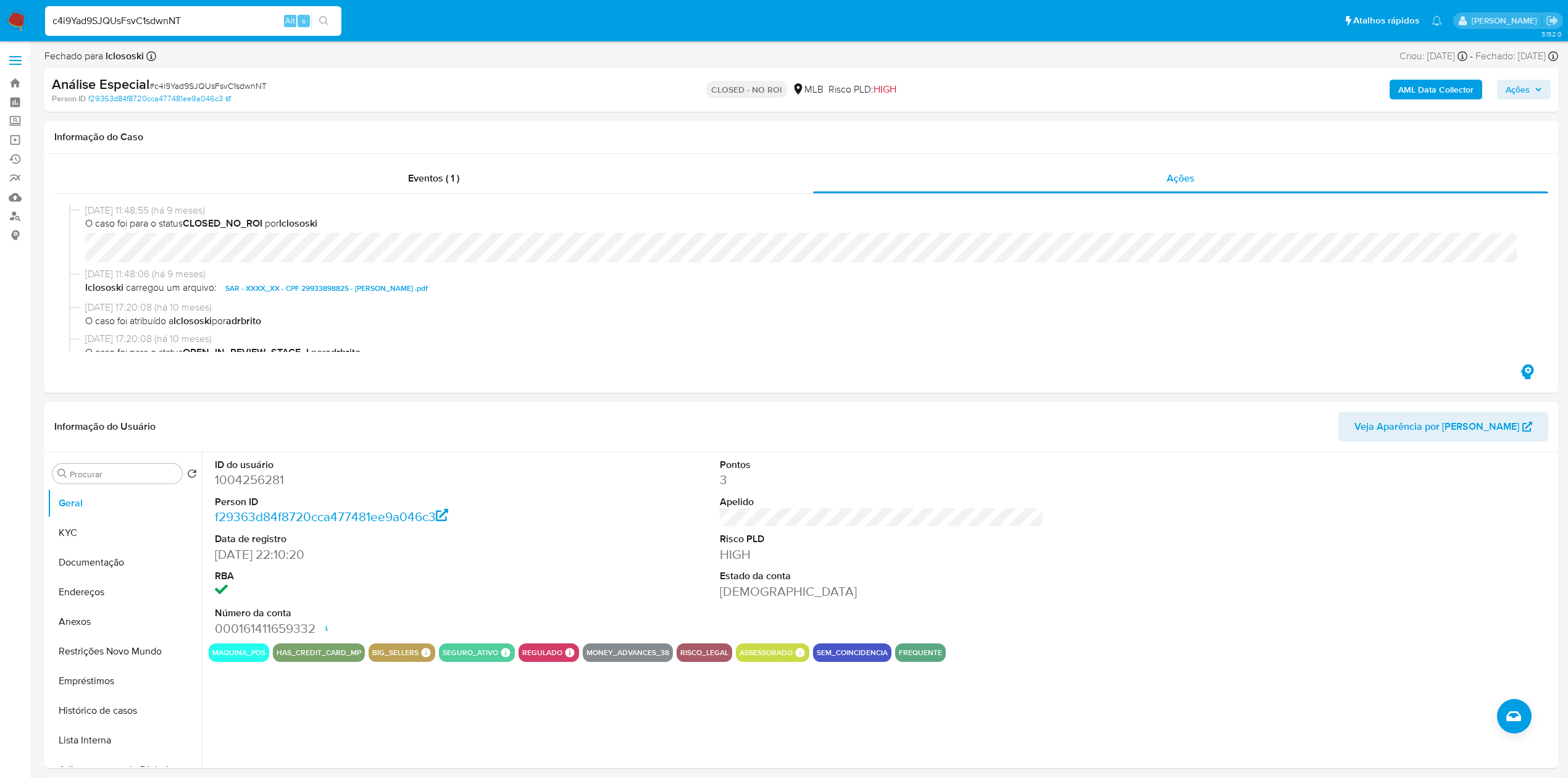
click at [247, 23] on input "c4i9Yad9SJQUsFsvC1sdwnNT" at bounding box center [193, 21] width 296 height 16
paste input "w20ma3QU5ZtYNSU8NzIiG5uA"
type input "w20ma3QU5ZtYNSU8NzIiG5uA"
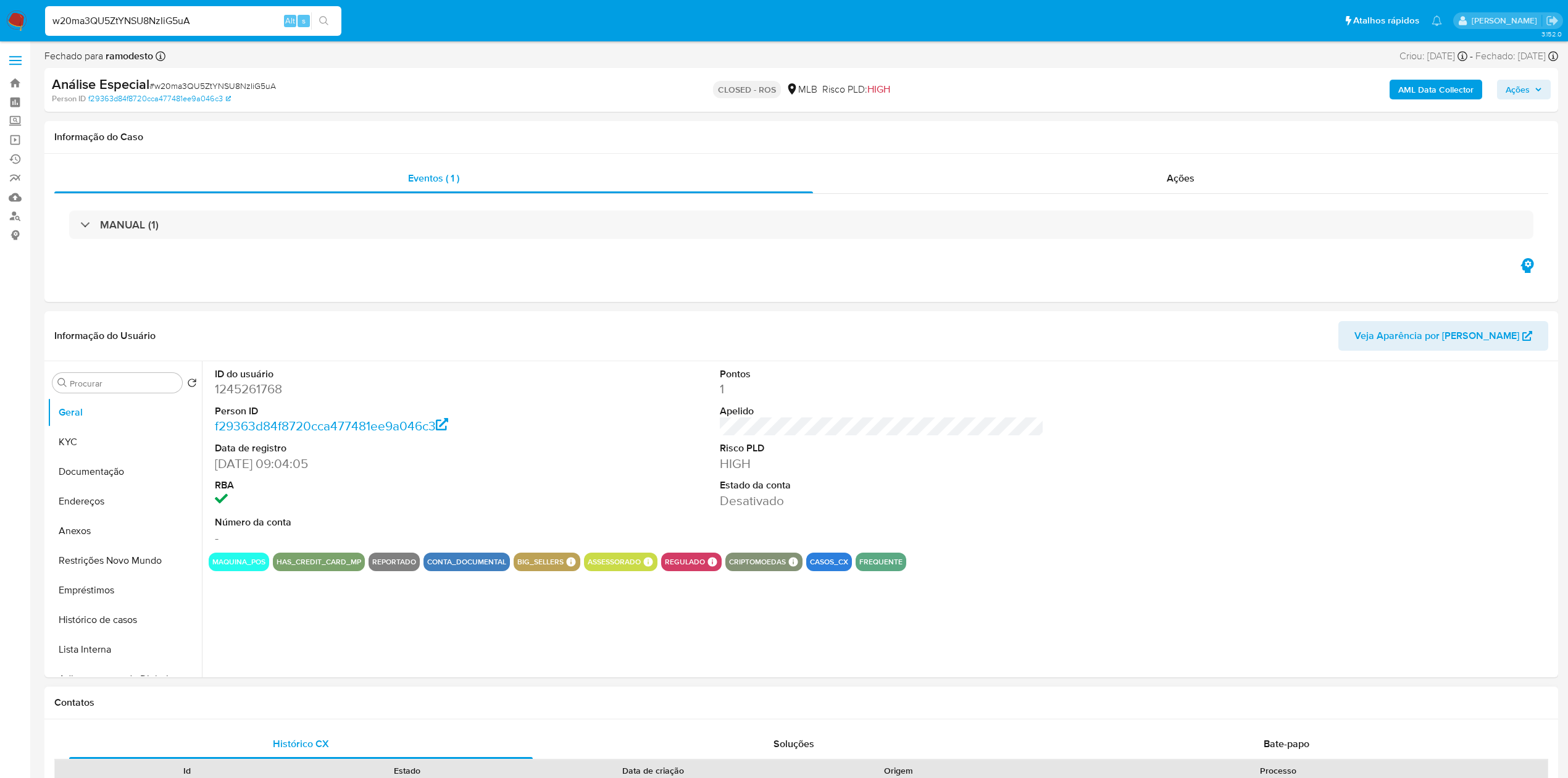
select select "10"
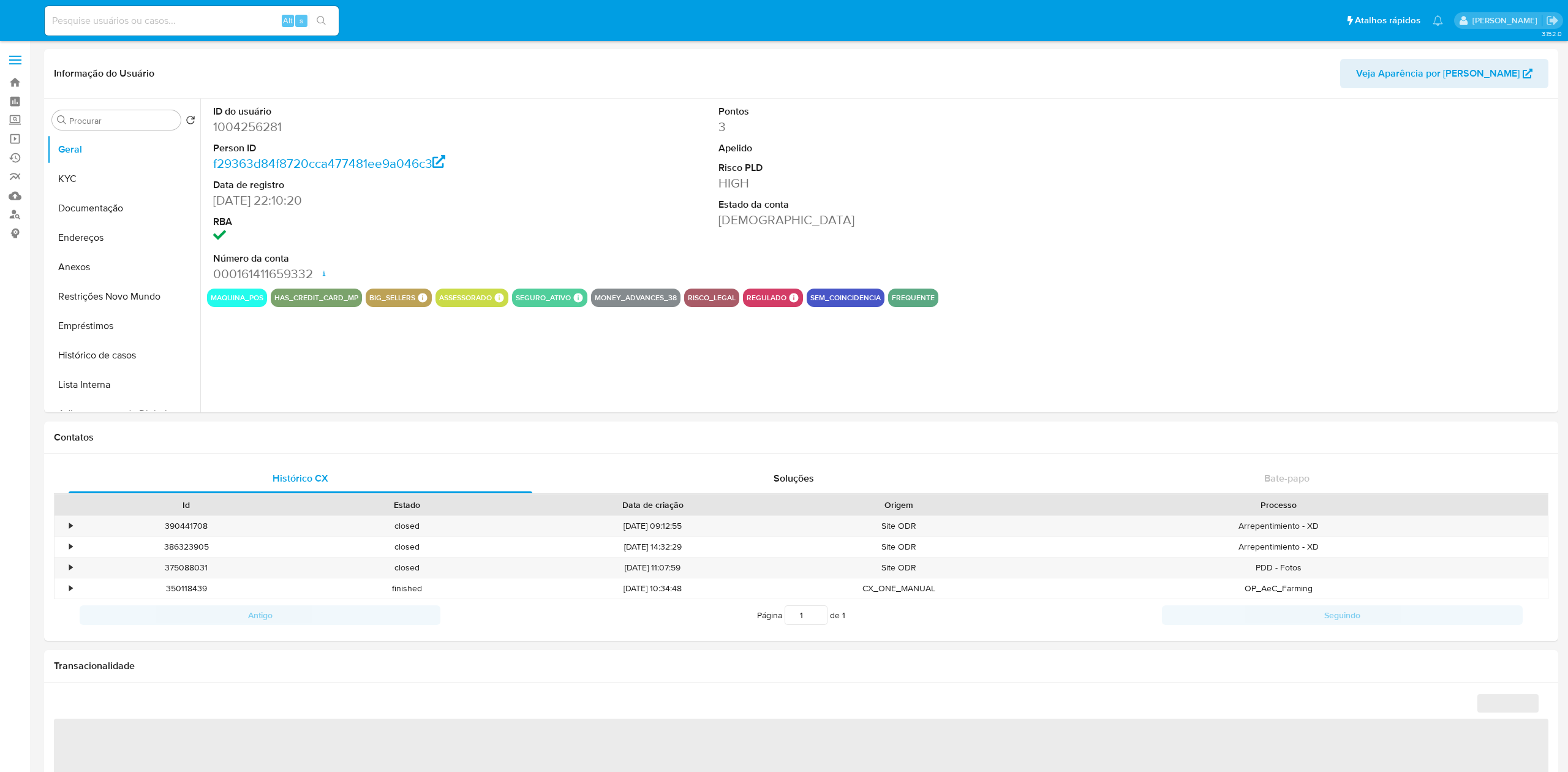
select select "10"
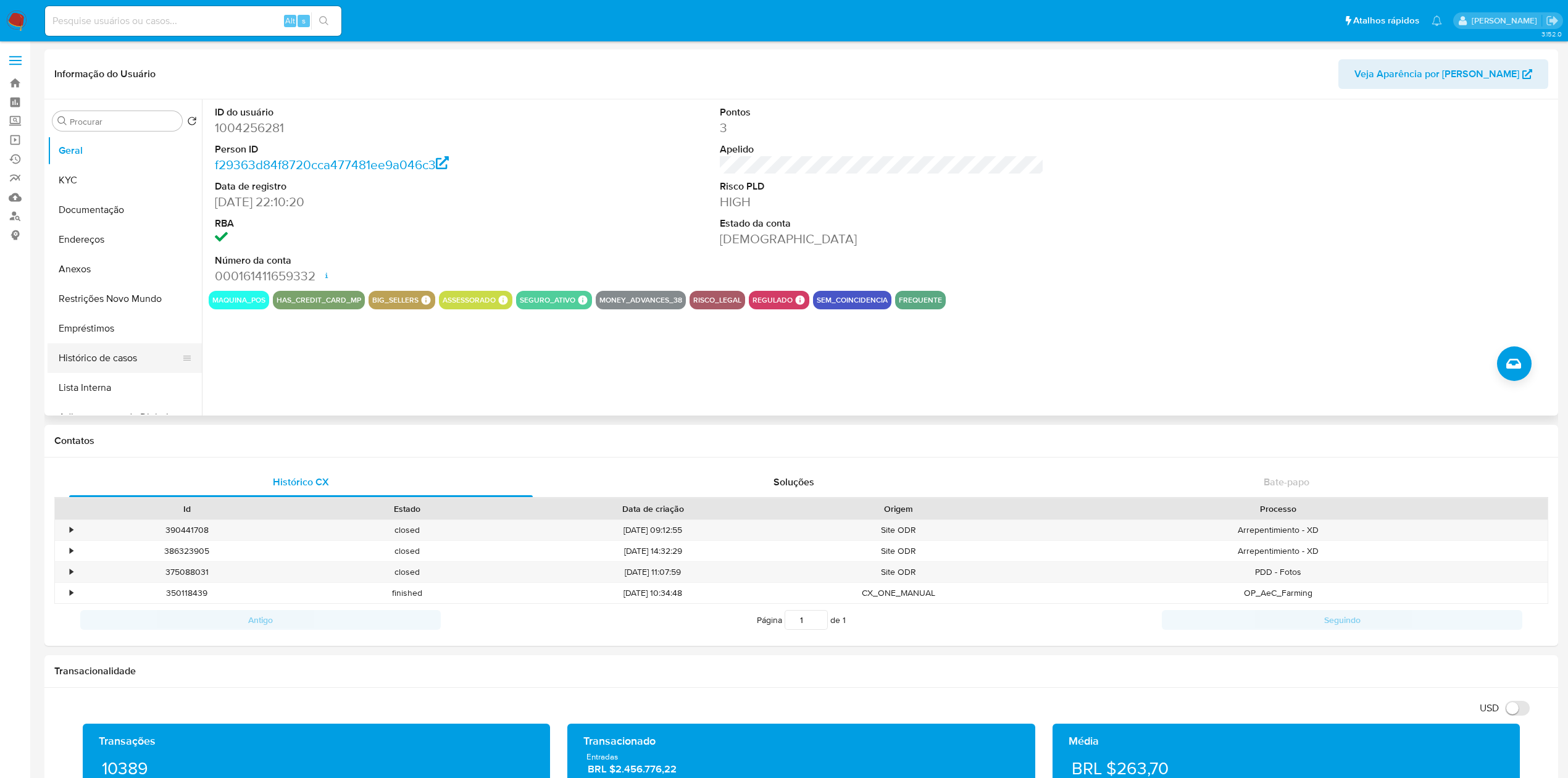
click at [86, 358] on button "Histórico de casos" at bounding box center [120, 358] width 145 height 29
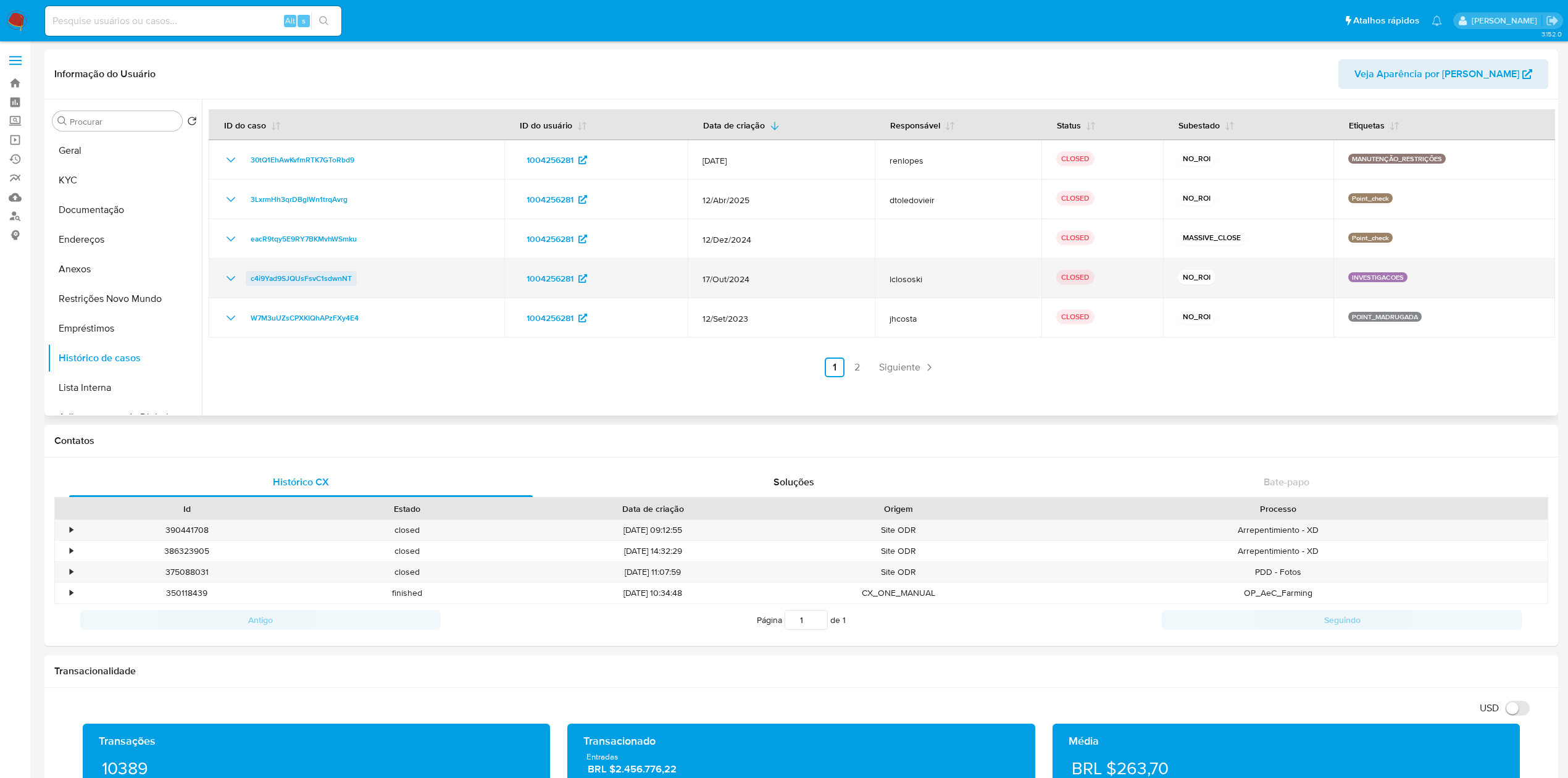
drag, startPoint x: 389, startPoint y: 275, endPoint x: 248, endPoint y: 278, distance: 141.0
click at [248, 278] on div "c4i9Yad9SJQUsFsvC1sdwnNT" at bounding box center [356, 278] width 266 height 15
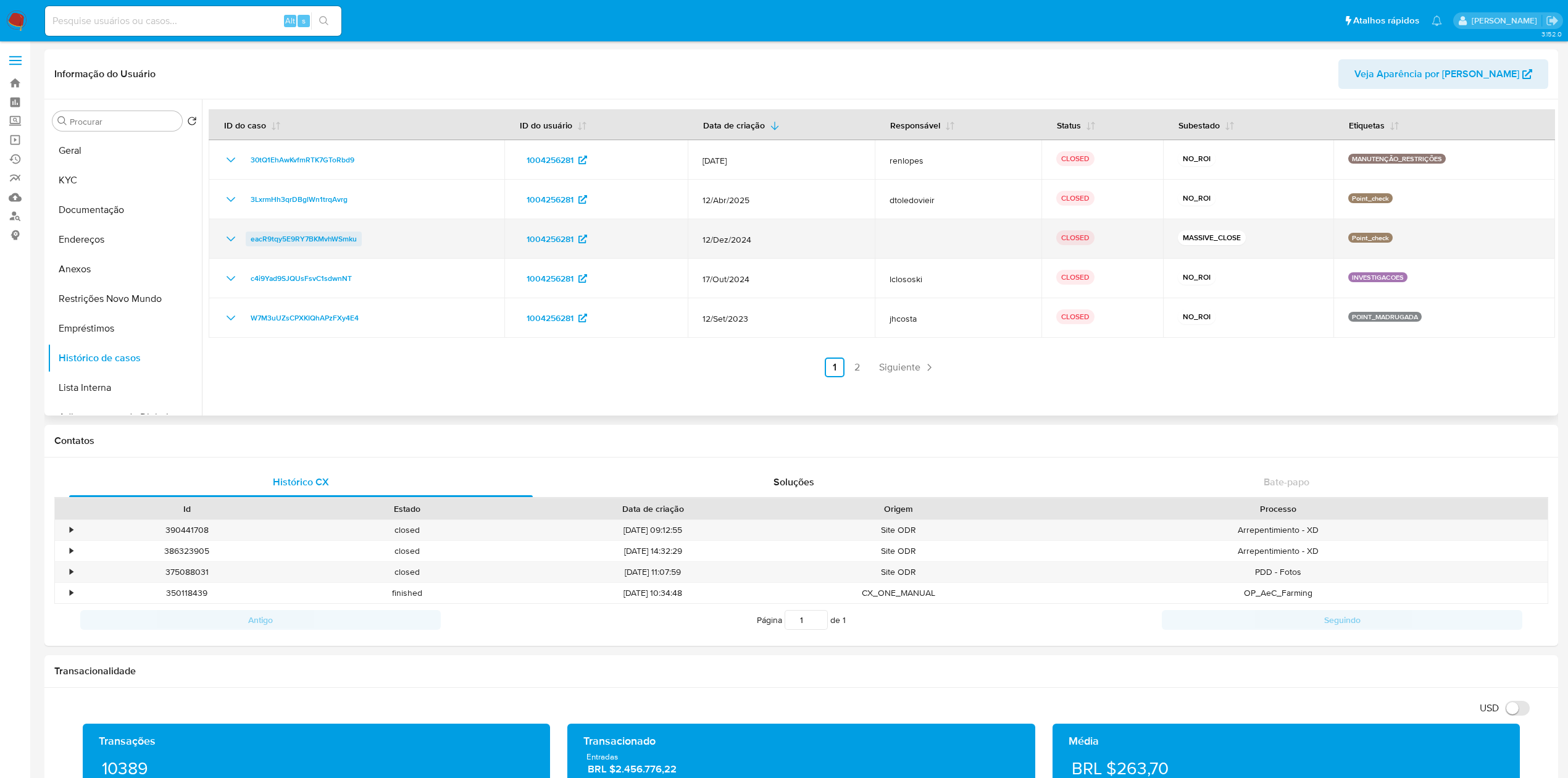
drag, startPoint x: 385, startPoint y: 242, endPoint x: 249, endPoint y: 238, distance: 136.1
click at [249, 238] on div "eacR9tqy5E9RY7BKMvhWSmku" at bounding box center [356, 239] width 266 height 15
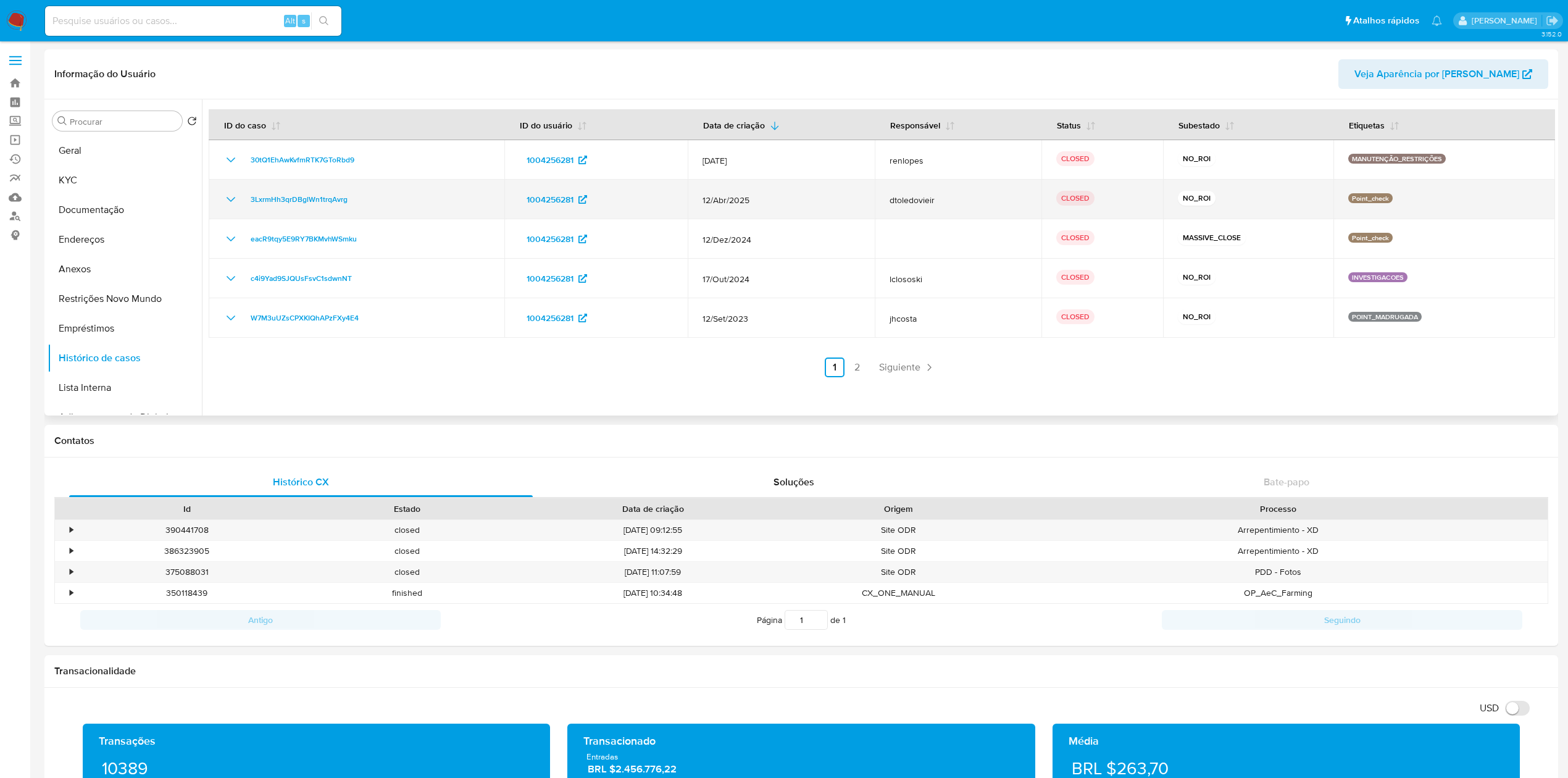
drag, startPoint x: 370, startPoint y: 200, endPoint x: 243, endPoint y: 196, distance: 127.1
click at [243, 196] on div "3LxrmHh3qrDBglWn1trqAvrg" at bounding box center [356, 199] width 266 height 15
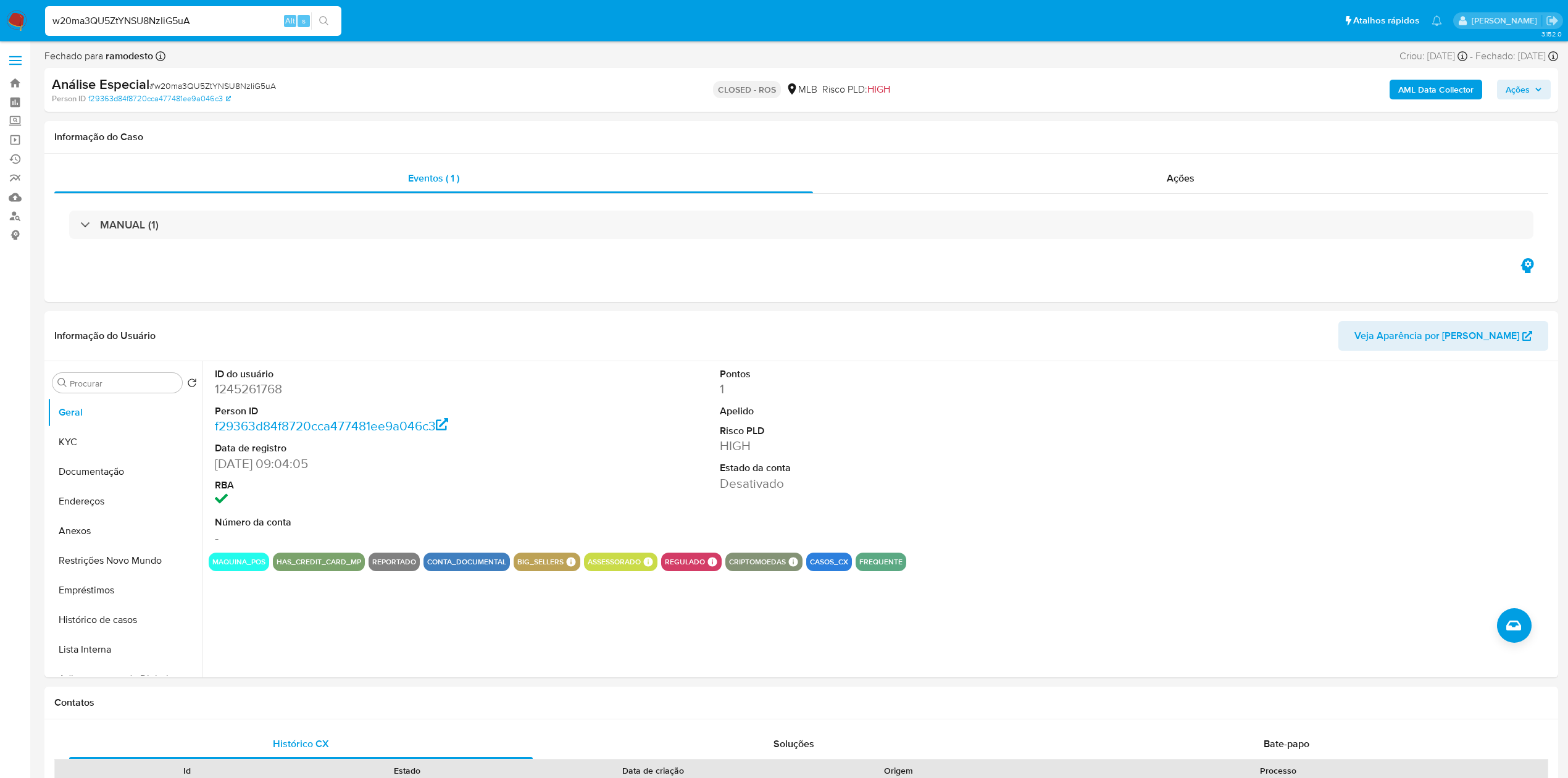
select select "10"
click at [197, 21] on input "w20ma3QU5ZtYNSU8NzIiG5uA" at bounding box center [193, 21] width 296 height 16
paste input "c4i9Yad9SJQUsFsvC1sdwnNT"
type input "c4i9Yad9SJQUsFsvC1sdwnNT"
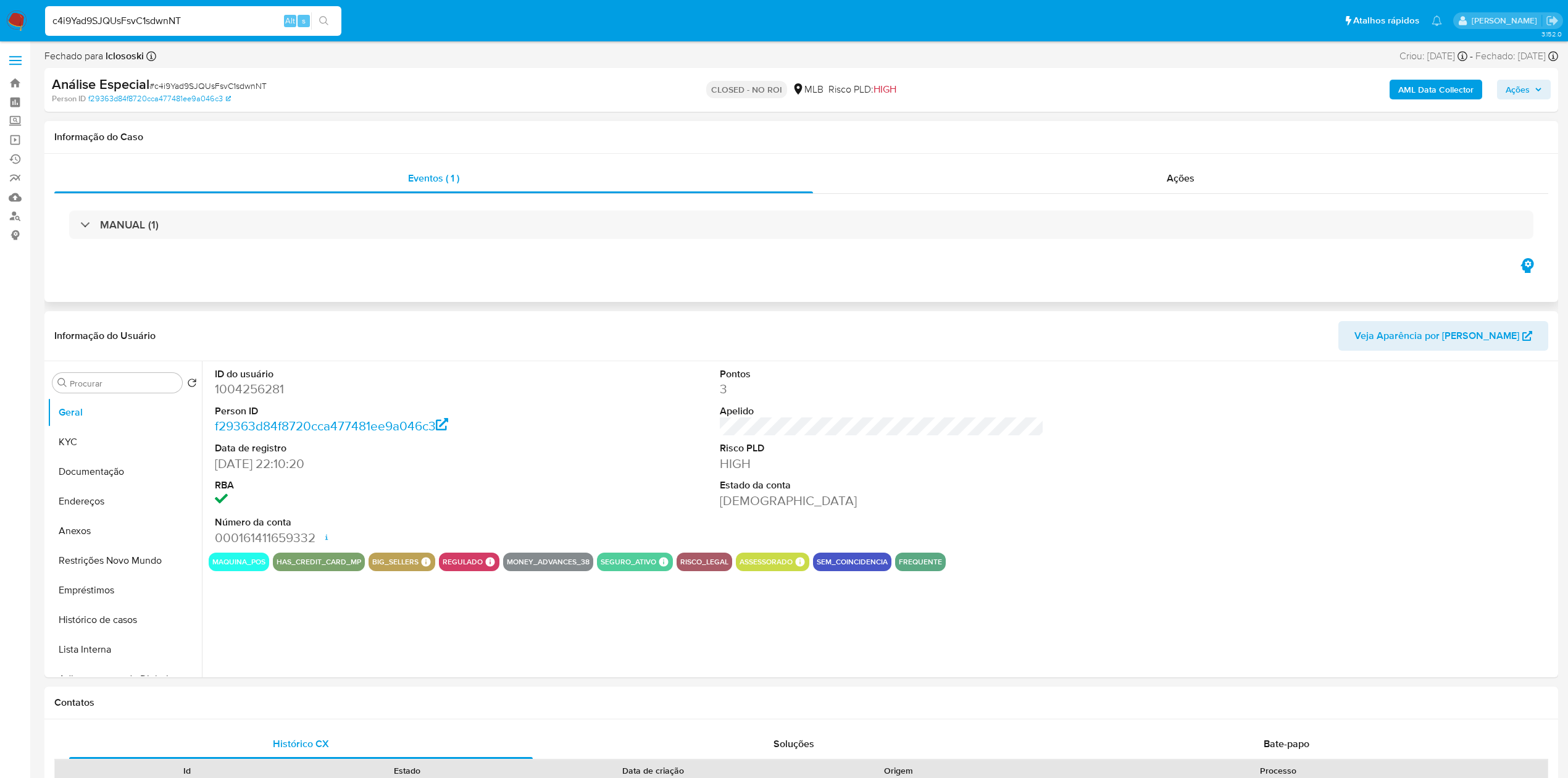
select select "10"
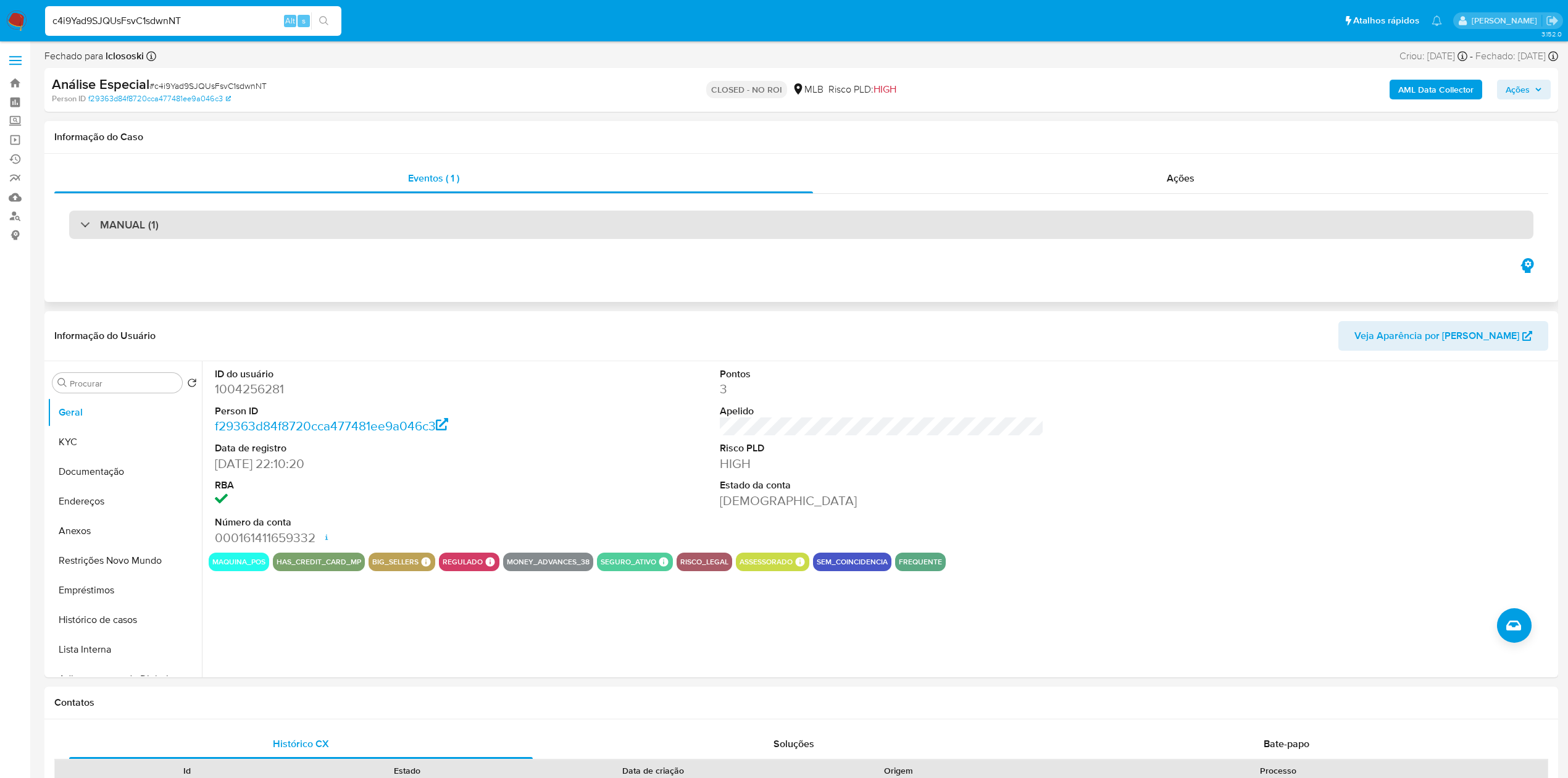
click at [453, 237] on div "MANUAL (1)" at bounding box center [801, 224] width 1464 height 28
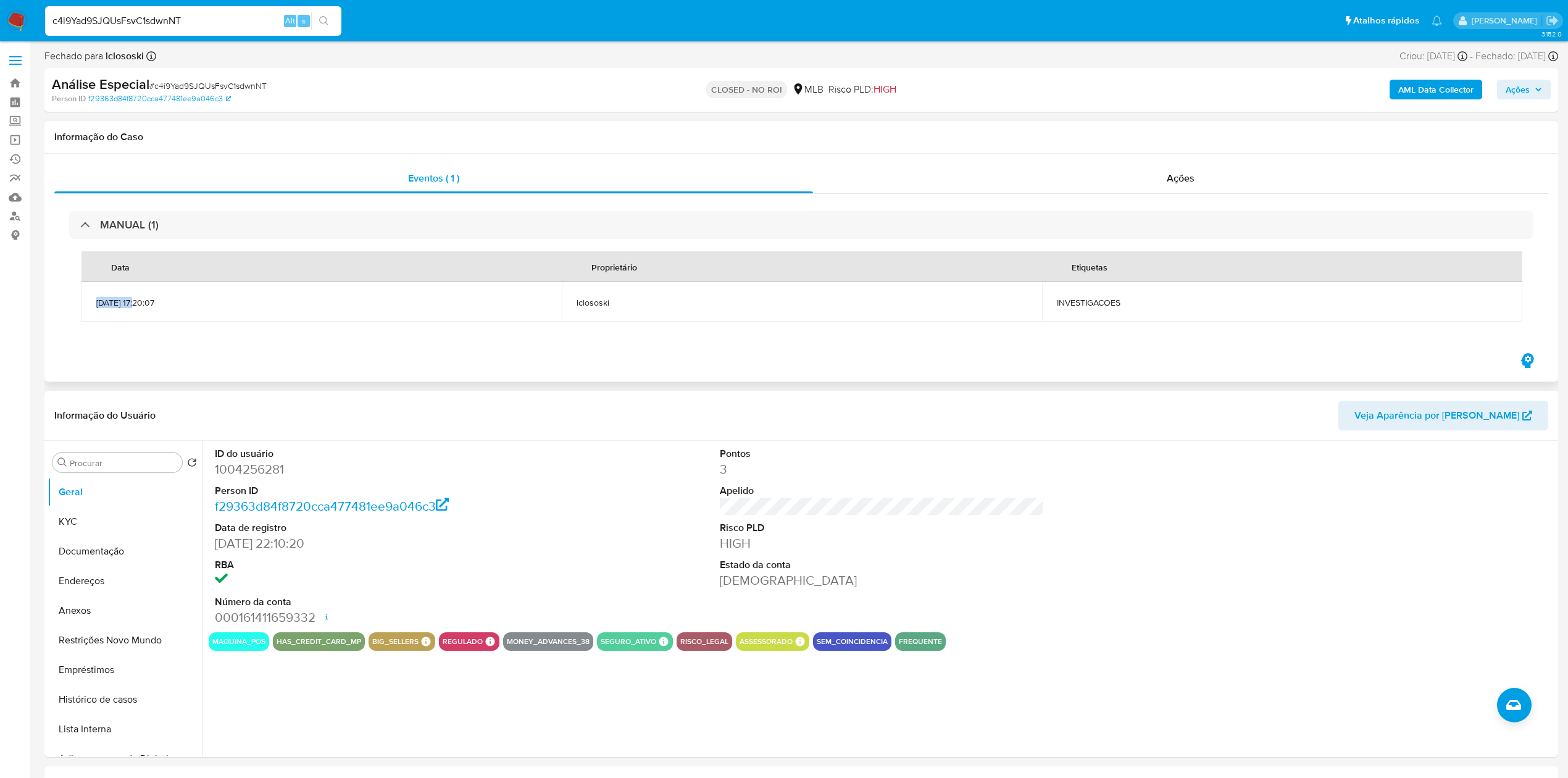
drag, startPoint x: 88, startPoint y: 303, endPoint x: 138, endPoint y: 305, distance: 50.0
click at [138, 305] on td "17/10/2024 17:20:07" at bounding box center [322, 301] width 480 height 39
copy span "17/10/2024"
click at [1240, 178] on div "Ações" at bounding box center [1180, 178] width 735 height 29
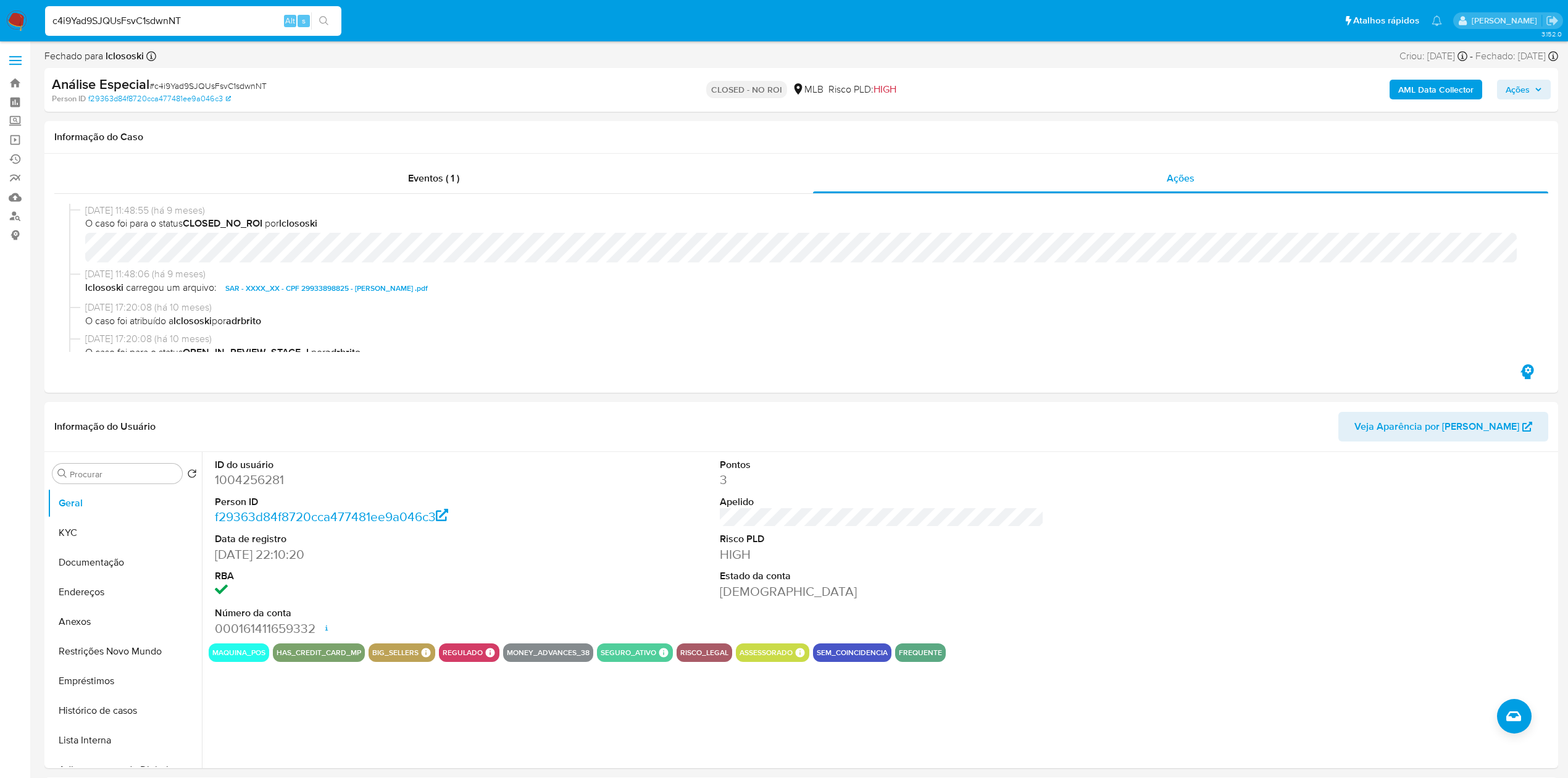
click at [188, 22] on input "c4i9Yad9SJQUsFsvC1sdwnNT" at bounding box center [193, 21] width 296 height 16
paste input "eacR9tqy5E9RY7BKMvhWSmku"
type input "eacR9tqy5E9RY7BKMvhWSmku"
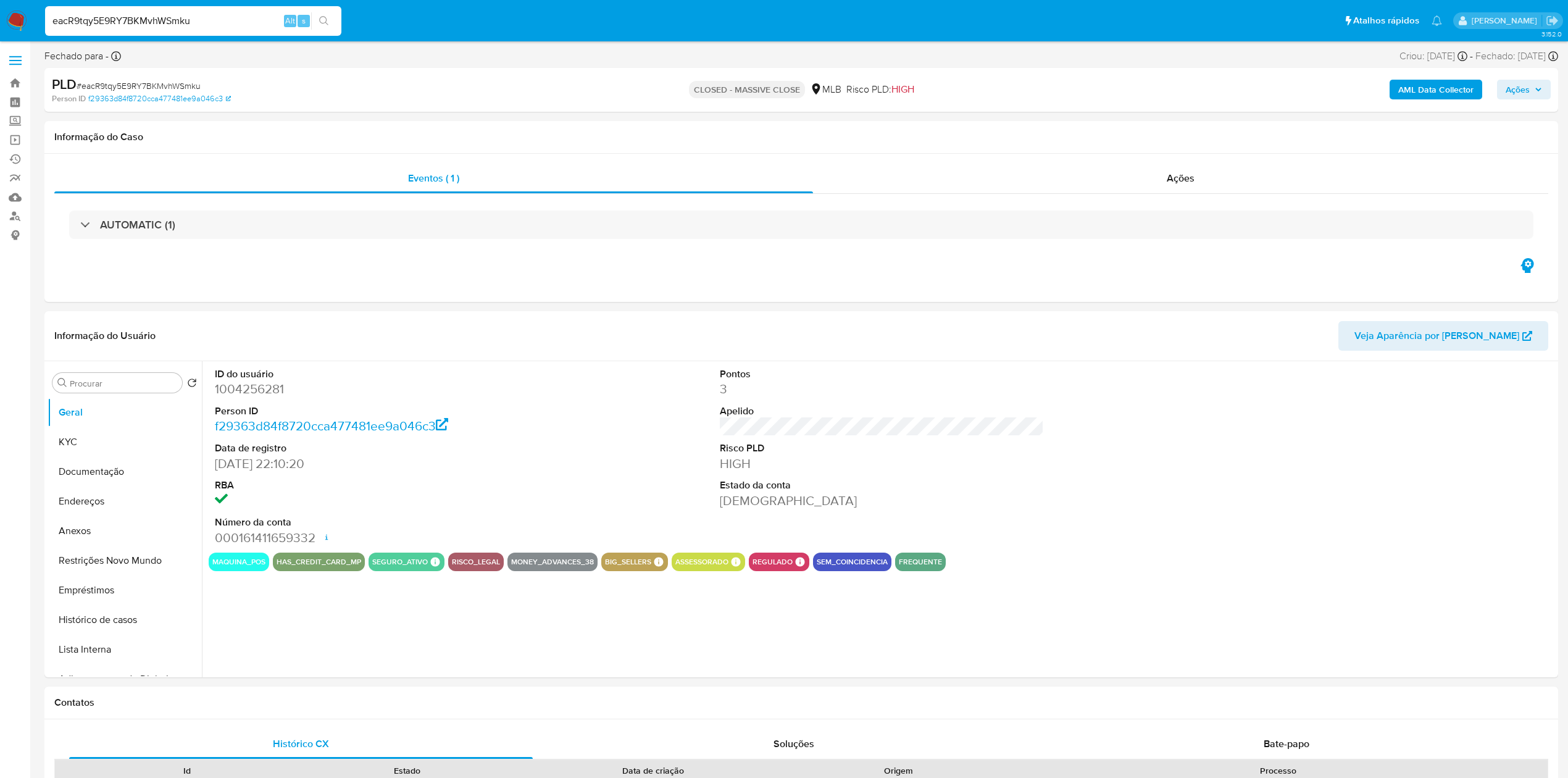
select select "10"
click at [998, 177] on div "Ações" at bounding box center [1180, 178] width 735 height 29
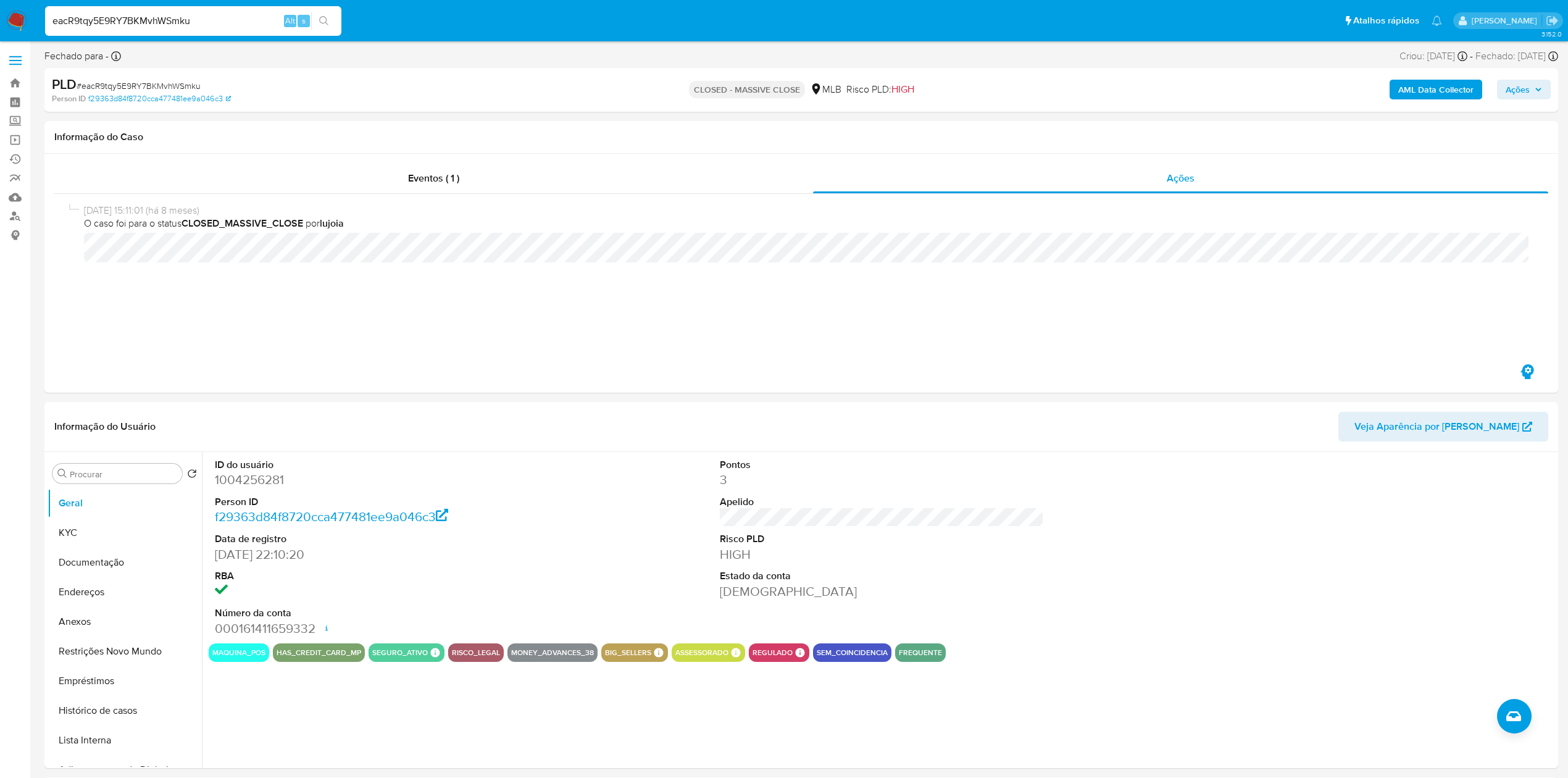
click at [128, 15] on input "eacR9tqy5E9RY7BKMvhWSmku" at bounding box center [193, 21] width 296 height 16
click at [128, 16] on input "eacR9tqy5E9RY7BKMvhWSmku" at bounding box center [193, 21] width 296 height 16
click at [448, 174] on span "Eventos ( 1 )" at bounding box center [434, 178] width 51 height 14
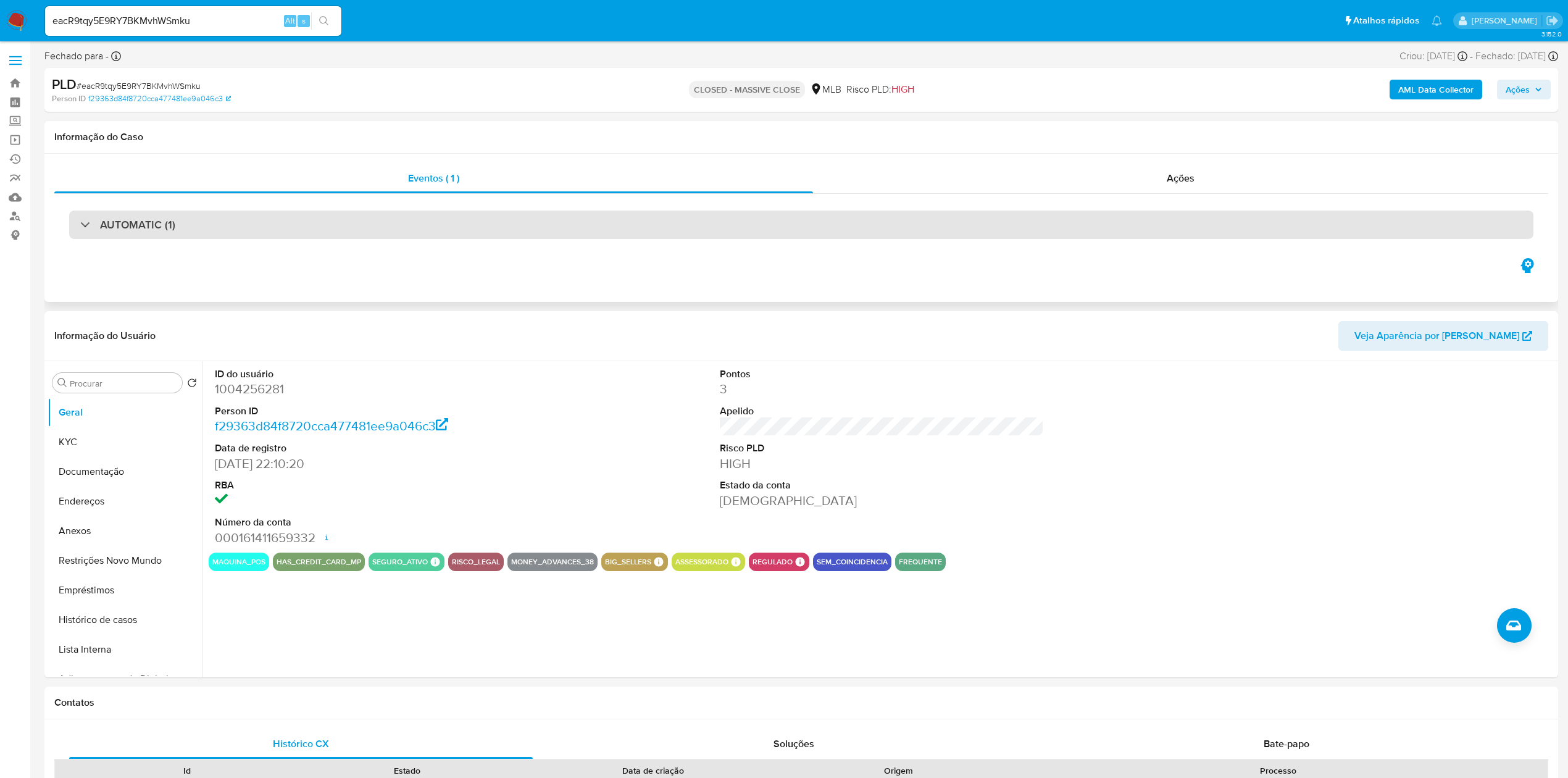
click at [182, 232] on div "AUTOMATIC (1)" at bounding box center [801, 224] width 1464 height 28
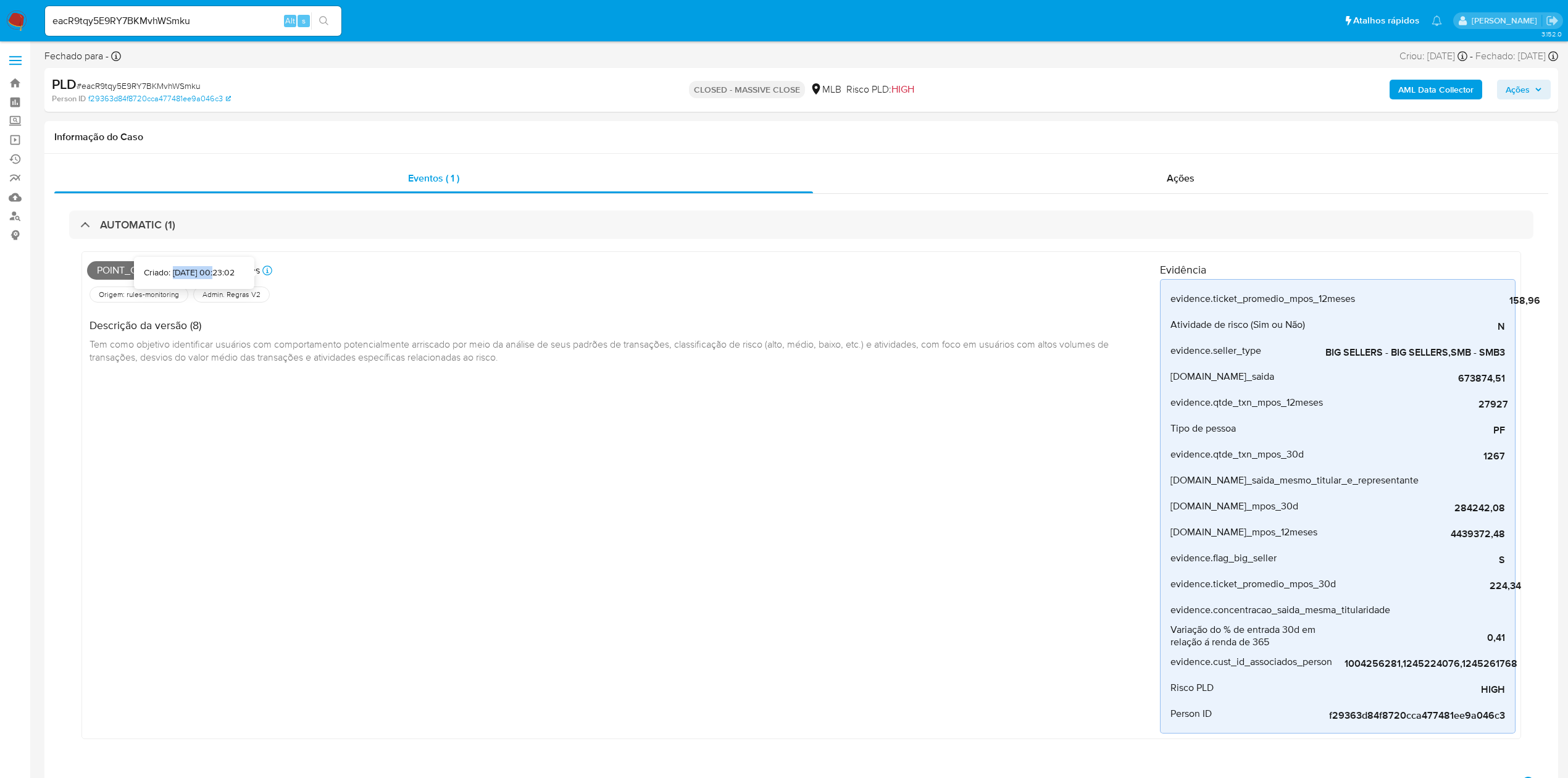
drag, startPoint x: 157, startPoint y: 269, endPoint x: 197, endPoint y: 269, distance: 40.0
click at [197, 269] on div "Criado: 12/12/2024 00:23:02" at bounding box center [189, 273] width 91 height 12
copy div "12/12/2024"
click at [211, 23] on input "eacR9tqy5E9RY7BKMvhWSmku" at bounding box center [193, 21] width 296 height 16
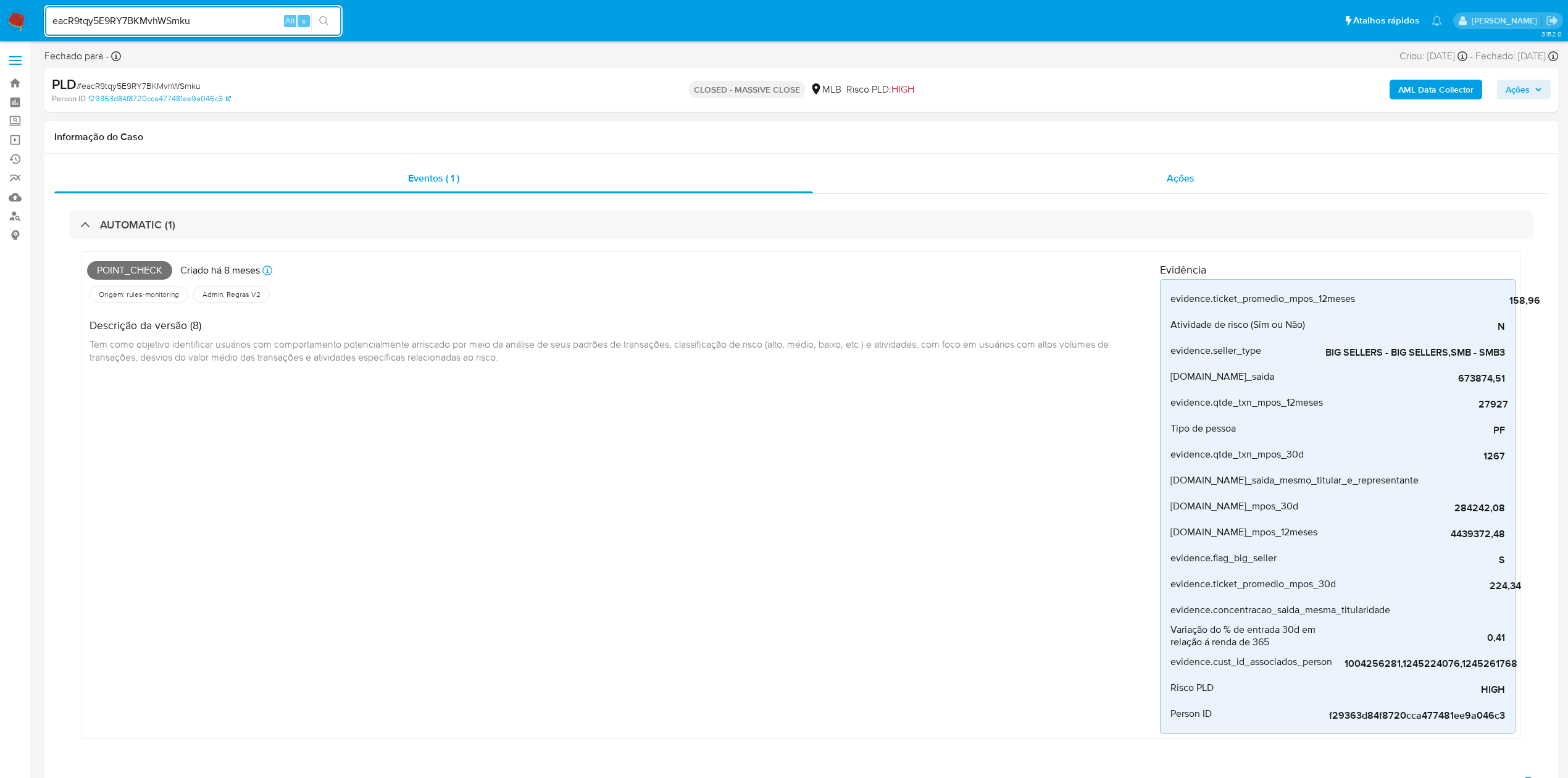
click at [1099, 178] on div "Ações" at bounding box center [1180, 178] width 735 height 29
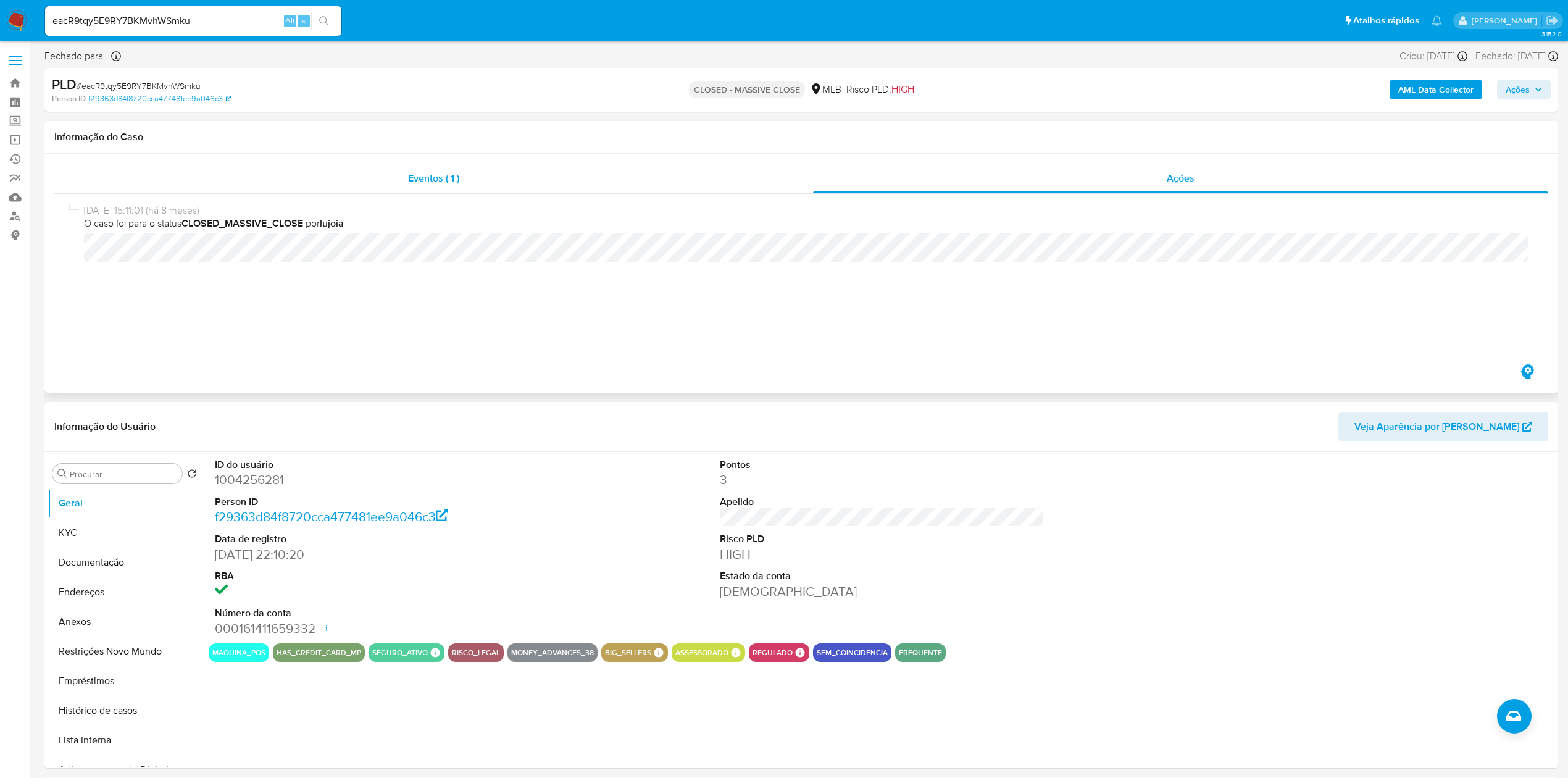
click at [260, 182] on div "Eventos ( 1 )" at bounding box center [434, 178] width 758 height 29
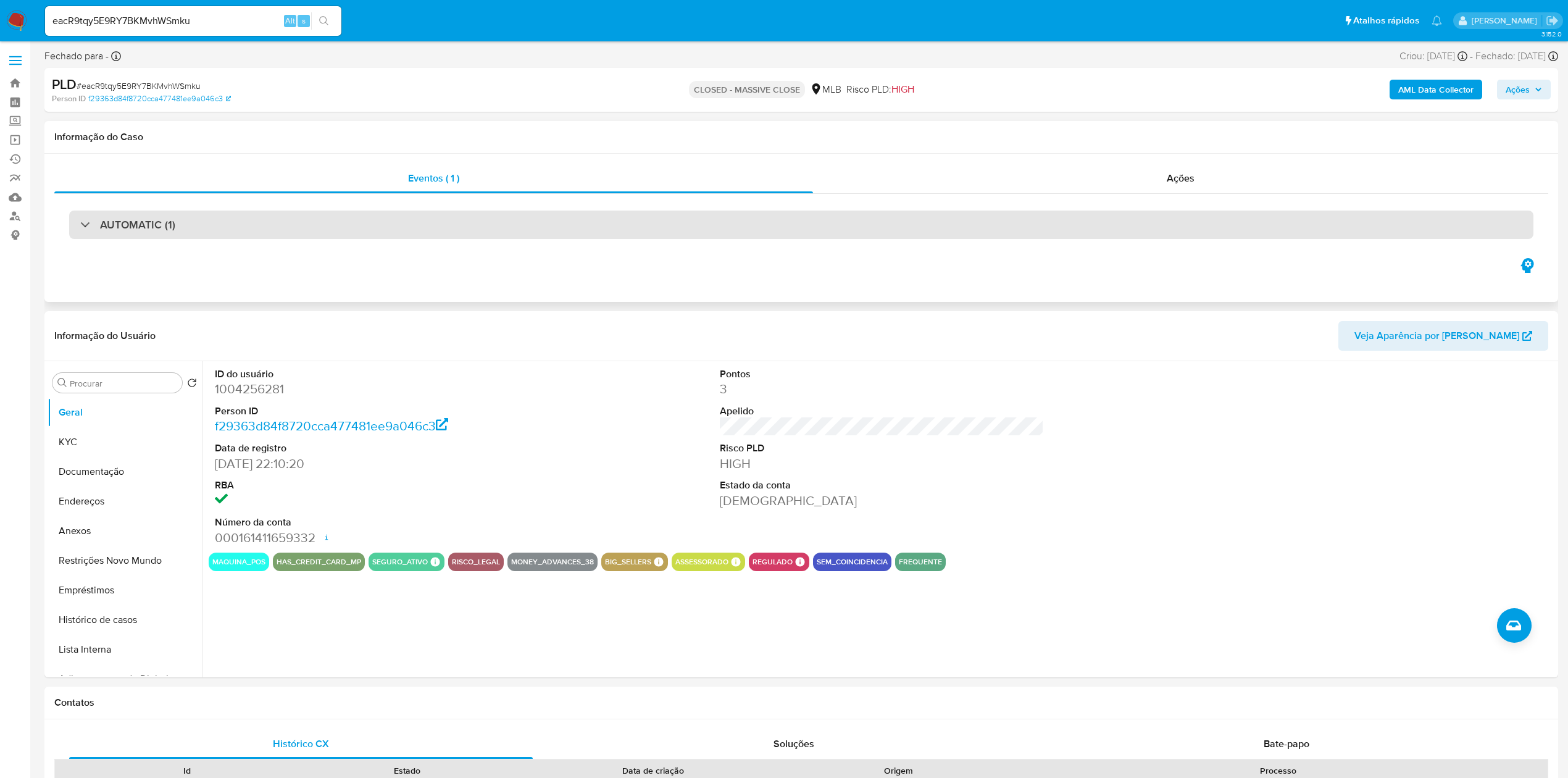
click at [85, 233] on div "AUTOMATIC (1)" at bounding box center [801, 224] width 1464 height 28
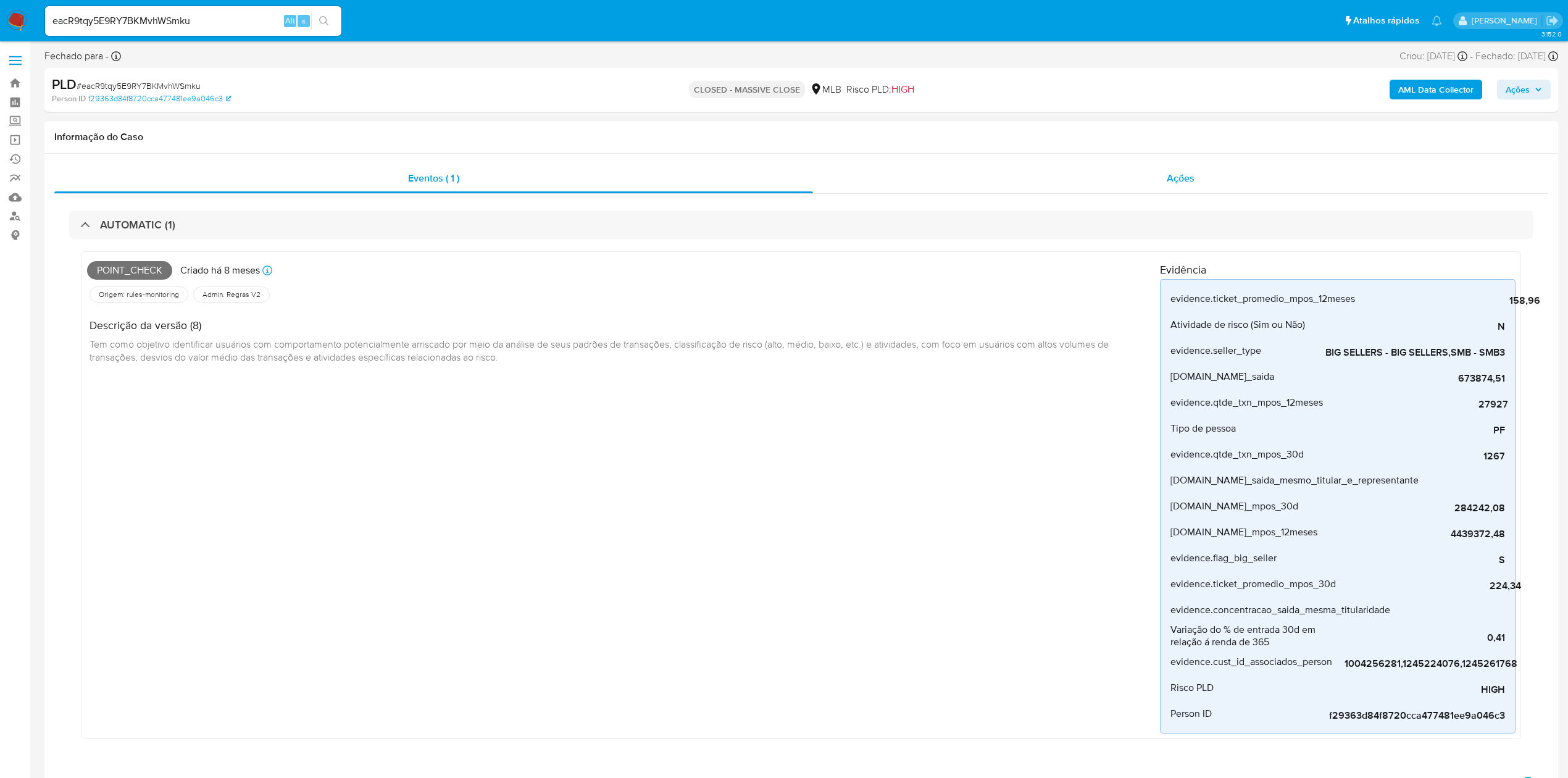
click at [1114, 193] on div "Ações" at bounding box center [1180, 178] width 735 height 29
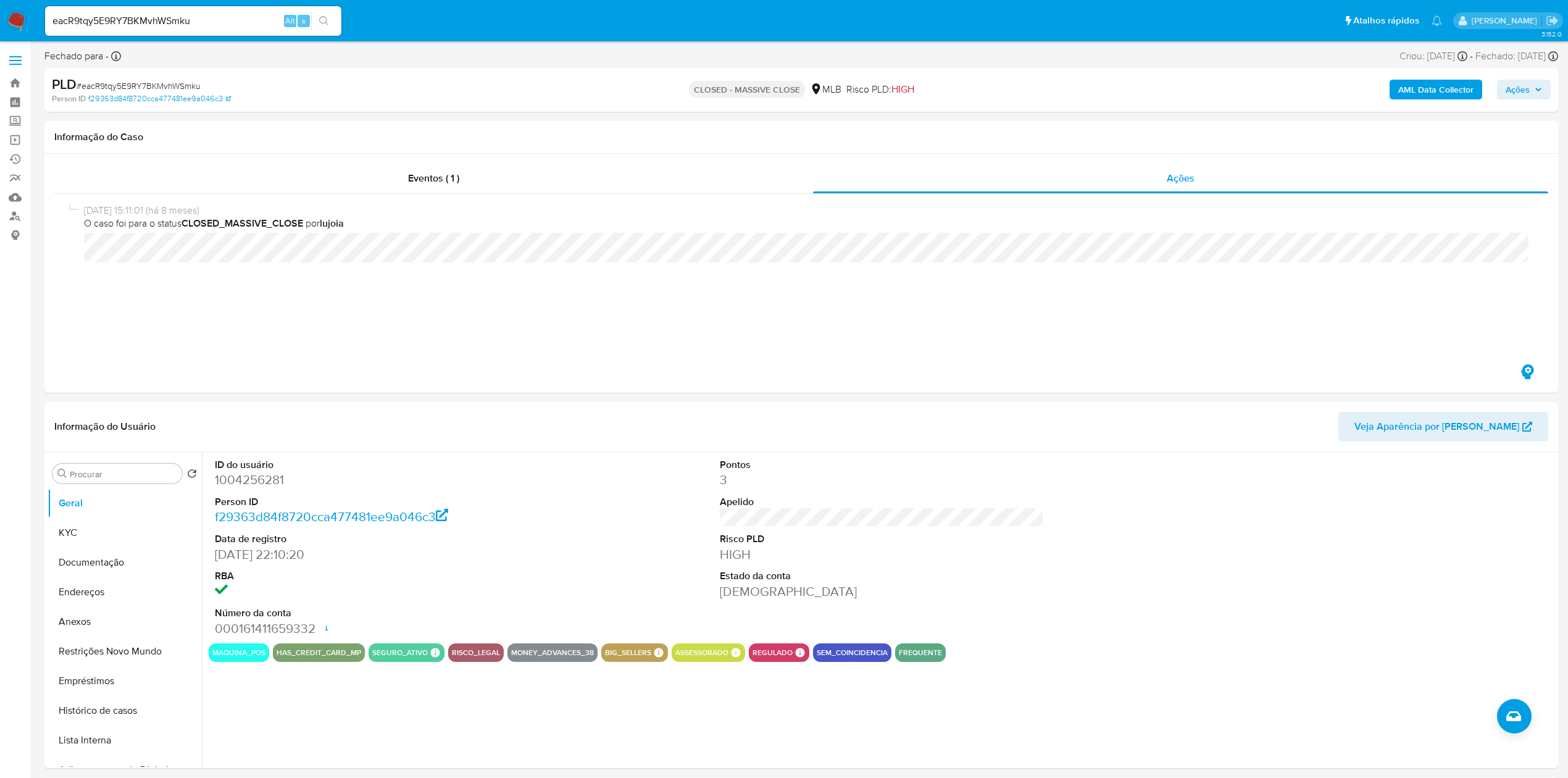
click at [200, 27] on input "eacR9tqy5E9RY7BKMvhWSmku" at bounding box center [193, 21] width 296 height 16
paste input "3LxrmHh3qrDBglWn1trqAvrg"
type input "3LxrmHh3qrDBglWn1trqAvrg"
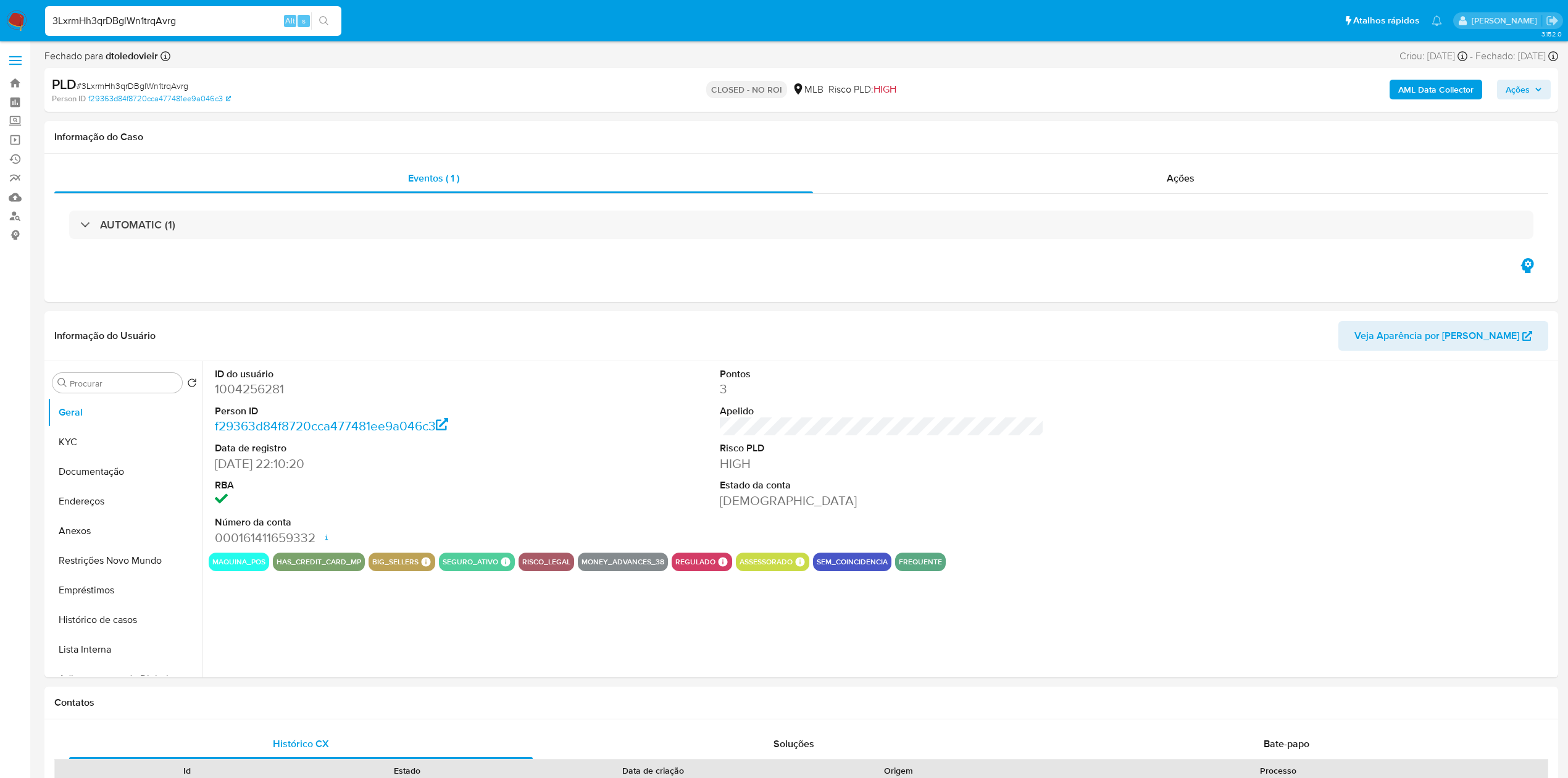
select select "10"
click at [964, 186] on div "Ações" at bounding box center [1180, 178] width 735 height 29
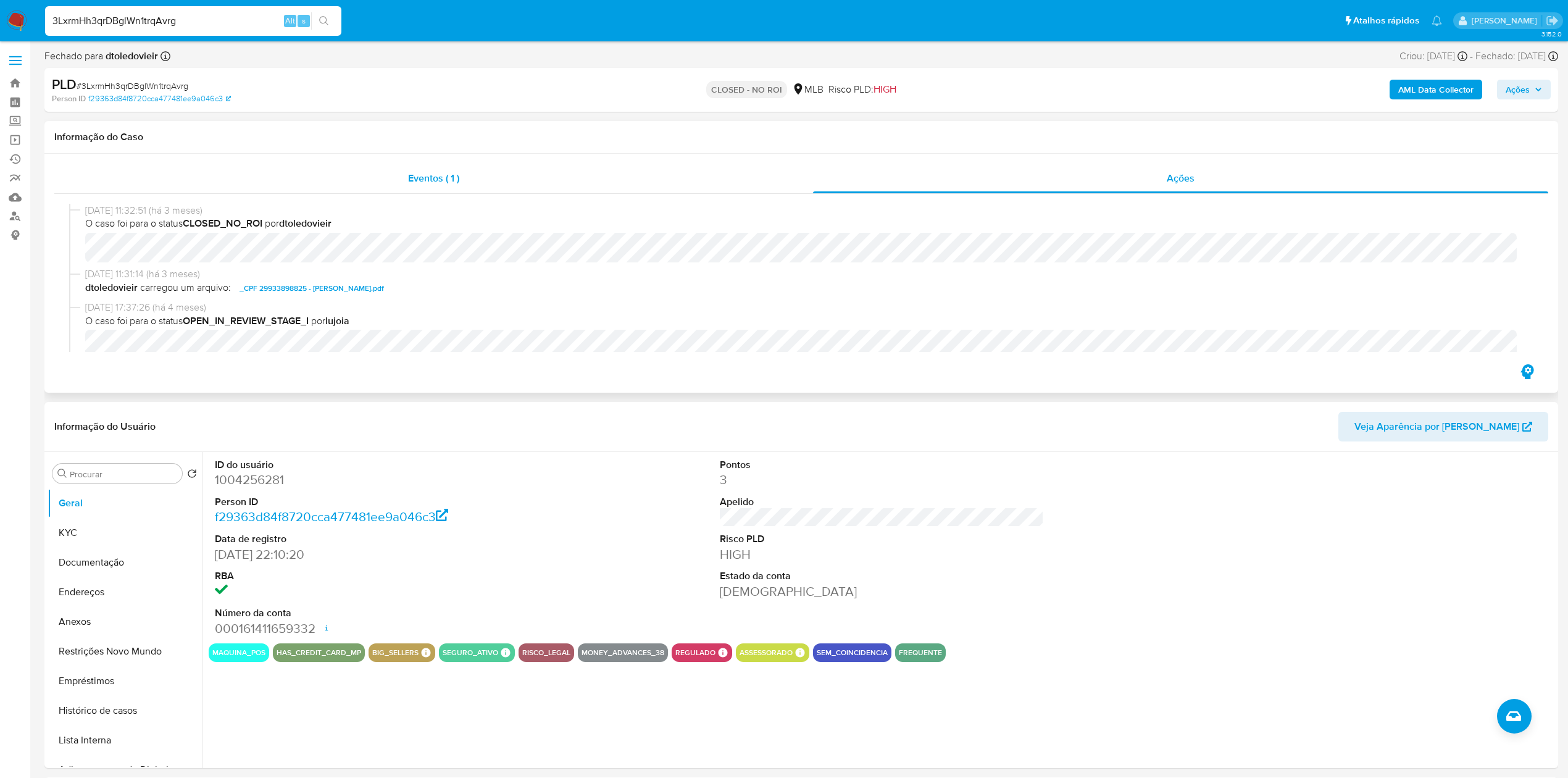
click at [343, 171] on div "Eventos ( 1 )" at bounding box center [434, 178] width 758 height 29
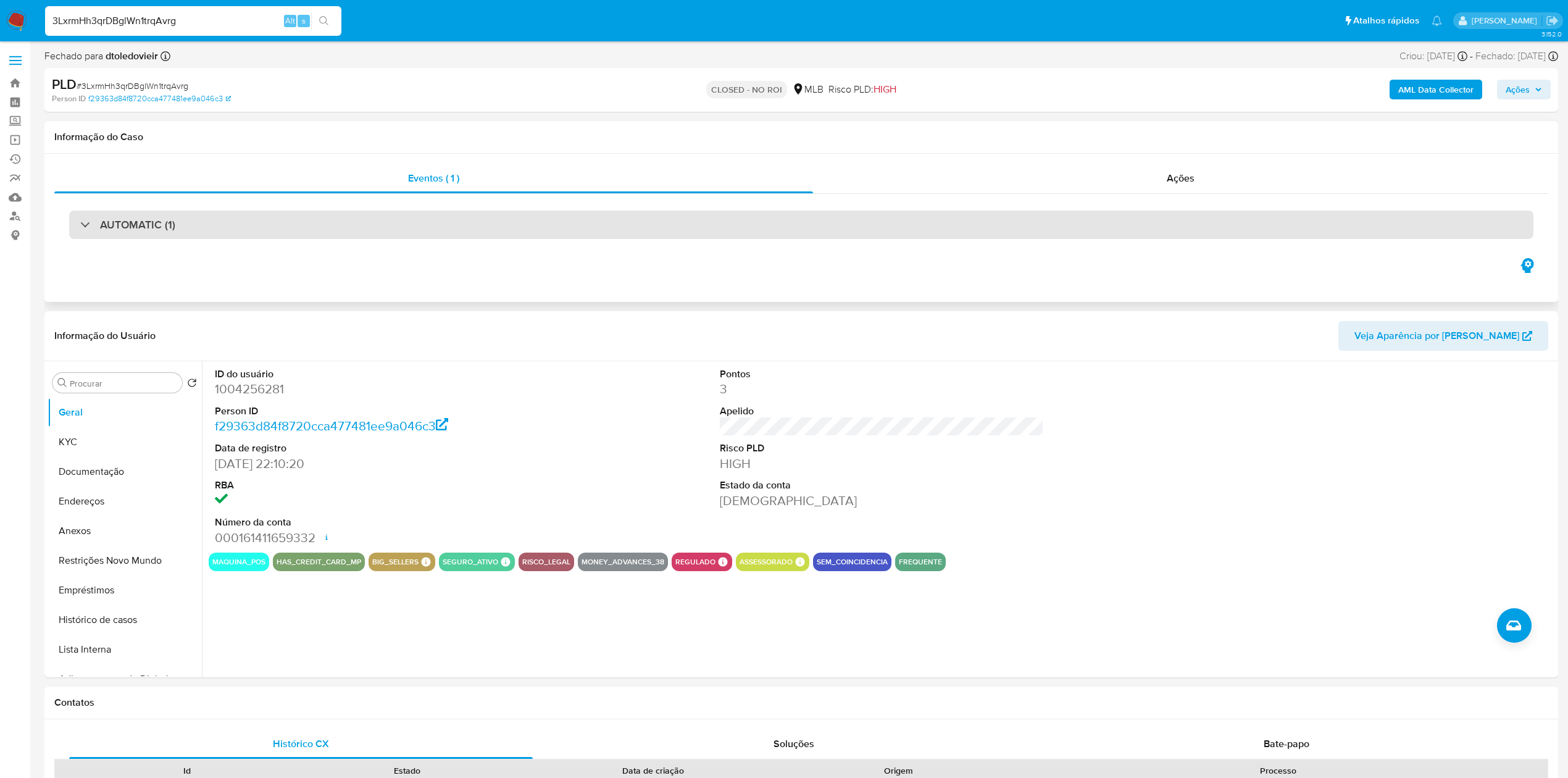
click at [174, 222] on div "AUTOMATIC (1)" at bounding box center [801, 224] width 1464 height 28
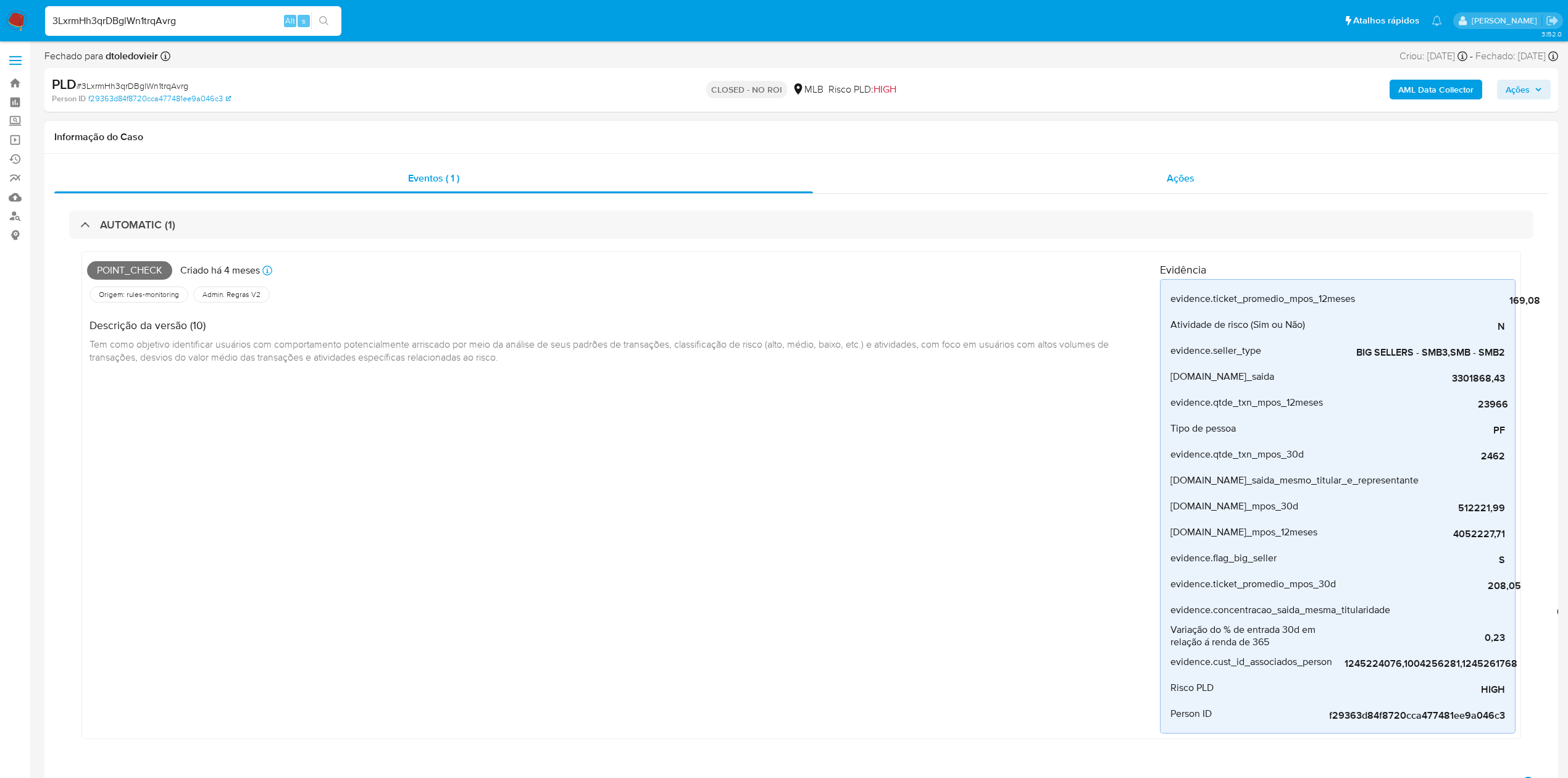
click at [1097, 173] on div "Ações" at bounding box center [1180, 178] width 735 height 29
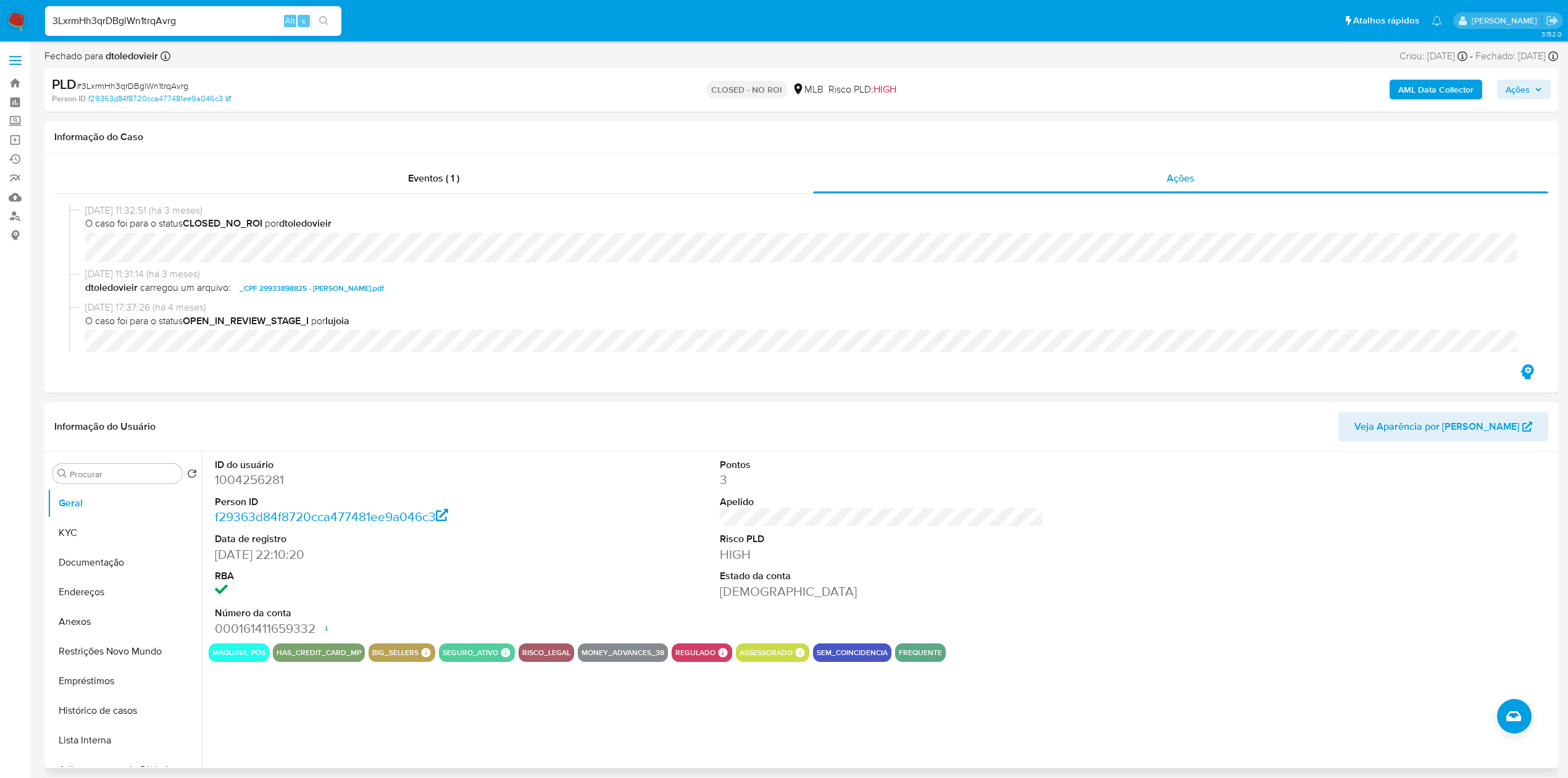
drag, startPoint x: 596, startPoint y: 430, endPoint x: 601, endPoint y: 417, distance: 13.9
click at [596, 430] on header "Informação do Usuário Veja Aparência por Pessoa" at bounding box center [801, 426] width 1494 height 29
click at [215, 14] on input "3LxrmHh3qrDBglWn1trqAvrg" at bounding box center [193, 21] width 296 height 16
paste input "ewzmwdHoKJ6NWgW3MetcV4lB"
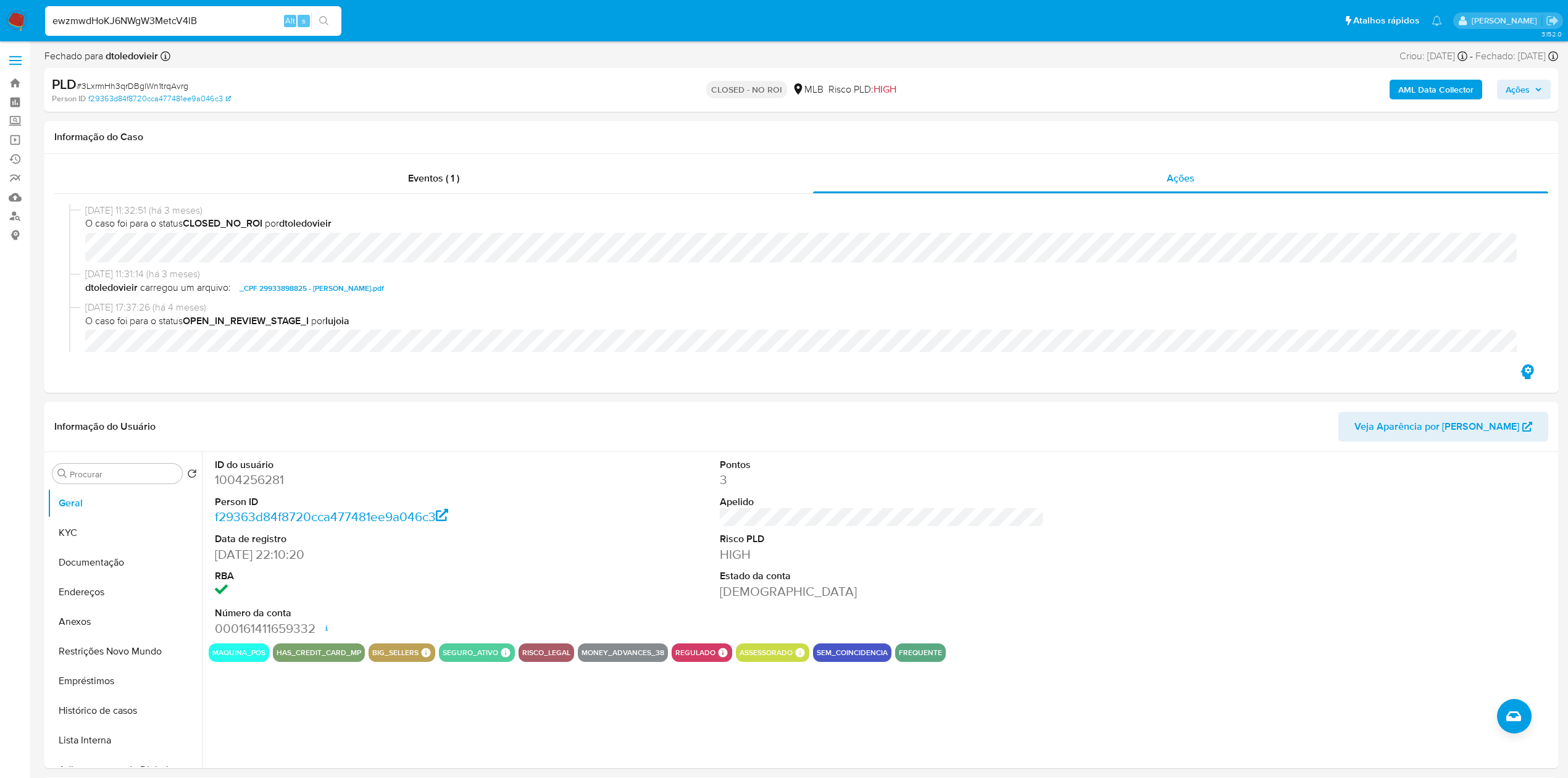
type input "ewzmwdHoKJ6NWgW3MetcV4lB"
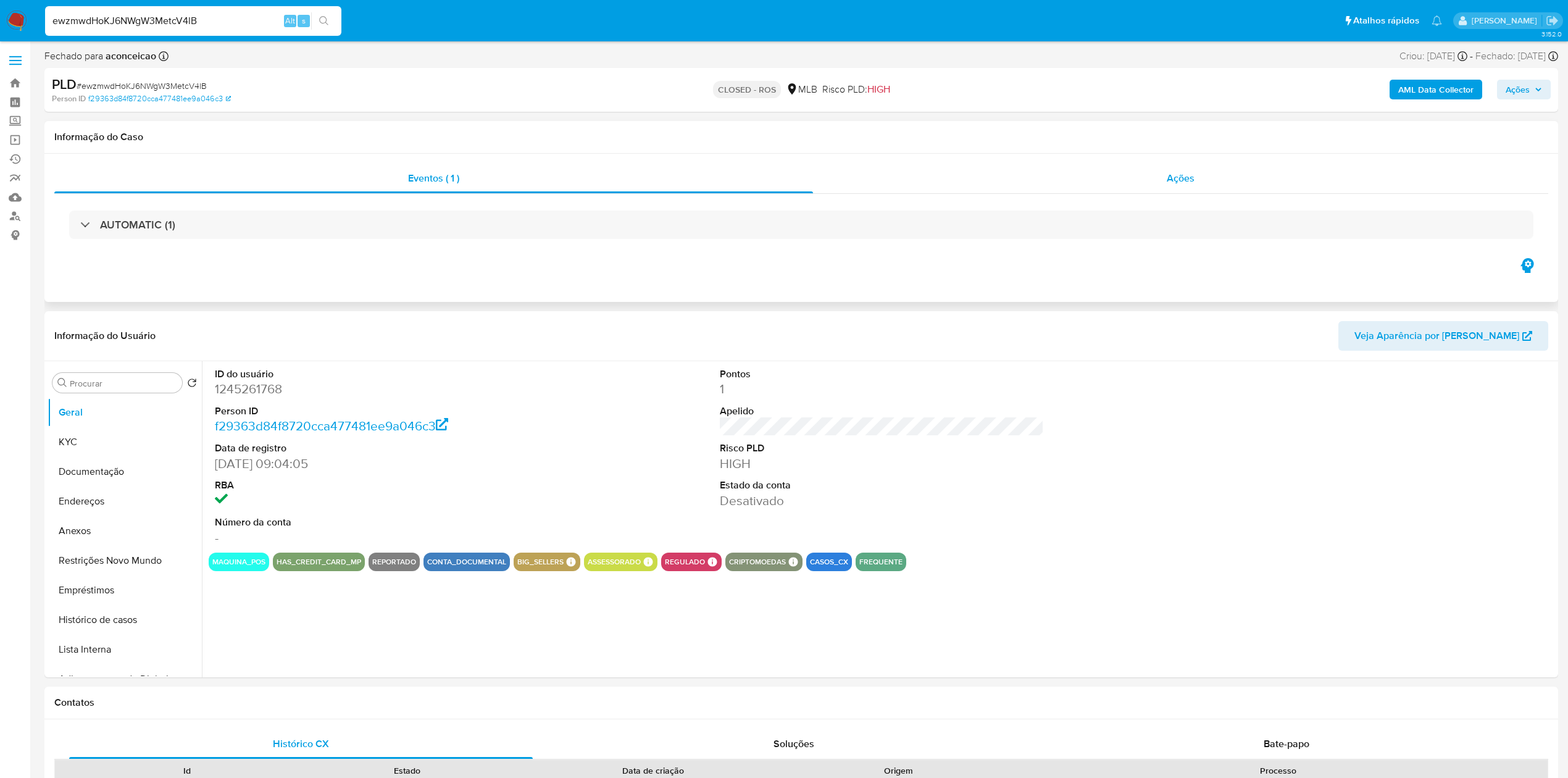
select select "10"
click at [1143, 185] on div "Ações" at bounding box center [1180, 178] width 735 height 29
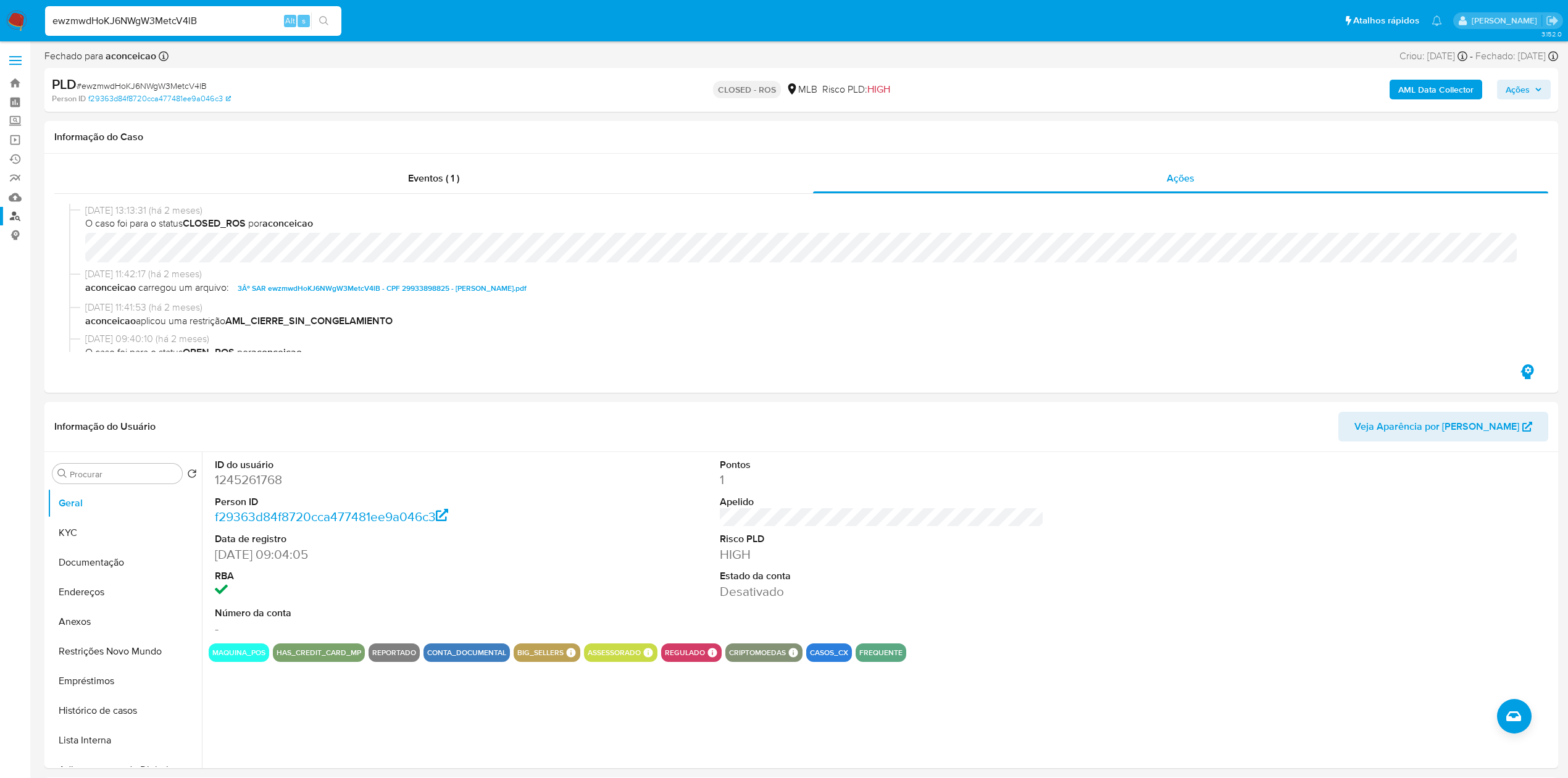
click at [17, 215] on link "Localizador de pessoas" at bounding box center [73, 216] width 147 height 19
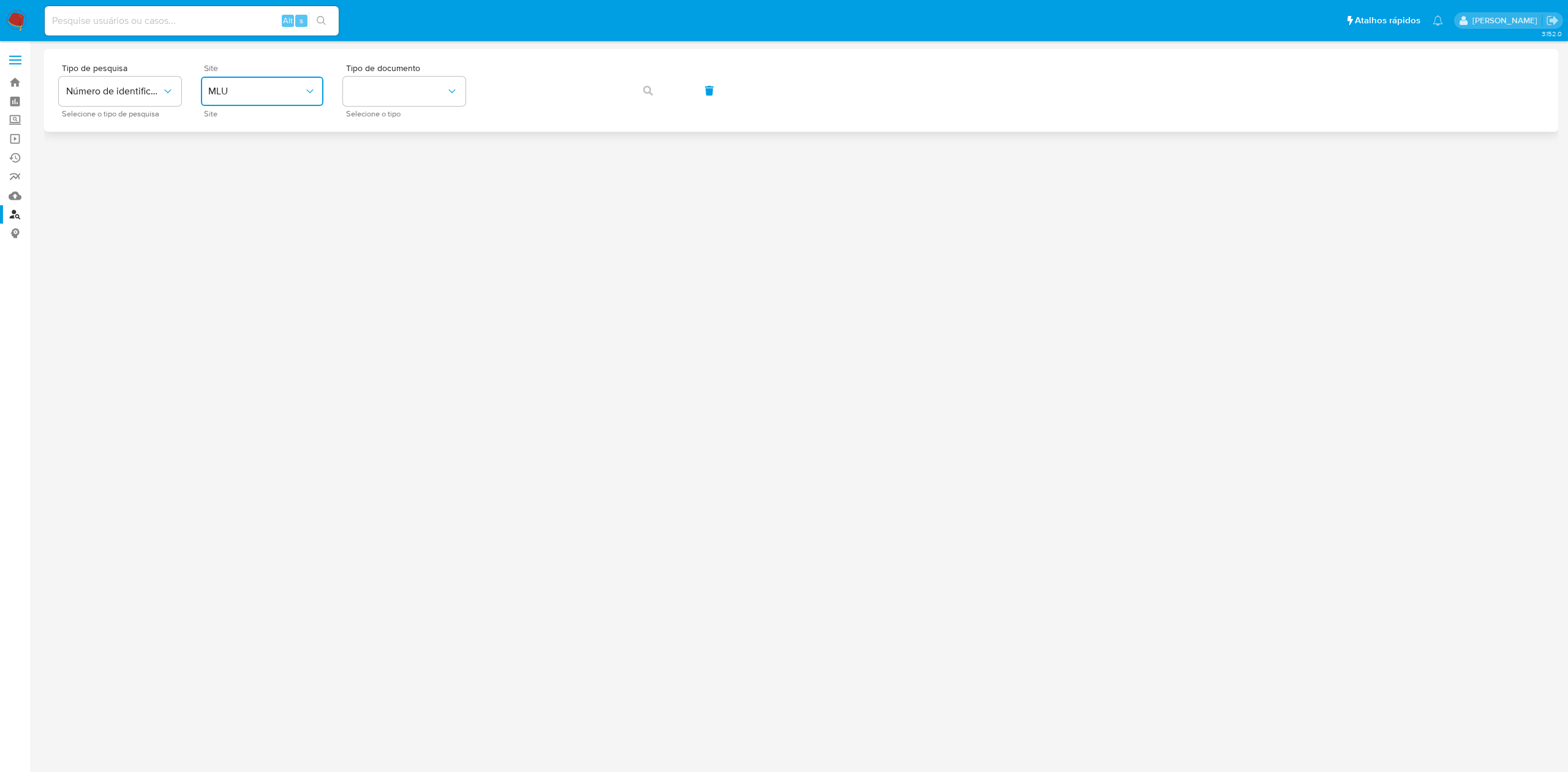
click at [277, 96] on span "MLU" at bounding box center [256, 91] width 95 height 12
click at [263, 177] on div "MLB" at bounding box center [258, 183] width 101 height 29
click at [429, 84] on button "identificationType" at bounding box center [404, 91] width 123 height 29
click at [413, 162] on div "CPF CPF" at bounding box center [400, 172] width 101 height 42
click at [572, 70] on div "Tipo de pesquisa Número de identificação Selecione o tipo de pesquisa Site MLB …" at bounding box center [801, 90] width 1484 height 53
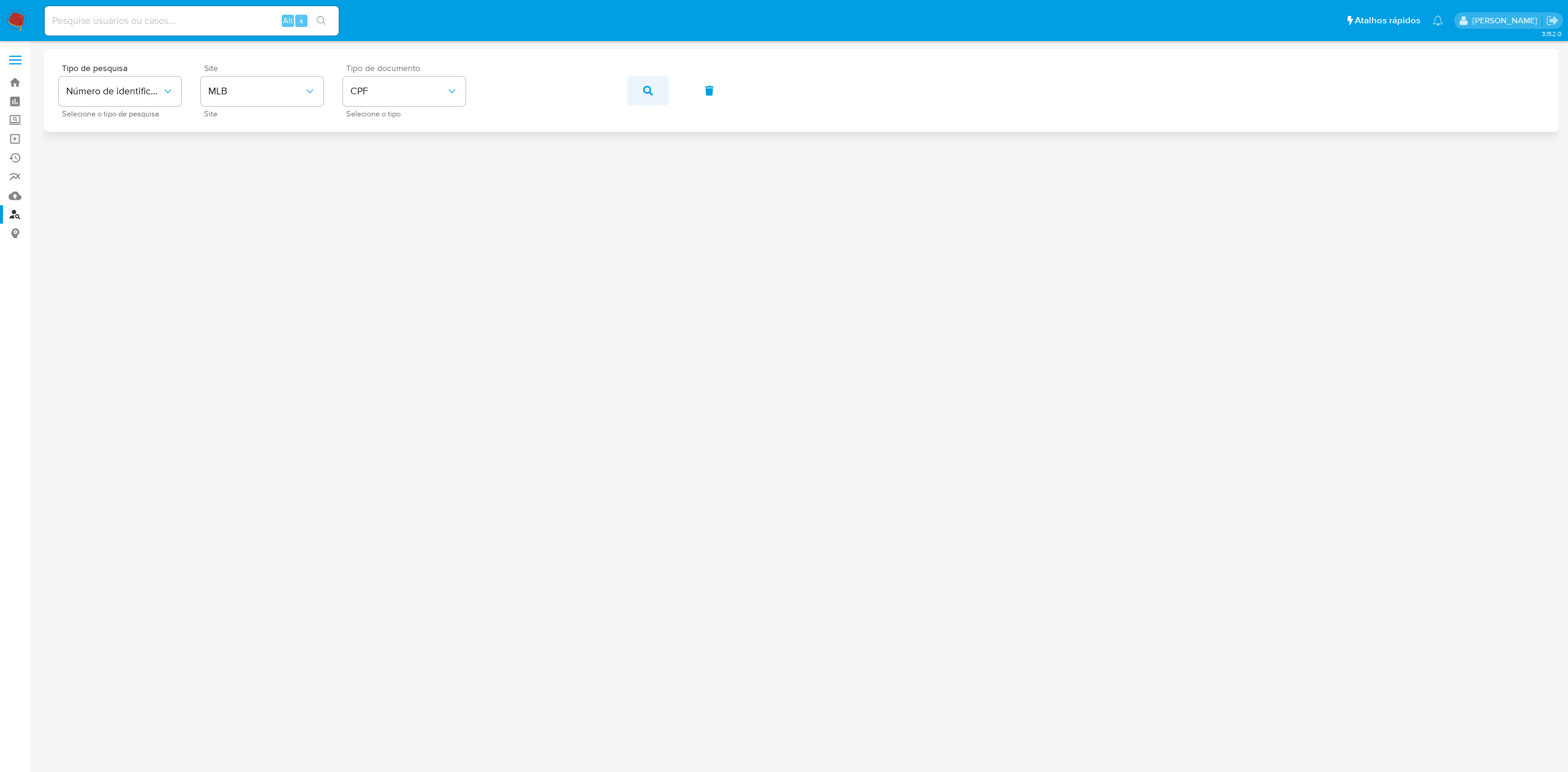
click at [647, 78] on span "button" at bounding box center [647, 91] width 10 height 27
click at [784, 279] on span "Nova terceira parte" at bounding box center [801, 274] width 86 height 27
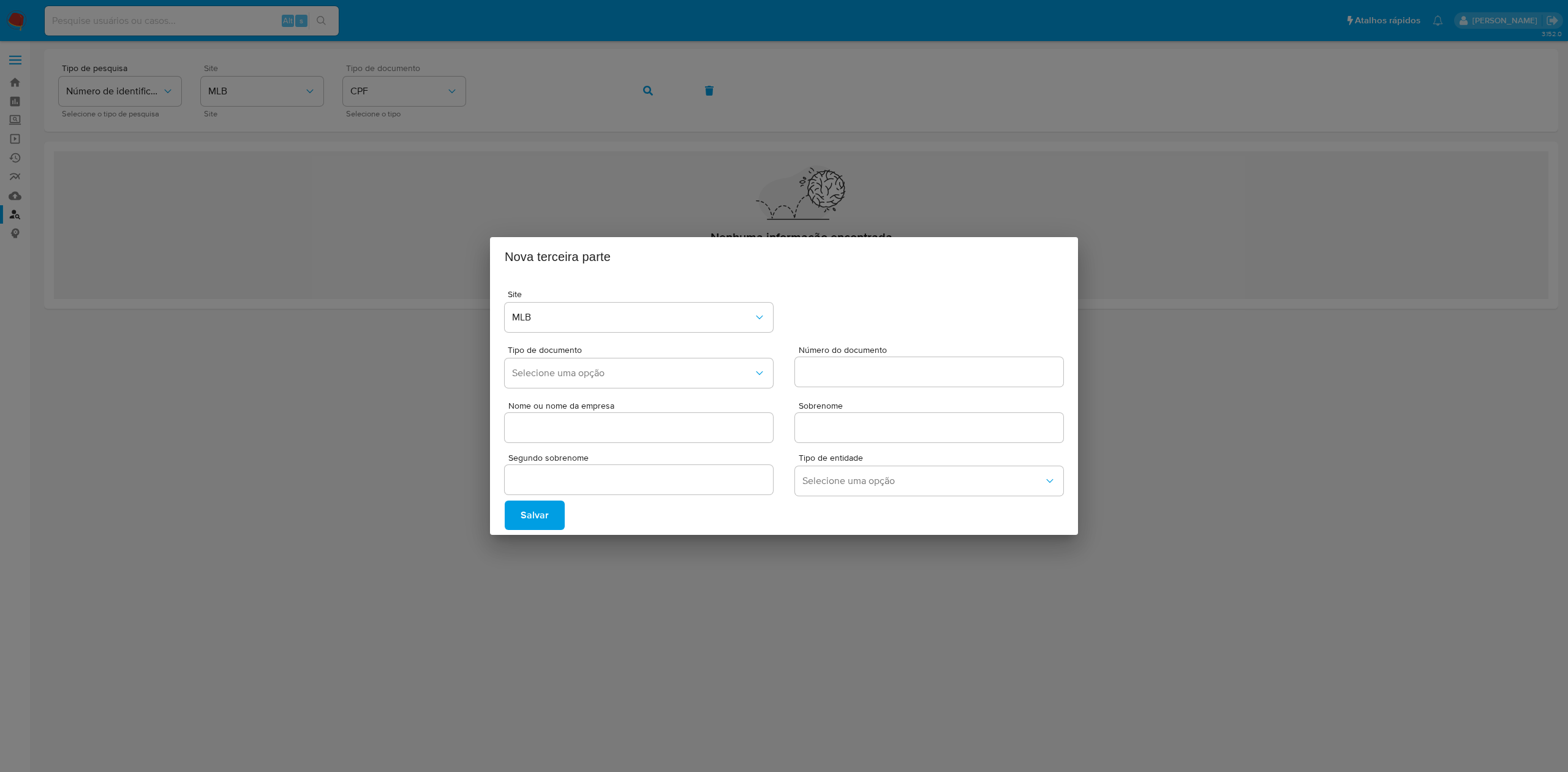
click at [990, 527] on div "Salvar" at bounding box center [784, 514] width 559 height 29
click at [608, 155] on div "Nova terceira parte Site MLB Tipo de documento Selecione uma opção Número do do…" at bounding box center [784, 386] width 1568 height 772
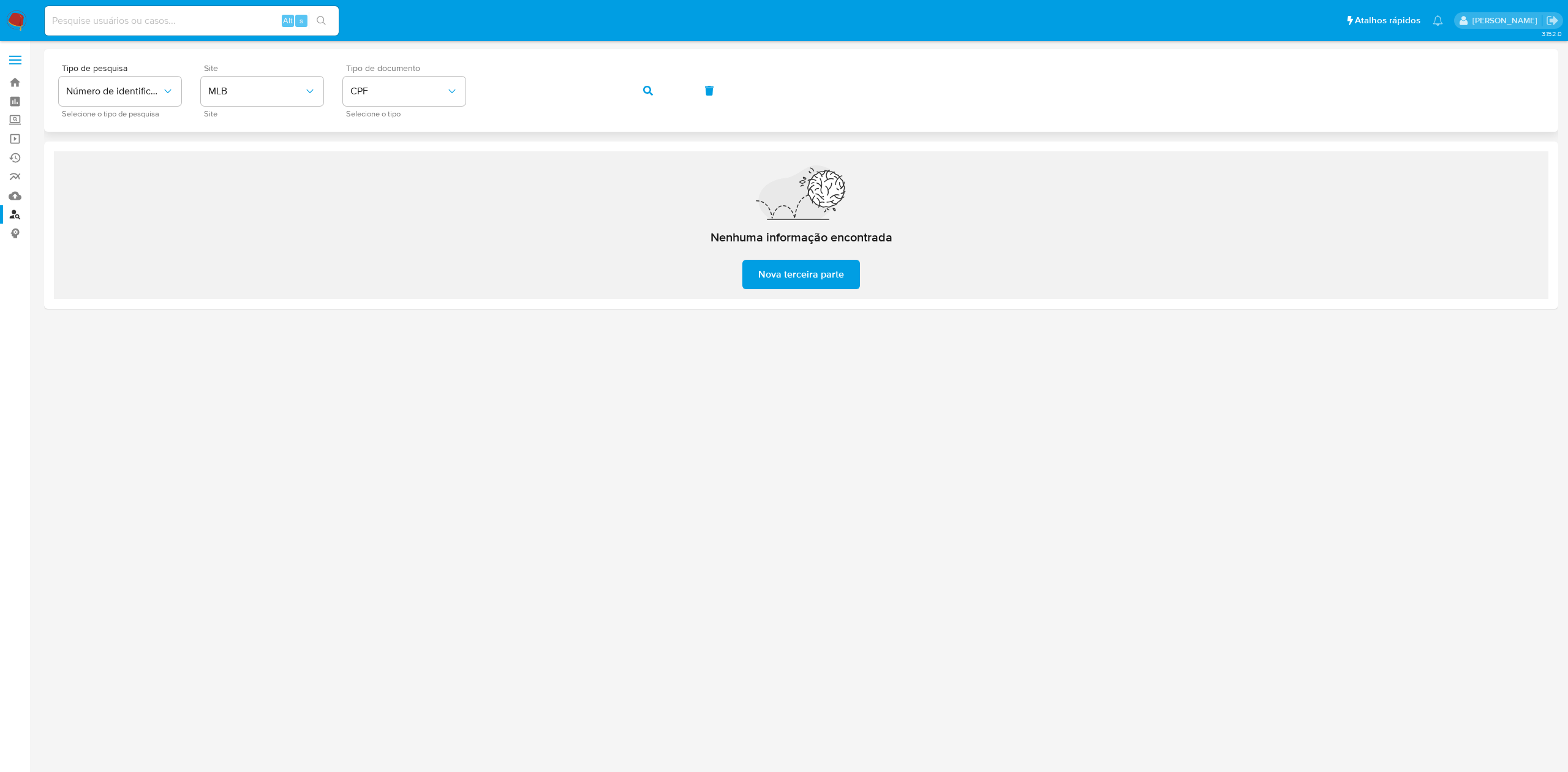
click at [638, 101] on button "button" at bounding box center [648, 90] width 42 height 29
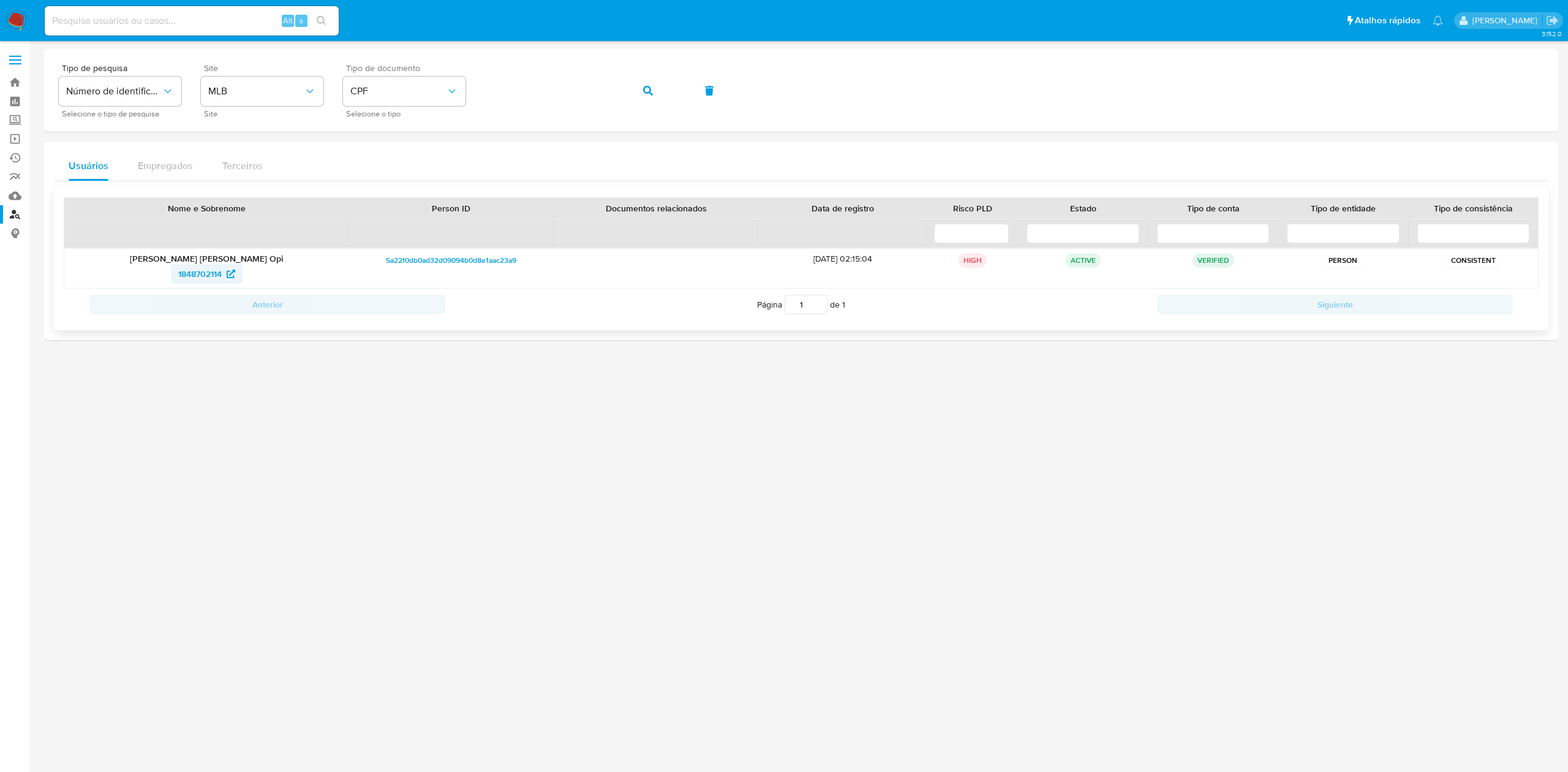
click at [184, 272] on span "1848702114" at bounding box center [200, 274] width 43 height 19
click at [202, 273] on span "1848702114" at bounding box center [200, 274] width 43 height 19
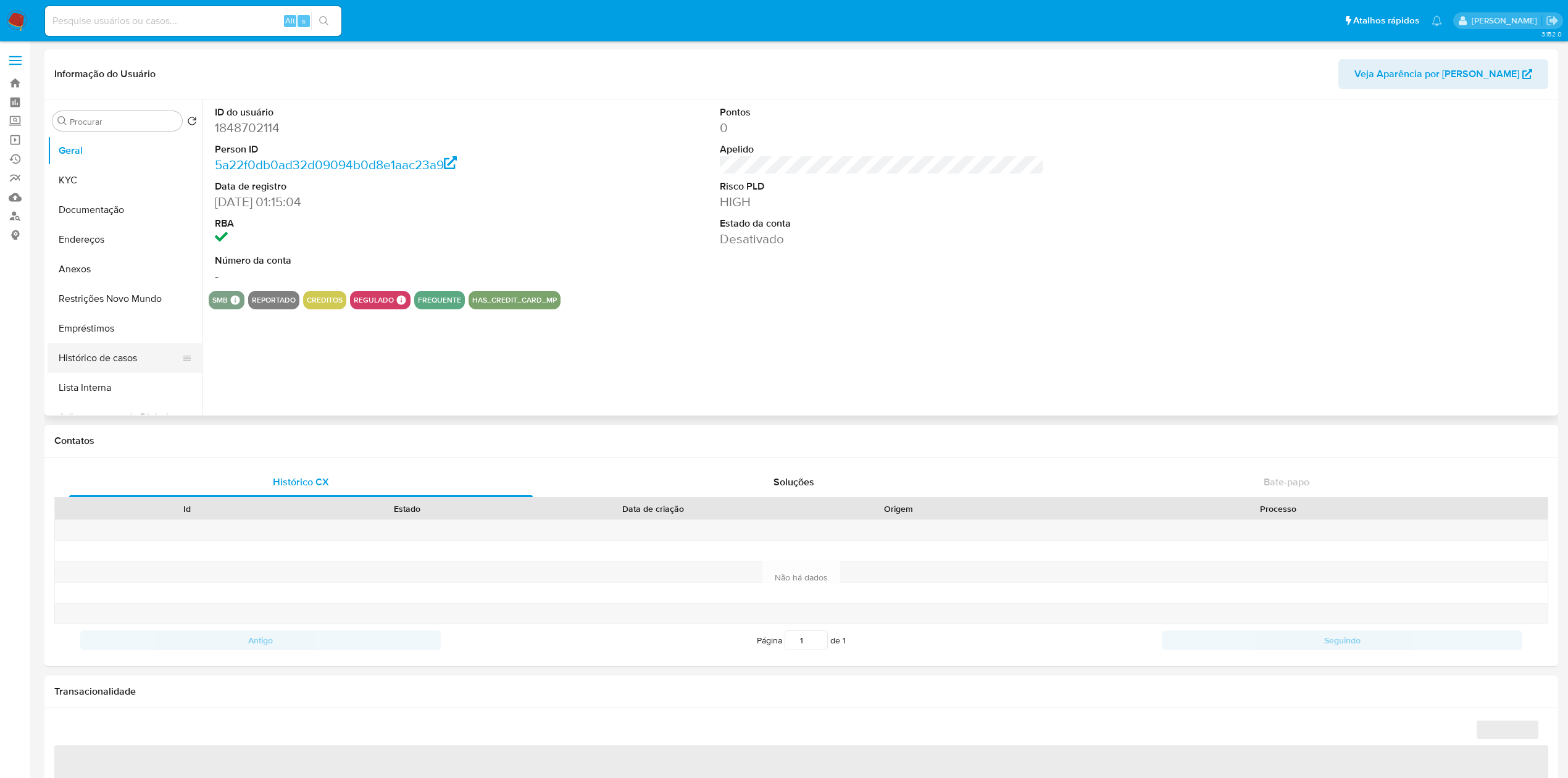
click at [85, 356] on button "Histórico de casos" at bounding box center [120, 358] width 145 height 29
select select "10"
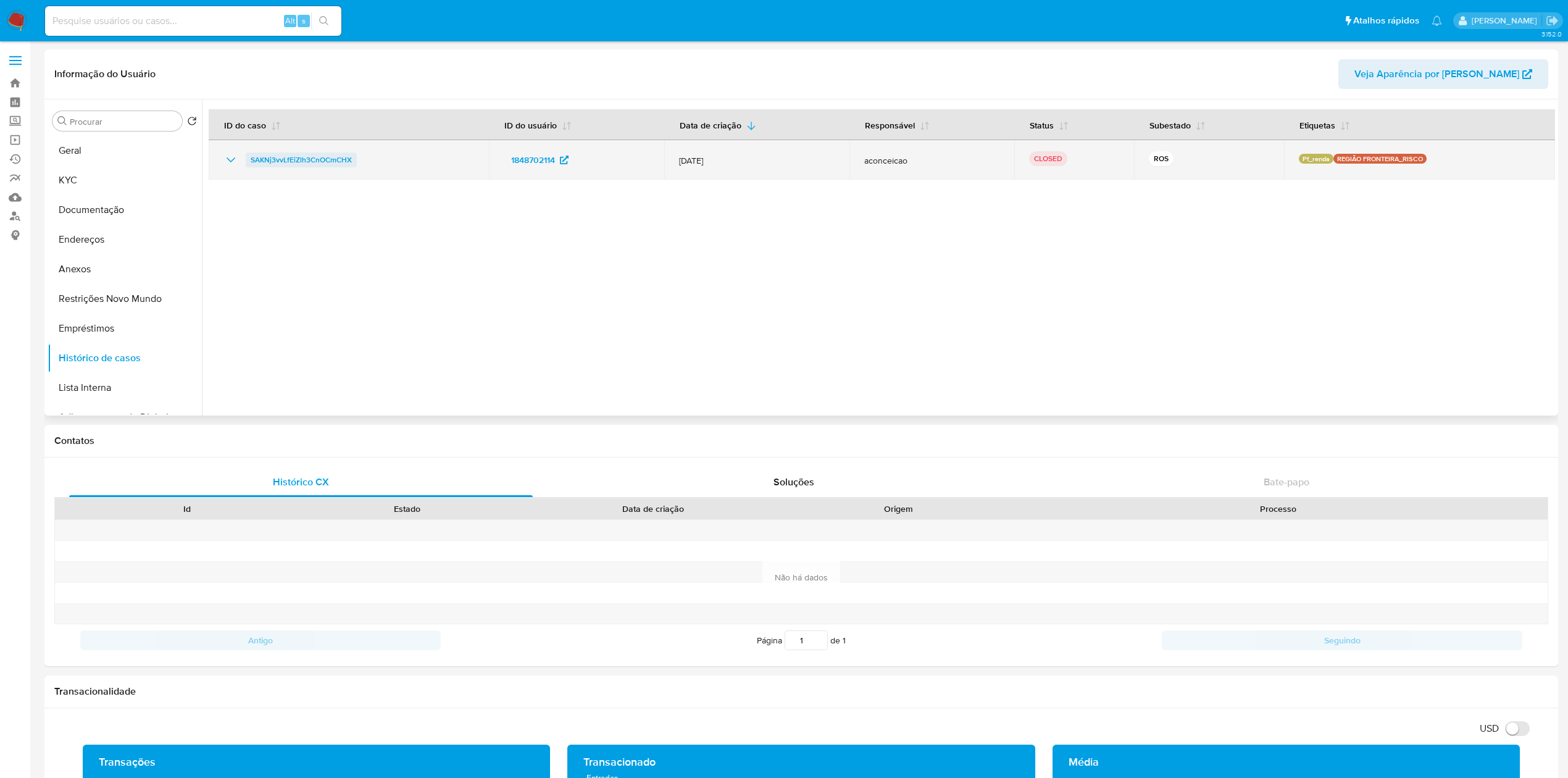
drag, startPoint x: 371, startPoint y: 158, endPoint x: 249, endPoint y: 163, distance: 122.1
click at [249, 163] on div "SAKNj3vvLfEiZlh3CnOCmCHX" at bounding box center [349, 160] width 250 height 15
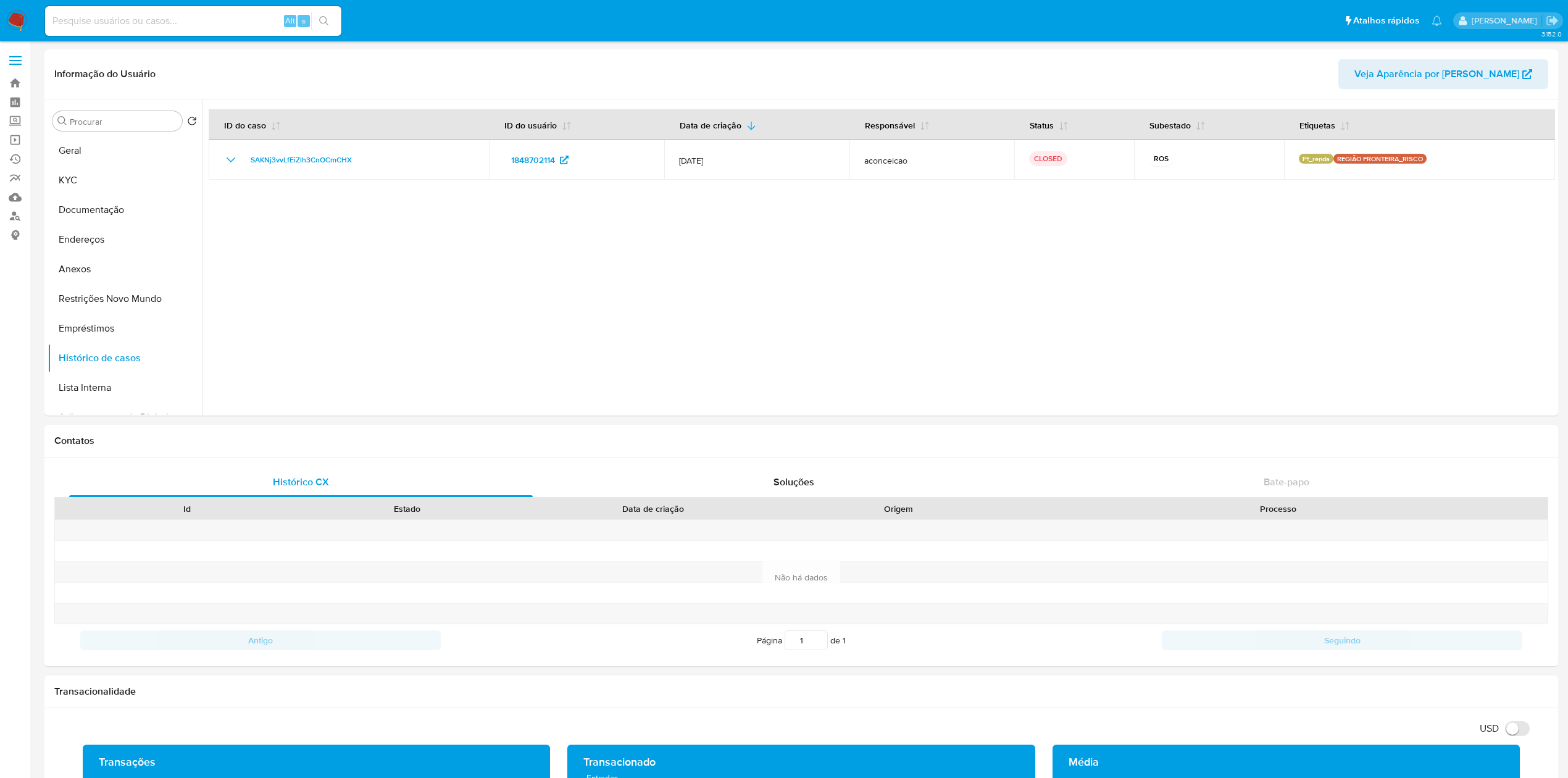
click at [223, 16] on input at bounding box center [193, 21] width 296 height 16
paste input "SAKNj3vvLfEiZlh3CnOCmCHX"
type input "SAKNj3vvLfEiZlh3CnOCmCHX"
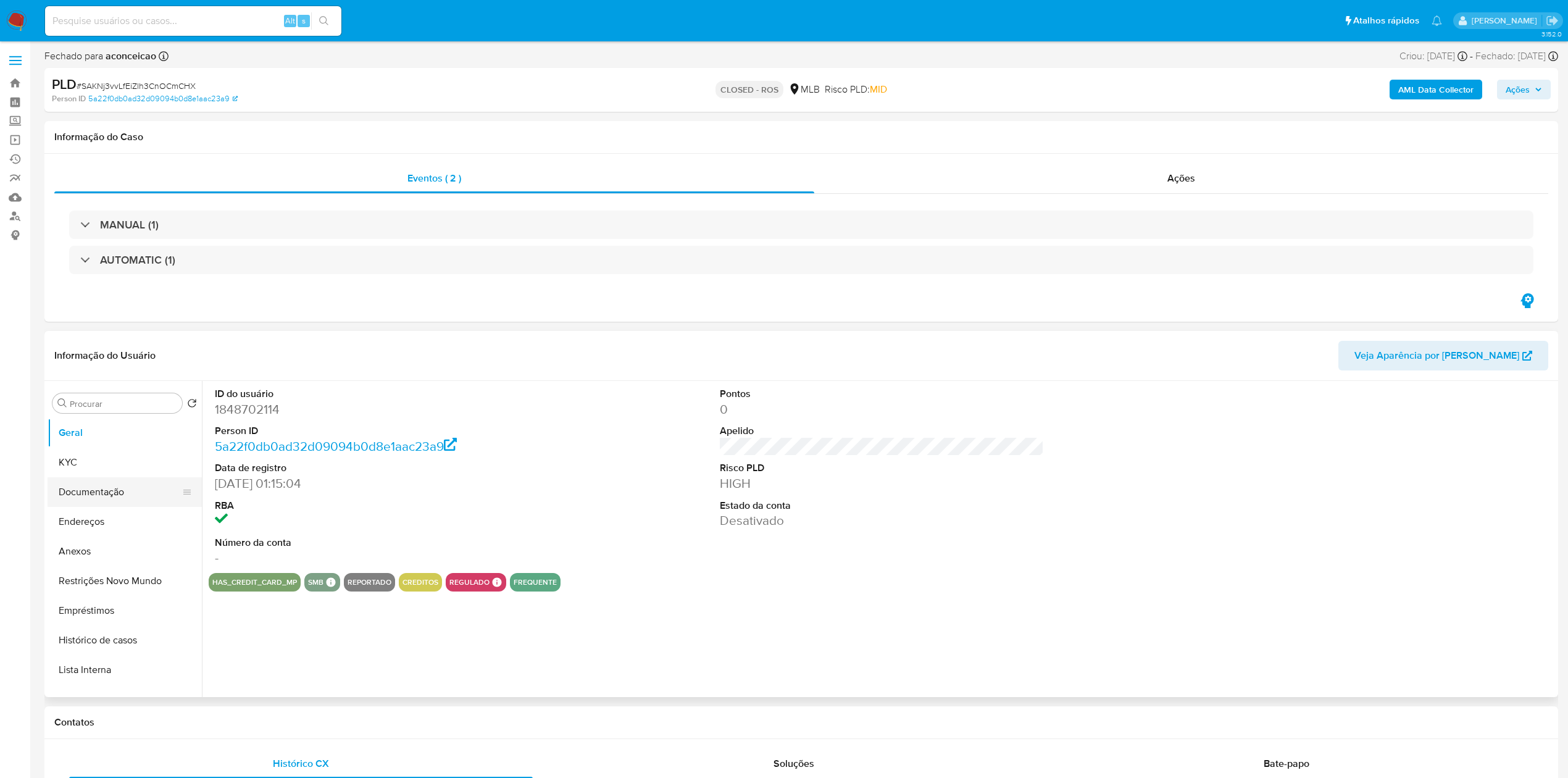
select select "10"
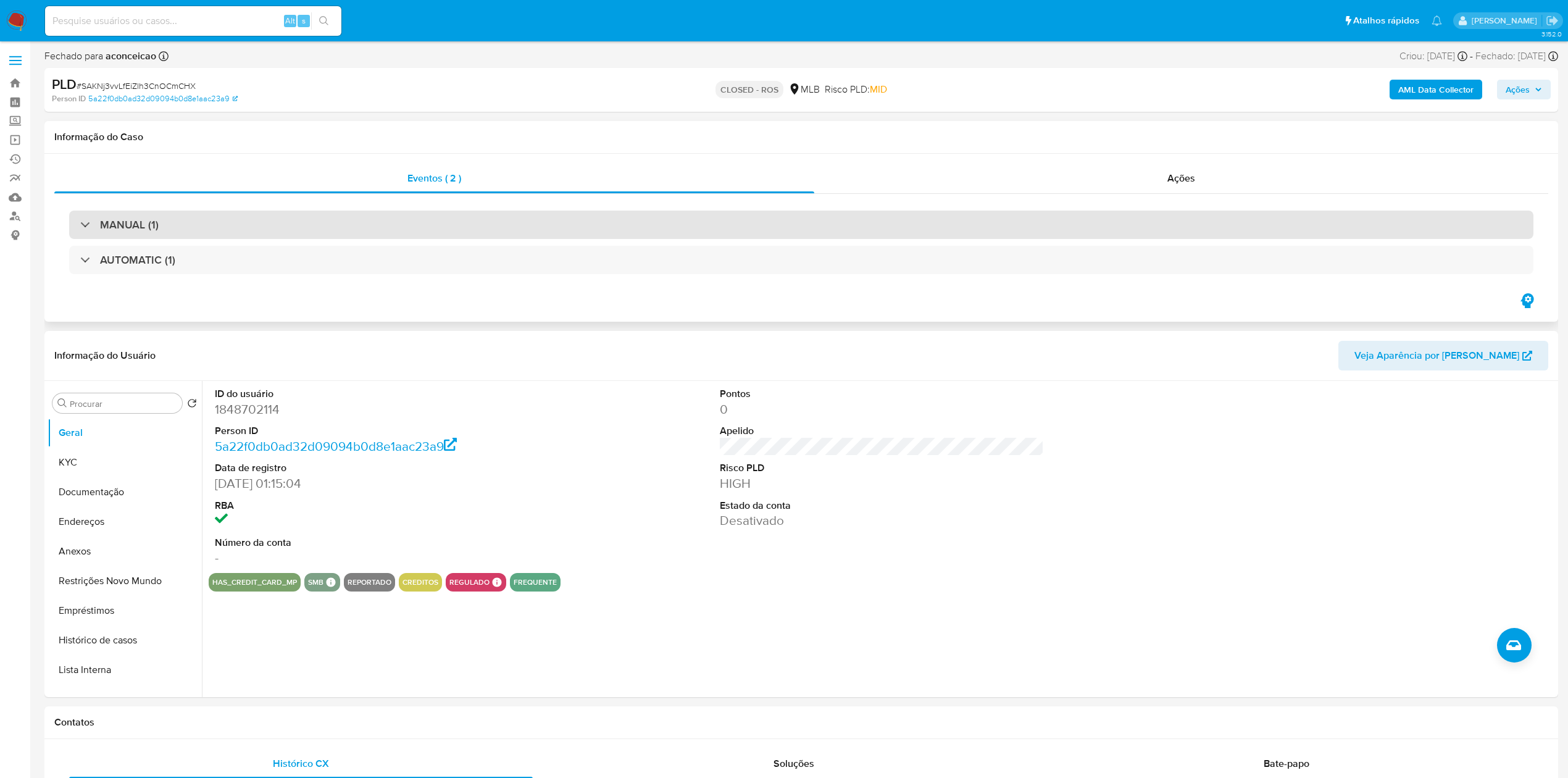
click at [144, 224] on h3 "MANUAL (1)" at bounding box center [129, 224] width 59 height 14
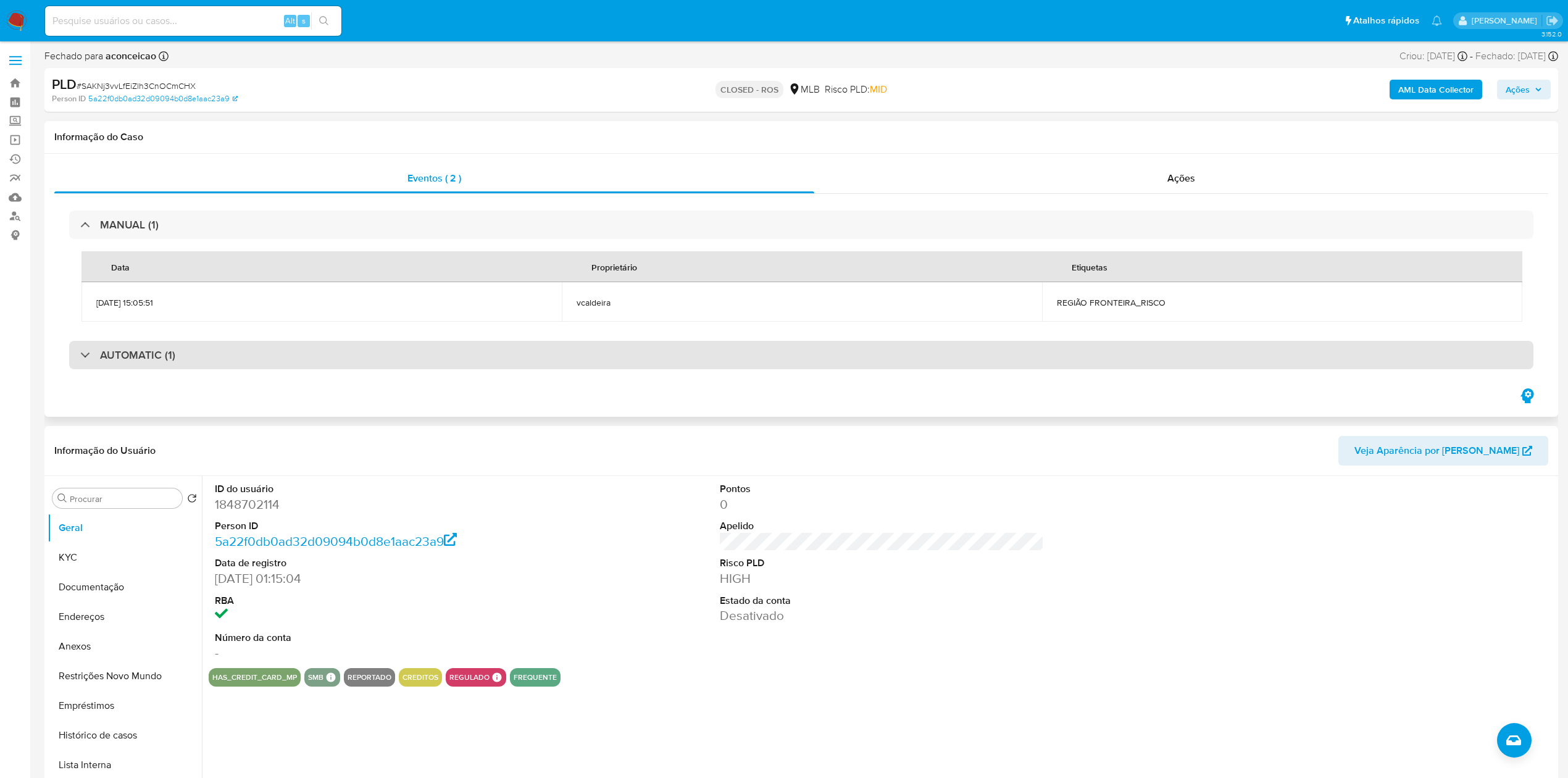
click at [144, 341] on div "AUTOMATIC (1)" at bounding box center [801, 354] width 1464 height 28
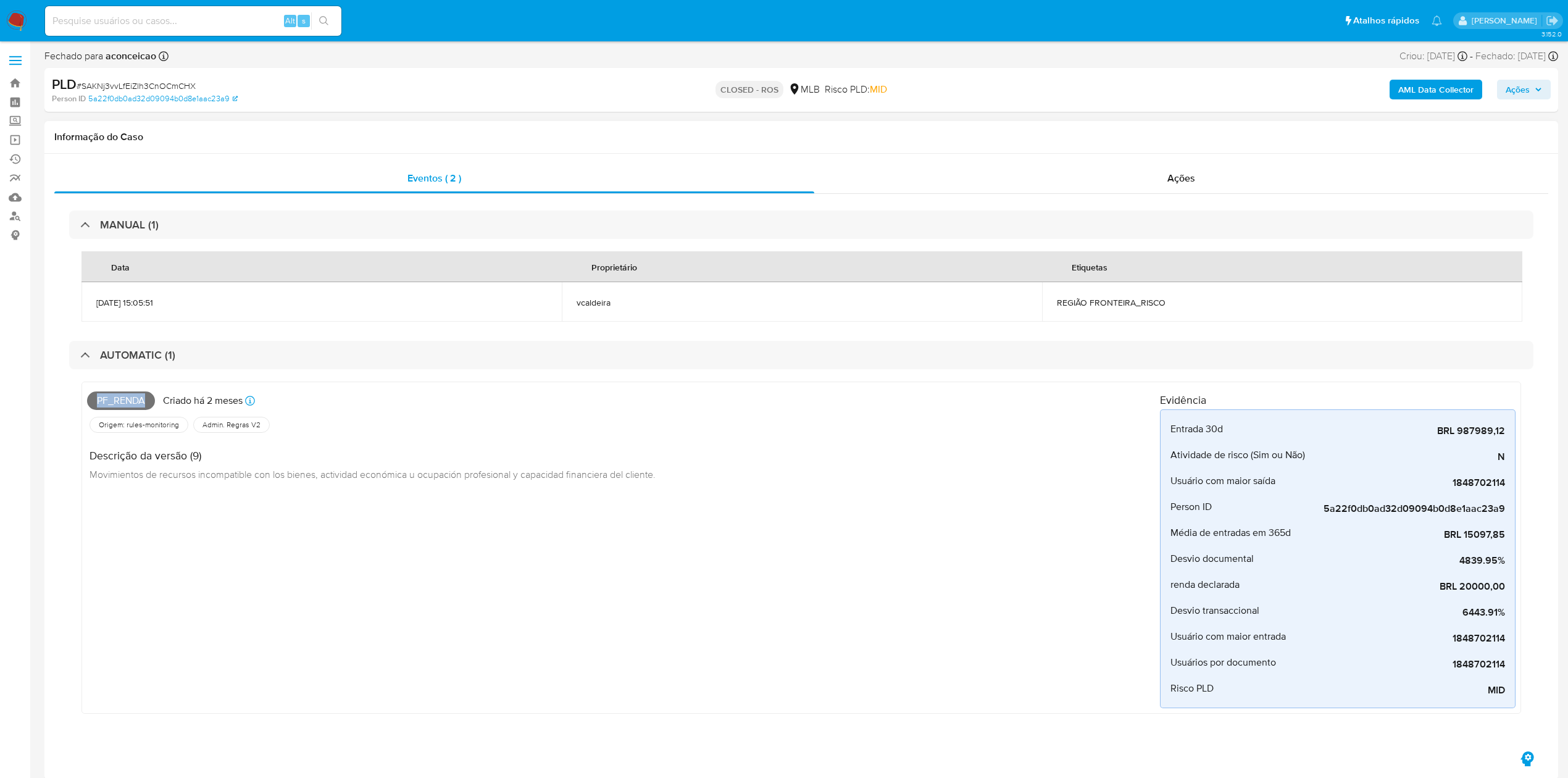
drag, startPoint x: 146, startPoint y: 401, endPoint x: 87, endPoint y: 392, distance: 59.7
click at [87, 392] on div "Pf_renda Criado há 2 meses Criado: [DATE] 00:17:10" at bounding box center [623, 401] width 1073 height 27
copy span "Pf_renda"
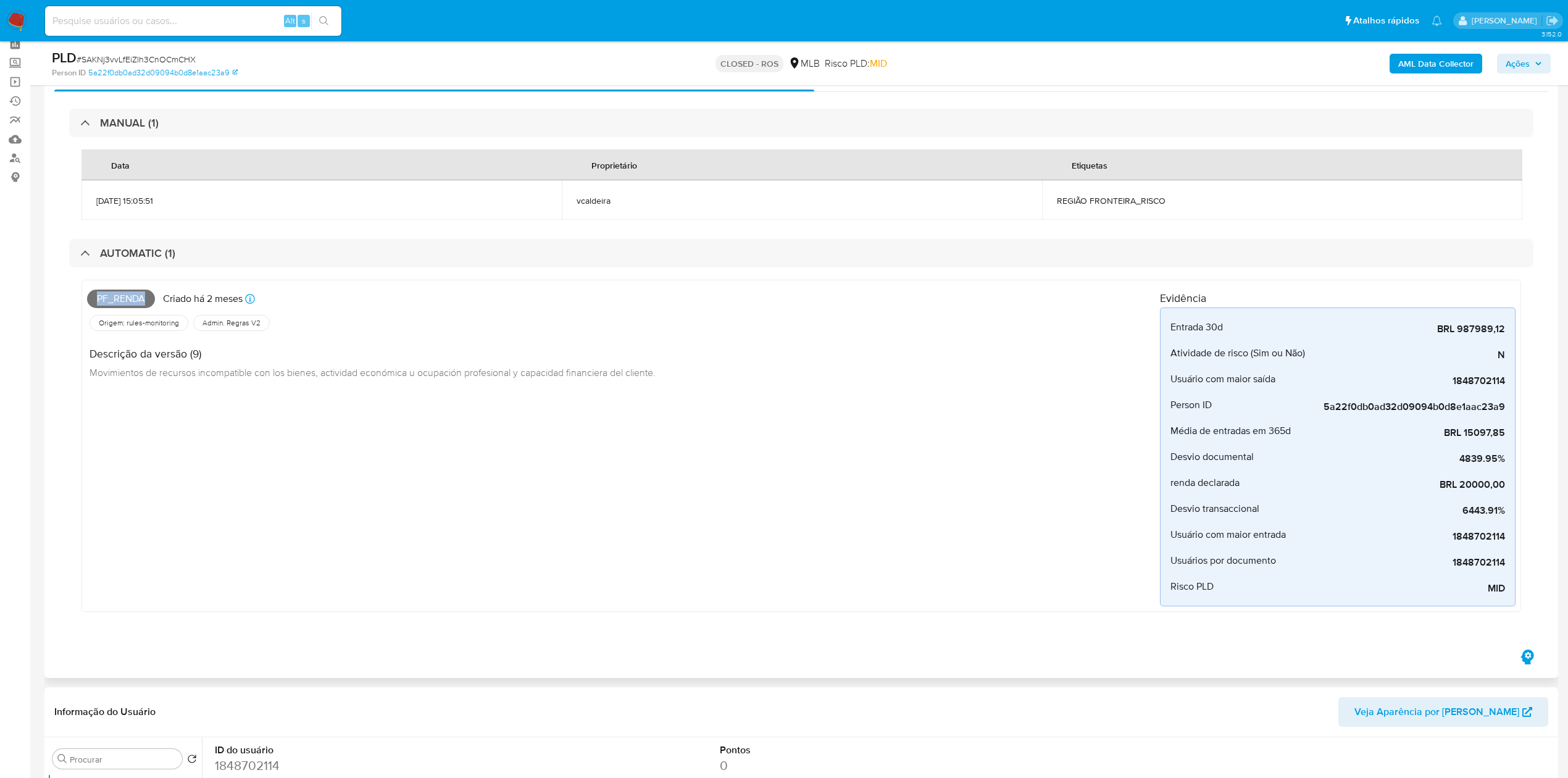
scroll to position [82, 0]
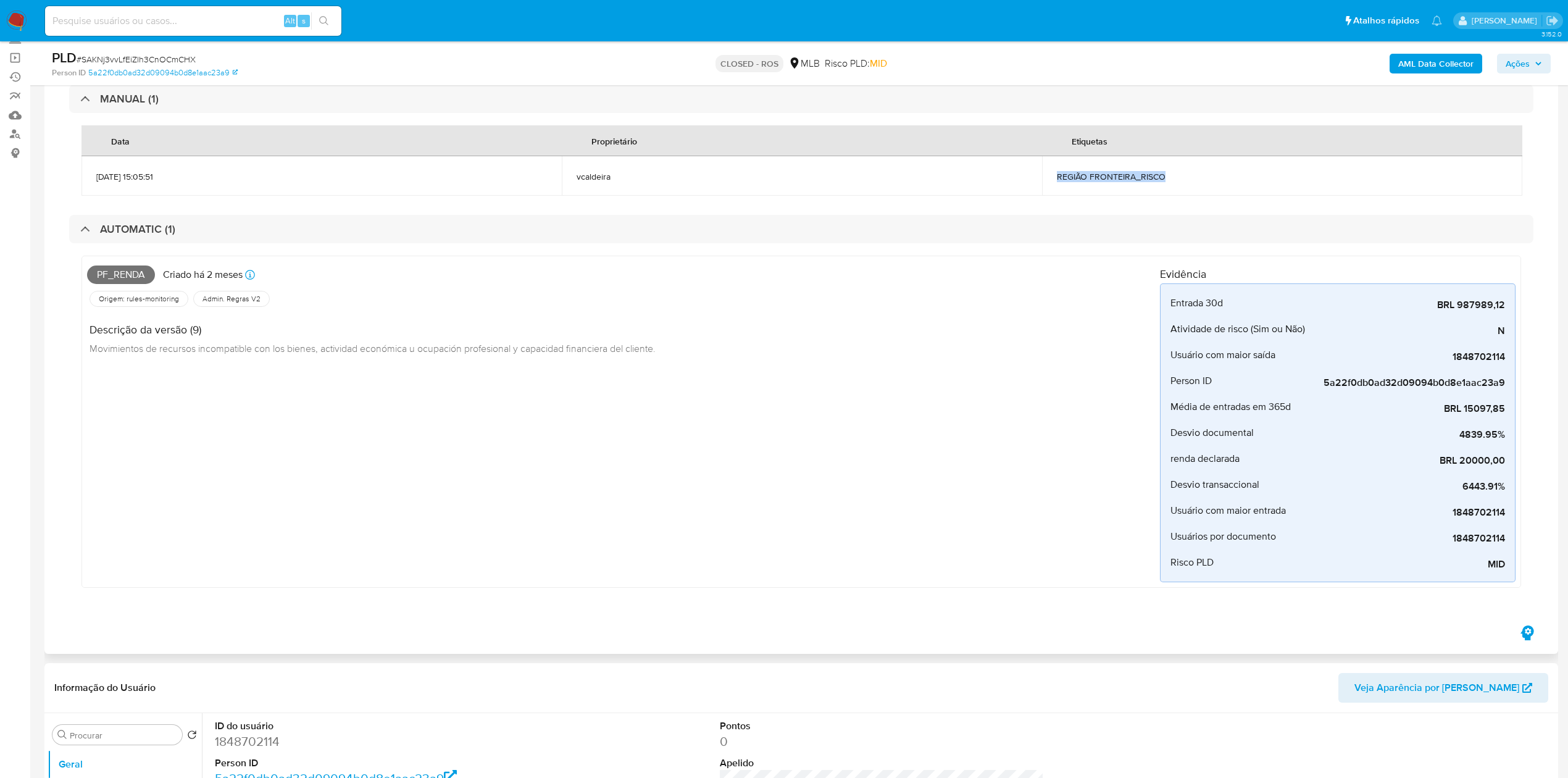
drag, startPoint x: 1208, startPoint y: 171, endPoint x: 1061, endPoint y: 177, distance: 147.1
click at [1059, 179] on span "REGIÃO FRONTEIRA_RISCO" at bounding box center [1282, 177] width 451 height 11
copy span "REGIÃO FRONTEIRA_RISCO"
drag, startPoint x: 90, startPoint y: 347, endPoint x: 681, endPoint y: 343, distance: 591.0
click at [681, 343] on div "Descrição da versão (9) Movimientos de recursos incompatible con los bienes, ac…" at bounding box center [623, 337] width 1073 height 56
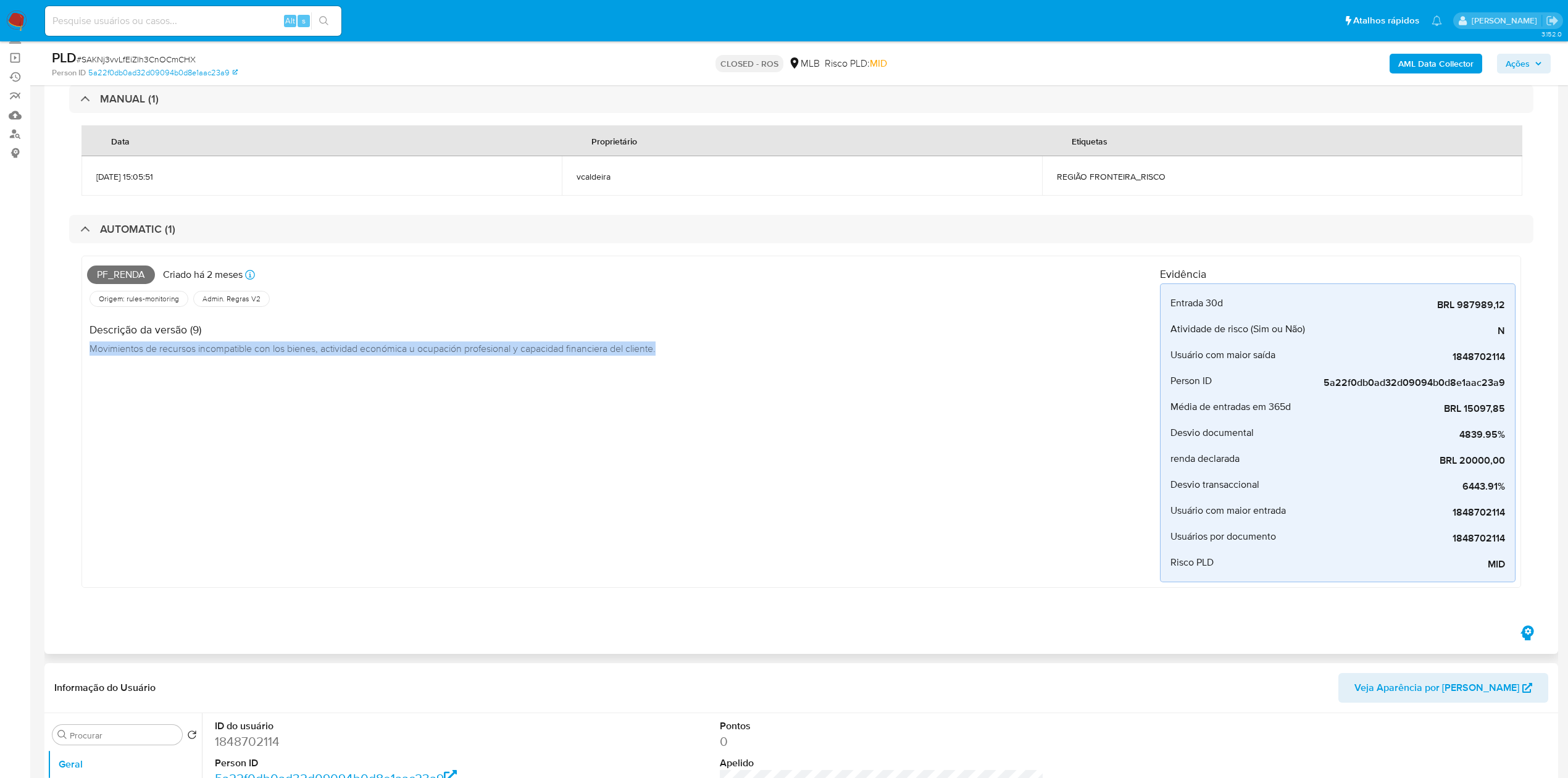
copy span "Movimientos de recursos incompatible con los bienes, actividad económica u ocup…"
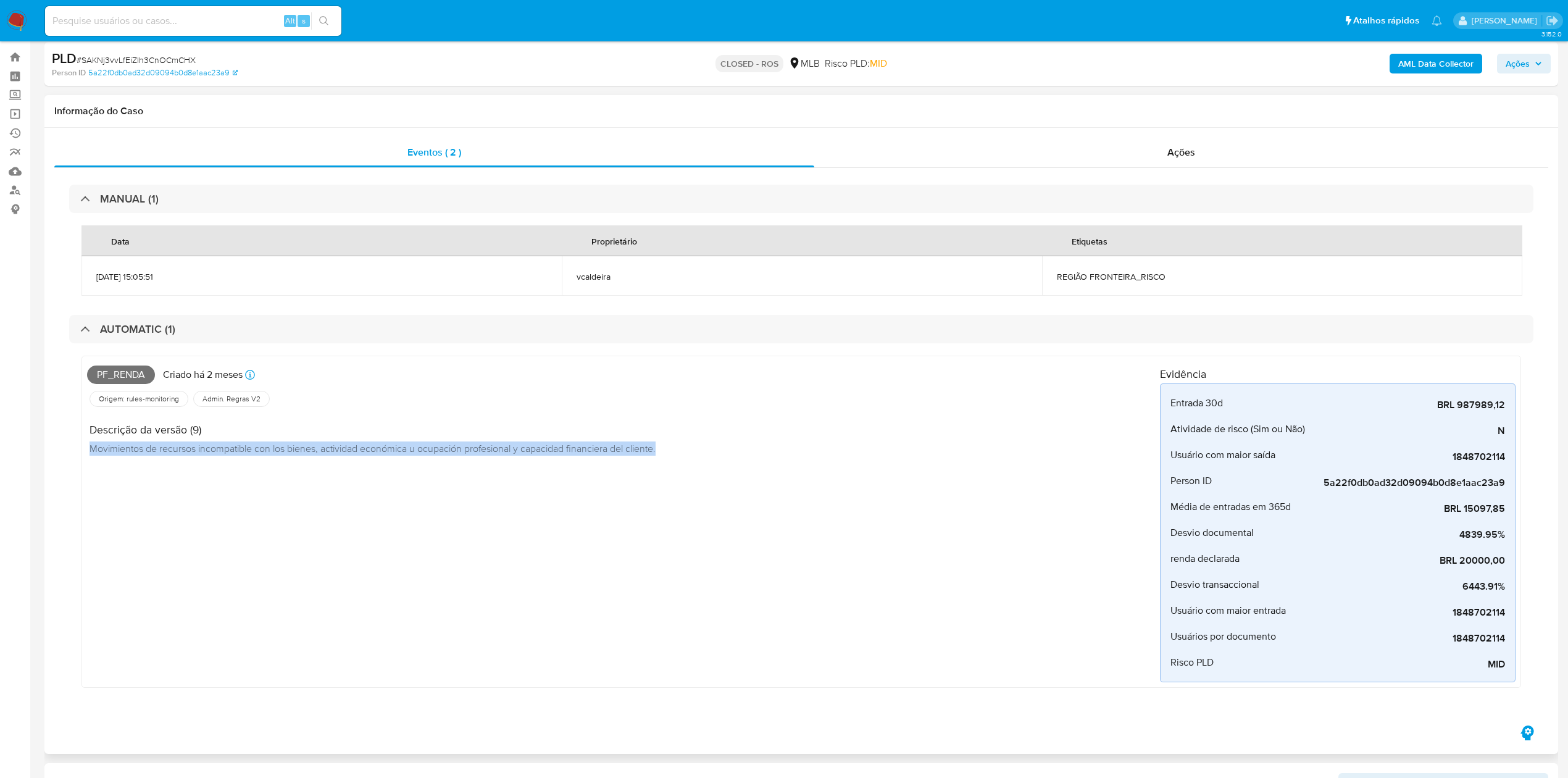
scroll to position [0, 0]
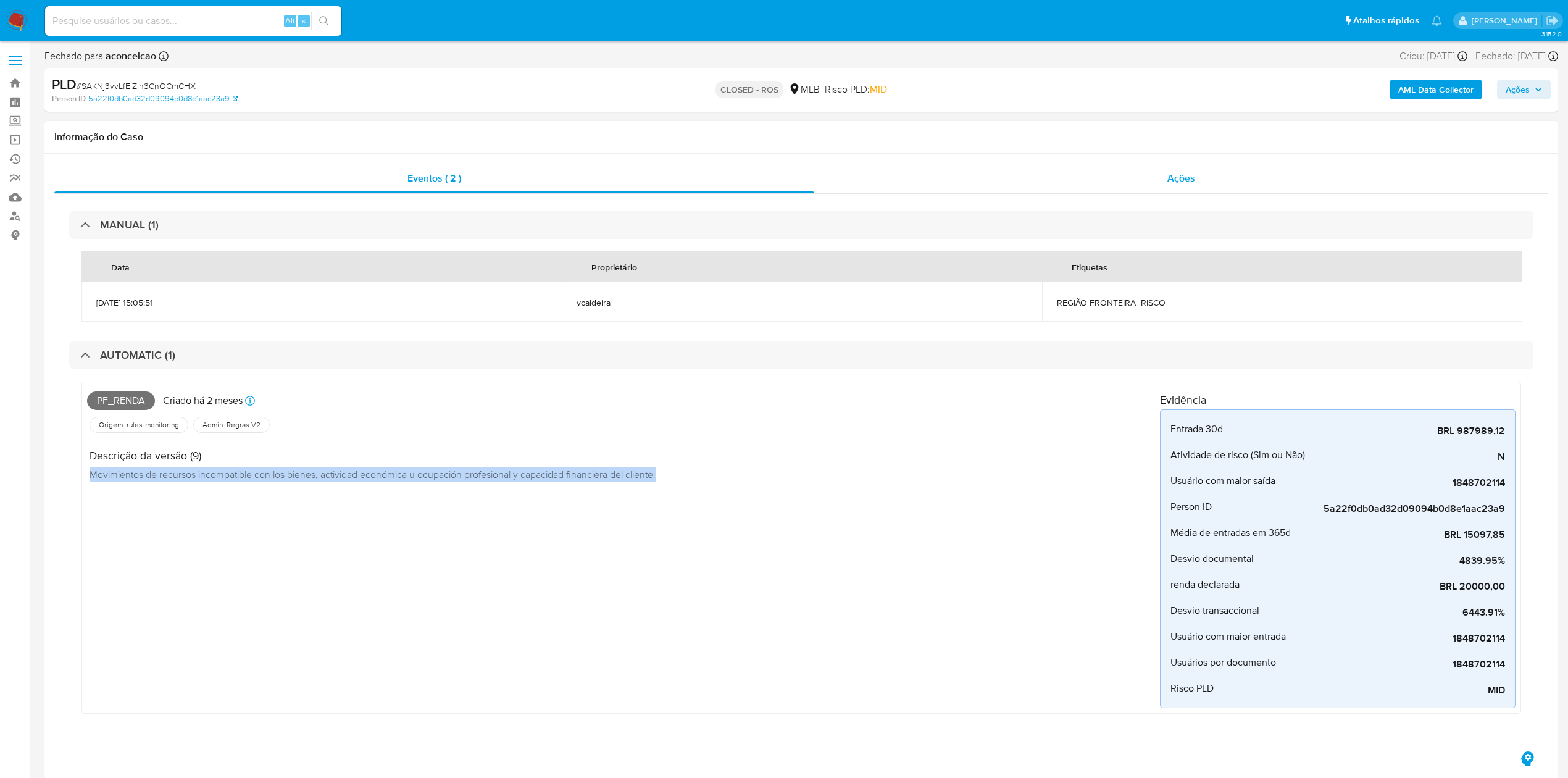
click at [1110, 178] on div "Ações" at bounding box center [1181, 178] width 734 height 29
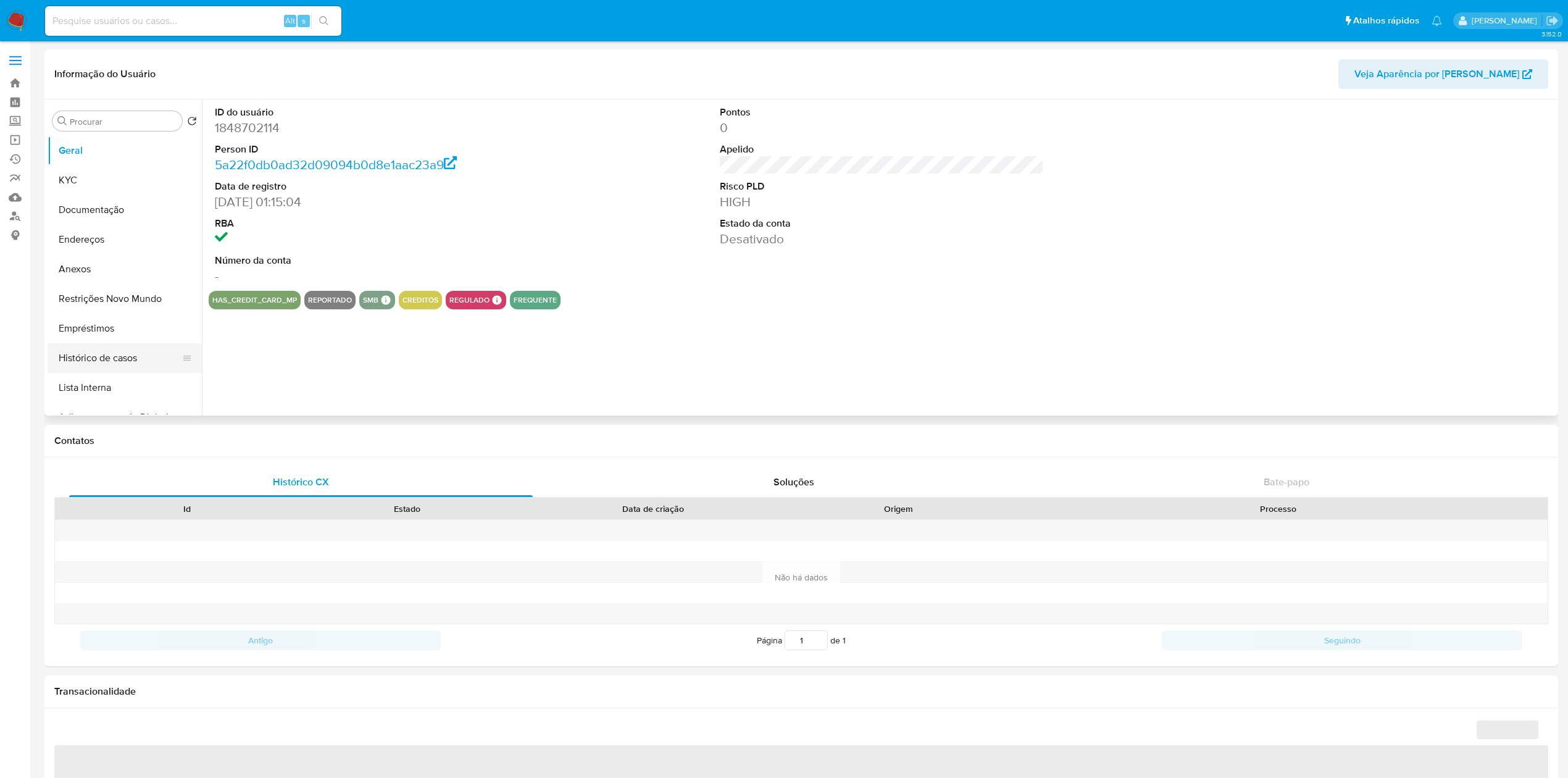
click at [106, 359] on button "Histórico de casos" at bounding box center [120, 358] width 145 height 29
select select "10"
